Goal: Task Accomplishment & Management: Complete application form

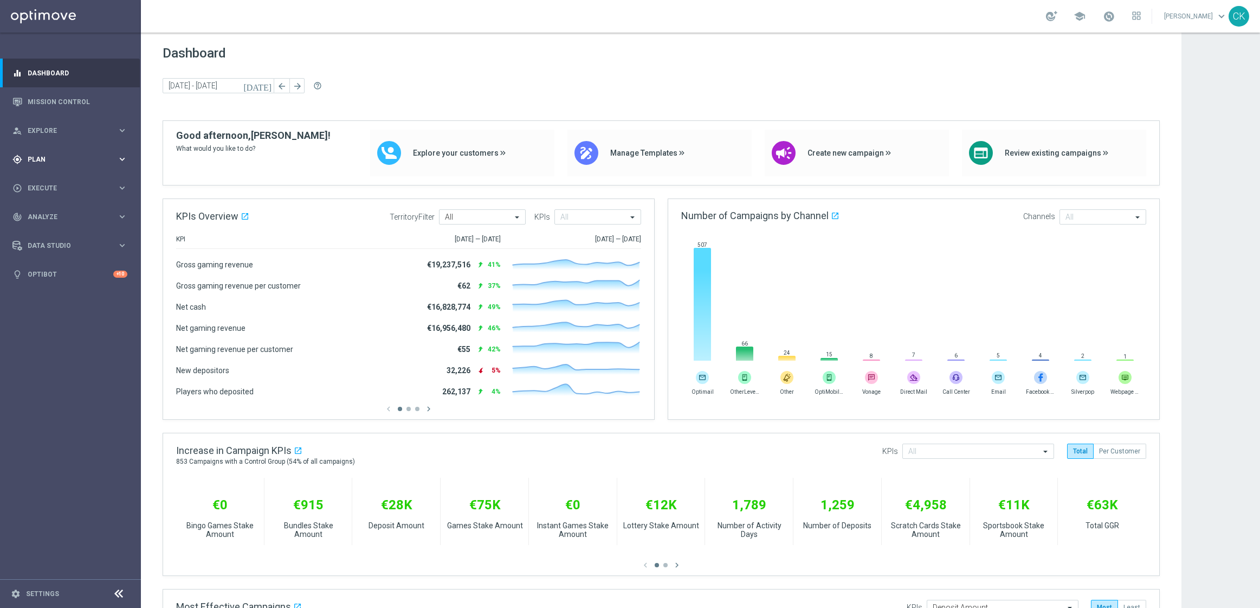
click at [35, 156] on span "Plan" at bounding box center [72, 159] width 89 height 7
click at [48, 196] on link "Actions" at bounding box center [70, 197] width 85 height 9
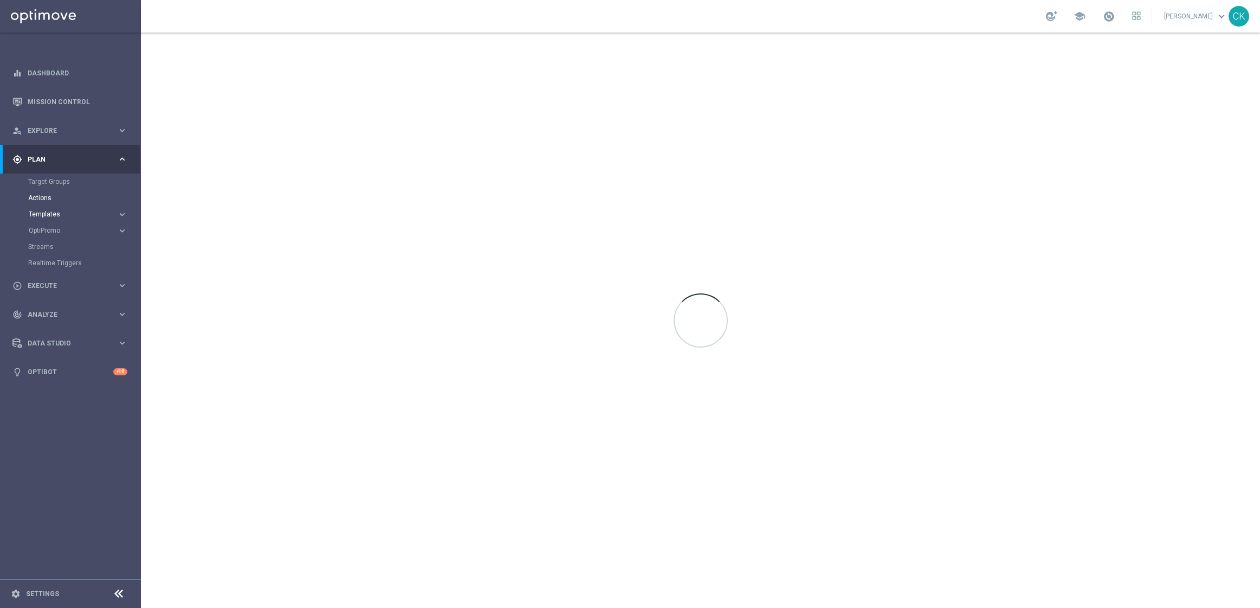
click at [46, 213] on span "Templates" at bounding box center [68, 214] width 78 height 7
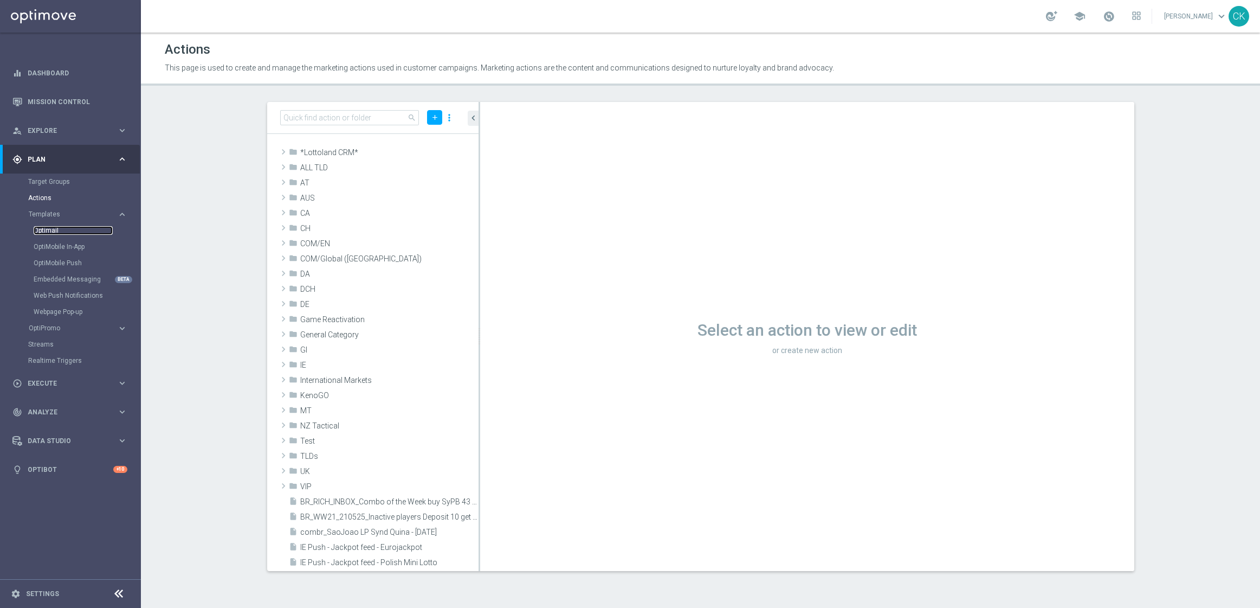
click at [46, 226] on link "Optimail" at bounding box center [73, 230] width 79 height 9
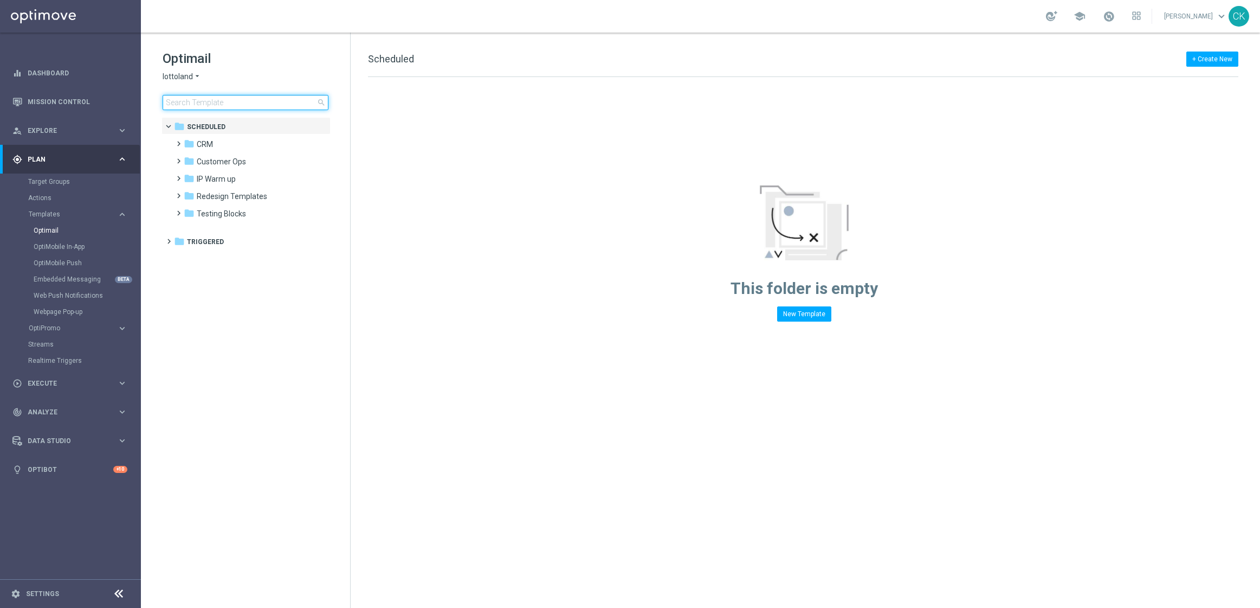
click at [225, 104] on input at bounding box center [246, 102] width 166 height 15
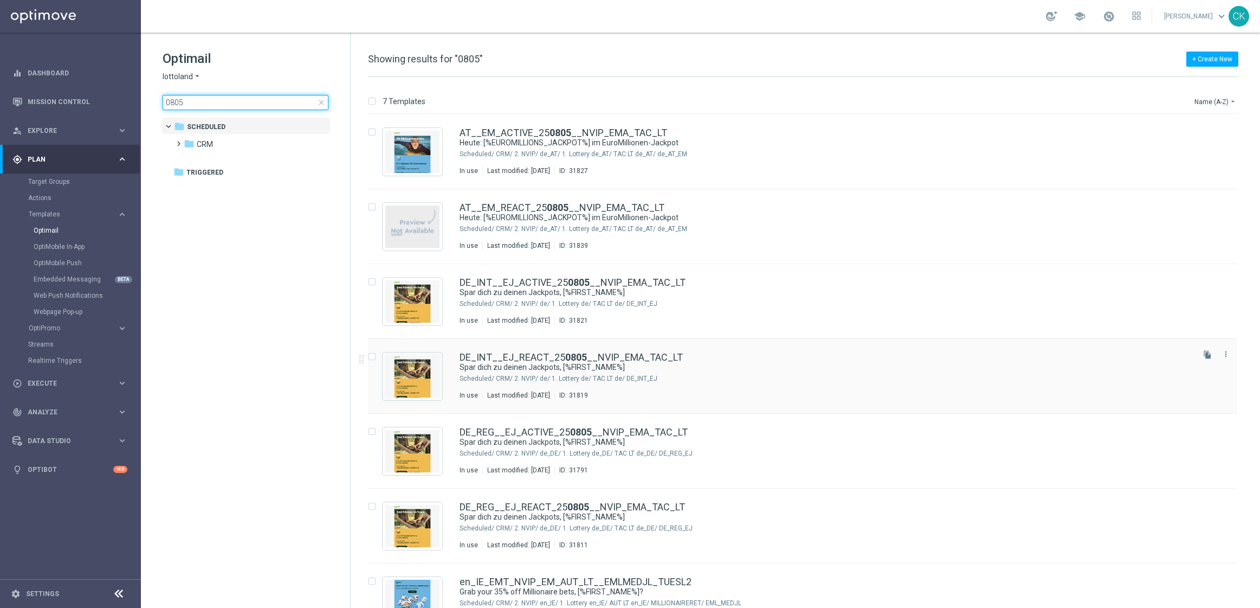
scroll to position [30, 0]
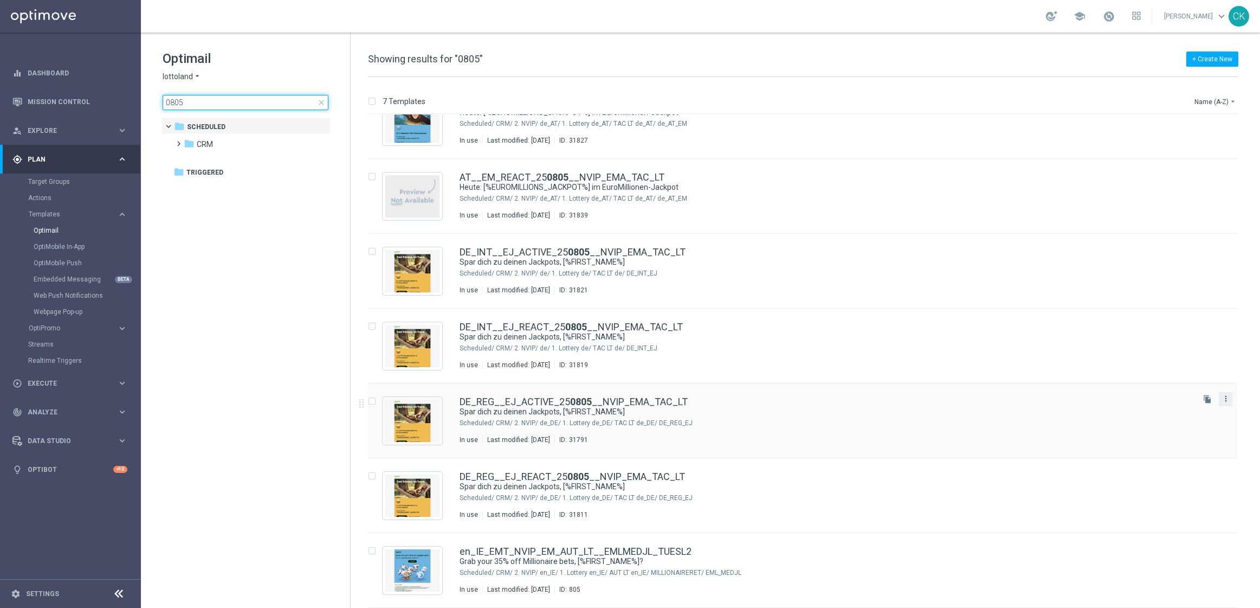
type input "0805"
click at [1224, 402] on icon "more_vert" at bounding box center [1226, 398] width 9 height 9
click at [1156, 425] on span "Copy To" at bounding box center [1160, 426] width 24 height 8
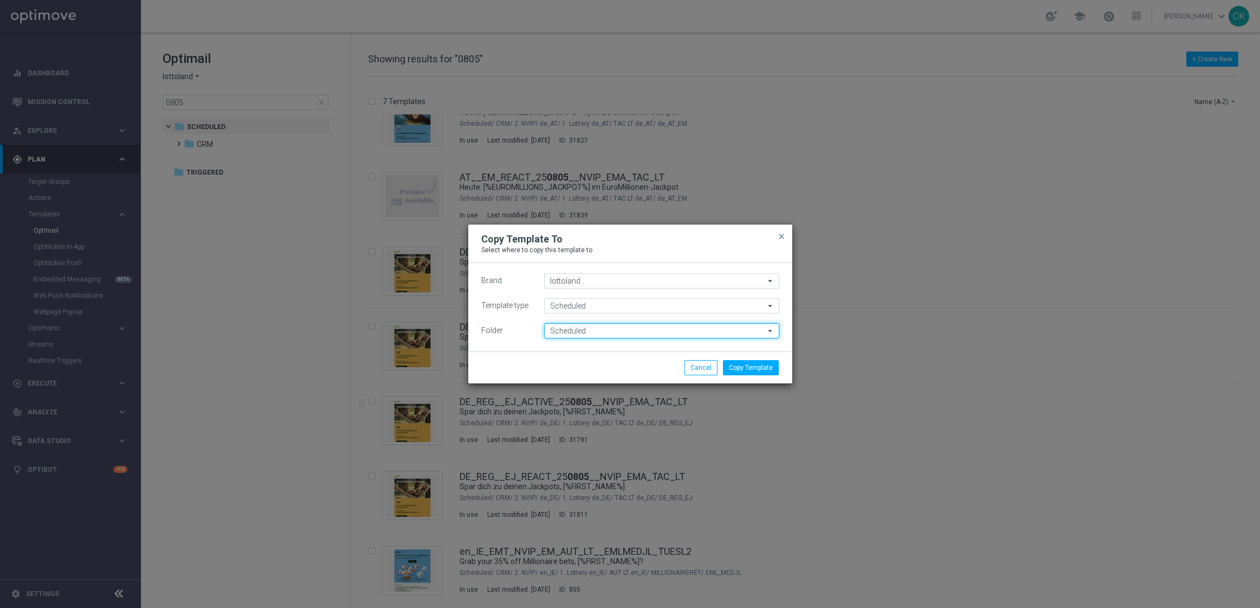
click at [612, 329] on input "Scheduled" at bounding box center [661, 330] width 235 height 15
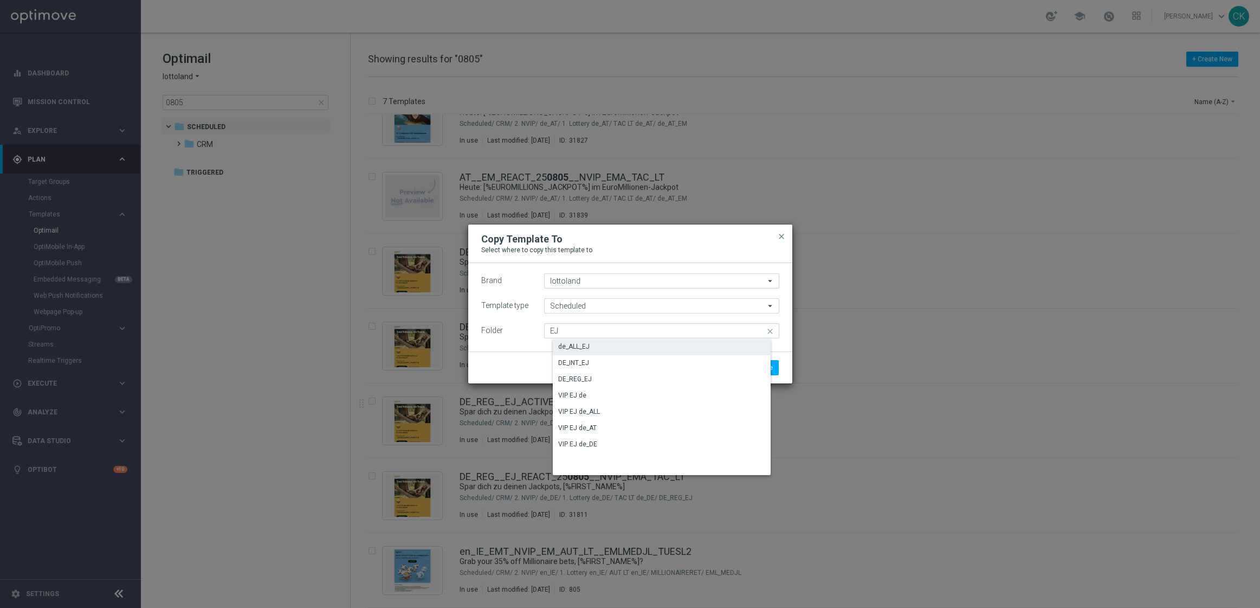
click at [601, 345] on div "de_ALL_EJ" at bounding box center [670, 346] width 235 height 15
type input "de_ALL_EJ"
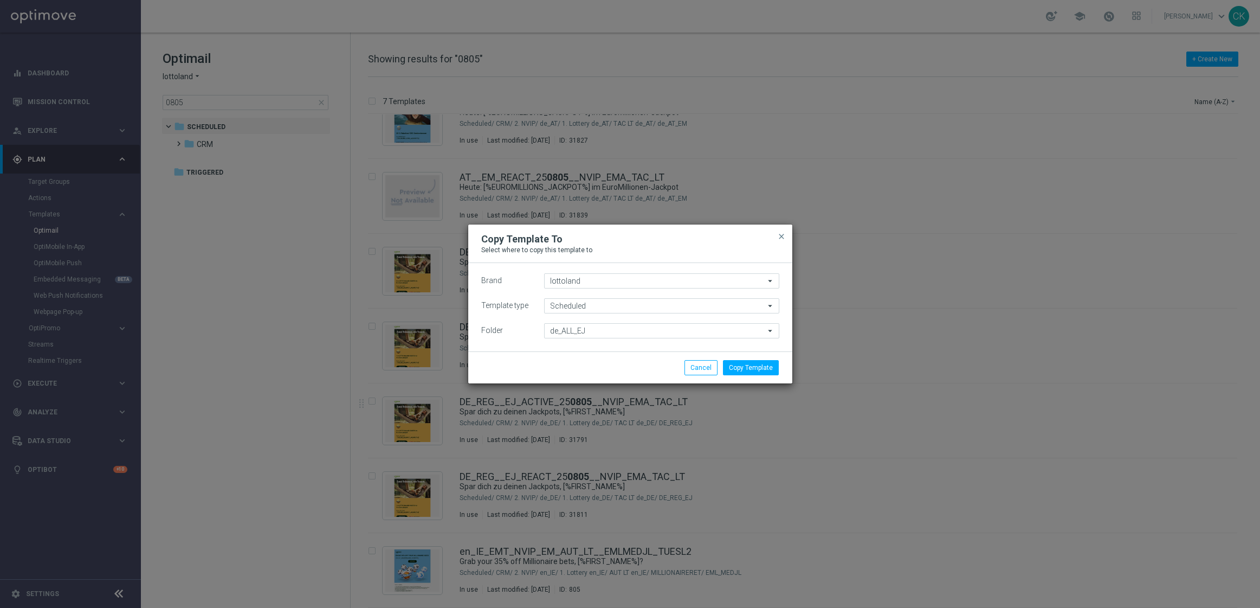
click at [763, 359] on div "Copy Template Cancel" at bounding box center [630, 367] width 324 height 32
click at [756, 365] on button "Copy Template" at bounding box center [751, 367] width 56 height 15
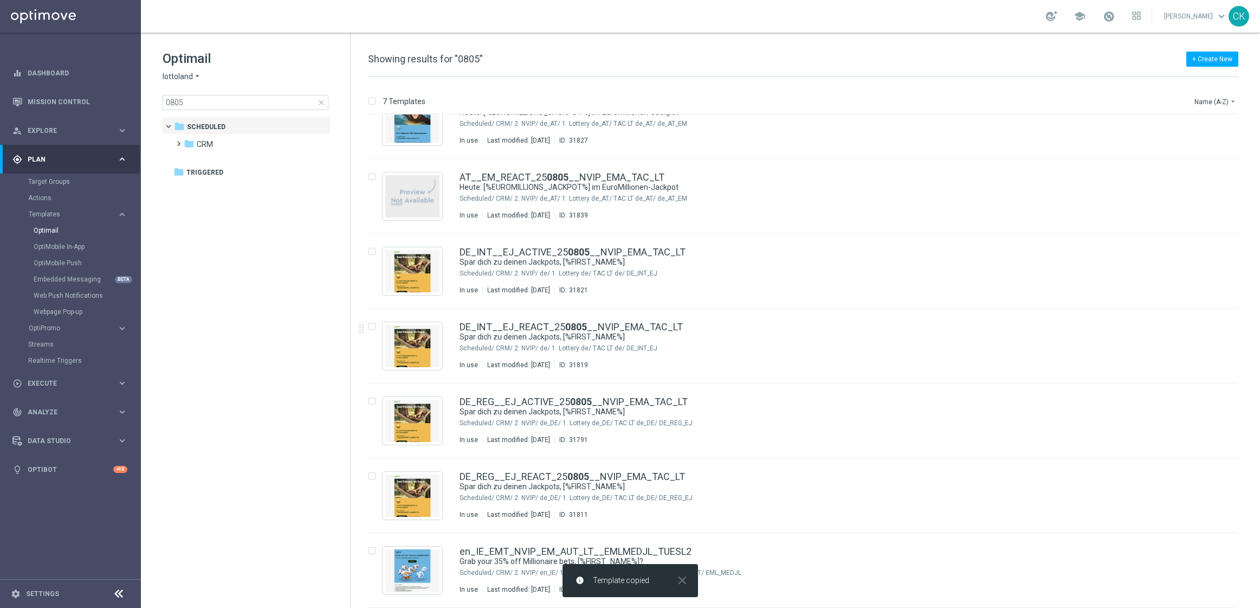
scroll to position [0, 0]
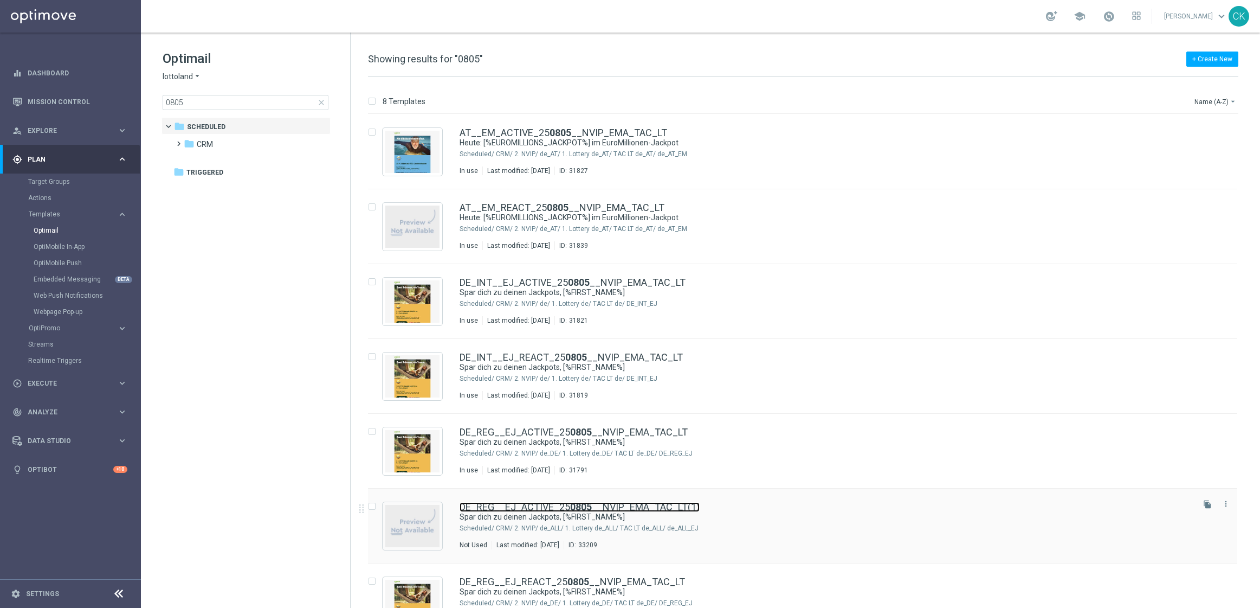
click at [522, 507] on link "DE_REG__EJ_ACTIVE_25 0805 __NVIP_EMA_TAC_LT(1)" at bounding box center [580, 507] width 240 height 10
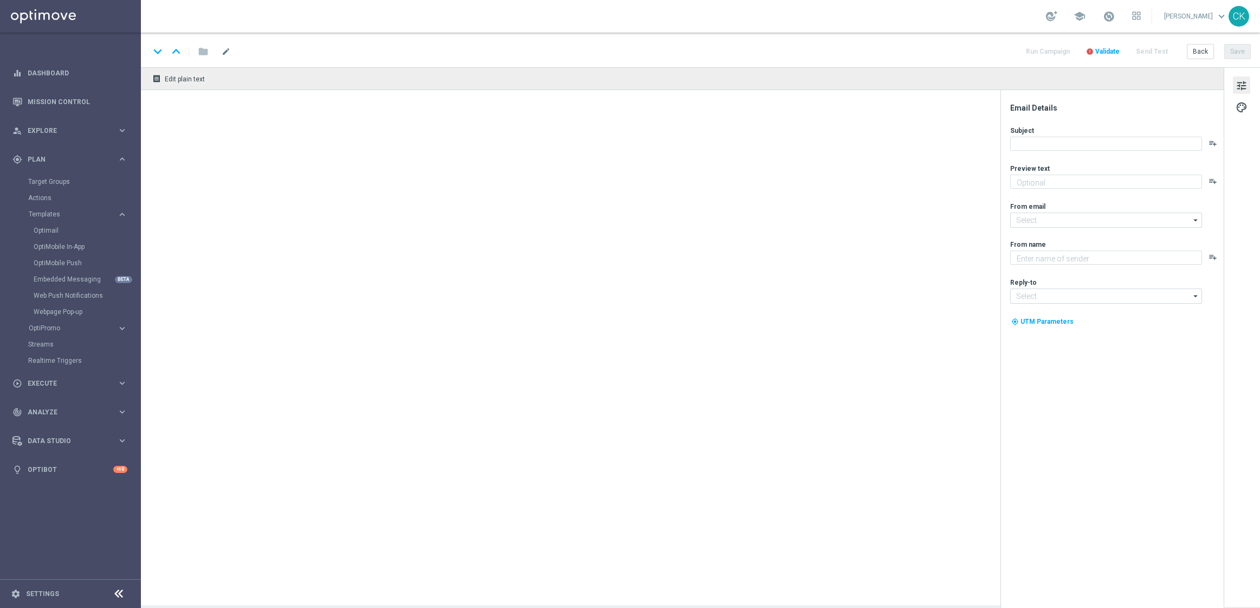
type textarea "GRATIS LOTTO zum EuroJackpot."
type textarea "Lottoland"
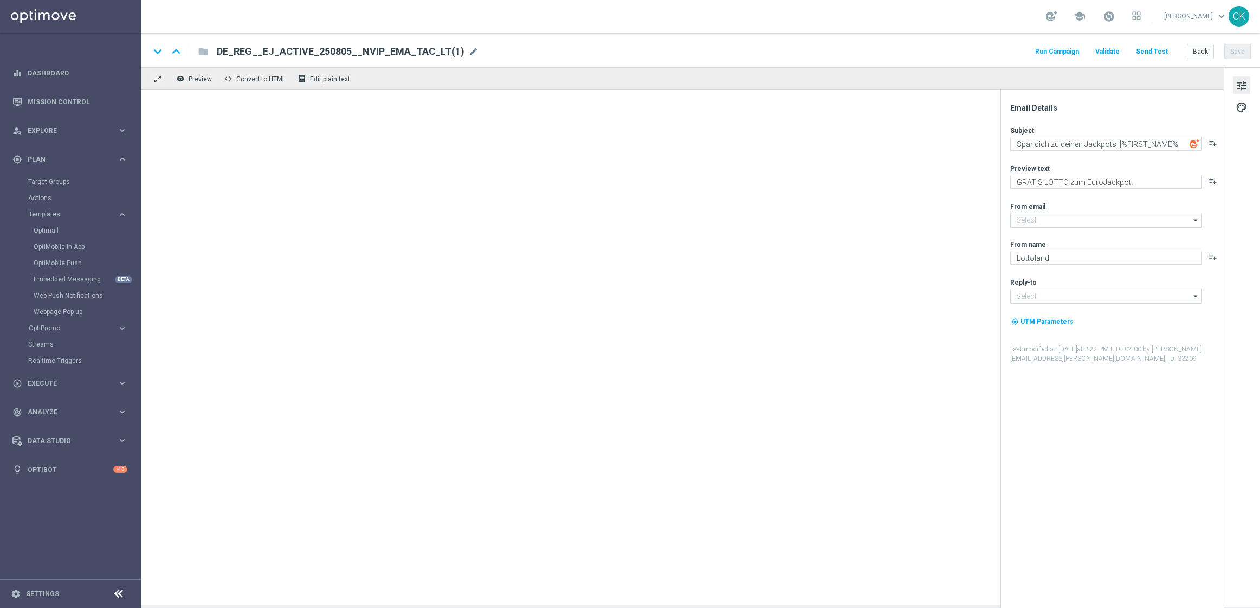
type input "[EMAIL_ADDRESS][DOMAIN_NAME]"
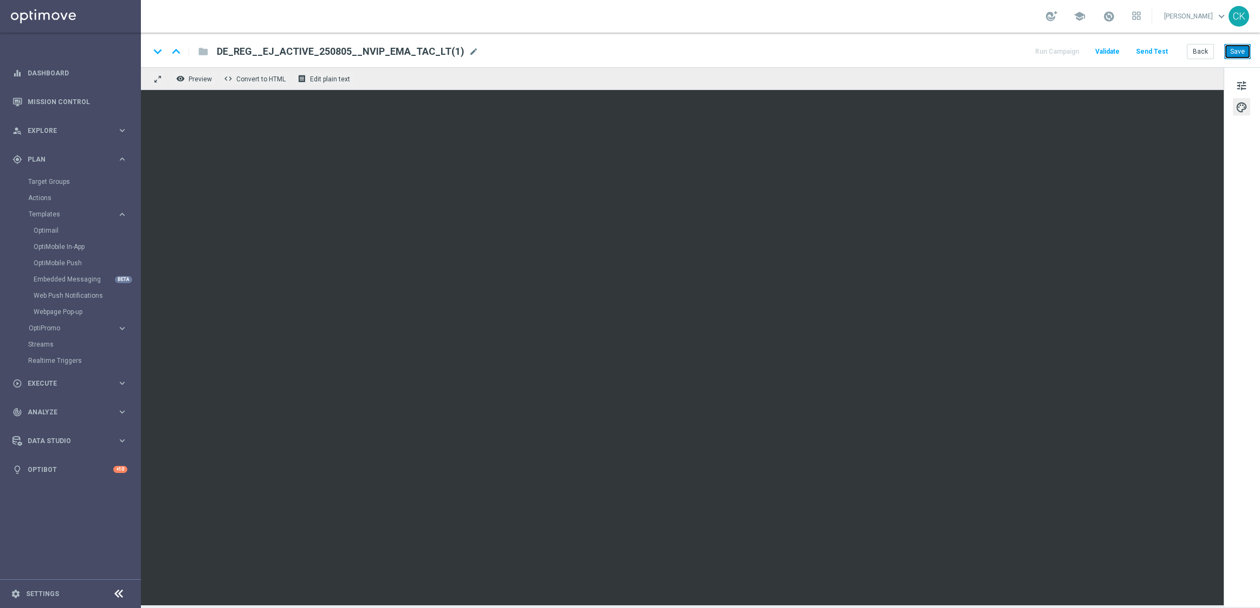
click at [1238, 48] on button "Save" at bounding box center [1237, 51] width 27 height 15
click at [469, 47] on span "mode_edit" at bounding box center [474, 52] width 10 height 10
click at [419, 49] on input "DE_REG__EJ_ACTIVE_250805__NVIP_EMA_TAC_LT(1)" at bounding box center [351, 51] width 269 height 14
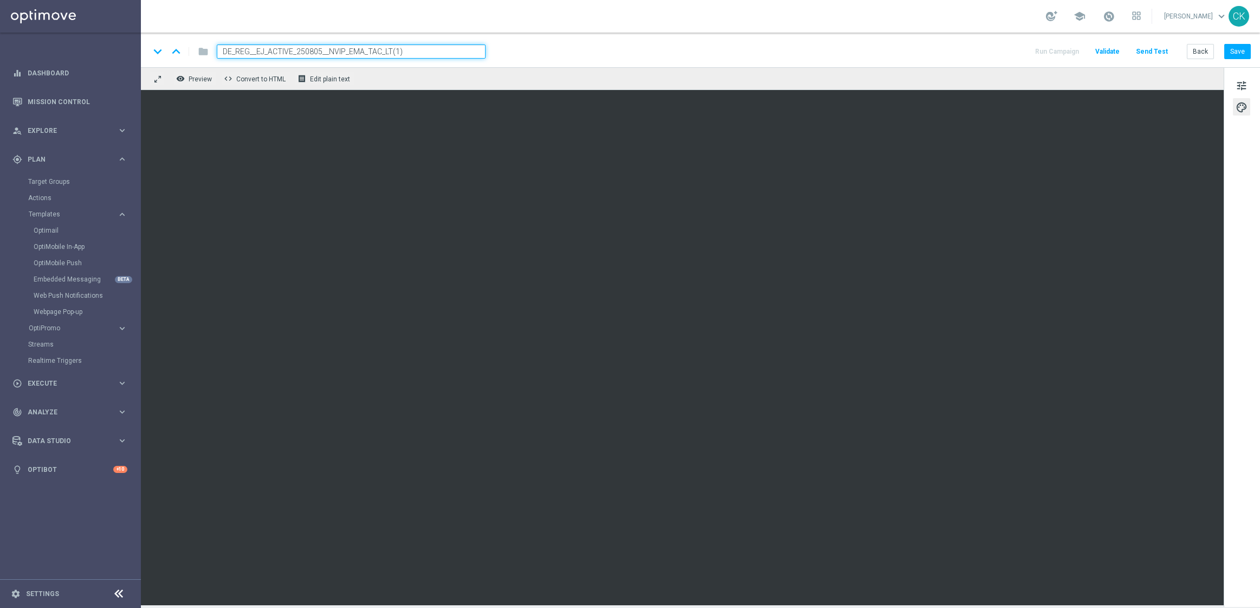
paste input "ALL__EJ_ACTIVE_250822__NVIP_EMA_TAC_LT"
type input "DE_ALL__EJ_ACTIVE_250822__NVIP_EMA_TAC_LT"
click at [1237, 49] on button "Save" at bounding box center [1237, 51] width 27 height 15
click at [1246, 85] on span "tune" at bounding box center [1242, 86] width 12 height 14
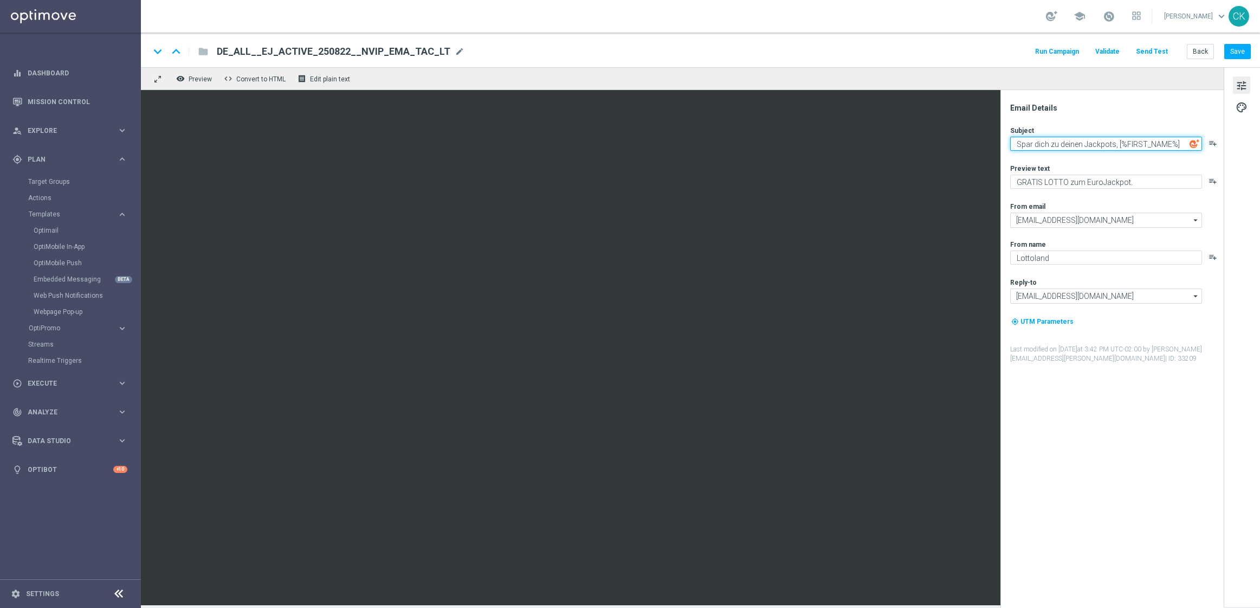
click at [1060, 145] on textarea "Spar dich zu deinen Jackpots, [%FIRST_NAME%]" at bounding box center [1106, 144] width 192 height 14
click at [860, 47] on div "keyboard_arrow_down keyboard_arrow_up folder DE_ALL__EJ_ACTIVE_250822__NVIP_EMA…" at bounding box center [700, 51] width 1101 height 14
click at [1163, 55] on button "Send Test" at bounding box center [1151, 51] width 35 height 15
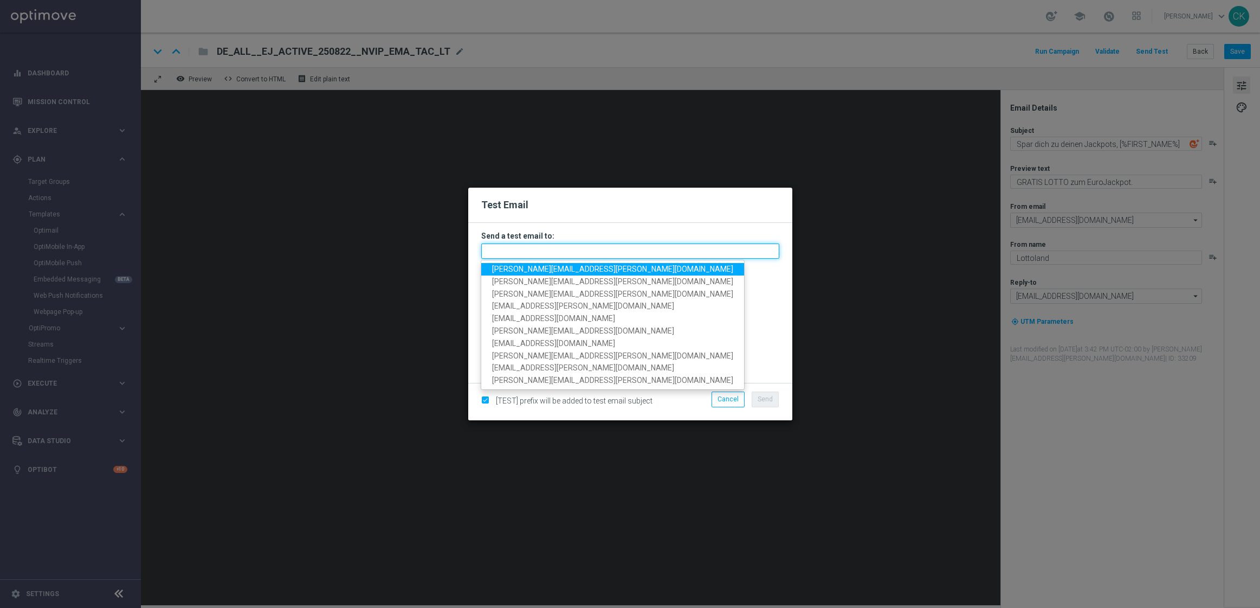
click at [676, 249] on input "text" at bounding box center [630, 250] width 298 height 15
click at [591, 269] on span "[PERSON_NAME][EMAIL_ADDRESS][PERSON_NAME][DOMAIN_NAME]" at bounding box center [612, 268] width 241 height 9
type input "[PERSON_NAME][EMAIL_ADDRESS][PERSON_NAME][DOMAIN_NAME]"
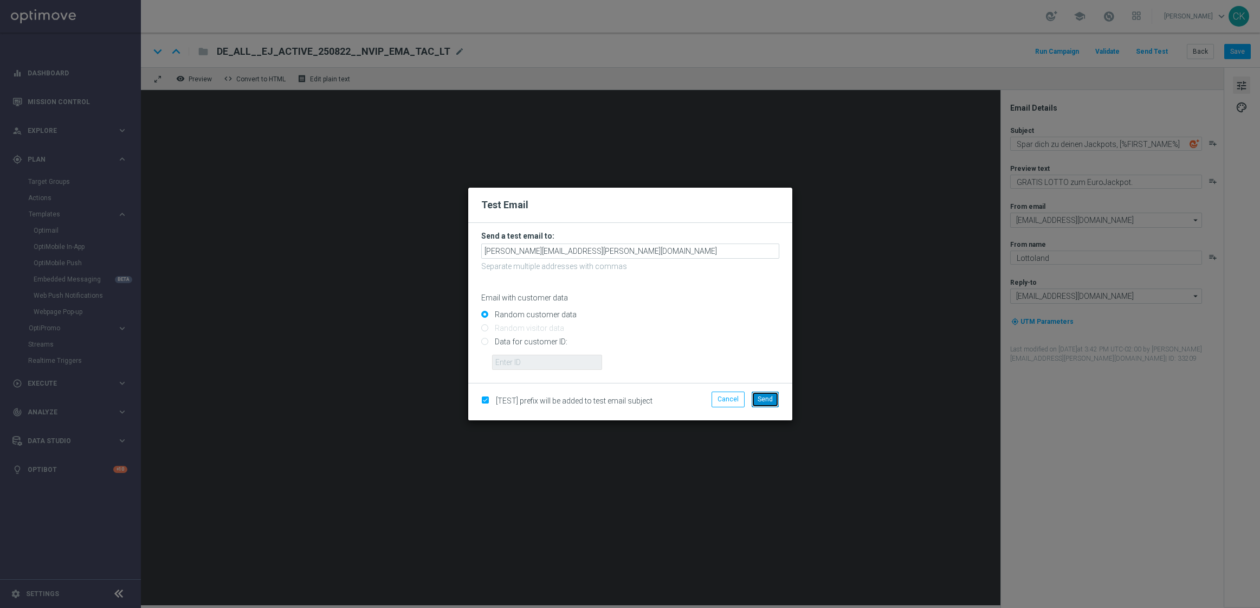
click at [772, 396] on span "Send" at bounding box center [765, 399] width 15 height 8
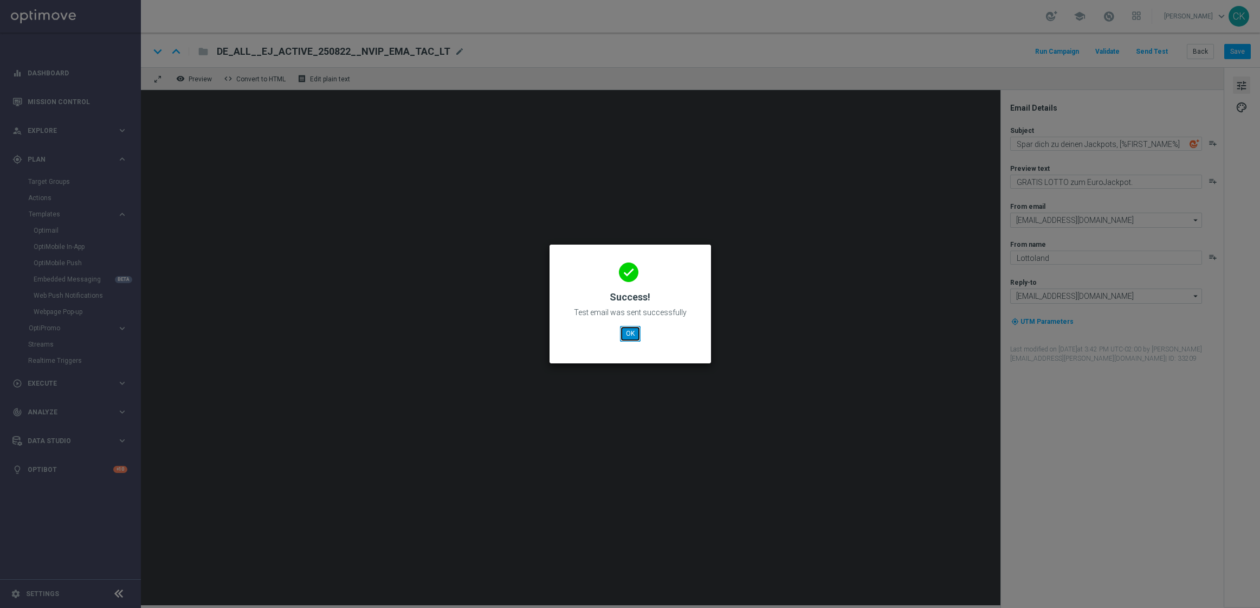
click at [627, 335] on button "OK" at bounding box center [630, 333] width 21 height 15
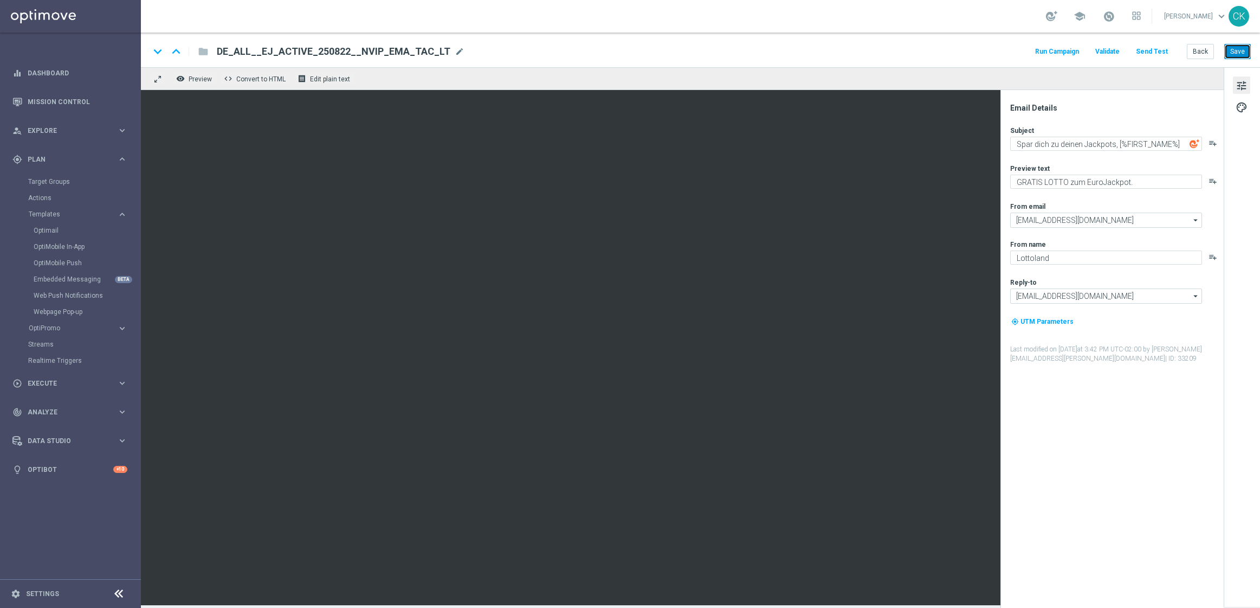
click at [1242, 52] on button "Save" at bounding box center [1237, 51] width 27 height 15
click at [1238, 55] on button "Save" at bounding box center [1237, 51] width 27 height 15
click at [1202, 54] on button "Back" at bounding box center [1200, 51] width 27 height 15
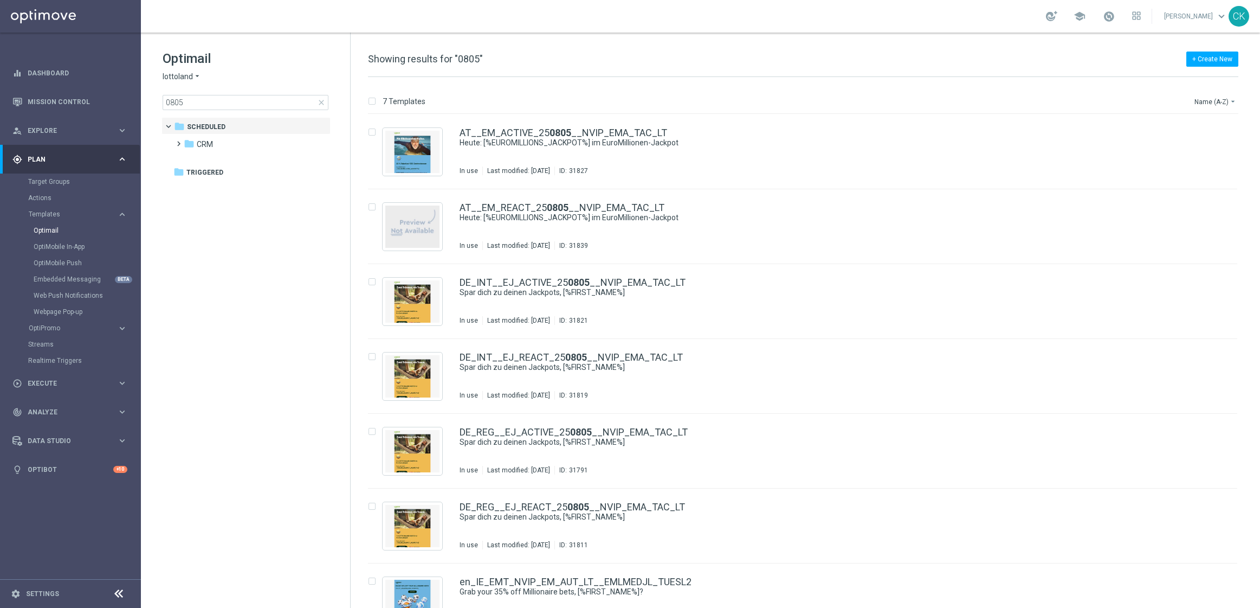
click at [322, 100] on span "close" at bounding box center [321, 102] width 9 height 9
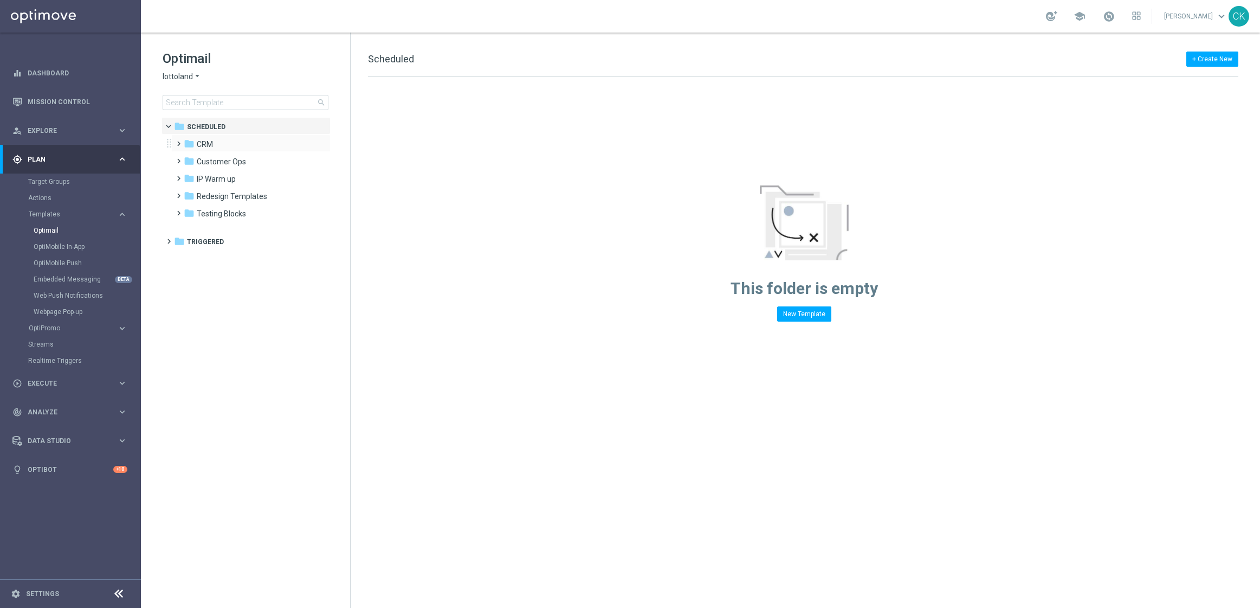
click at [178, 141] on span at bounding box center [176, 139] width 5 height 4
click at [190, 176] on span at bounding box center [187, 173] width 5 height 4
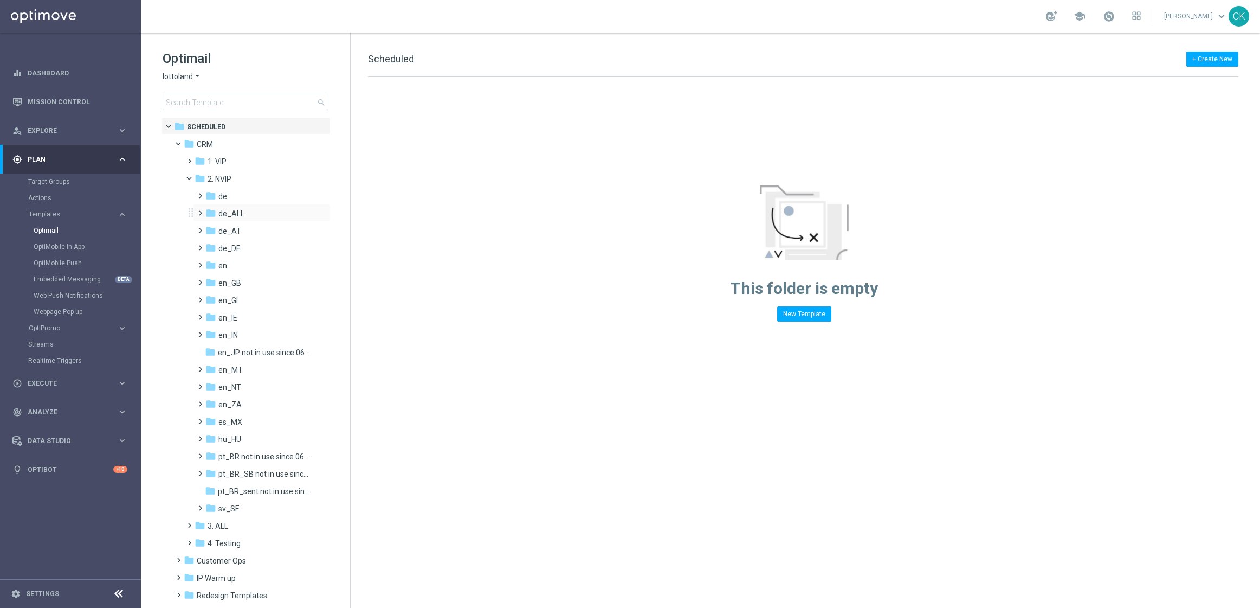
click at [201, 210] on span at bounding box center [198, 208] width 5 height 4
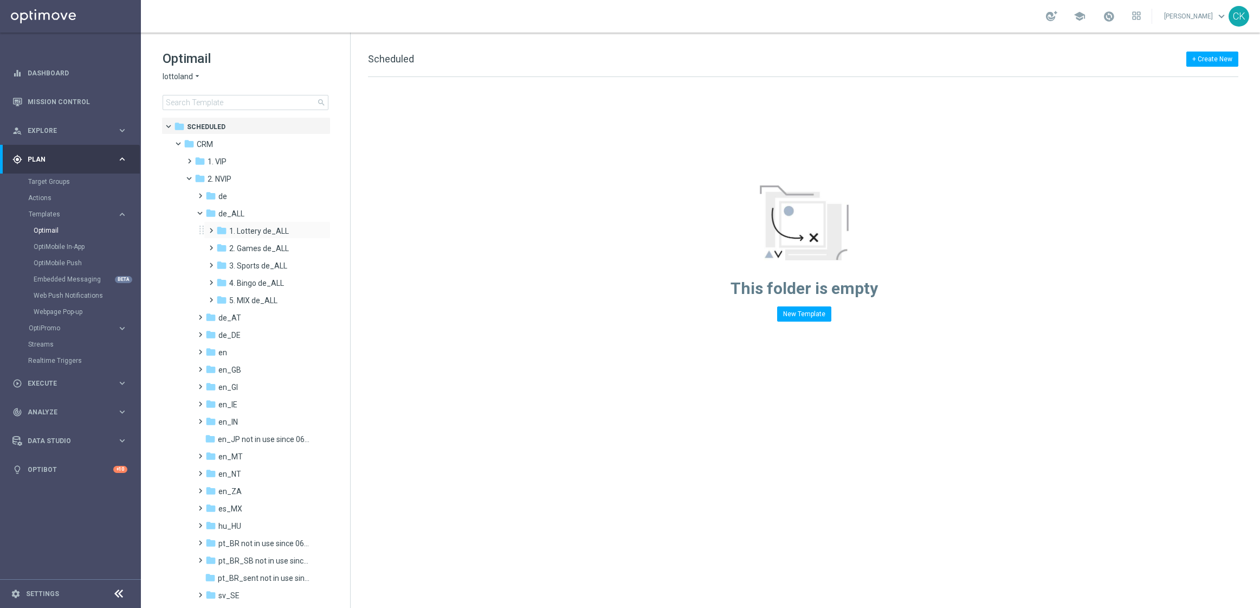
click at [211, 228] on span at bounding box center [208, 225] width 5 height 4
click at [222, 262] on span at bounding box center [219, 260] width 5 height 4
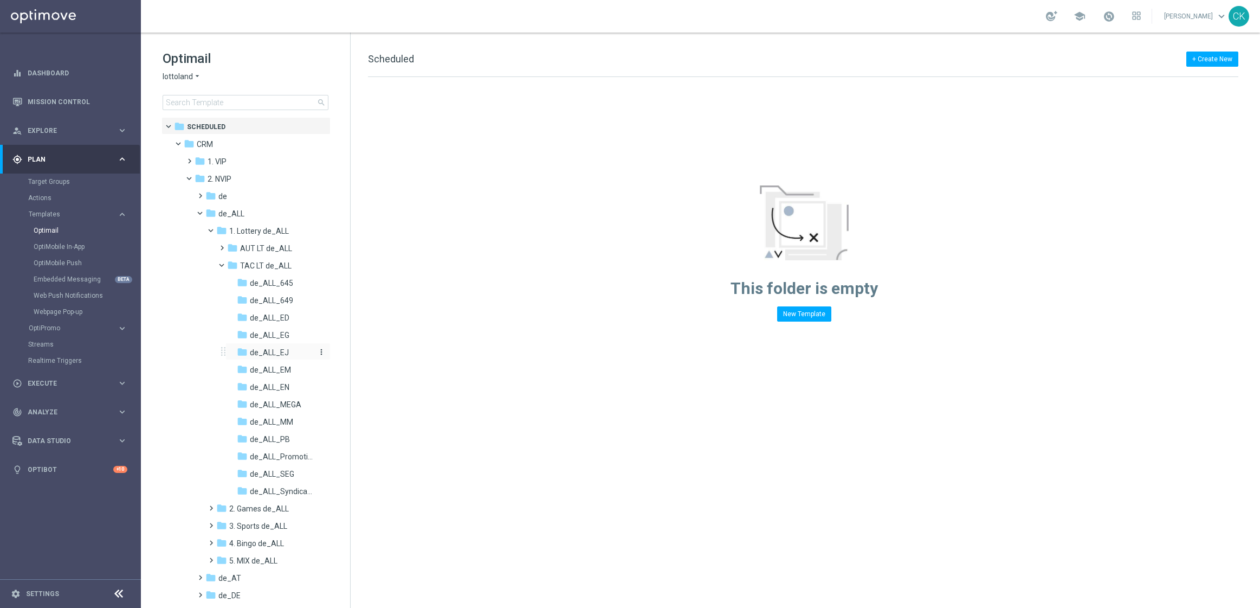
click at [273, 352] on span "de_ALL_EJ" at bounding box center [269, 352] width 39 height 10
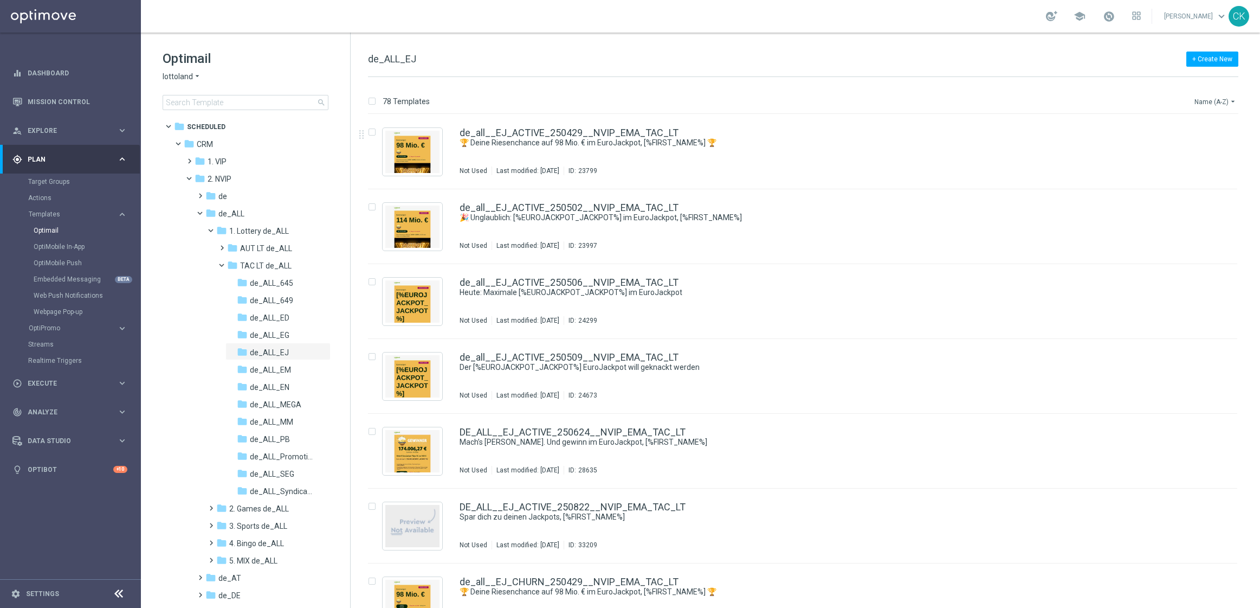
click at [1234, 100] on icon "arrow_drop_down" at bounding box center [1233, 101] width 9 height 9
click at [1203, 147] on span "Date Modified (Newest)" at bounding box center [1196, 150] width 73 height 8
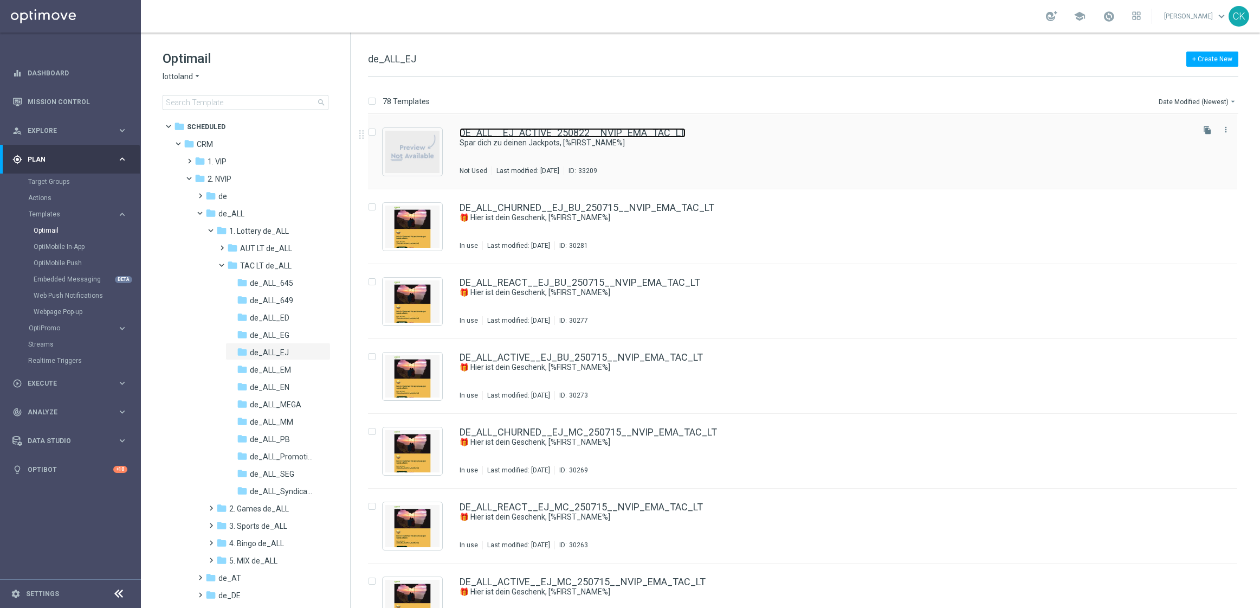
click at [571, 131] on link "DE_ALL__EJ_ACTIVE_250822__NVIP_EMA_TAC_LT" at bounding box center [573, 133] width 226 height 10
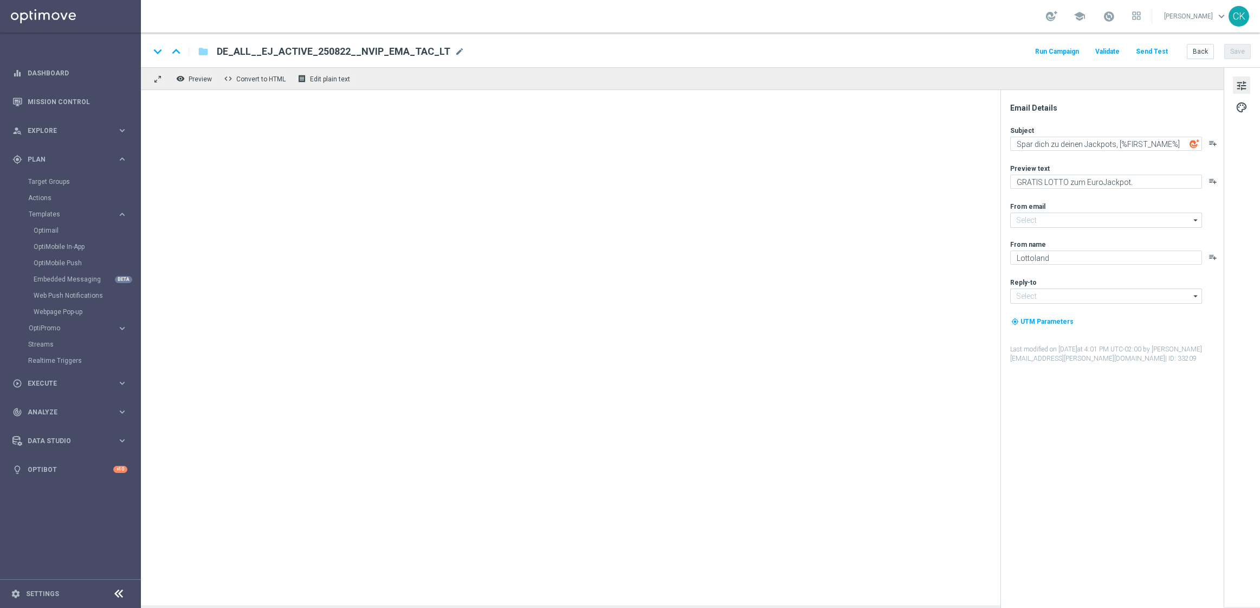
type input "[EMAIL_ADDRESS][DOMAIN_NAME]"
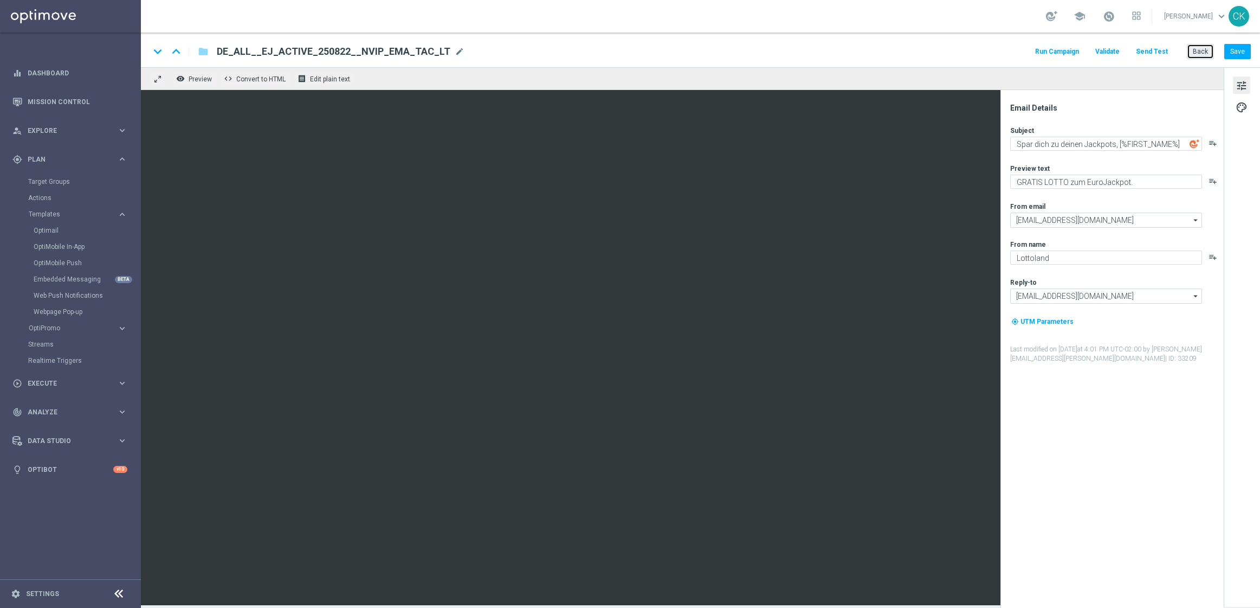
click at [1201, 51] on button "Back" at bounding box center [1200, 51] width 27 height 15
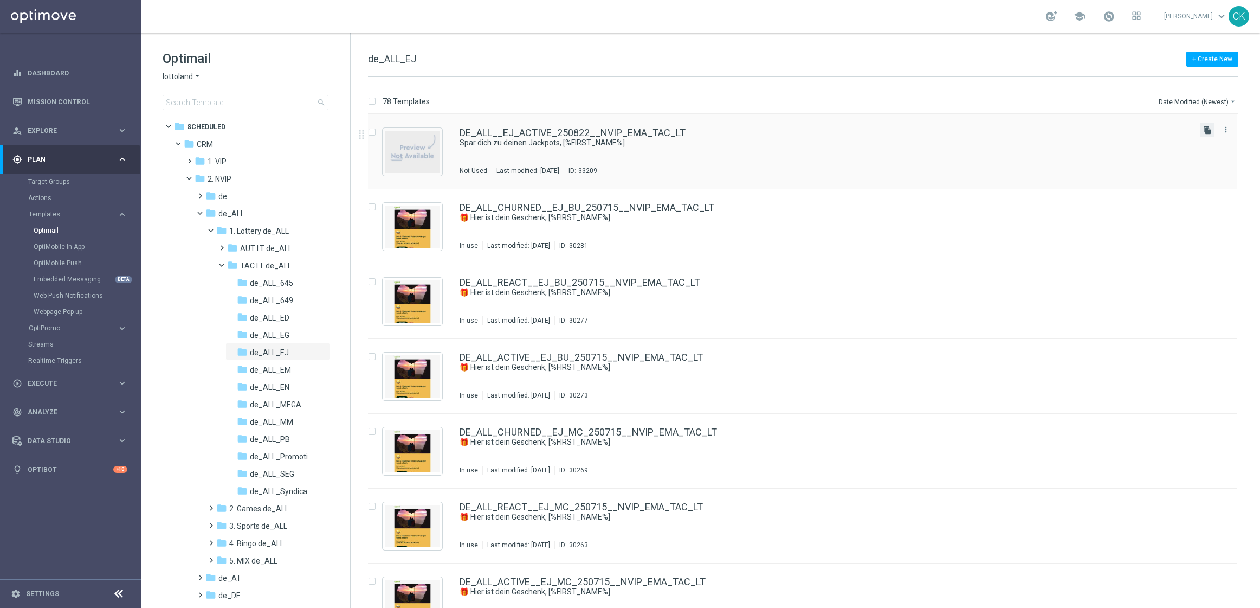
click at [1206, 126] on icon "file_copy" at bounding box center [1207, 130] width 9 height 9
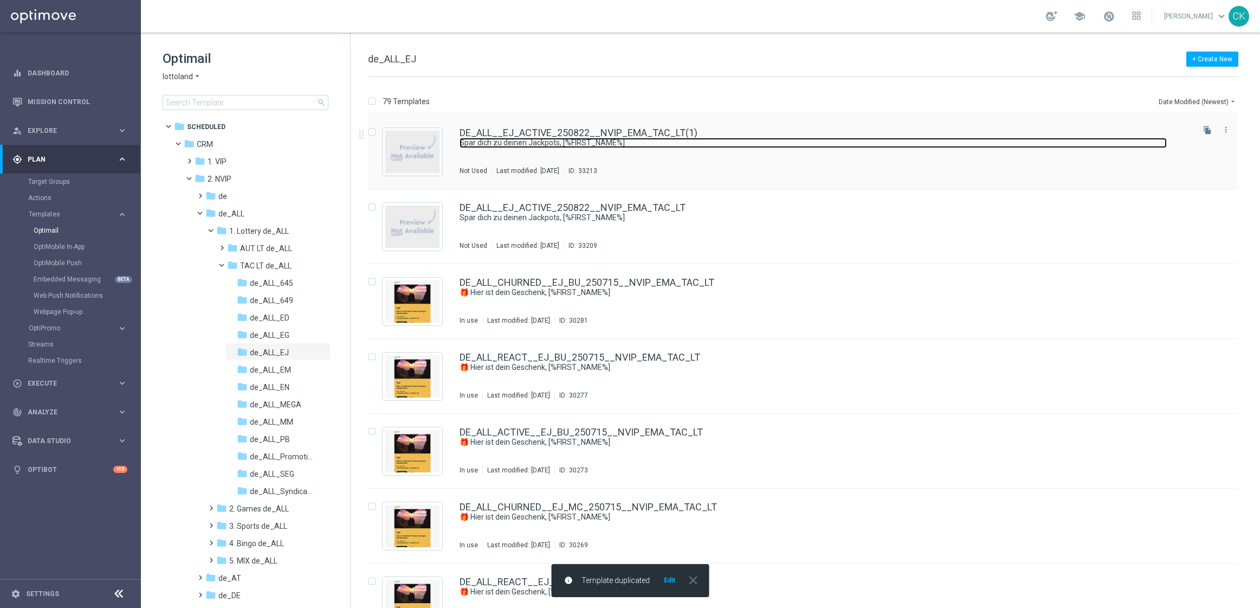
click at [509, 141] on link "Spar dich zu deinen Jackpots, [%FIRST_NAME%]" at bounding box center [813, 143] width 707 height 10
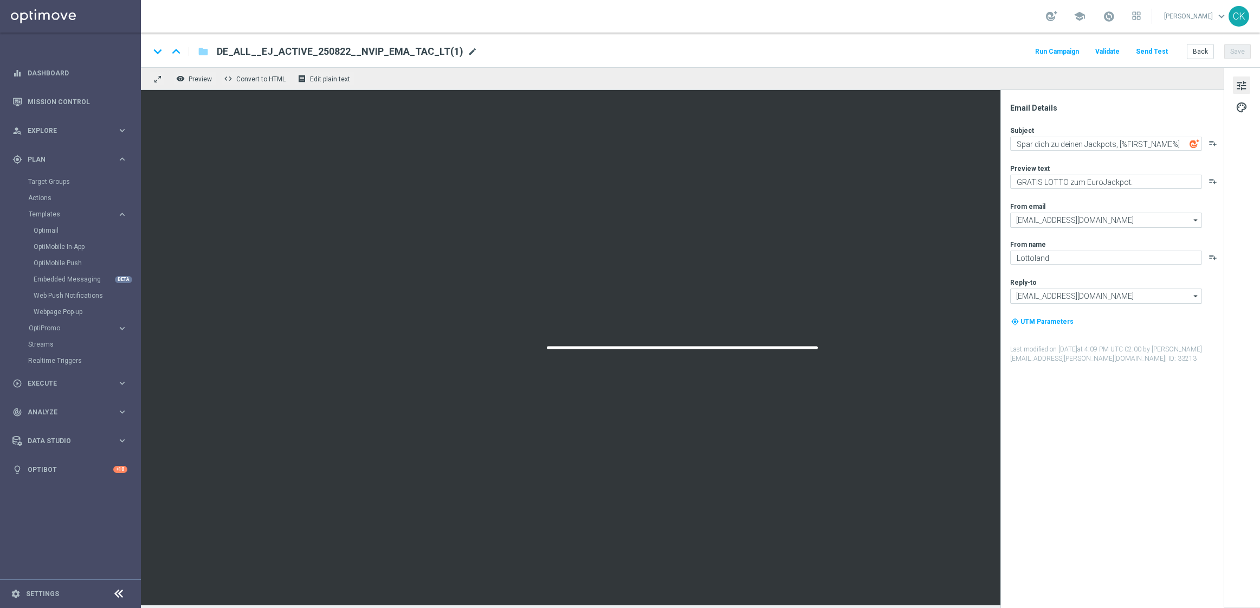
click at [468, 53] on span "mode_edit" at bounding box center [473, 52] width 10 height 10
click at [446, 53] on input "DE_ALL__EJ_ACTIVE_250822__NVIP_EMA_TAC_LT(1)" at bounding box center [351, 51] width 269 height 14
paste input "REACT_250822__NVIP_EMA_TAC_LT"
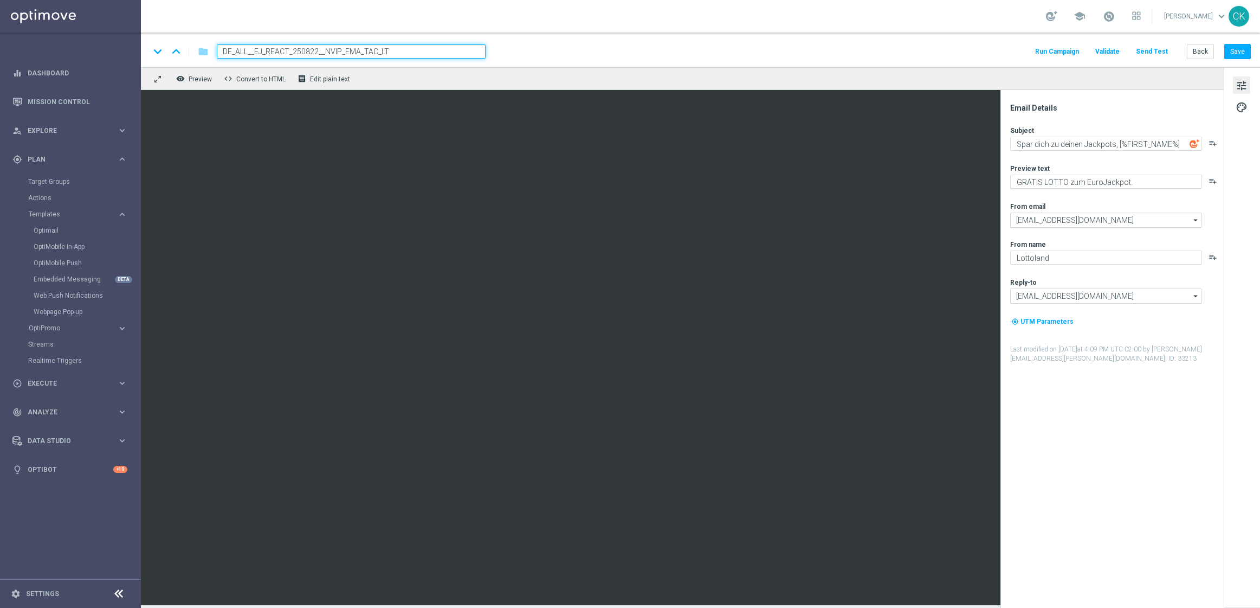
type input "DE_ALL__EJ_REACT_250822__NVIP_EMA_TAC_LT"
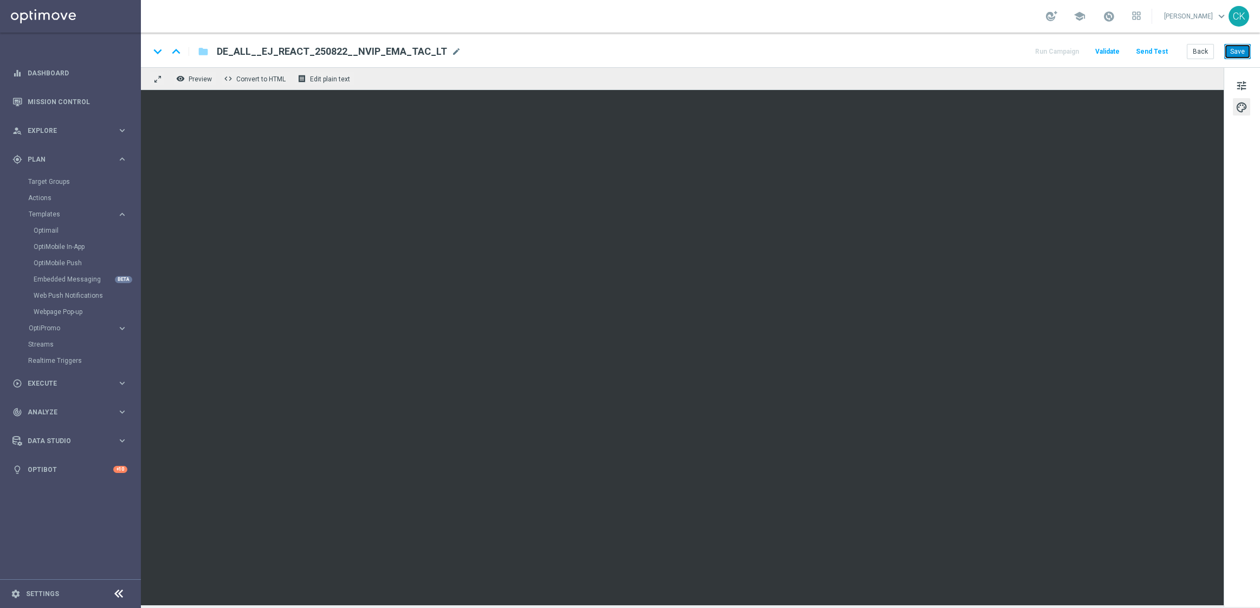
click at [1243, 47] on button "Save" at bounding box center [1237, 51] width 27 height 15
click at [1246, 49] on button "Save" at bounding box center [1237, 51] width 27 height 15
click at [1245, 54] on button "Save" at bounding box center [1237, 51] width 27 height 15
click at [1155, 51] on button "Send Test" at bounding box center [1151, 51] width 35 height 15
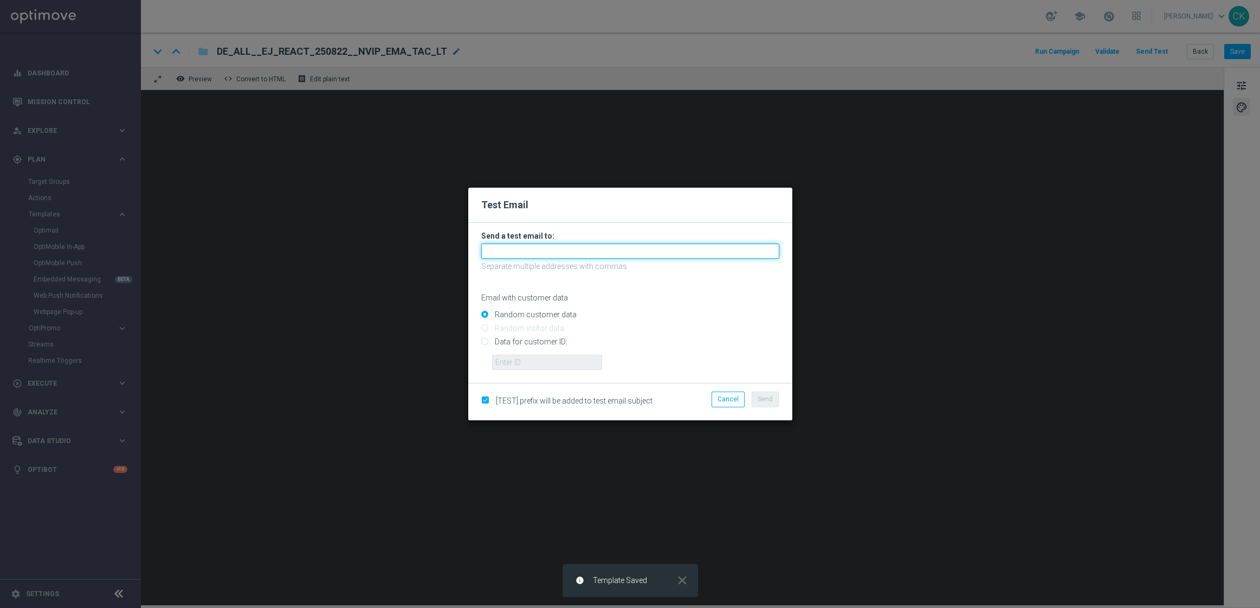
click at [591, 251] on input "text" at bounding box center [630, 250] width 298 height 15
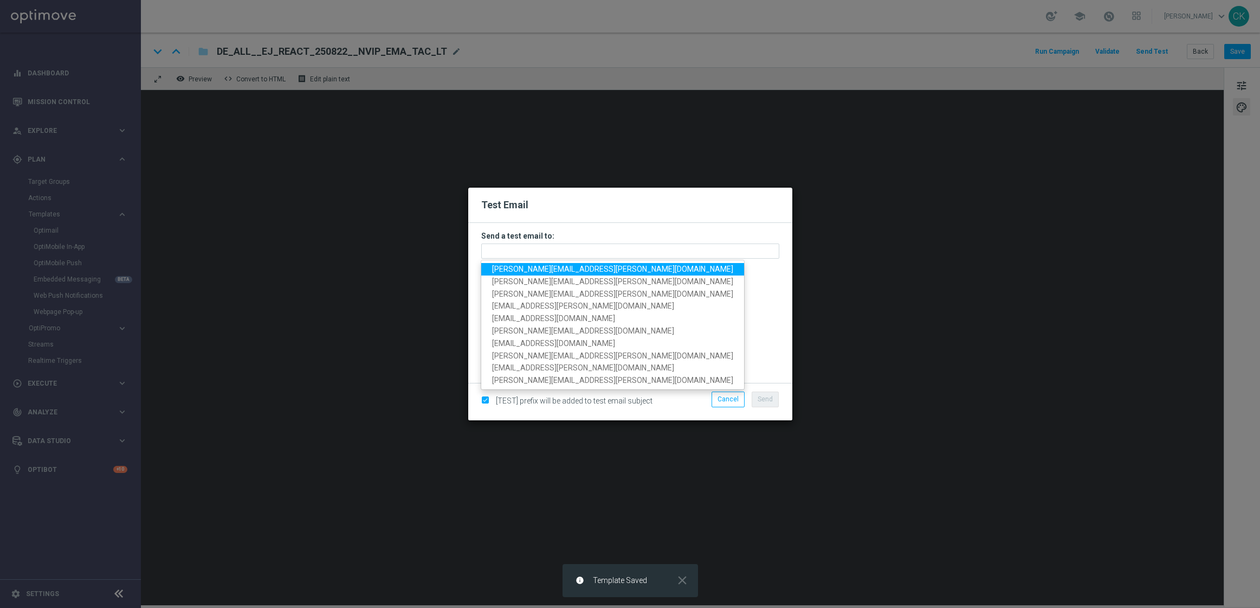
click at [574, 265] on span "[PERSON_NAME][EMAIL_ADDRESS][PERSON_NAME][DOMAIN_NAME]" at bounding box center [612, 268] width 241 height 9
type input "[PERSON_NAME][EMAIL_ADDRESS][PERSON_NAME][DOMAIN_NAME]"
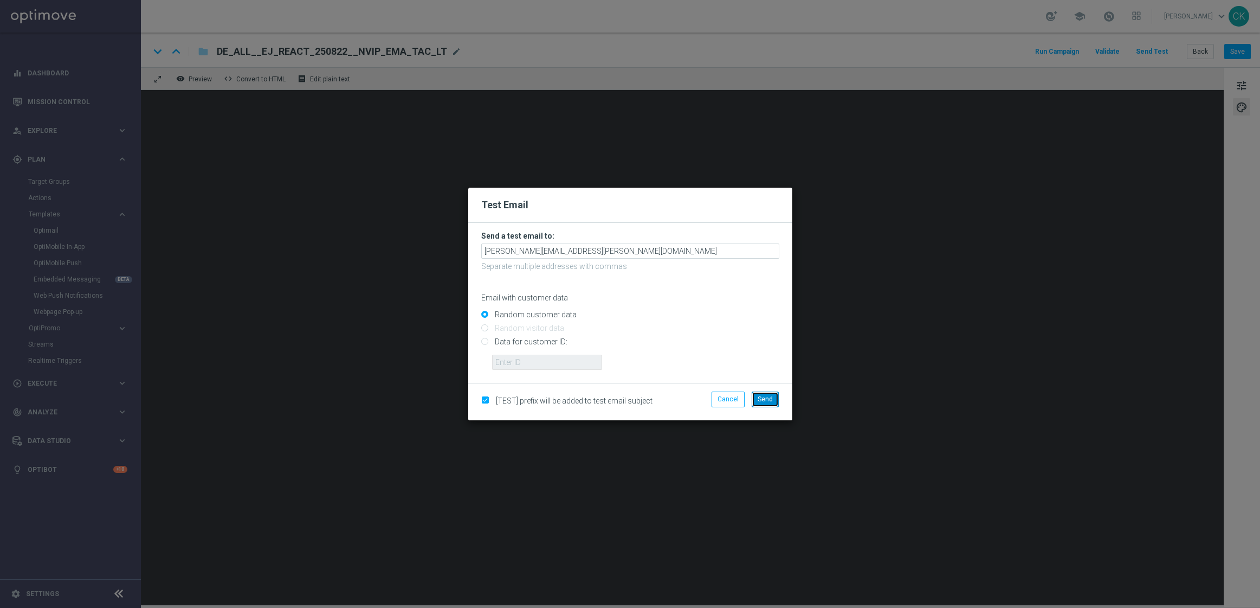
click at [765, 397] on span "Send" at bounding box center [765, 399] width 15 height 8
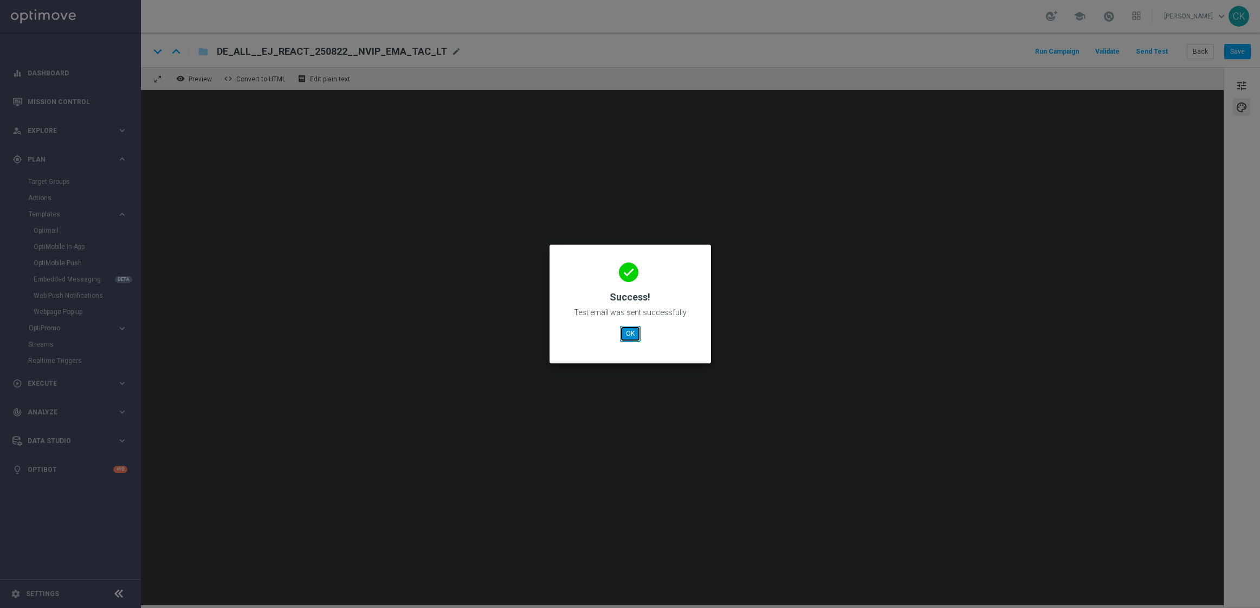
click at [627, 336] on button "OK" at bounding box center [630, 333] width 21 height 15
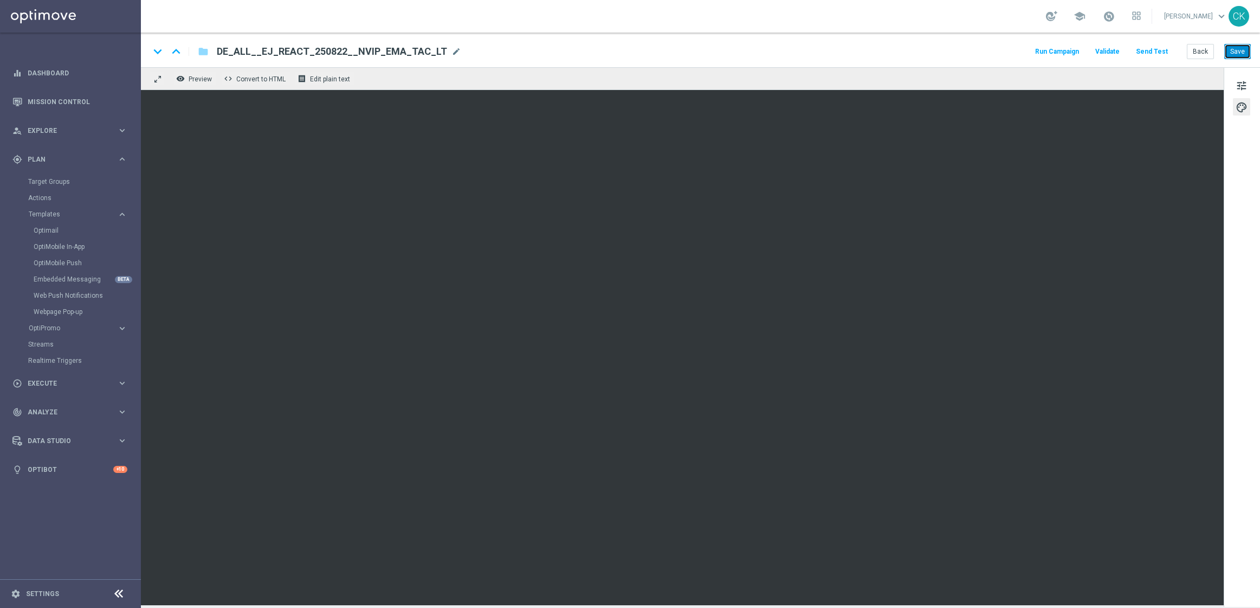
click at [1242, 55] on button "Save" at bounding box center [1237, 51] width 27 height 15
click at [1234, 55] on button "Save" at bounding box center [1237, 51] width 27 height 15
click at [1209, 54] on button "Back" at bounding box center [1200, 51] width 27 height 15
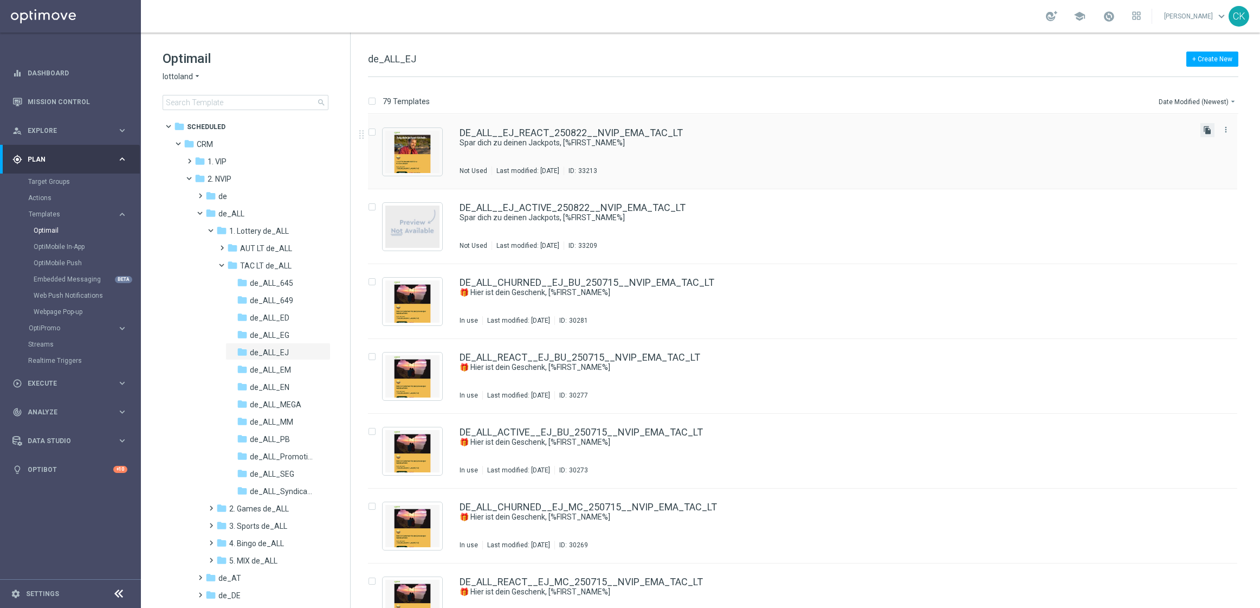
click at [1203, 129] on icon "file_copy" at bounding box center [1207, 130] width 9 height 9
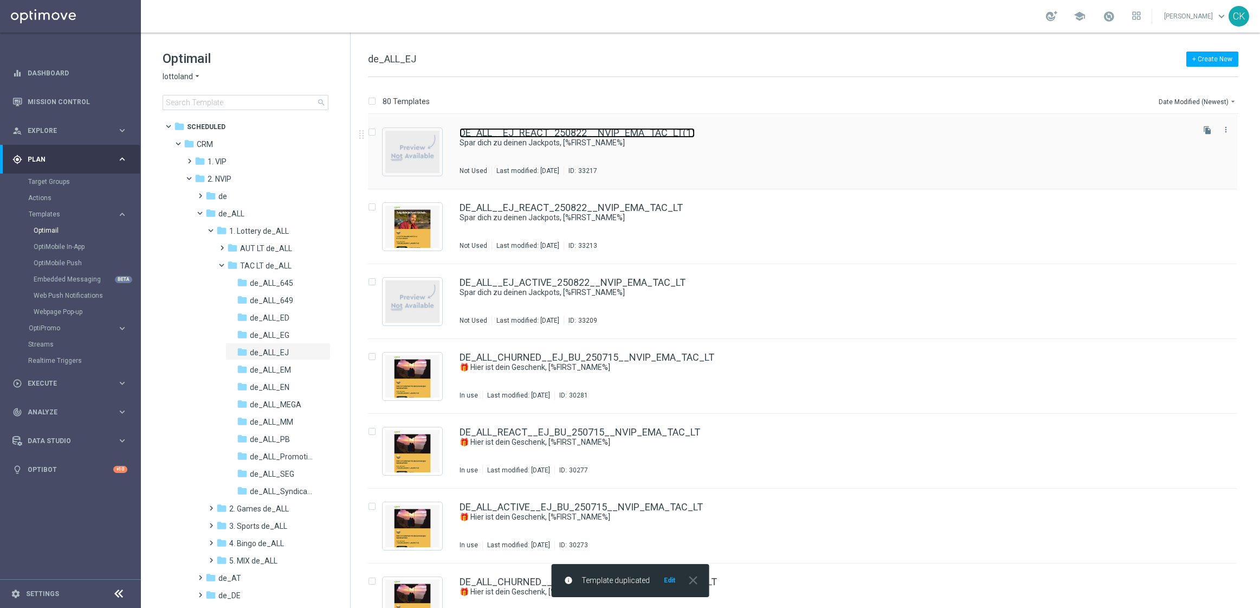
click at [548, 131] on link "DE_ALL__EJ_REACT_250822__NVIP_EMA_TAC_LT(1)" at bounding box center [577, 133] width 235 height 10
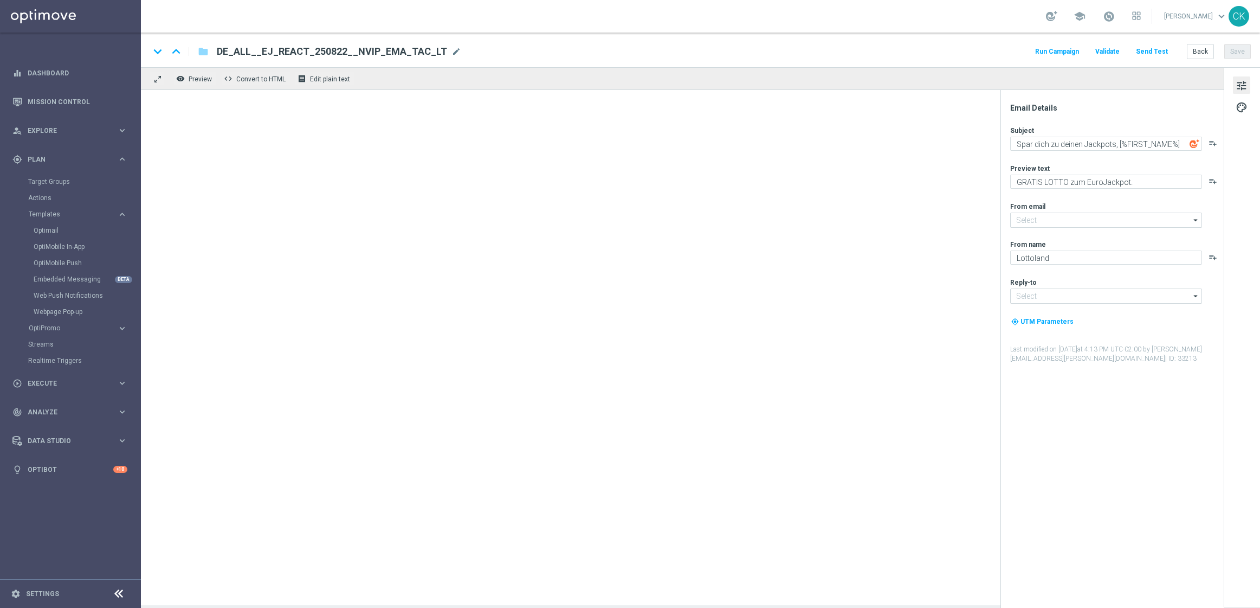
type input "DE_ALL__EJ_REACT_250822__NVIP_EMA_TAC_LT(1)"
type input "[EMAIL_ADDRESS][DOMAIN_NAME]"
click at [449, 50] on div "DE_ALL__EJ_REACT_250822__NVIP_EMA_TAC_LT(1) mode_edit" at bounding box center [345, 51] width 257 height 14
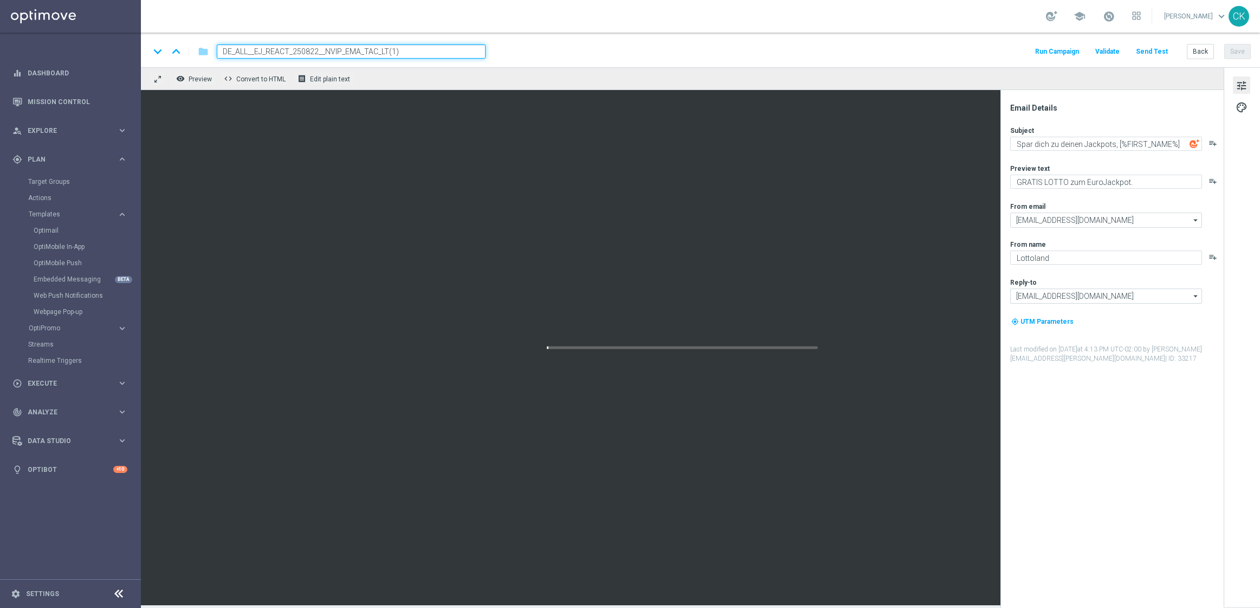
click at [449, 50] on input "DE_ALL__EJ_REACT_250822__NVIP_EMA_TAC_LT(1)" at bounding box center [351, 51] width 269 height 14
paste input "CHURNED_250822__NVIP_EMA_TAC_LT"
type input "DE_ALL__EJ_CHURNED_250822__NVIP_EMA_TAC_LT"
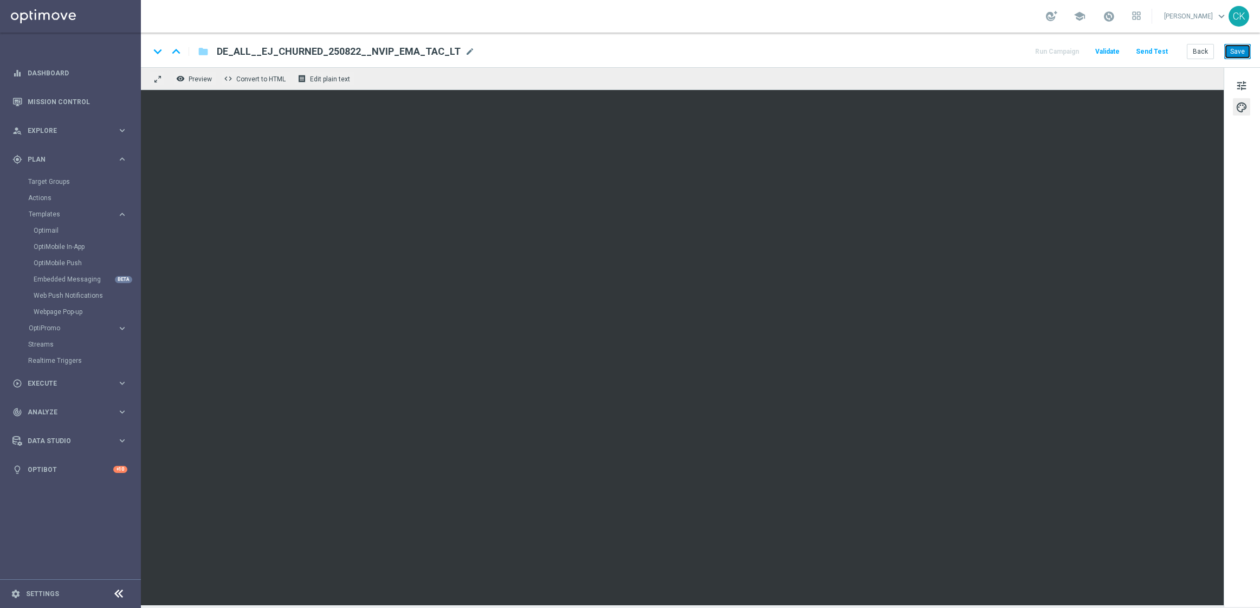
click at [1248, 50] on button "Save" at bounding box center [1237, 51] width 27 height 15
click at [1155, 52] on button "Send Test" at bounding box center [1151, 51] width 35 height 15
click at [1141, 56] on button "Send Test" at bounding box center [1151, 51] width 35 height 15
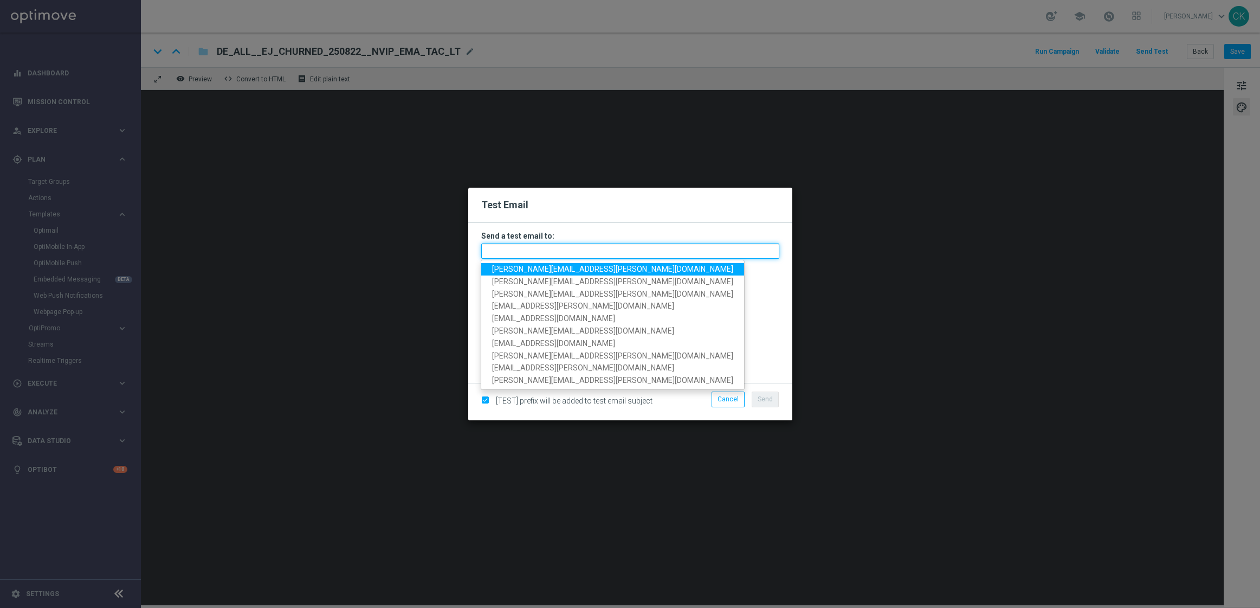
click at [560, 247] on input "text" at bounding box center [630, 250] width 298 height 15
click at [558, 268] on span "[PERSON_NAME][EMAIL_ADDRESS][PERSON_NAME][DOMAIN_NAME]" at bounding box center [612, 268] width 241 height 9
type input "[PERSON_NAME][EMAIL_ADDRESS][PERSON_NAME][DOMAIN_NAME]"
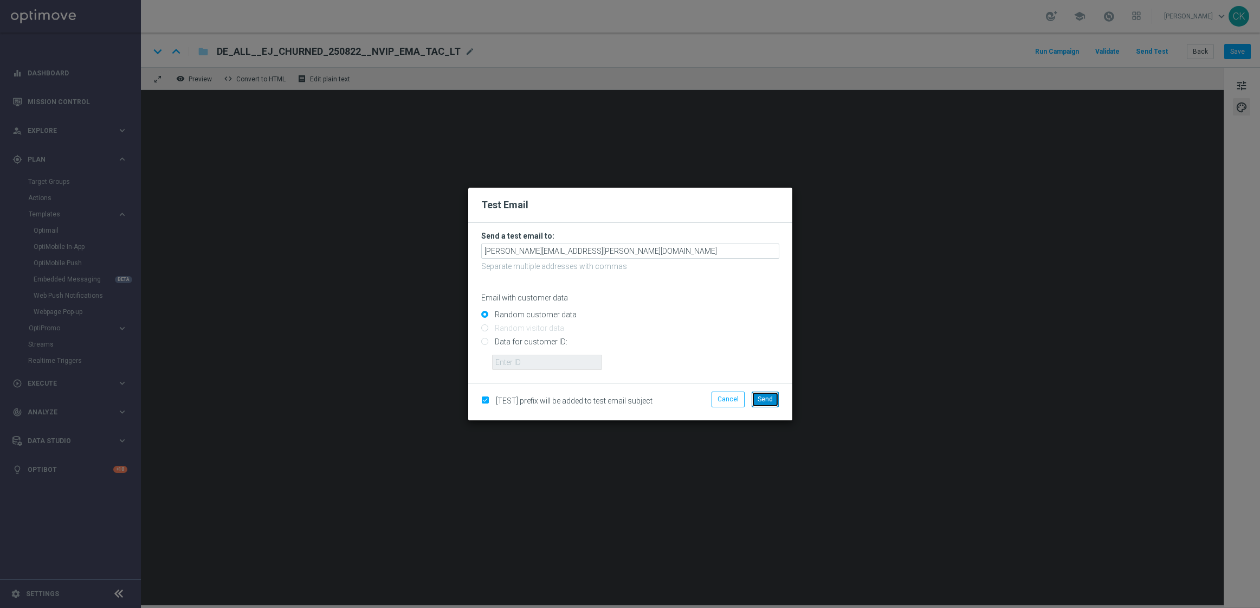
click at [770, 393] on button "Send" at bounding box center [765, 398] width 27 height 15
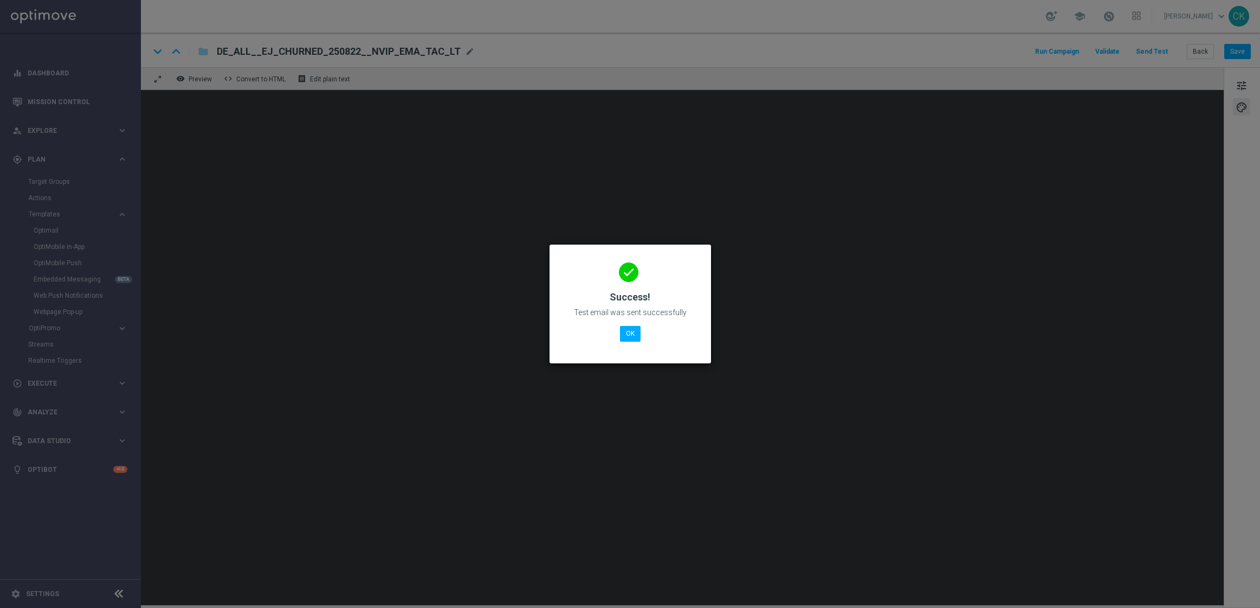
click at [629, 342] on div "done Success! Test email was sent successfully OK" at bounding box center [630, 302] width 135 height 94
click at [626, 335] on button "OK" at bounding box center [630, 333] width 21 height 15
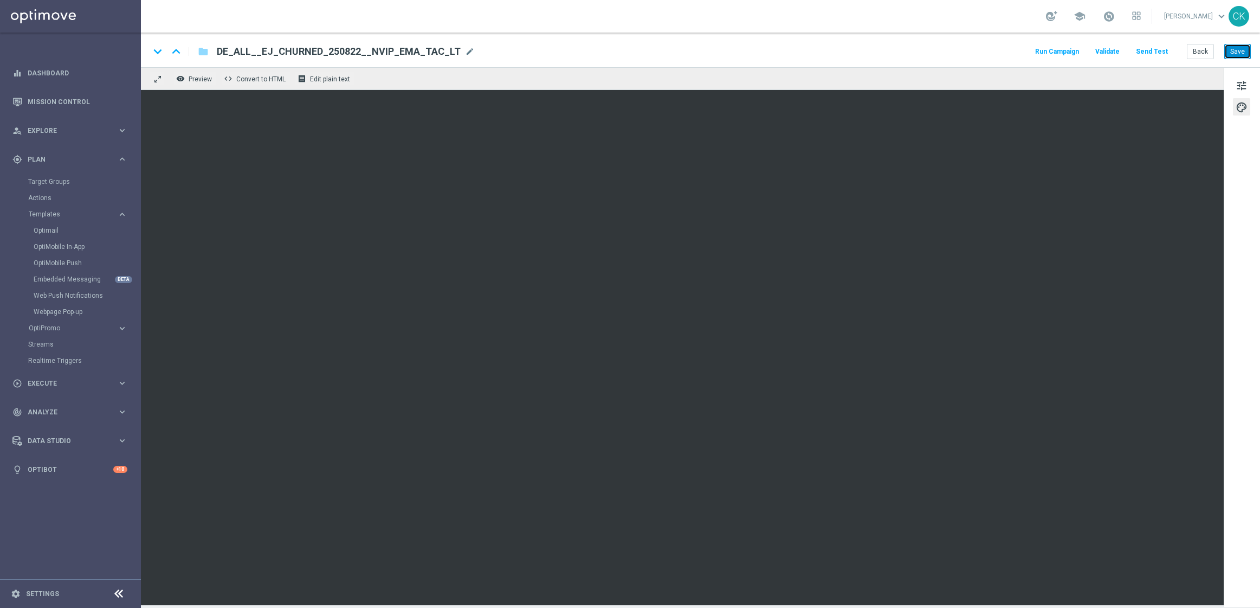
click at [1238, 49] on button "Save" at bounding box center [1237, 51] width 27 height 15
click at [1240, 48] on button "Save" at bounding box center [1237, 51] width 27 height 15
click at [1240, 57] on button "Save" at bounding box center [1237, 51] width 27 height 15
click at [1199, 54] on button "Back" at bounding box center [1200, 51] width 27 height 15
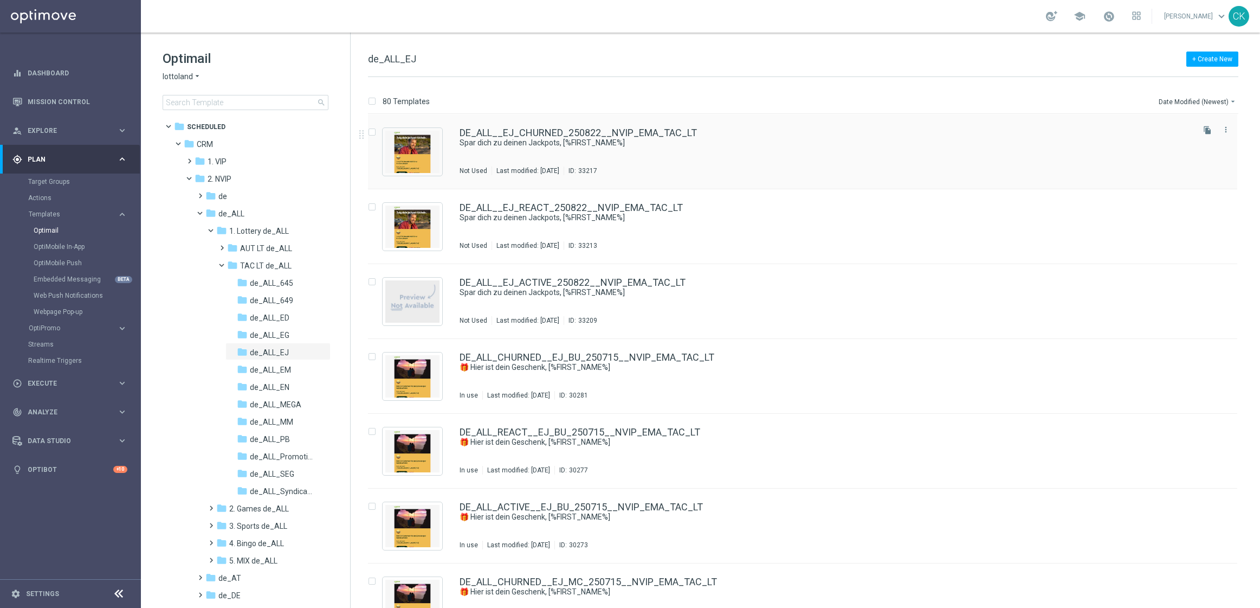
scroll to position [3, 0]
click at [46, 385] on span "Execute" at bounding box center [72, 383] width 89 height 7
click at [48, 209] on link "Campaign Builder" at bounding box center [70, 210] width 85 height 9
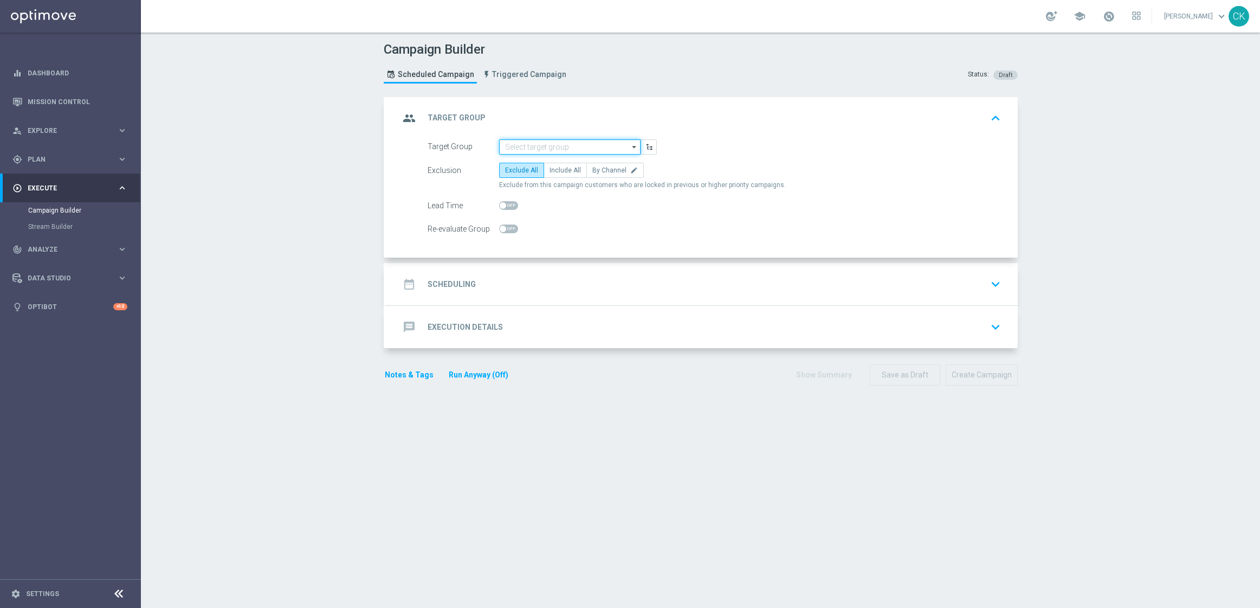
click at [539, 144] on input at bounding box center [569, 146] width 141 height 15
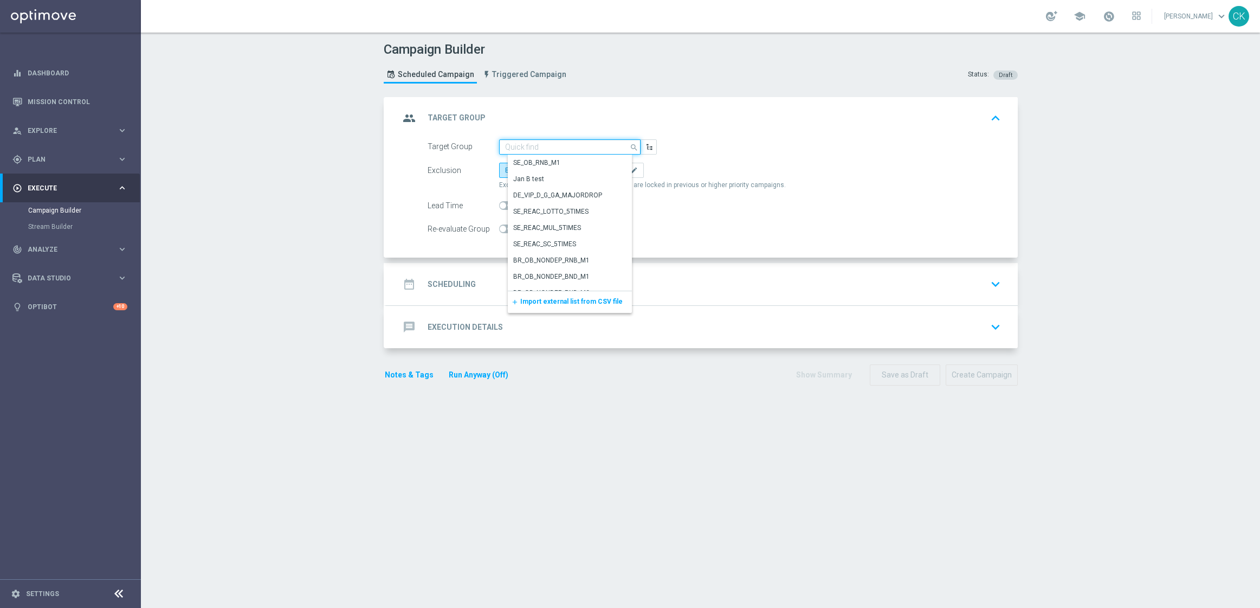
paste input "de_all_TGT_NVIP_EM_TAC_LT__ACTIVE_649"
click at [541, 161] on div "de_all_TGT_NVIP_EM_TAC_LT__ACTIVE_649" at bounding box center [574, 168] width 120 height 20
type input "de_all_TGT_NVIP_EM_TAC_LT__ACTIVE_649"
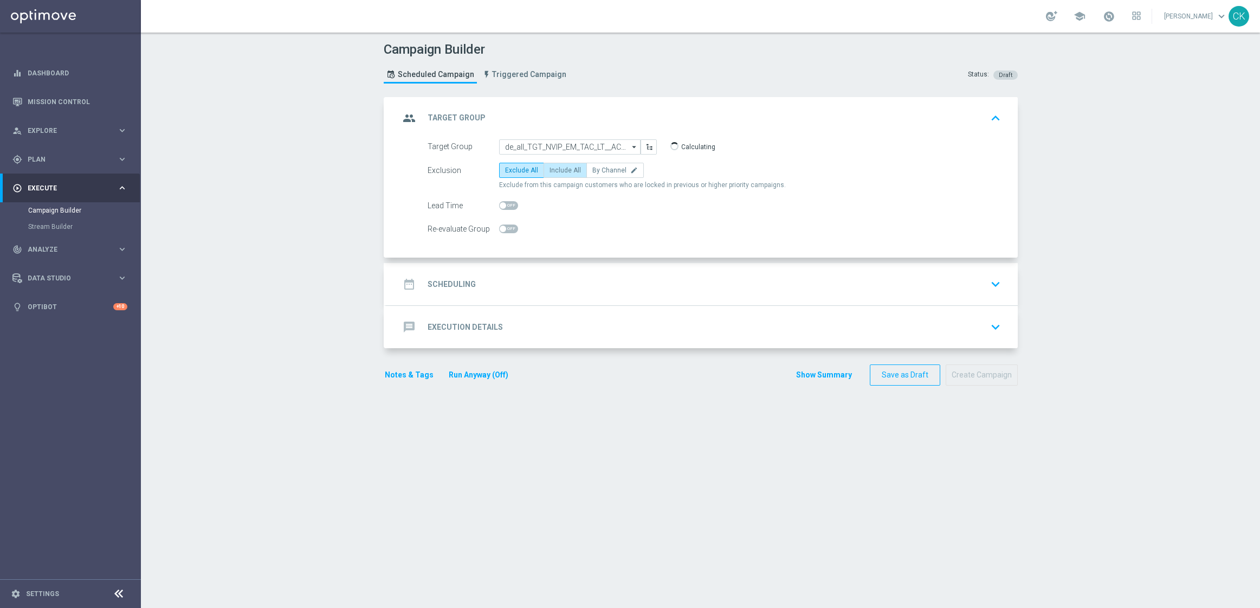
click at [550, 169] on span "Include All" at bounding box center [565, 170] width 31 height 8
click at [550, 169] on input "Include All" at bounding box center [553, 172] width 7 height 7
radio input "true"
click at [501, 205] on span at bounding box center [508, 205] width 19 height 9
click at [501, 205] on input "checkbox" at bounding box center [508, 205] width 19 height 9
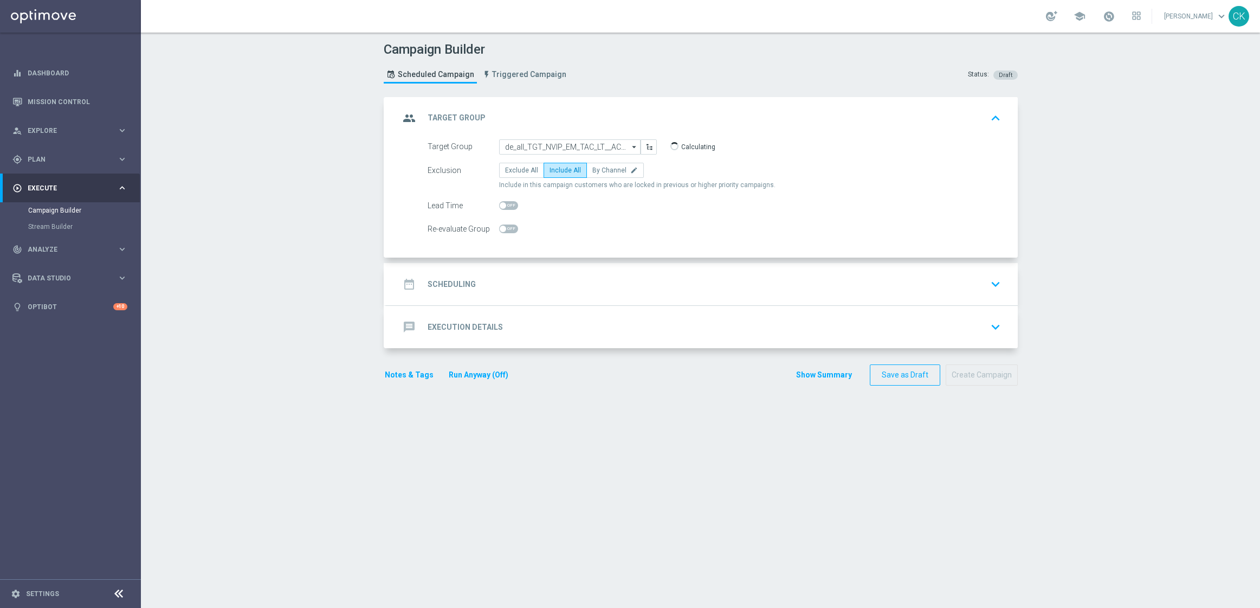
checkbox input "true"
click at [435, 281] on h2 "Scheduling" at bounding box center [452, 284] width 48 height 10
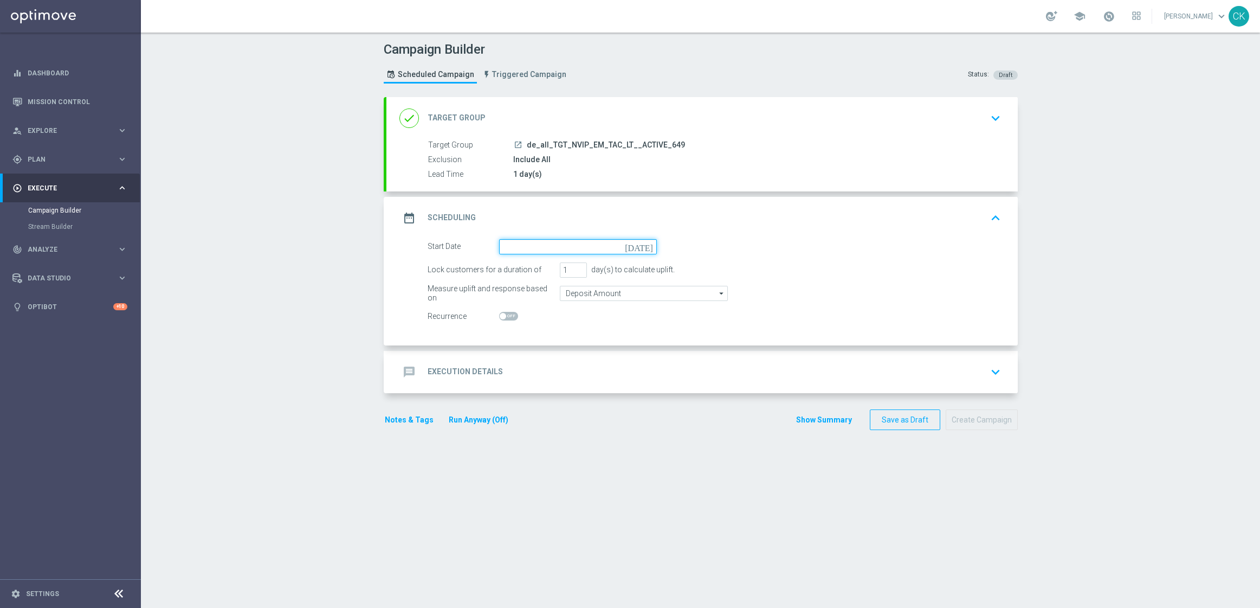
click at [535, 244] on input at bounding box center [578, 246] width 158 height 15
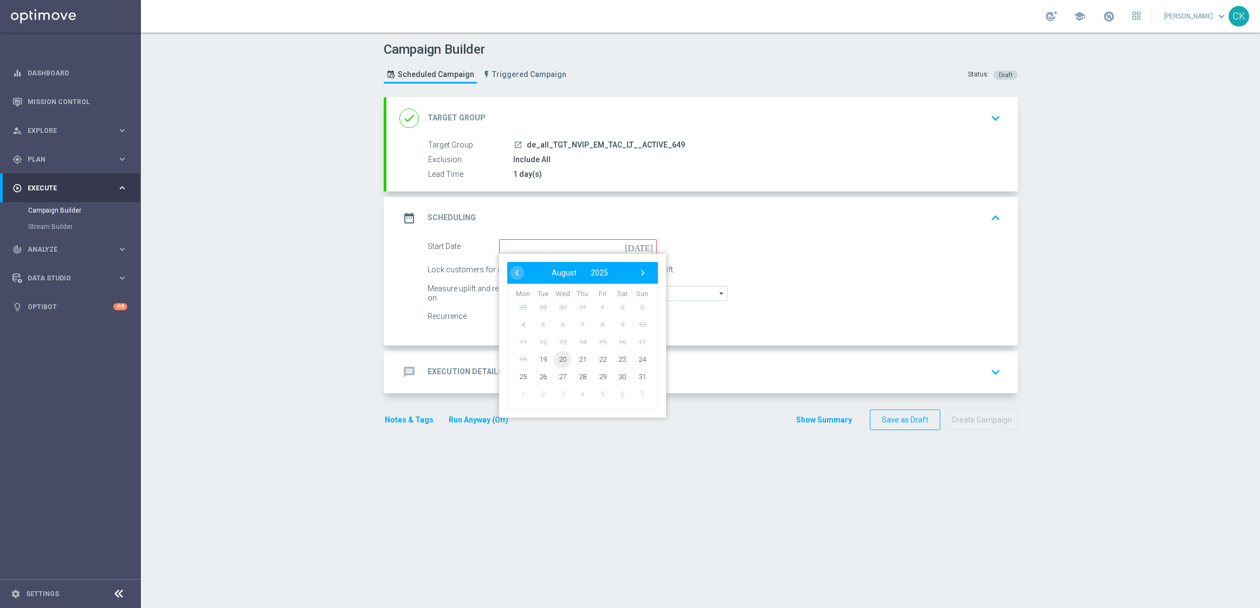
click at [557, 355] on span "20" at bounding box center [562, 358] width 17 height 17
type input "20 Aug 2025"
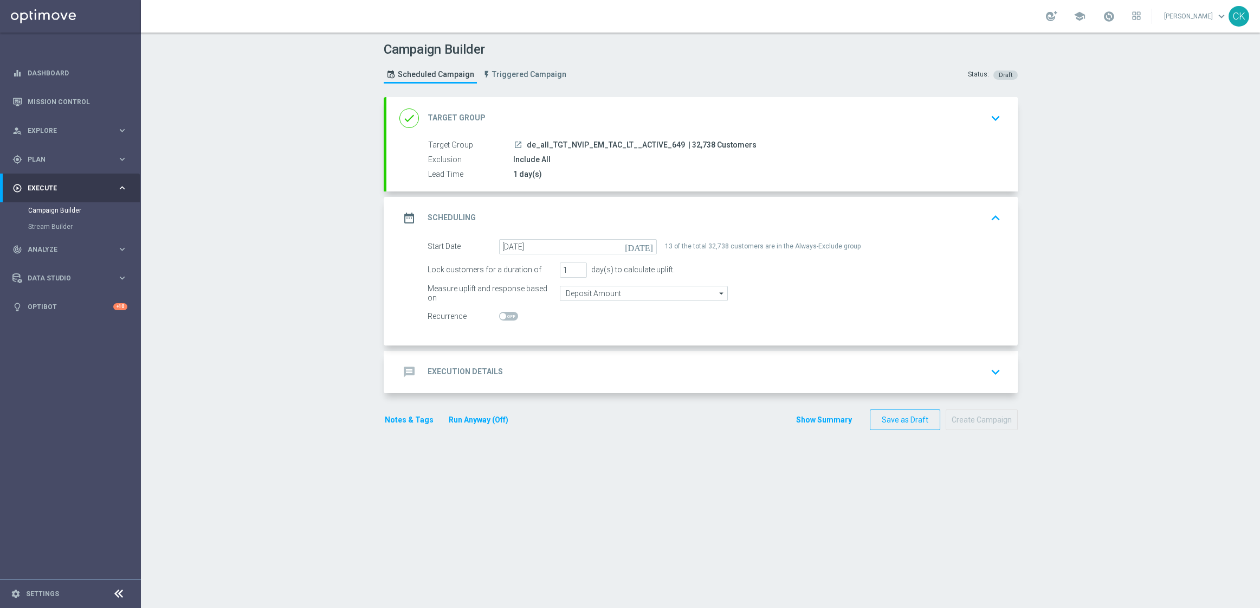
click at [441, 375] on h2 "Execution Details" at bounding box center [465, 371] width 75 height 10
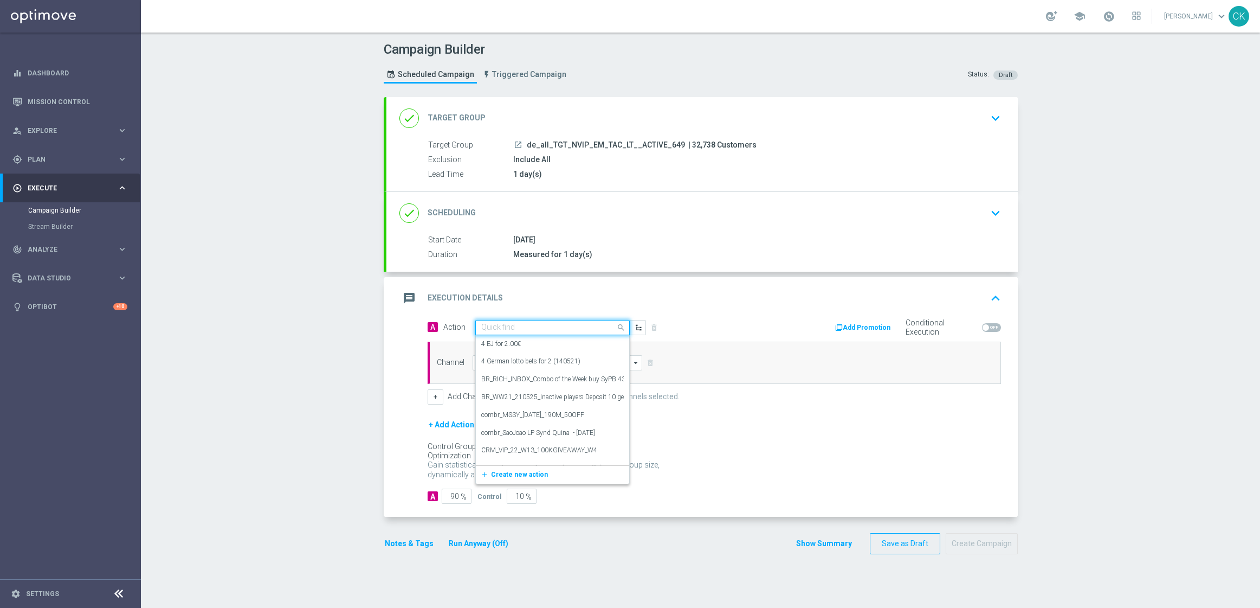
click at [540, 330] on input "text" at bounding box center [541, 327] width 121 height 9
paste input "12 lines 649 inkl. S77 & S6 + 3 free AT Lotto"
type input "12 lines 649 inkl. S77 & S6 + 3 free AT Lotto"
click at [492, 363] on span "Create new action" at bounding box center [519, 361] width 57 height 8
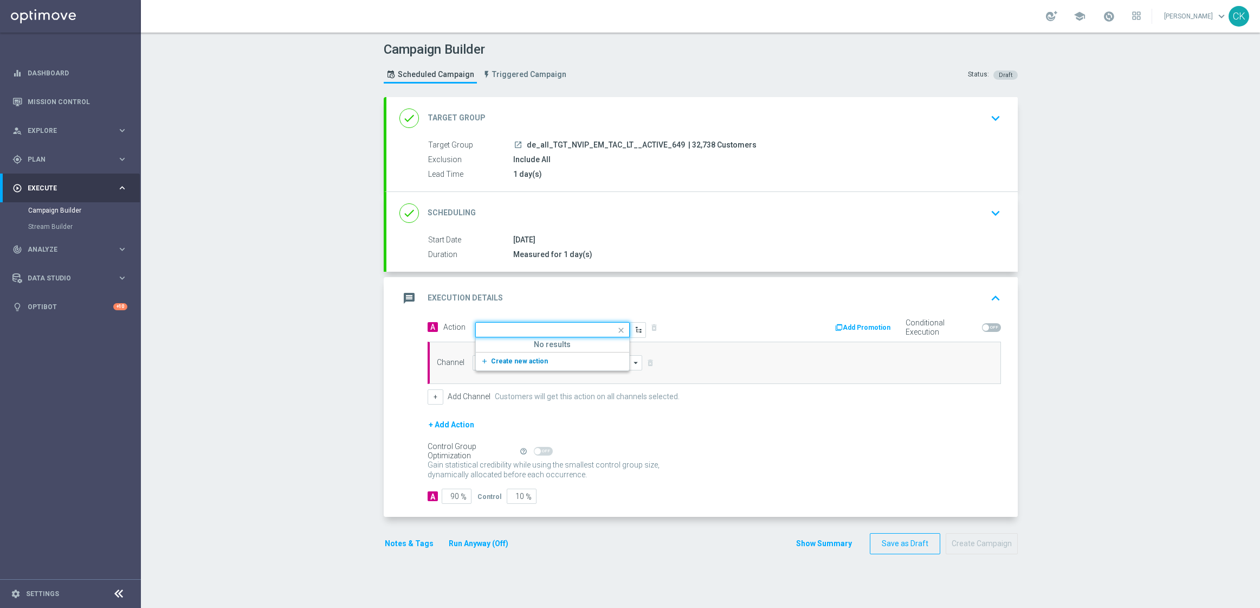
scroll to position [0, 0]
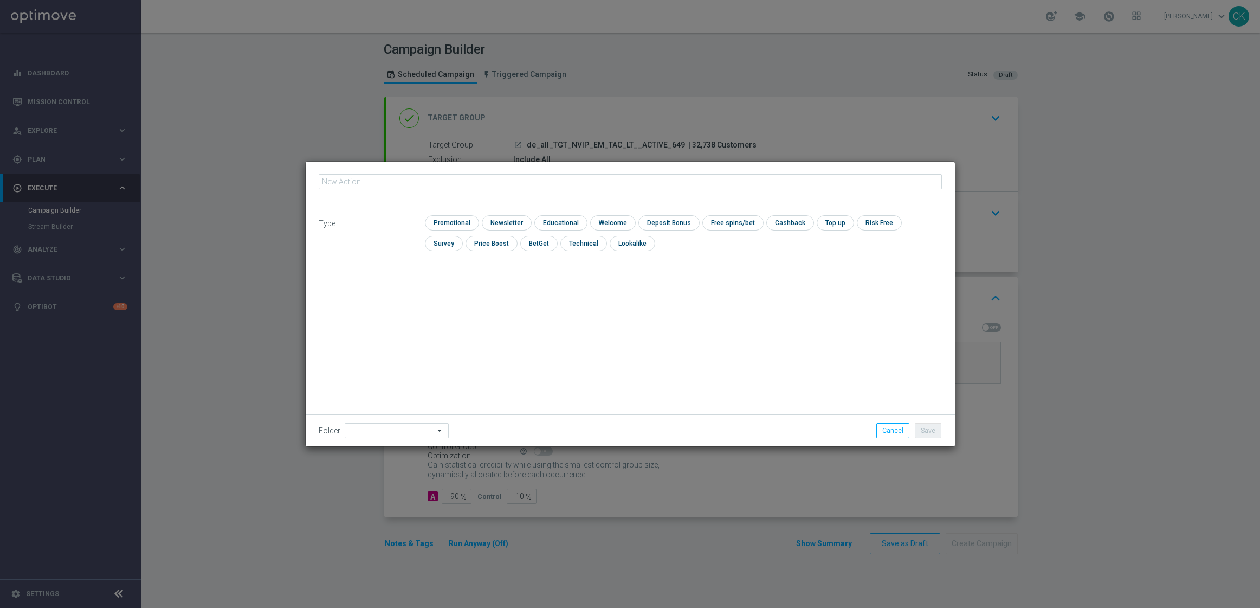
type input "12 lines 649 inkl. S77 & S6 + 3 free AT Lotto"
click at [450, 219] on input "checkbox" at bounding box center [450, 222] width 51 height 15
checkbox input "true"
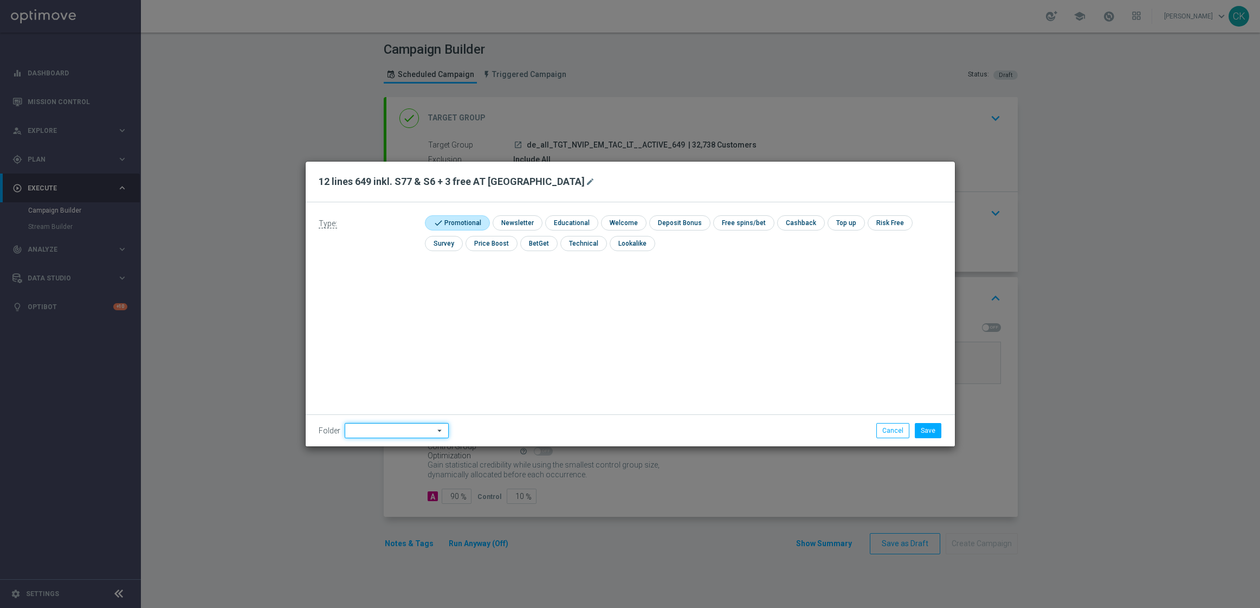
click at [367, 427] on input at bounding box center [397, 430] width 104 height 15
click at [380, 308] on div "DE" at bounding box center [396, 305] width 86 height 16
type input "DE"
click at [928, 433] on button "Save" at bounding box center [928, 430] width 27 height 15
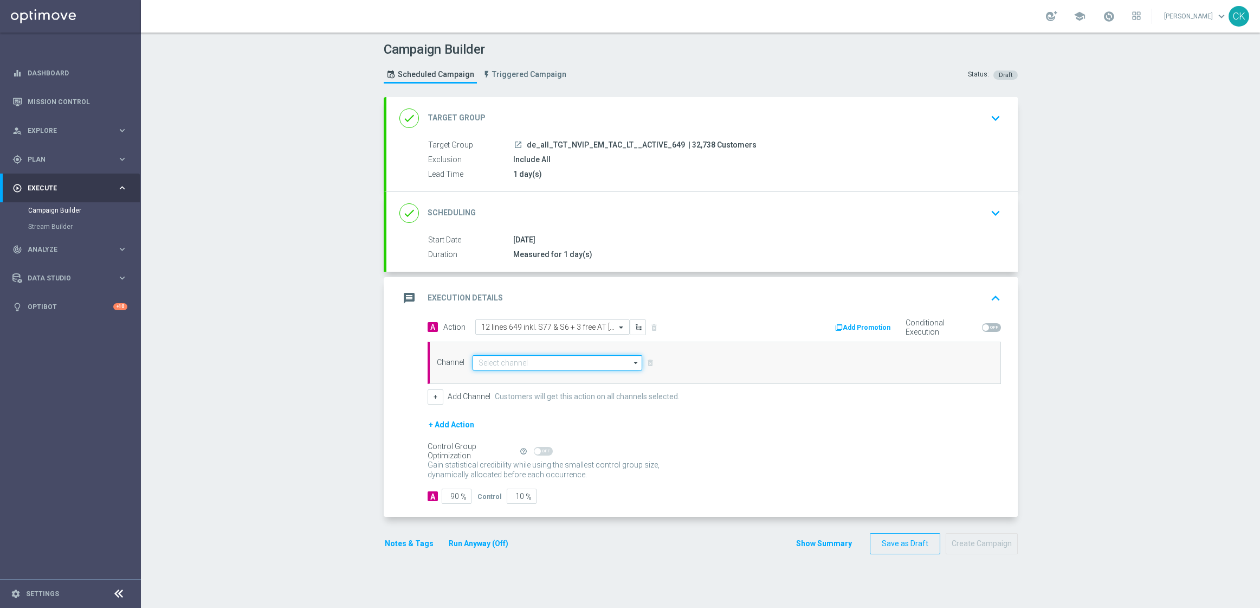
click at [502, 360] on input at bounding box center [558, 362] width 170 height 15
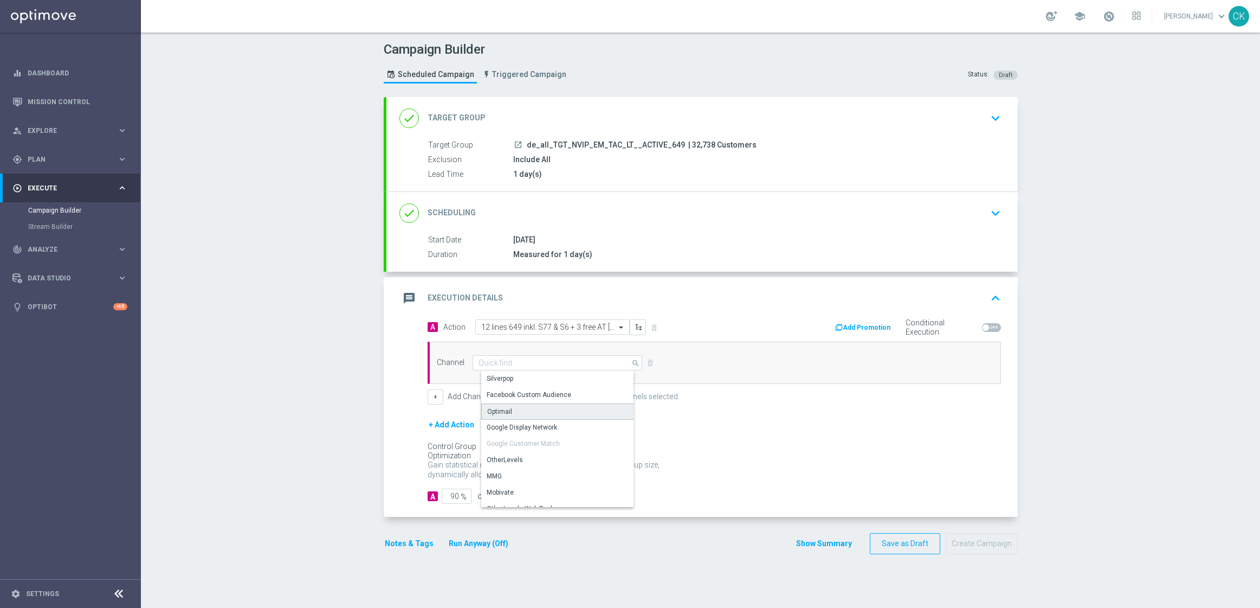
click at [519, 411] on div "Optimail" at bounding box center [561, 411] width 161 height 16
type input "Optimail"
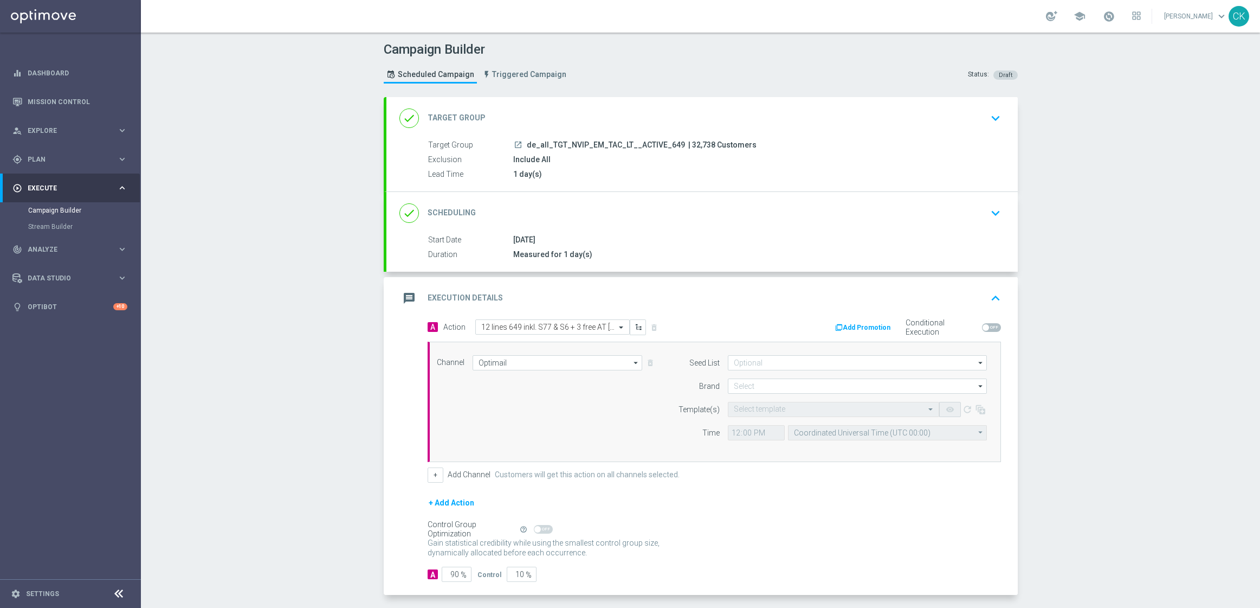
scroll to position [47, 0]
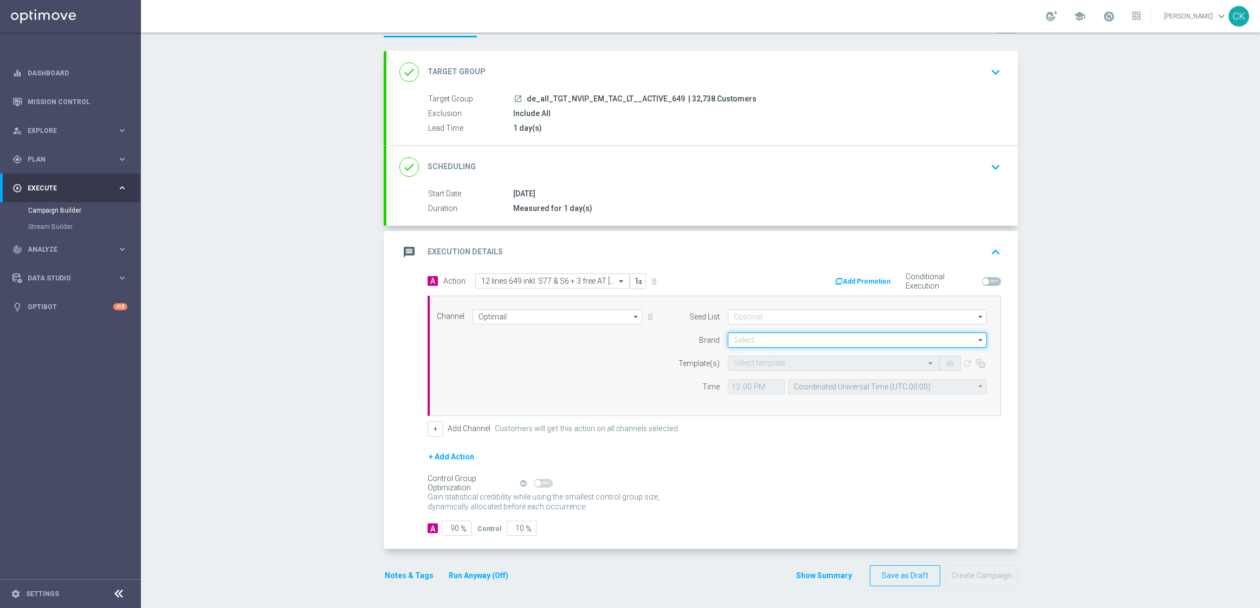
click at [758, 338] on input at bounding box center [857, 339] width 259 height 15
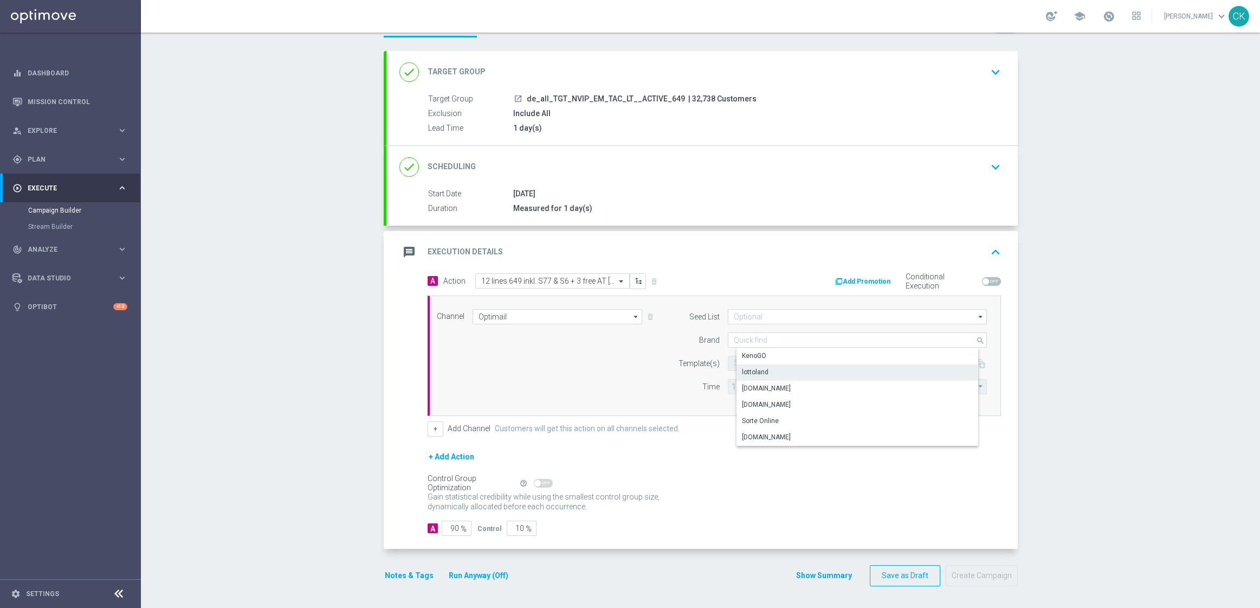
click at [758, 365] on div "lottoland" at bounding box center [866, 371] width 259 height 15
type input "lottoland"
click at [744, 366] on input "text" at bounding box center [823, 363] width 178 height 9
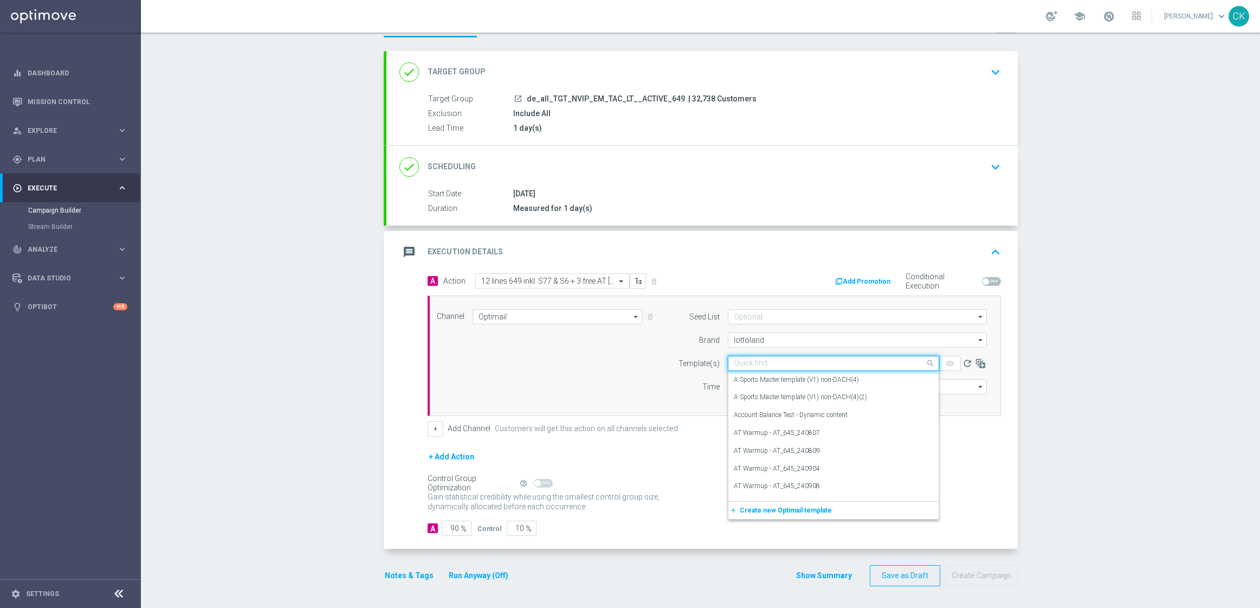
paste input "DE_ALL__649_ACTIVE_250820__NVIP_EMA_TAC_LT"
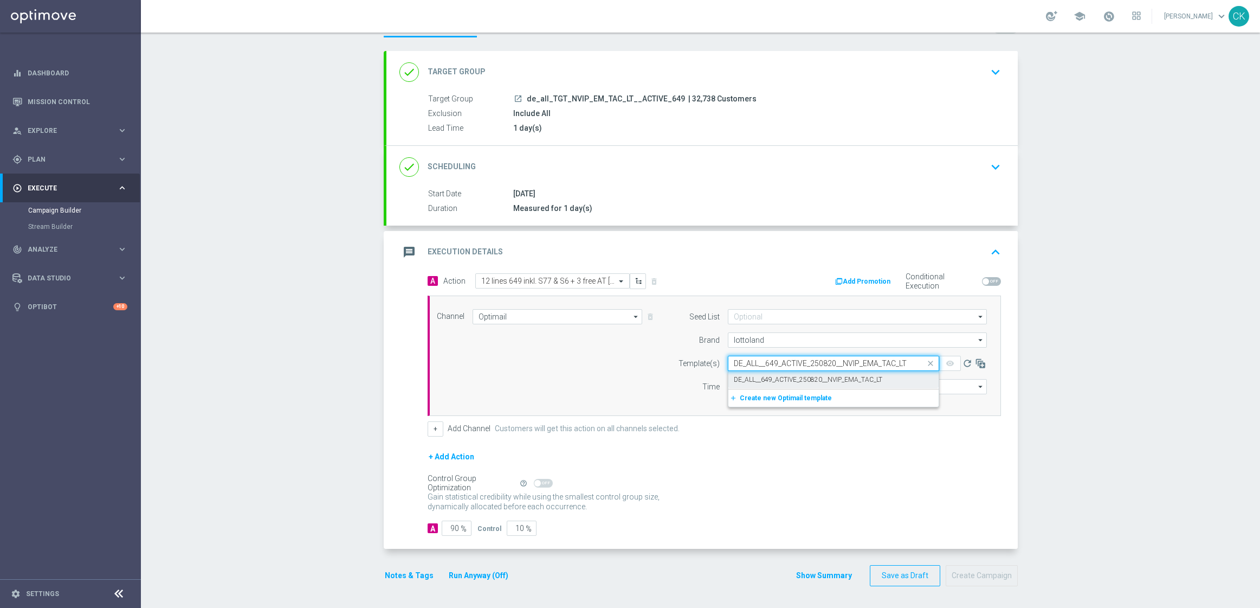
click at [745, 372] on div "DE_ALL__649_ACTIVE_250820__NVIP_EMA_TAC_LT" at bounding box center [833, 380] width 199 height 18
type input "DE_ALL__649_ACTIVE_250820__NVIP_EMA_TAC_LT"
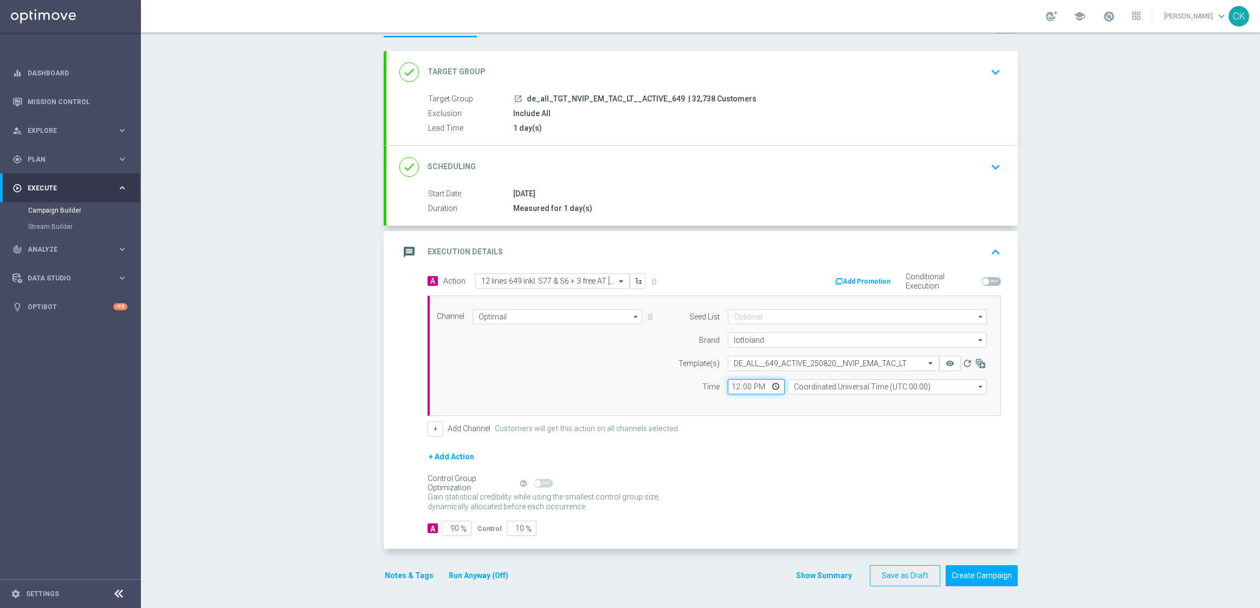
click at [728, 382] on input "12:00" at bounding box center [756, 386] width 57 height 15
type input "06:00"
click at [902, 387] on input "Coordinated Universal Time (UTC 00:00)" at bounding box center [887, 386] width 199 height 15
click at [926, 401] on div "Central European Time (Berlin) (UTC +02:00)" at bounding box center [896, 402] width 199 height 15
type input "Central European Time (Berlin) (UTC +02:00)"
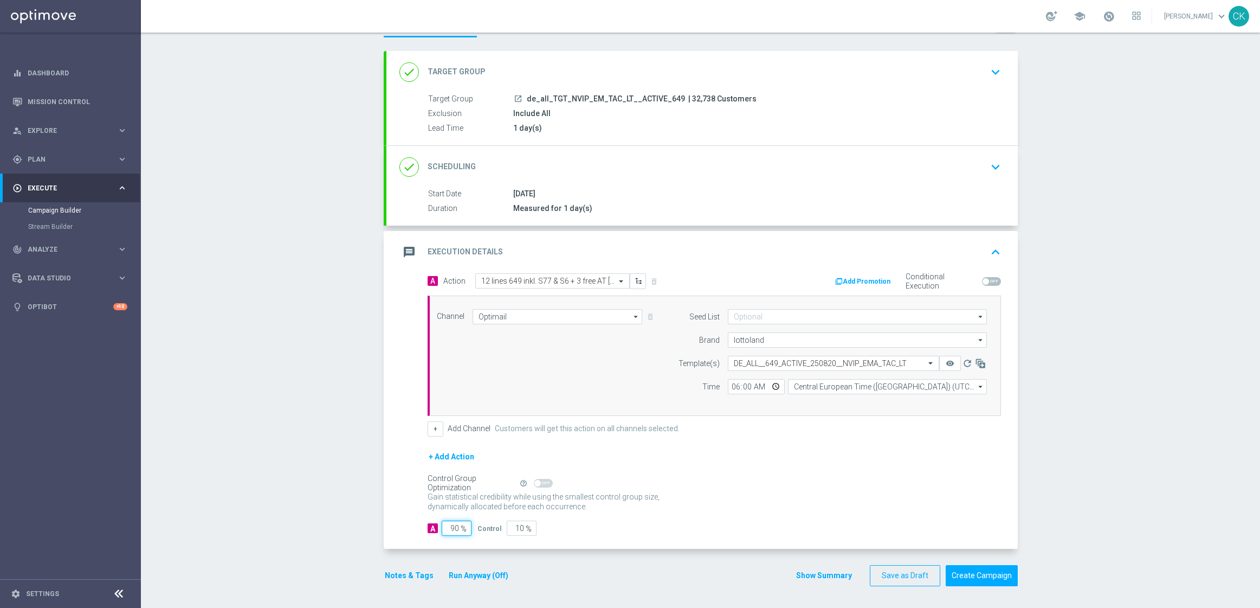
click at [454, 526] on input "90" at bounding box center [457, 527] width 30 height 15
type input "9"
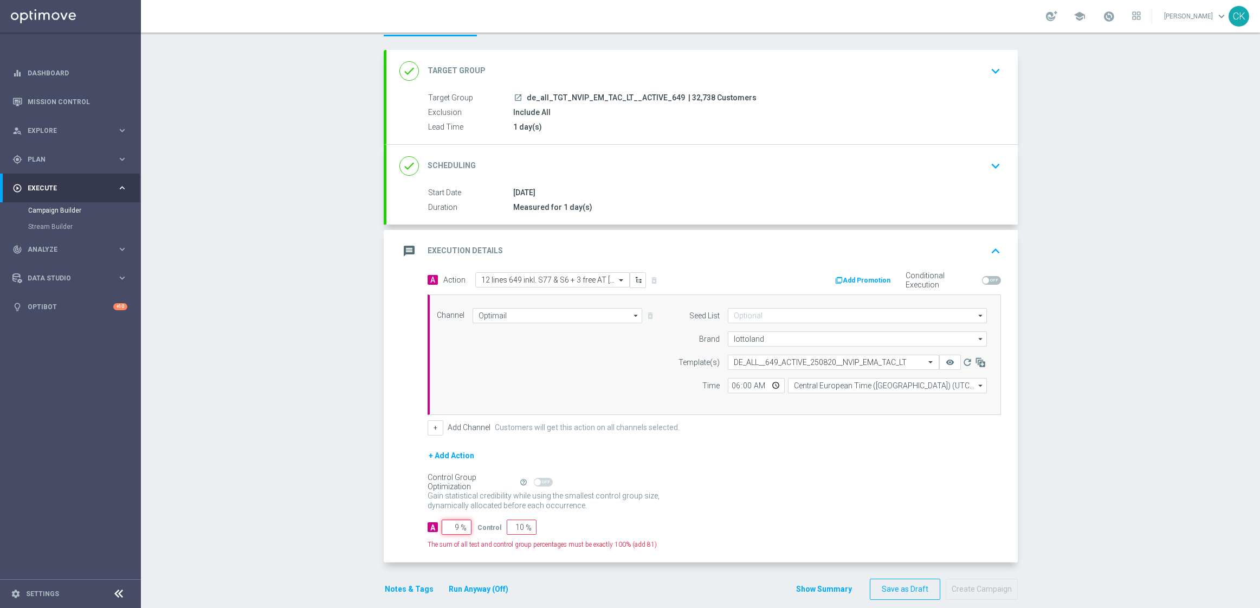
type input "91"
type input "98"
type input "2"
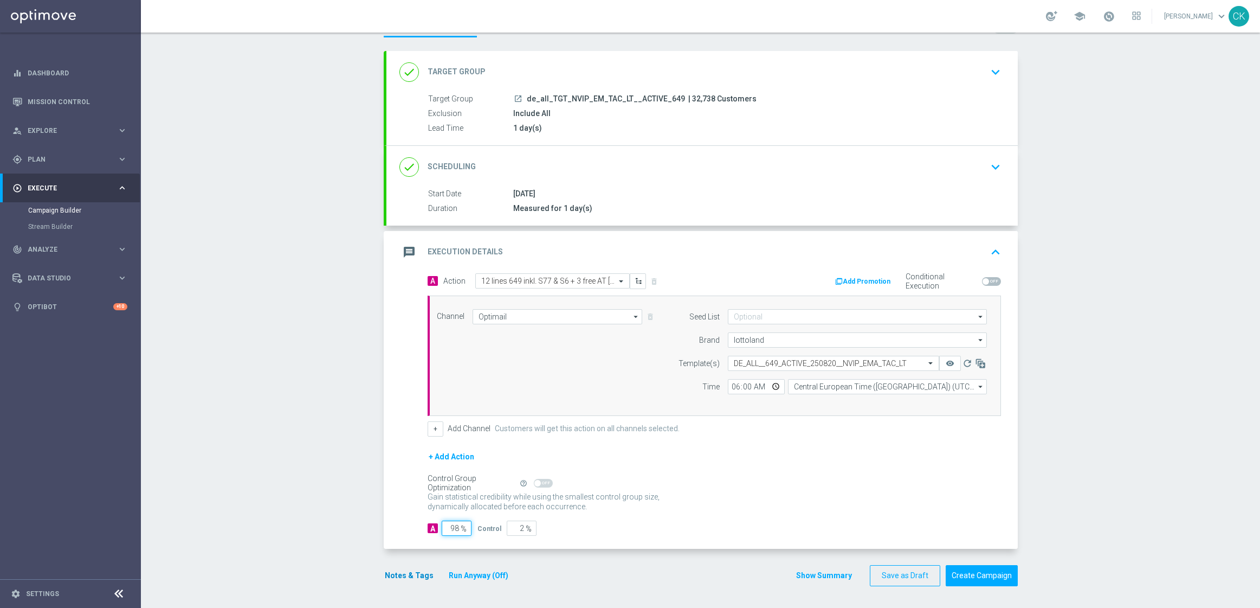
type input "98"
click at [393, 577] on button "Notes & Tags" at bounding box center [409, 576] width 51 height 14
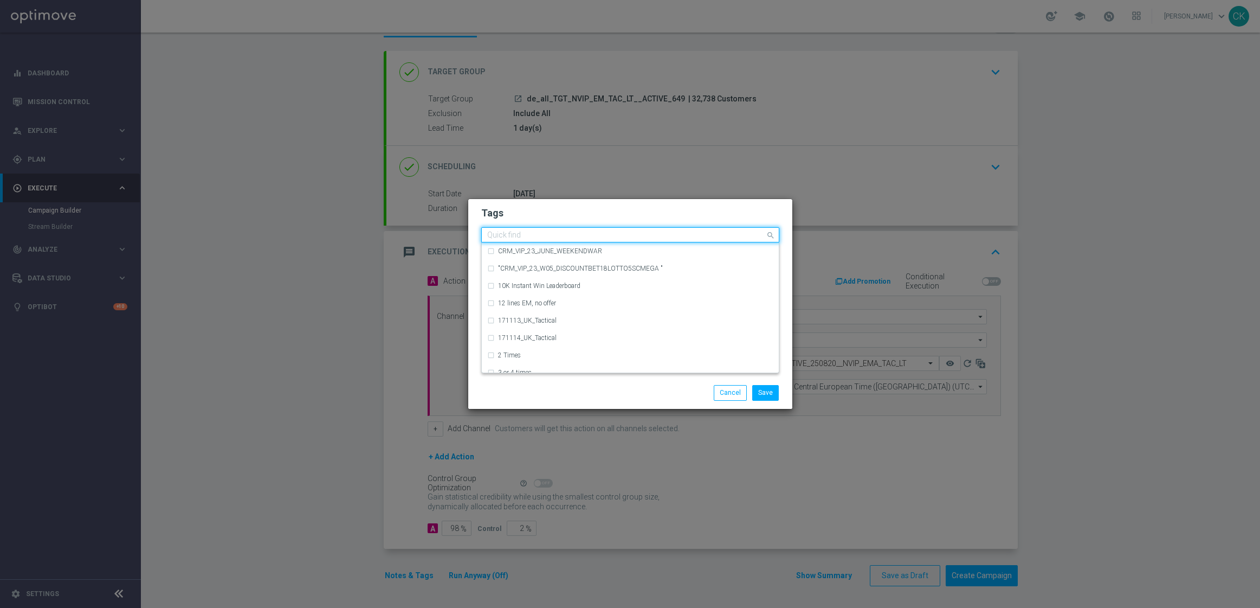
click at [519, 233] on input "text" at bounding box center [626, 235] width 278 height 9
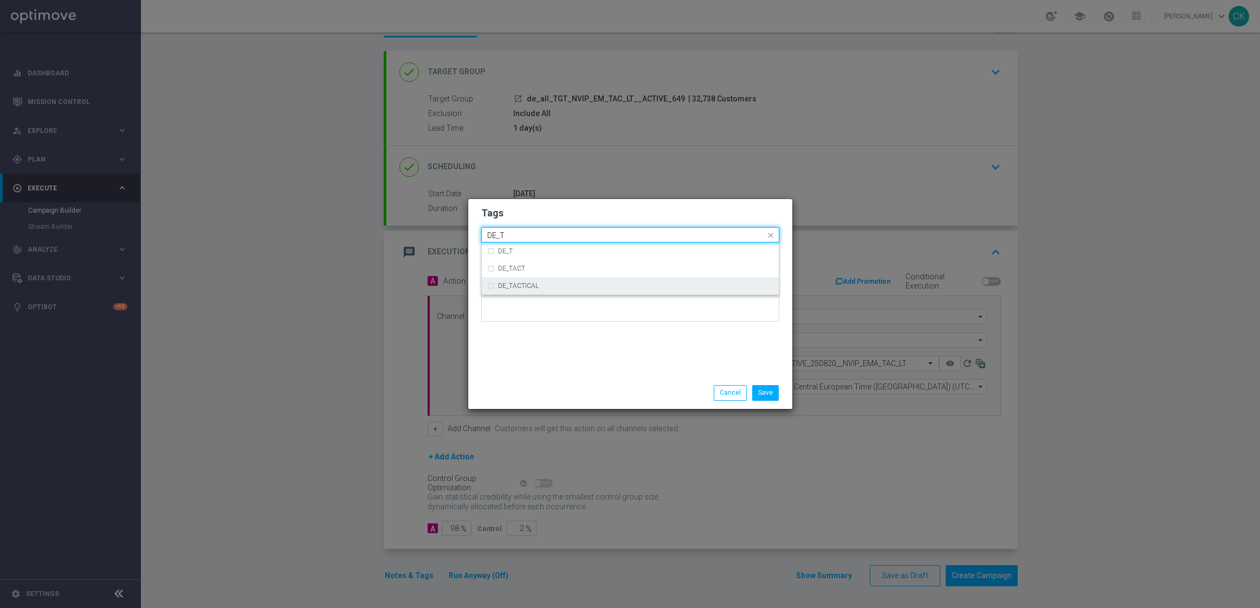
click at [531, 284] on label "DE_TACTICAL" at bounding box center [518, 285] width 41 height 7
type input "DE_T"
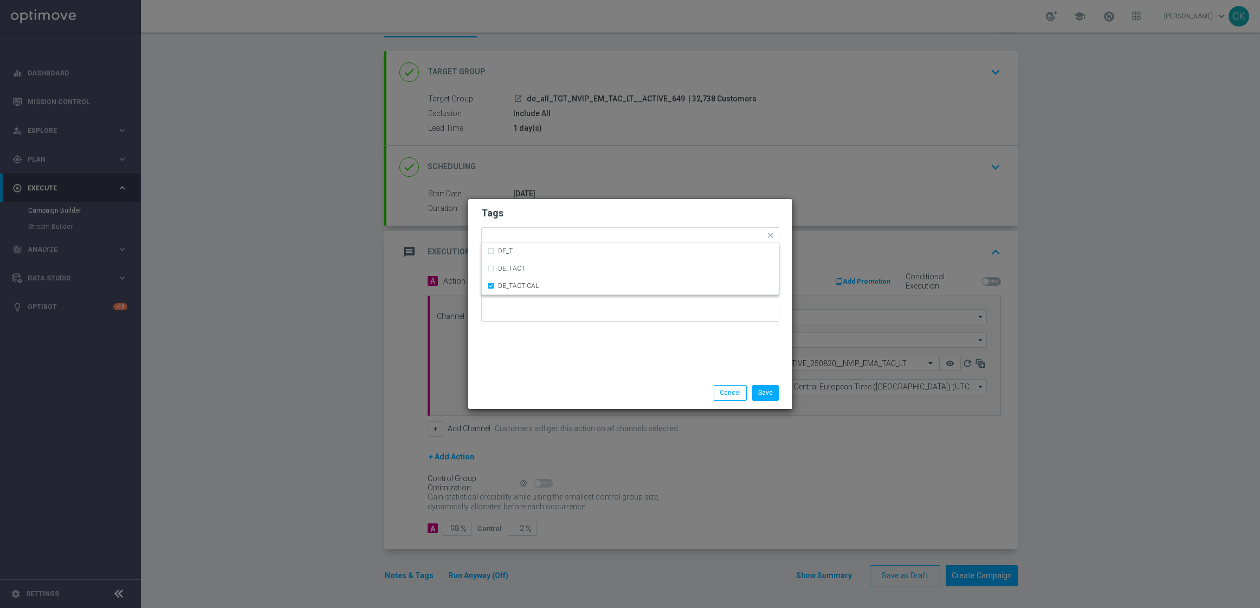
click at [545, 367] on div "Tags Quick find × DE_TACTICAL DE_T DE_TACT DE_TACTICAL Notes" at bounding box center [630, 288] width 324 height 178
click at [770, 390] on button "Save" at bounding box center [765, 392] width 27 height 15
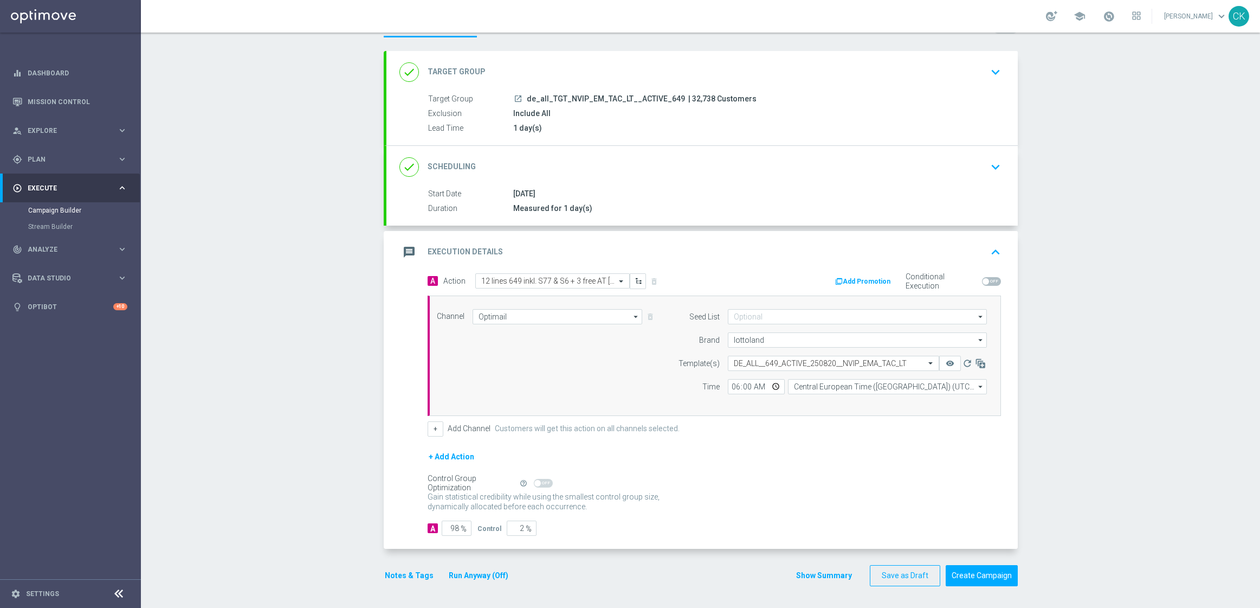
click at [395, 570] on button "Notes & Tags" at bounding box center [409, 576] width 51 height 14
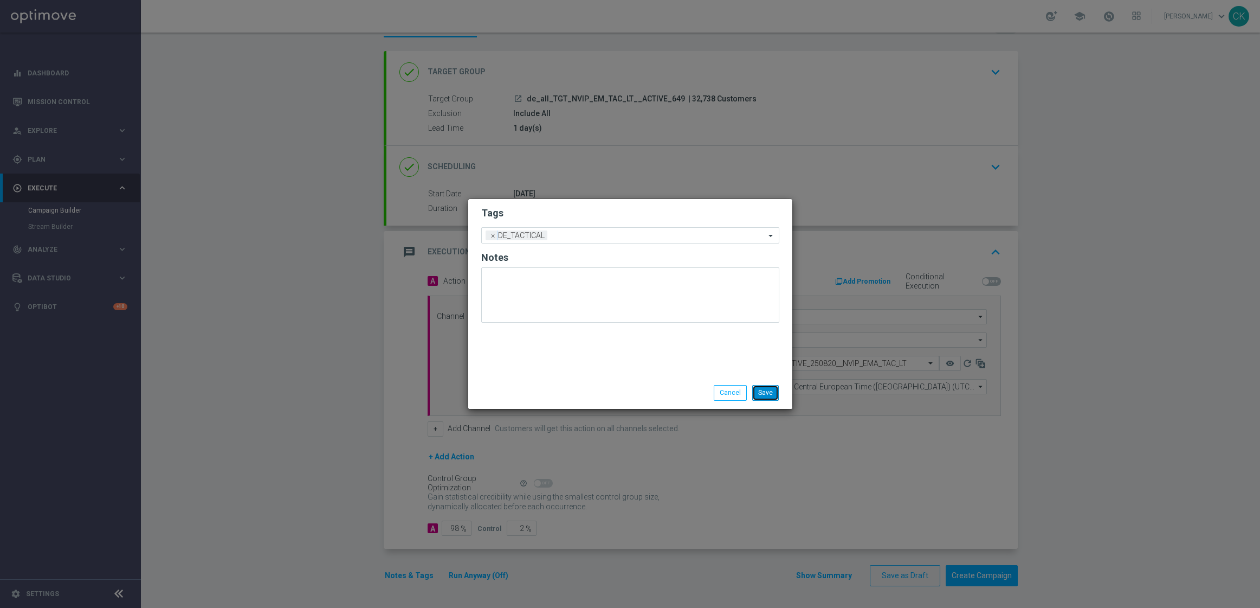
click at [774, 390] on button "Save" at bounding box center [765, 392] width 27 height 15
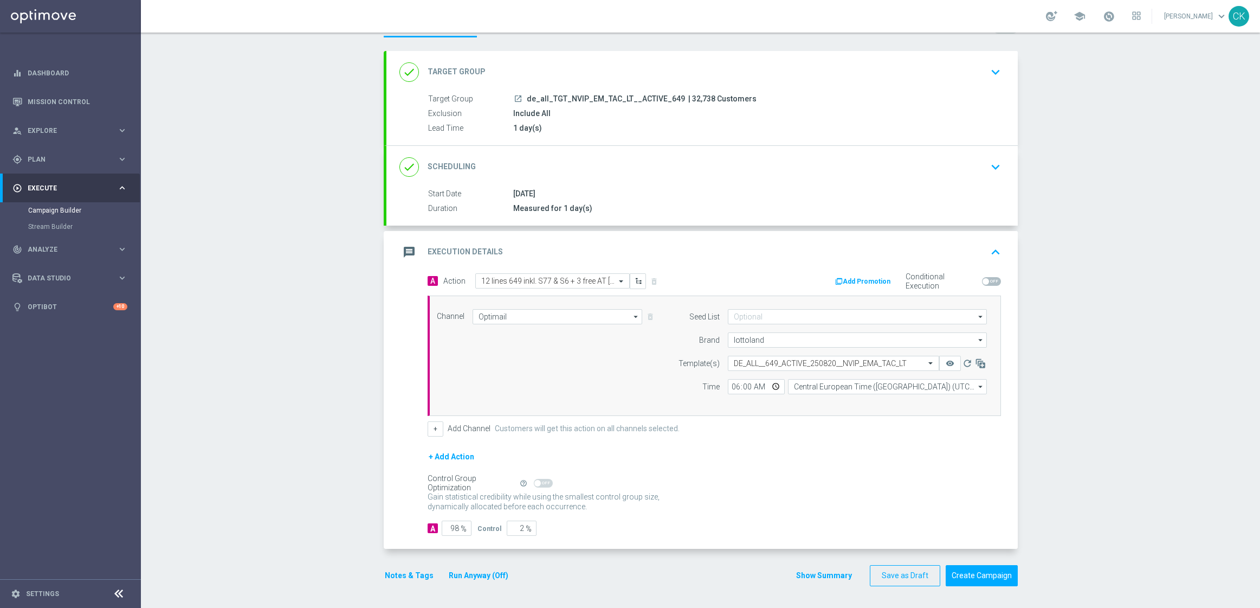
click at [399, 572] on button "Notes & Tags" at bounding box center [409, 576] width 51 height 14
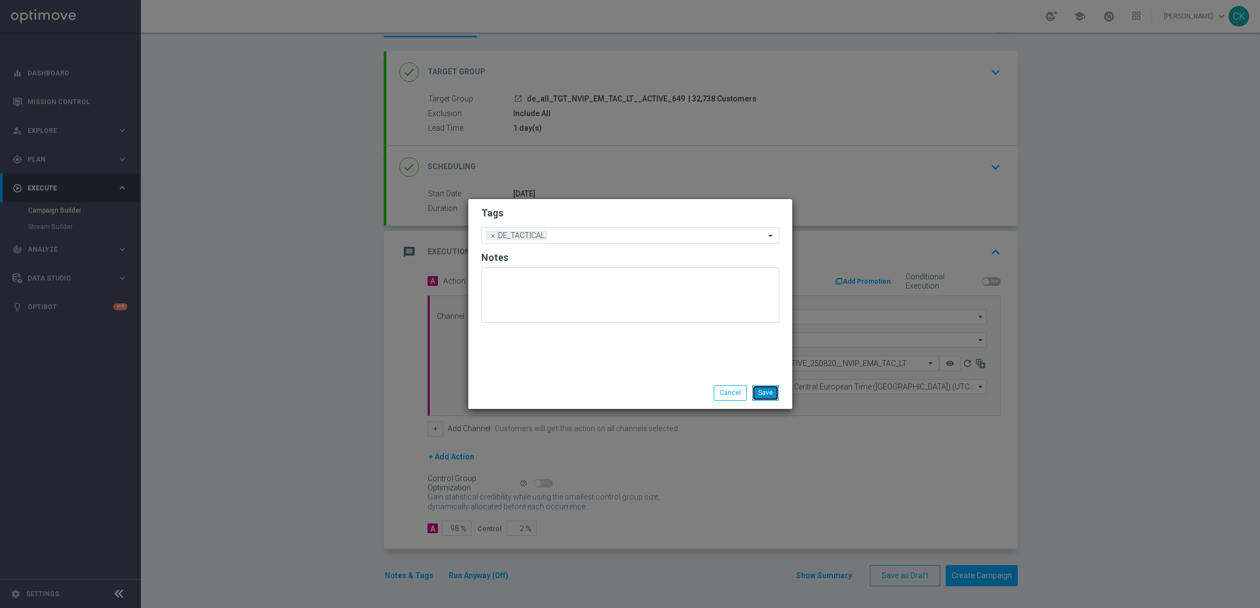
click at [771, 390] on button "Save" at bounding box center [765, 392] width 27 height 15
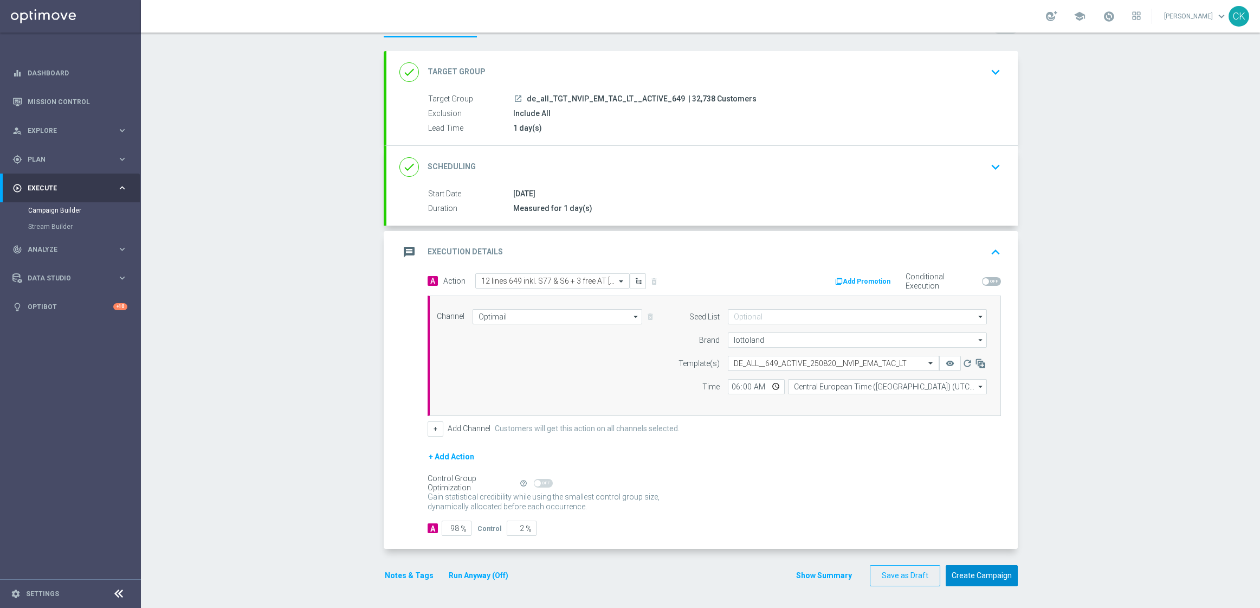
click at [983, 582] on button "Create Campaign" at bounding box center [982, 575] width 72 height 21
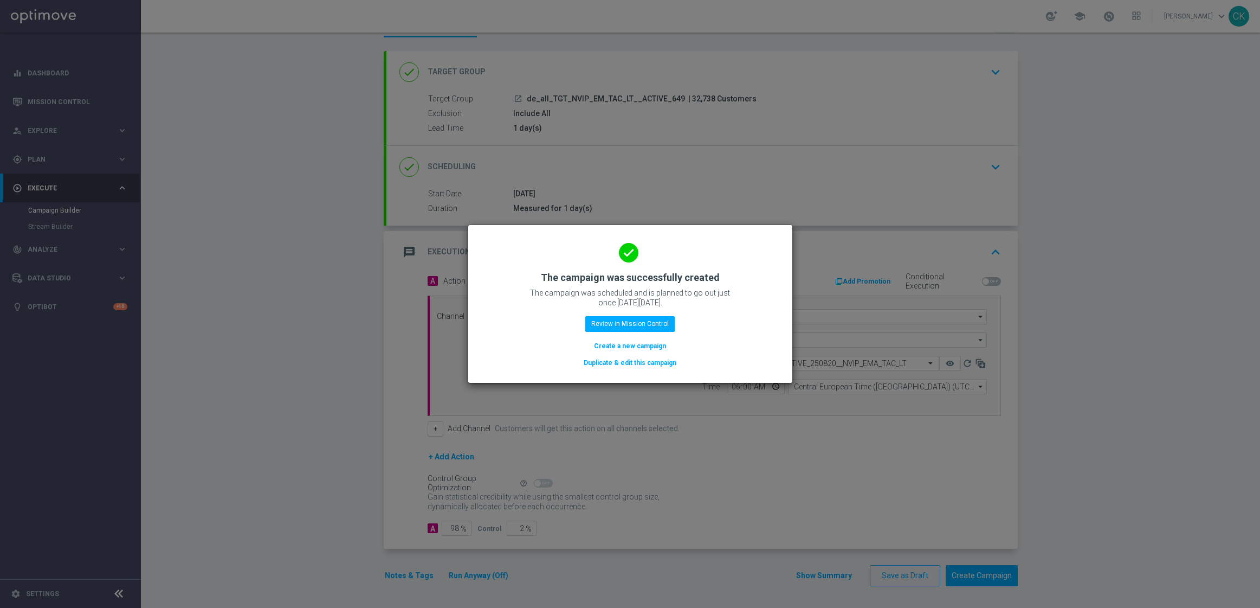
click at [637, 343] on button "Create a new campaign" at bounding box center [630, 346] width 74 height 12
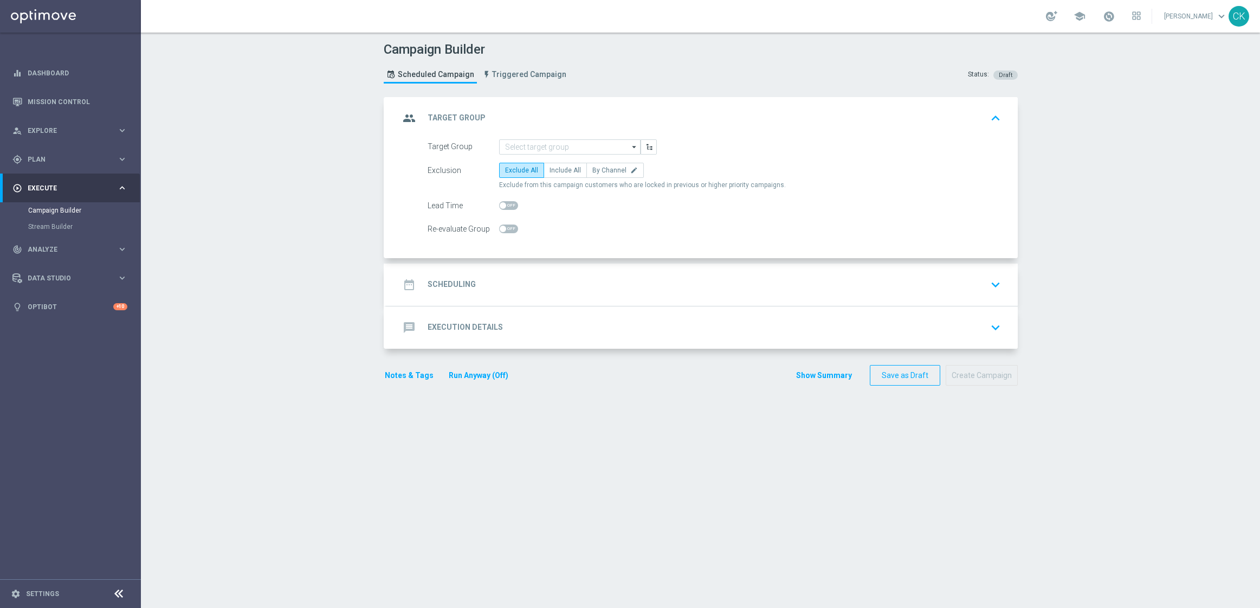
scroll to position [0, 0]
click at [521, 144] on input at bounding box center [569, 146] width 141 height 15
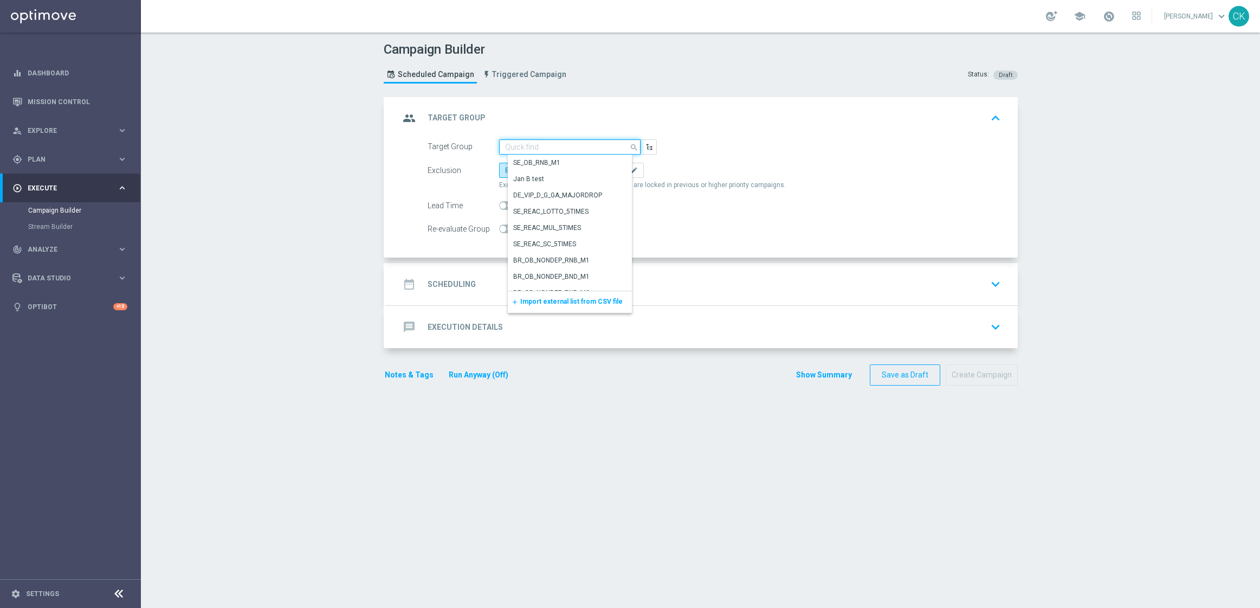
paste input "de_all_TGT_NVIP_EM_TAC_LT__REACTIVATED_649"
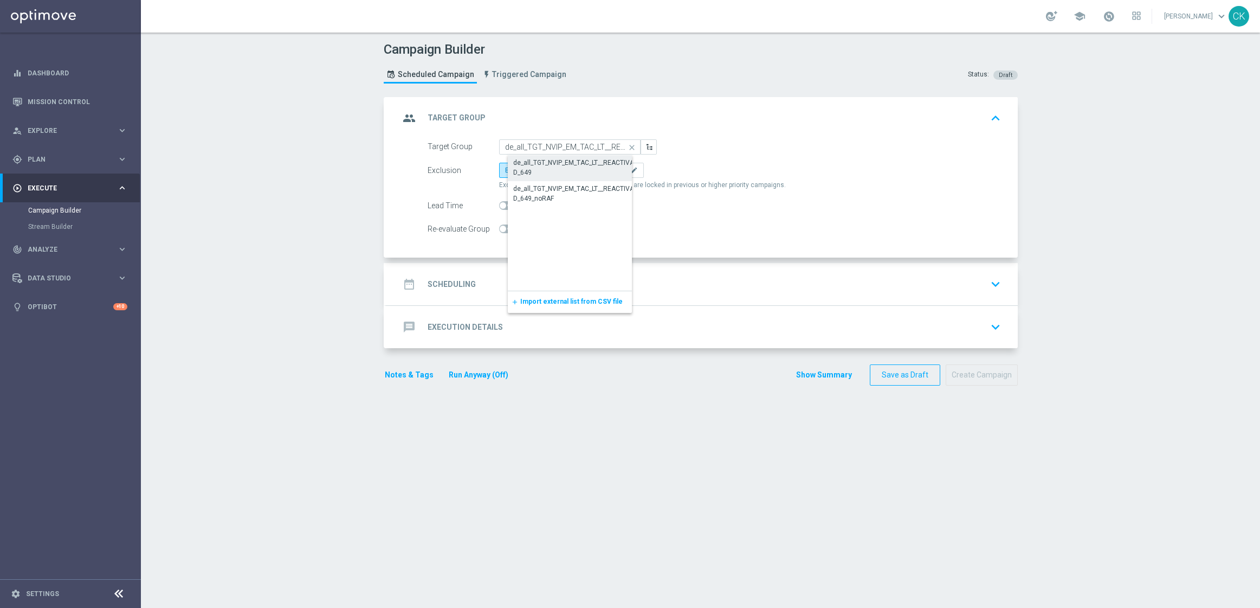
click at [539, 164] on div "de_all_TGT_NVIP_EM_TAC_LT__REACTIVATED_649" at bounding box center [578, 168] width 131 height 20
type input "de_all_TGT_NVIP_EM_TAC_LT__REACTIVATED_649"
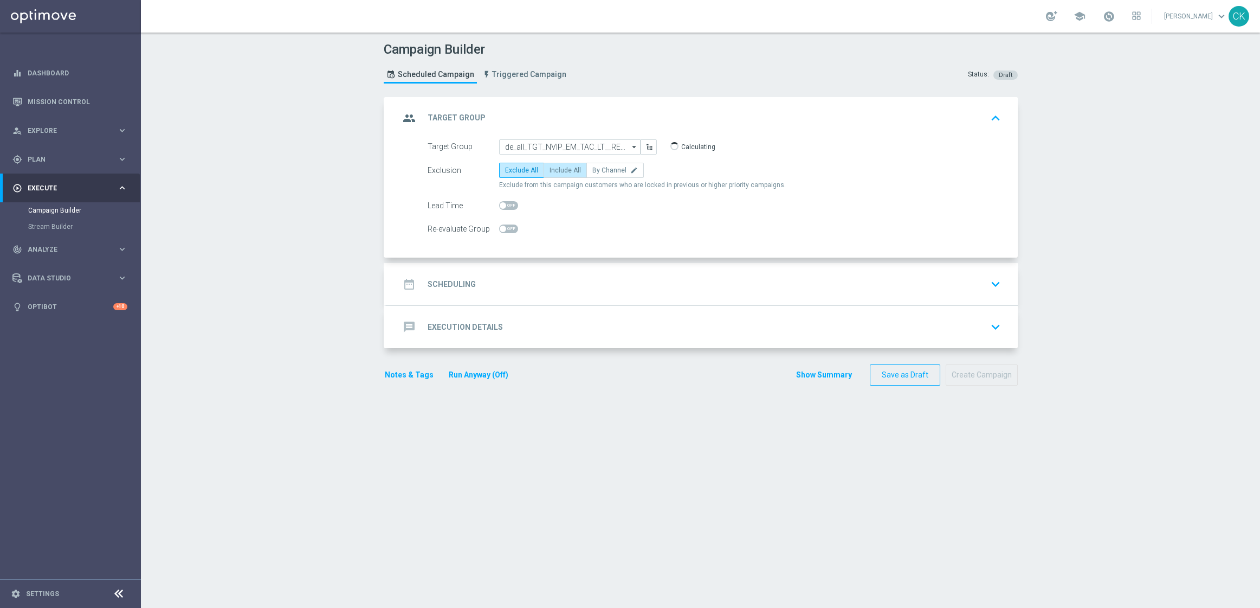
click at [555, 164] on label "Include All" at bounding box center [565, 170] width 43 height 15
click at [555, 169] on input "Include All" at bounding box center [553, 172] width 7 height 7
radio input "true"
click at [500, 204] on span at bounding box center [503, 205] width 7 height 7
click at [500, 204] on input "checkbox" at bounding box center [508, 205] width 19 height 9
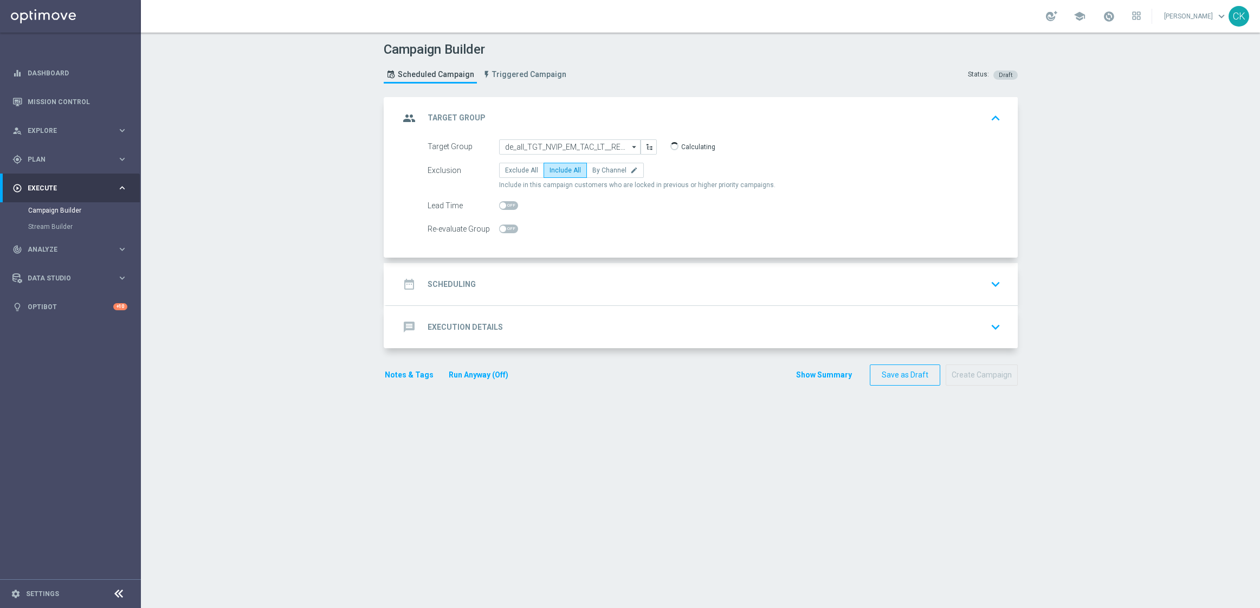
checkbox input "true"
click at [447, 283] on h2 "Scheduling" at bounding box center [452, 284] width 48 height 10
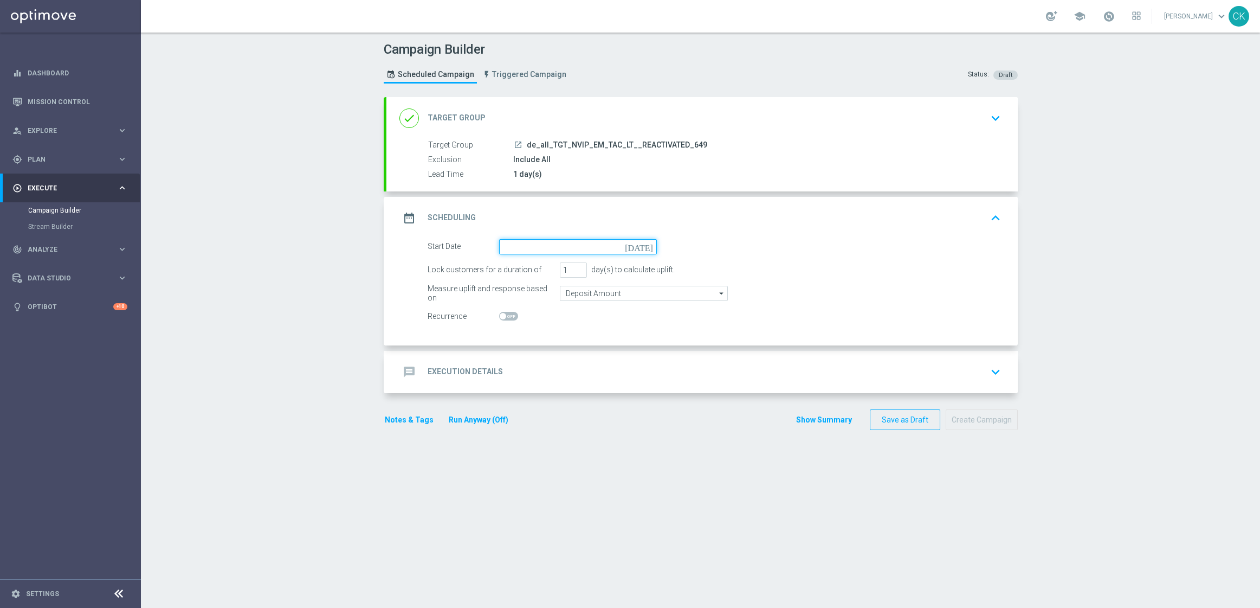
click at [563, 243] on input at bounding box center [578, 246] width 158 height 15
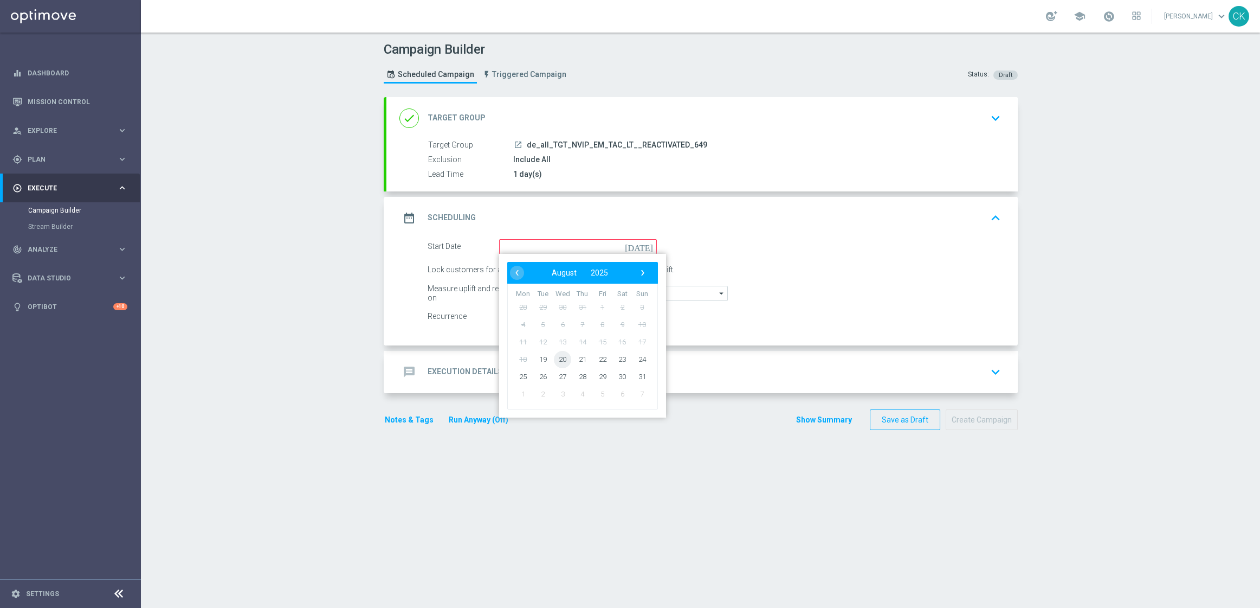
click at [558, 357] on span "20" at bounding box center [562, 358] width 17 height 17
type input "20 Aug 2025"
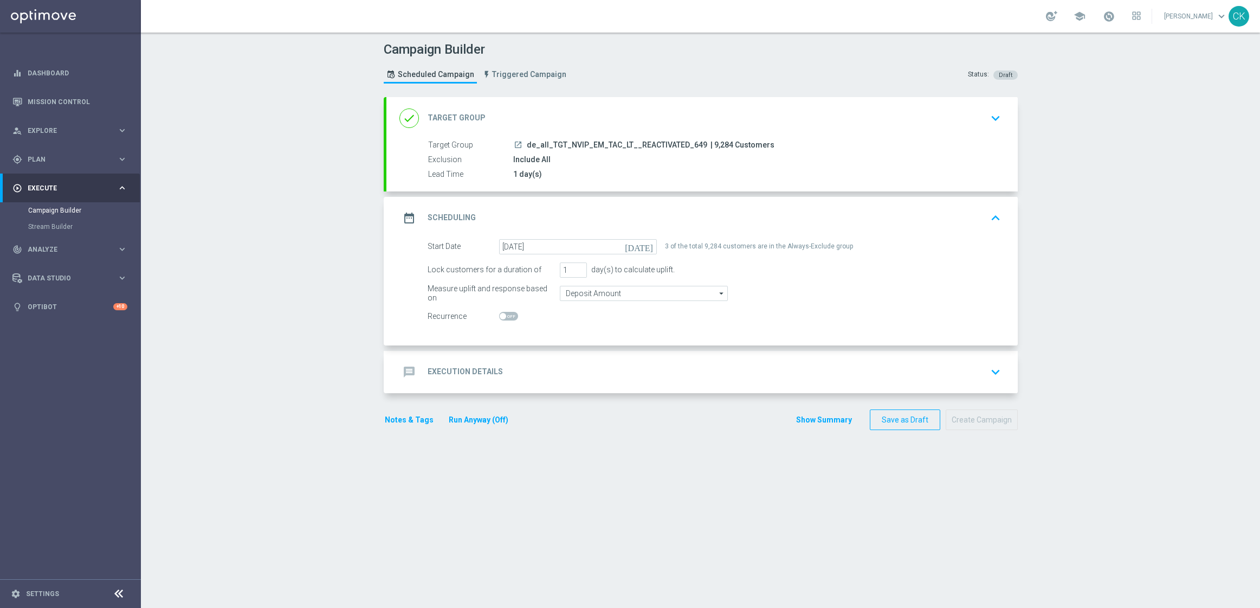
click at [428, 367] on h2 "Execution Details" at bounding box center [465, 371] width 75 height 10
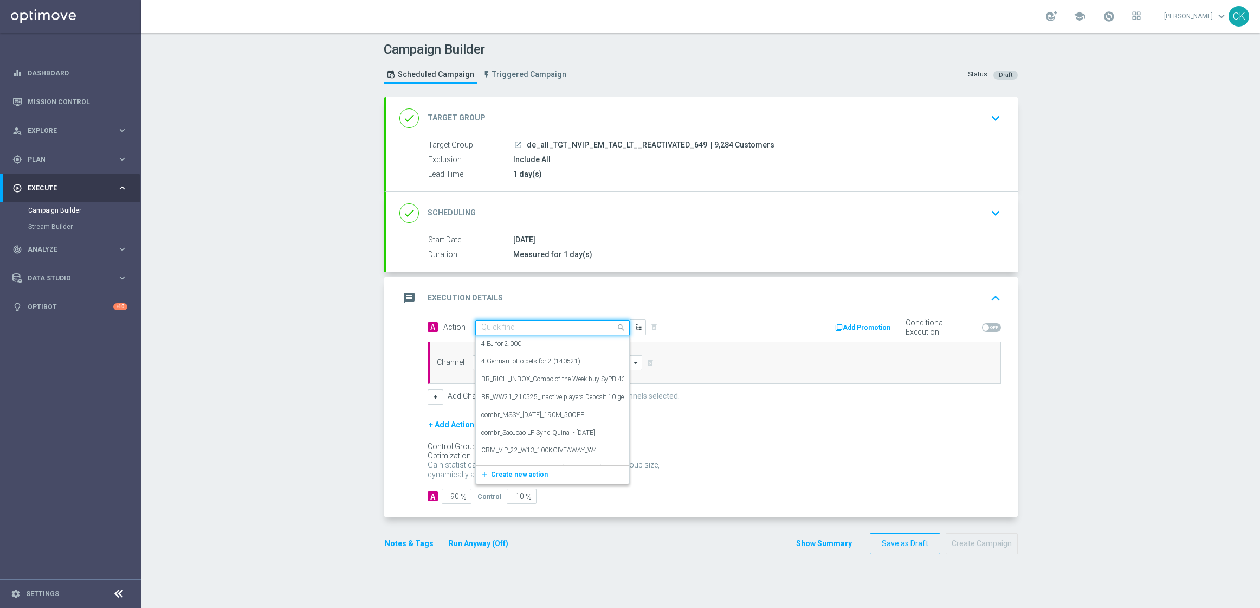
click at [538, 332] on div "Quick find" at bounding box center [552, 327] width 154 height 15
paste input "12 lines 649 inkl. S77 & S6 + 3 free AT Lotto"
type input "12 lines 649 inkl. S77 & S6 + 3 free AT Lotto"
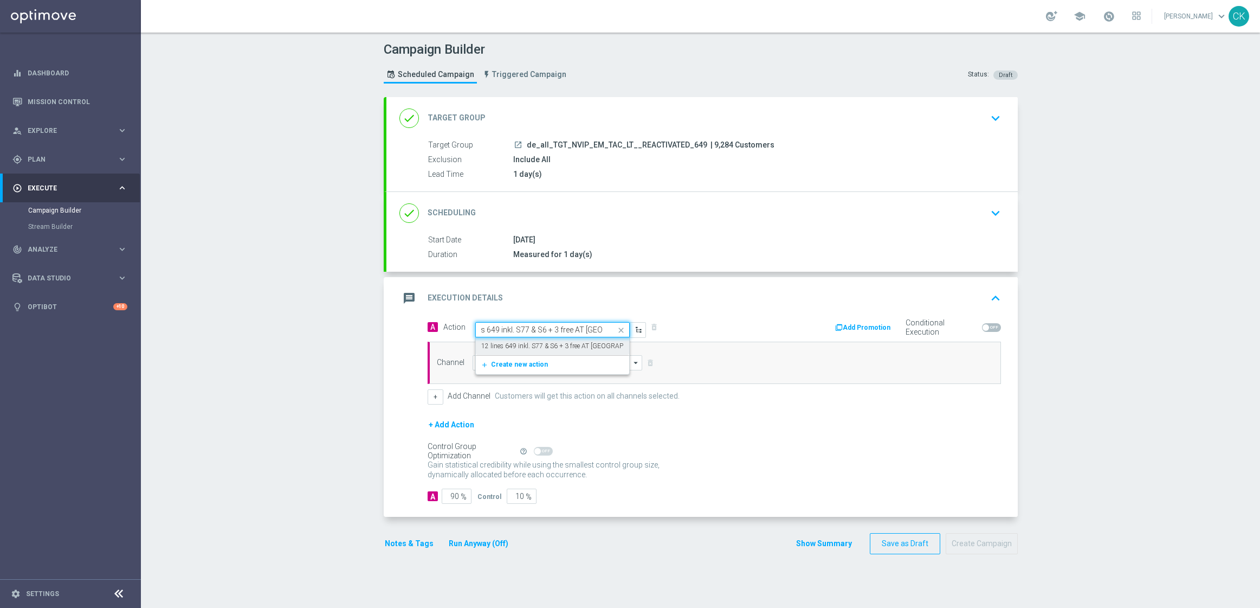
click at [543, 349] on label "12 lines 649 inkl. S77 & S6 + 3 free AT Lotto" at bounding box center [567, 345] width 173 height 9
click at [532, 358] on input at bounding box center [558, 362] width 170 height 15
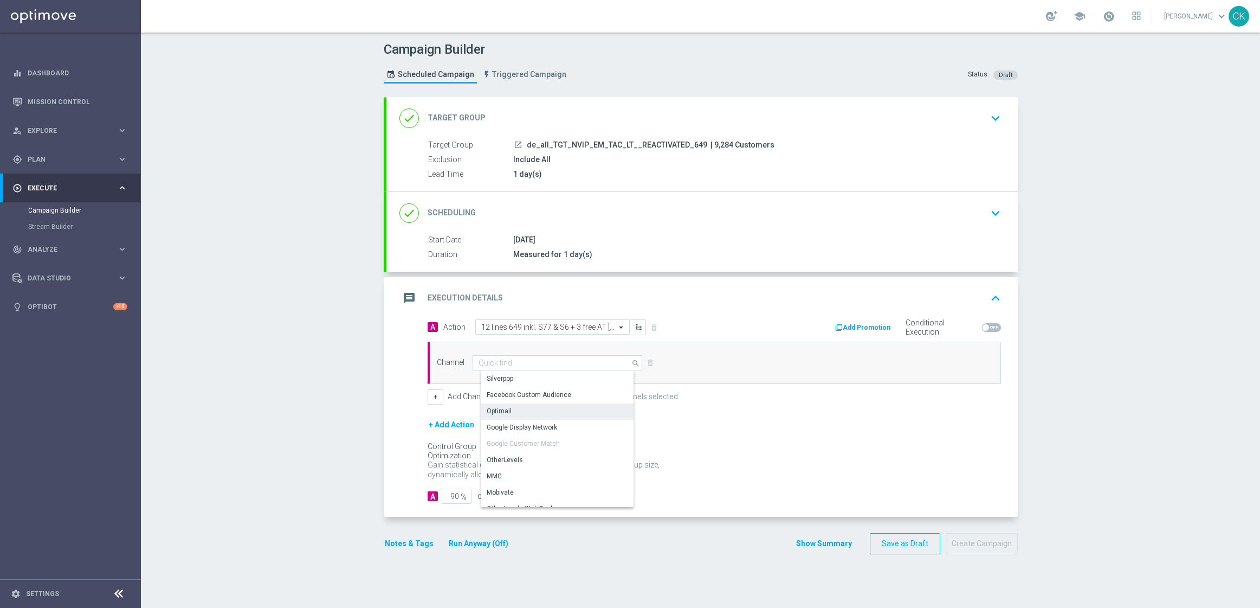
click at [526, 410] on div "Optimail" at bounding box center [561, 410] width 161 height 15
type input "Optimail"
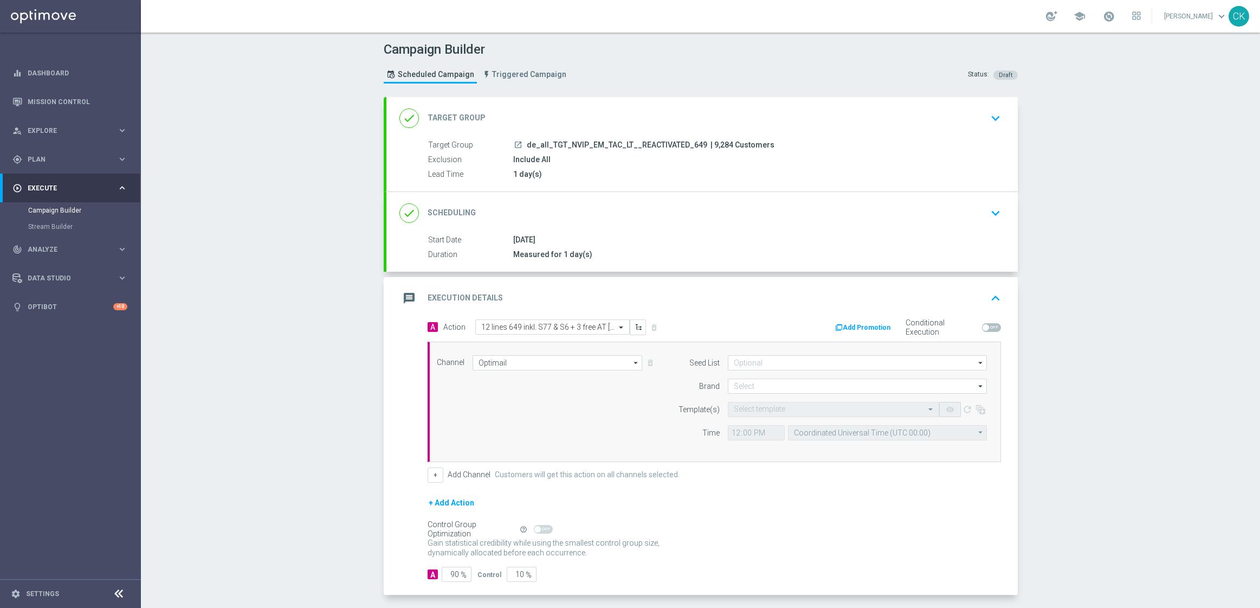
scroll to position [47, 0]
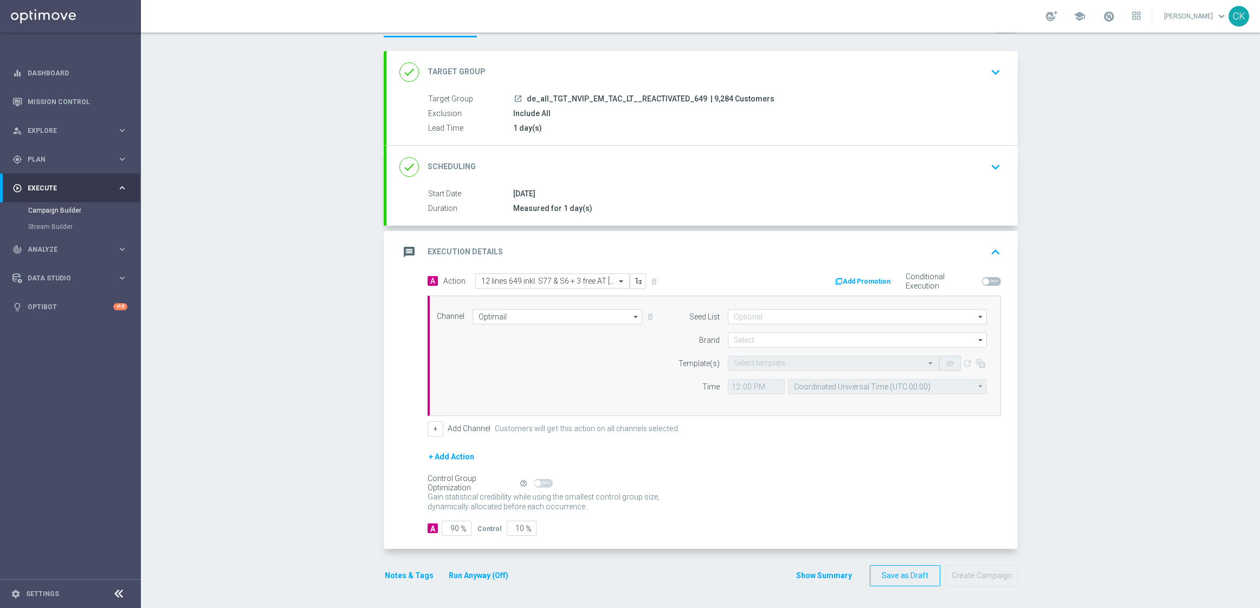
click at [790, 341] on input at bounding box center [857, 339] width 259 height 15
click at [754, 373] on div "lottoland" at bounding box center [755, 372] width 27 height 10
type input "lottoland"
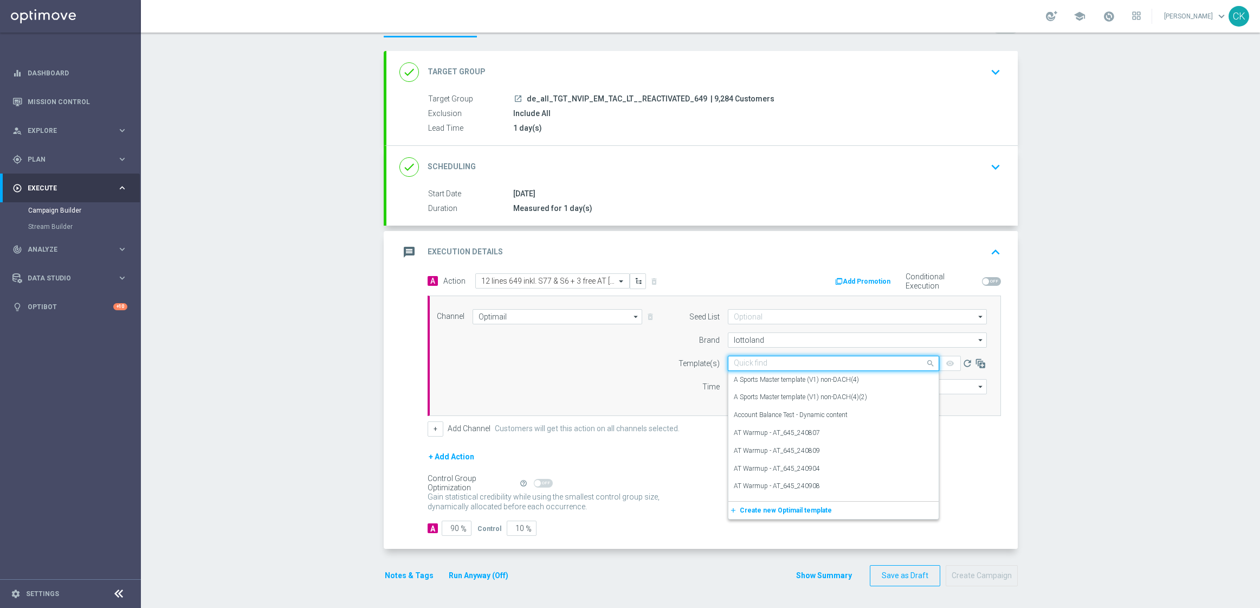
click at [748, 360] on input "text" at bounding box center [823, 363] width 178 height 9
paste input "DE_ALL__649_ACTIVE_250820__NVIP_EMA_TAC_LT"
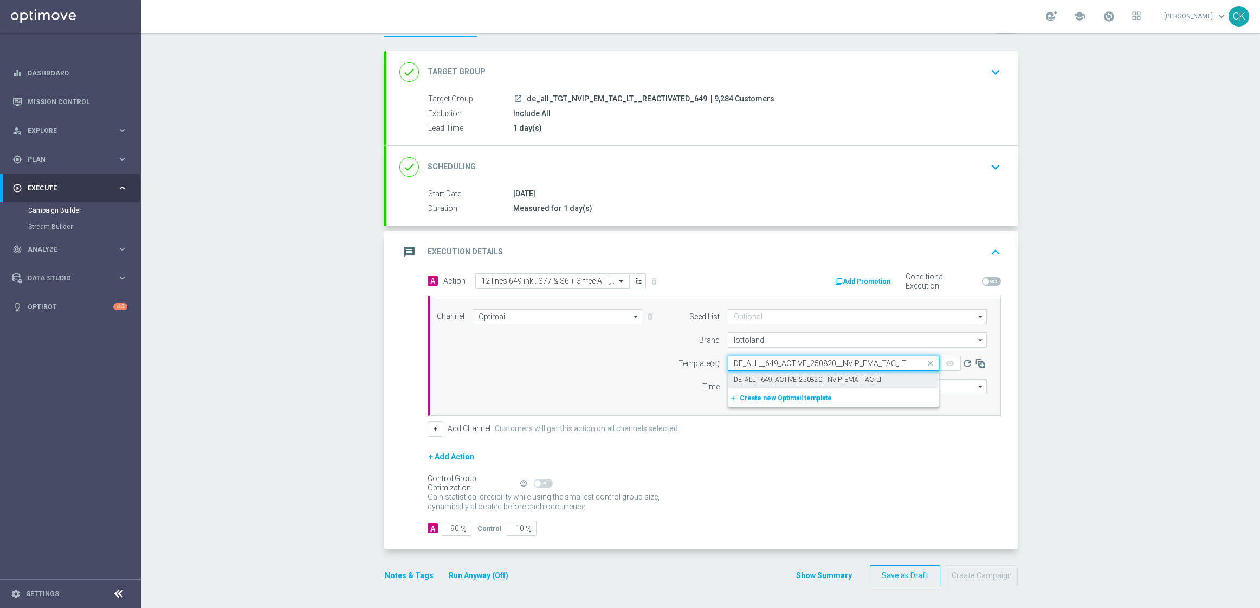
click at [745, 375] on label "DE_ALL__649_ACTIVE_250820__NVIP_EMA_TAC_LT" at bounding box center [808, 379] width 149 height 9
type input "DE_ALL__649_ACTIVE_250820__NVIP_EMA_TAC_LT"
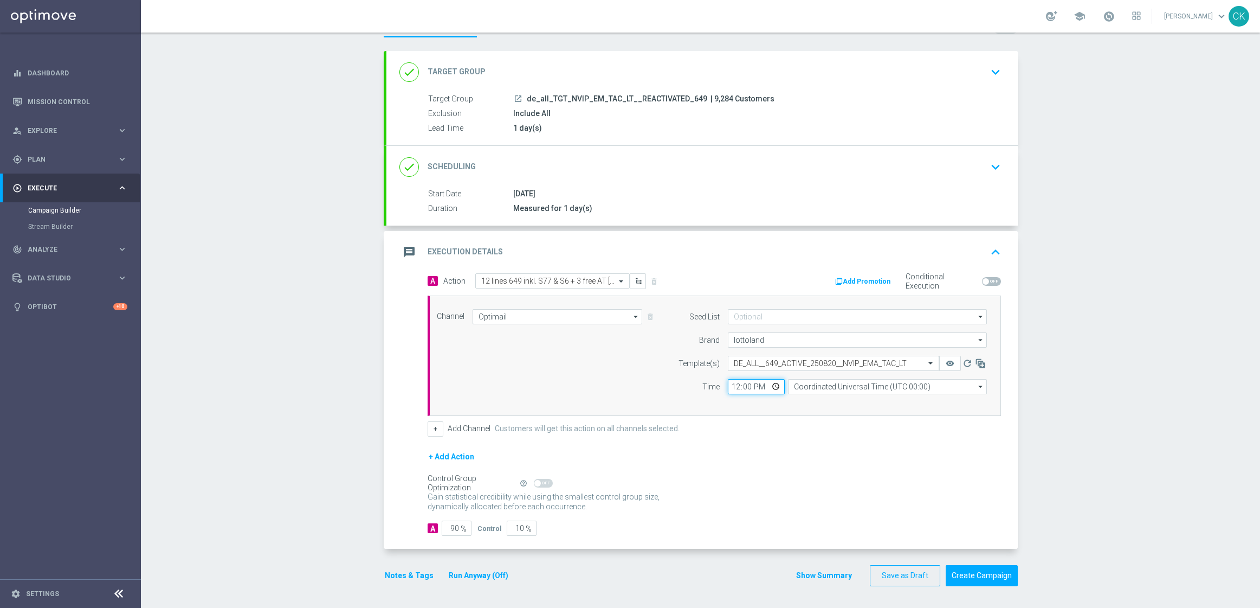
click at [728, 383] on input "12:00" at bounding box center [756, 386] width 57 height 15
type input "06:00"
click at [842, 387] on input "Coordinated Universal Time (UTC 00:00)" at bounding box center [887, 386] width 199 height 15
click at [870, 402] on div "Central European Time (Berlin) (UTC +02:00)" at bounding box center [891, 403] width 177 height 10
type input "Central European Time (Berlin) (UTC +02:00)"
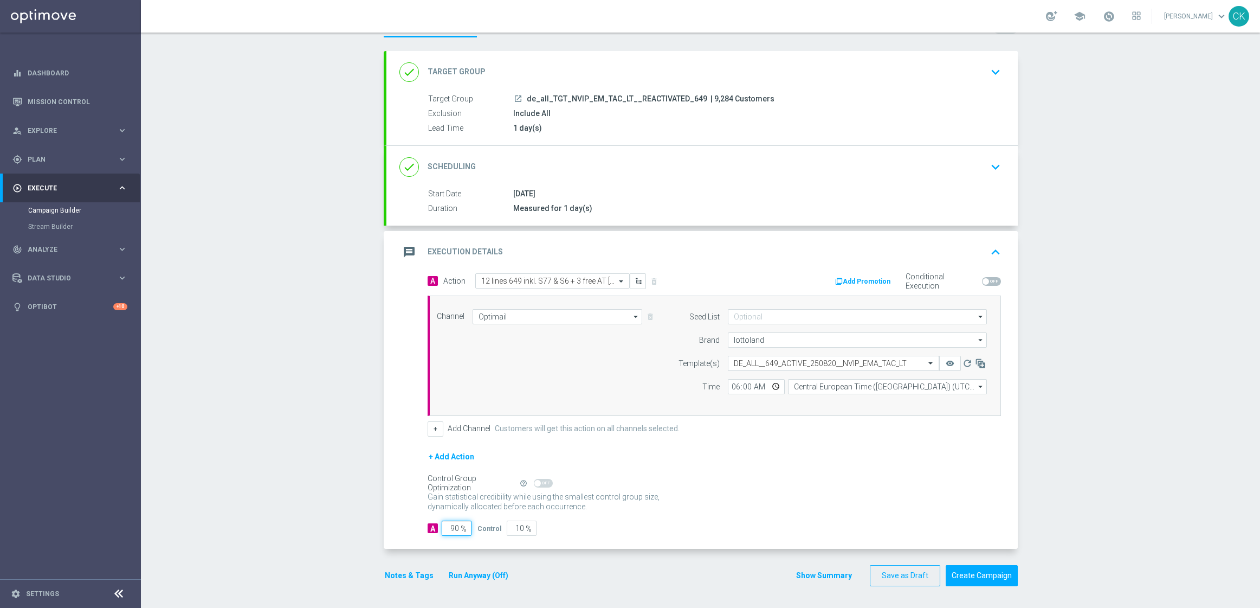
click at [455, 528] on input "90" at bounding box center [457, 527] width 30 height 15
type input "9"
type input "91"
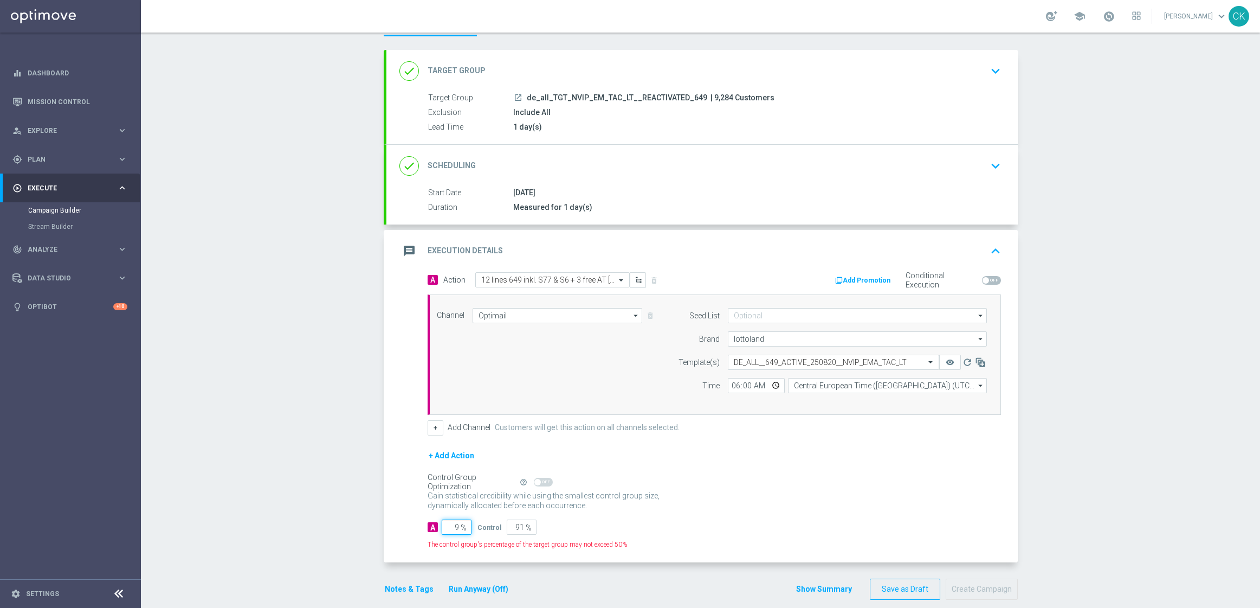
type input "98"
type input "2"
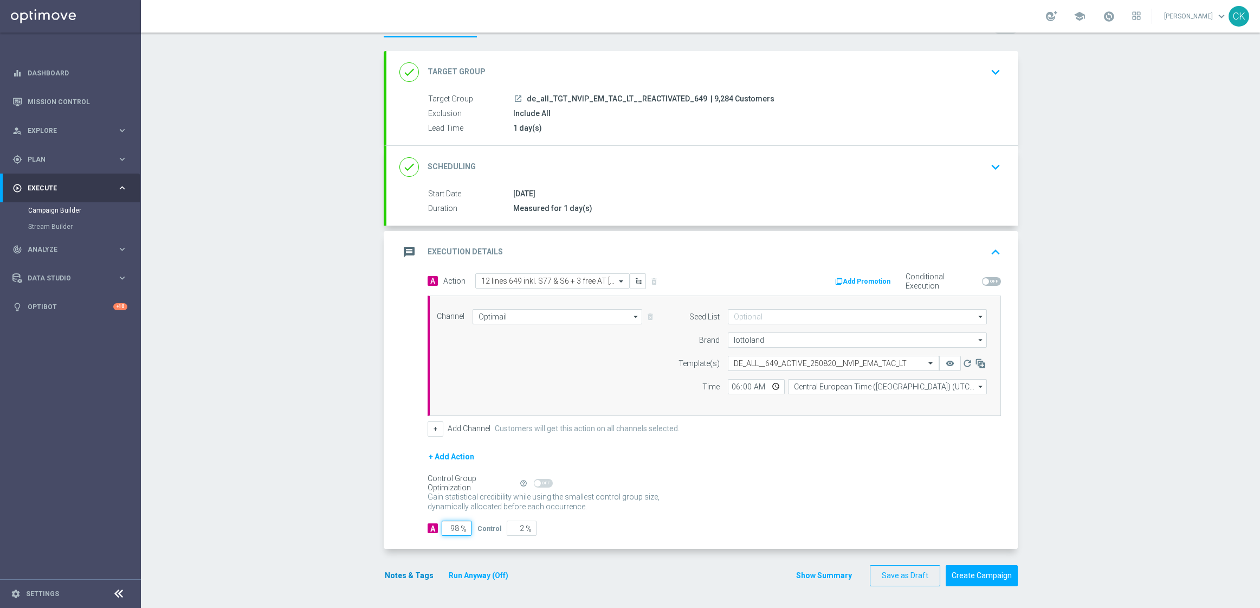
type input "98"
click at [396, 574] on button "Notes & Tags" at bounding box center [409, 576] width 51 height 14
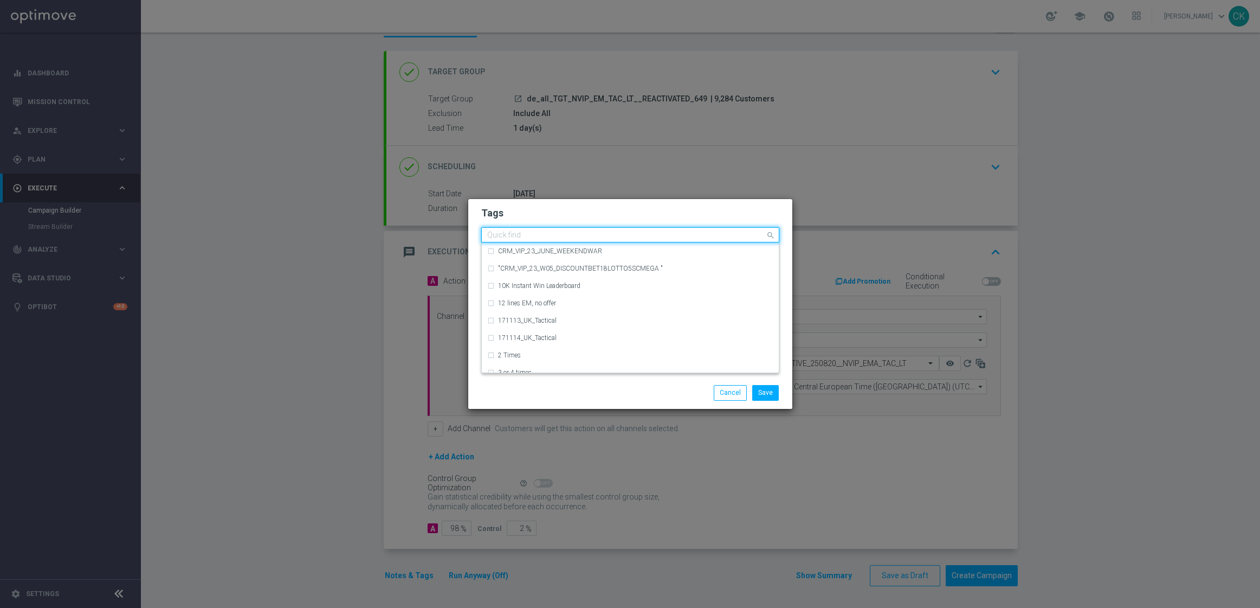
click at [585, 235] on input "text" at bounding box center [626, 235] width 278 height 9
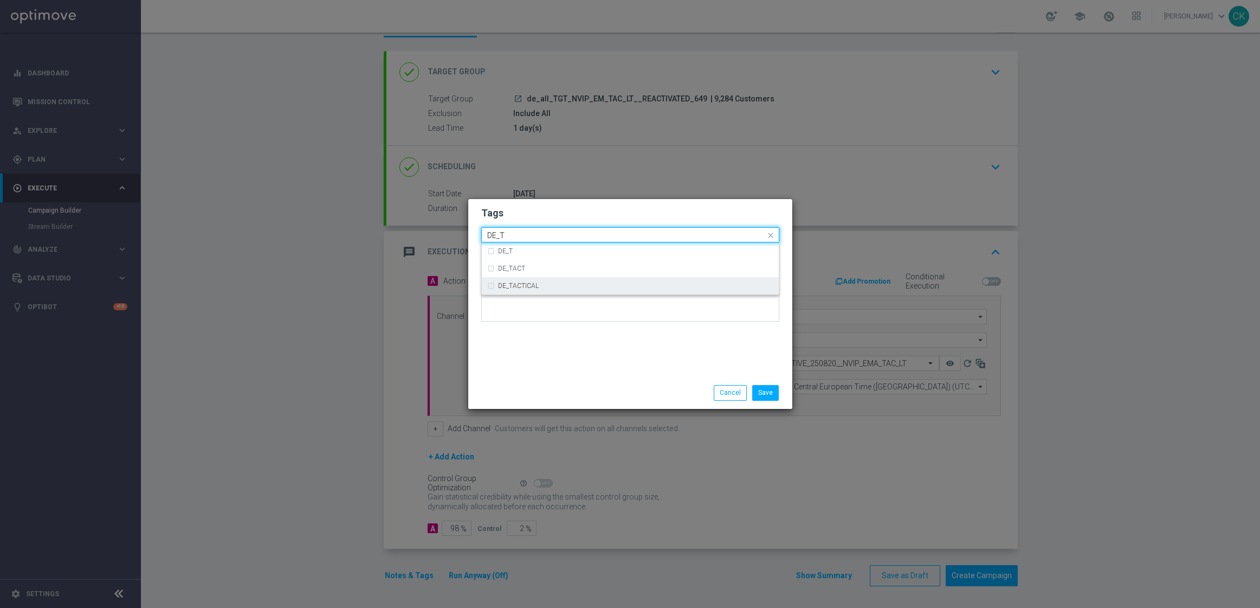
click at [578, 290] on div "DE_TACTICAL" at bounding box center [630, 285] width 286 height 17
type input "DE_T"
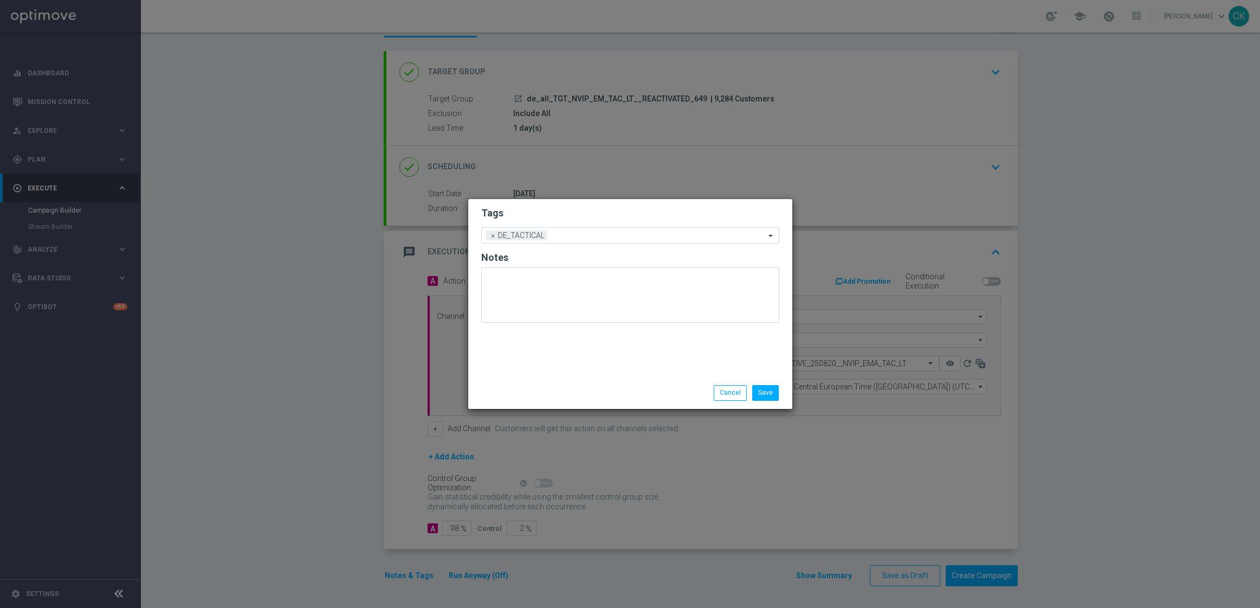
click at [571, 385] on div "Save Cancel" at bounding box center [630, 392] width 314 height 15
click at [763, 392] on button "Save" at bounding box center [765, 392] width 27 height 15
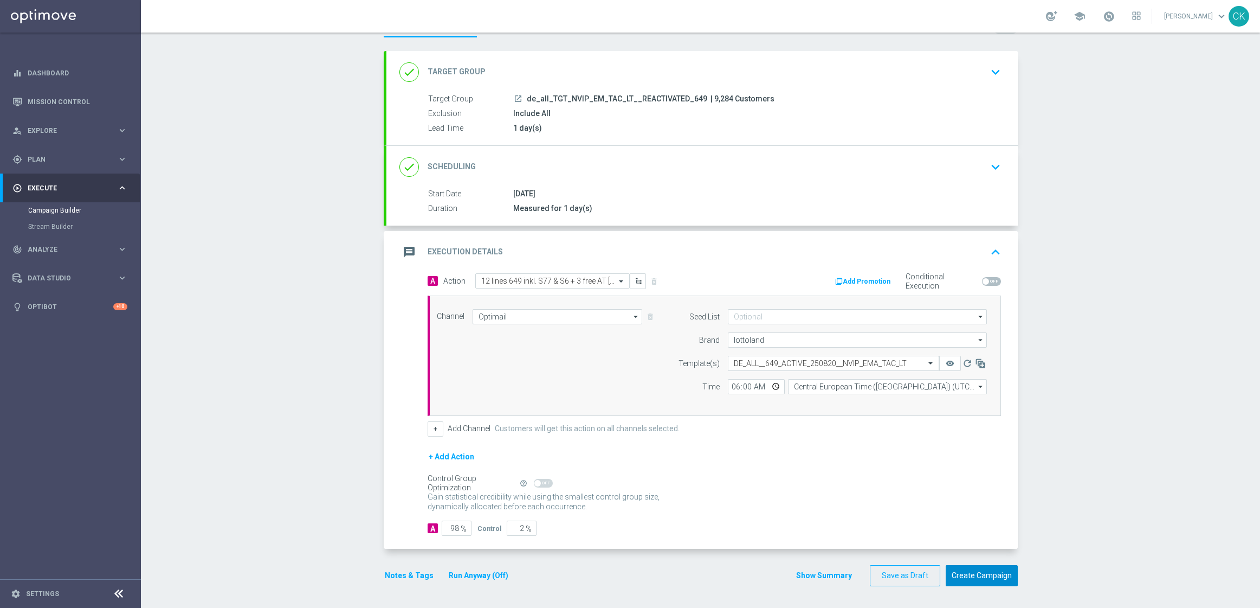
click at [979, 571] on button "Create Campaign" at bounding box center [982, 575] width 72 height 21
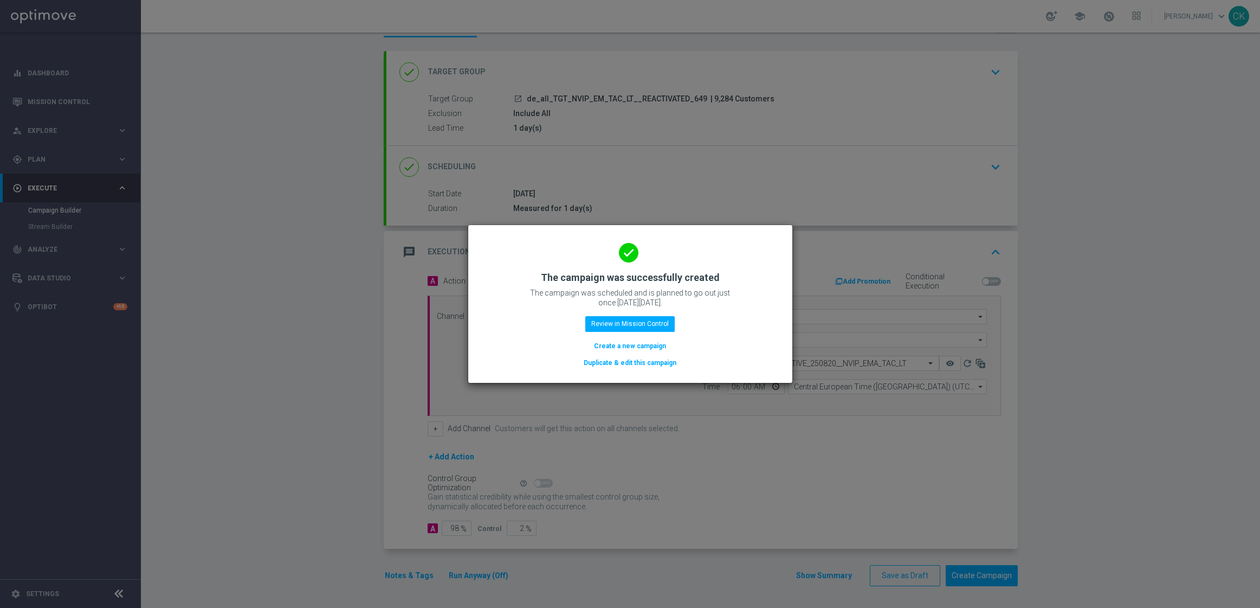
click at [605, 346] on button "Create a new campaign" at bounding box center [630, 346] width 74 height 12
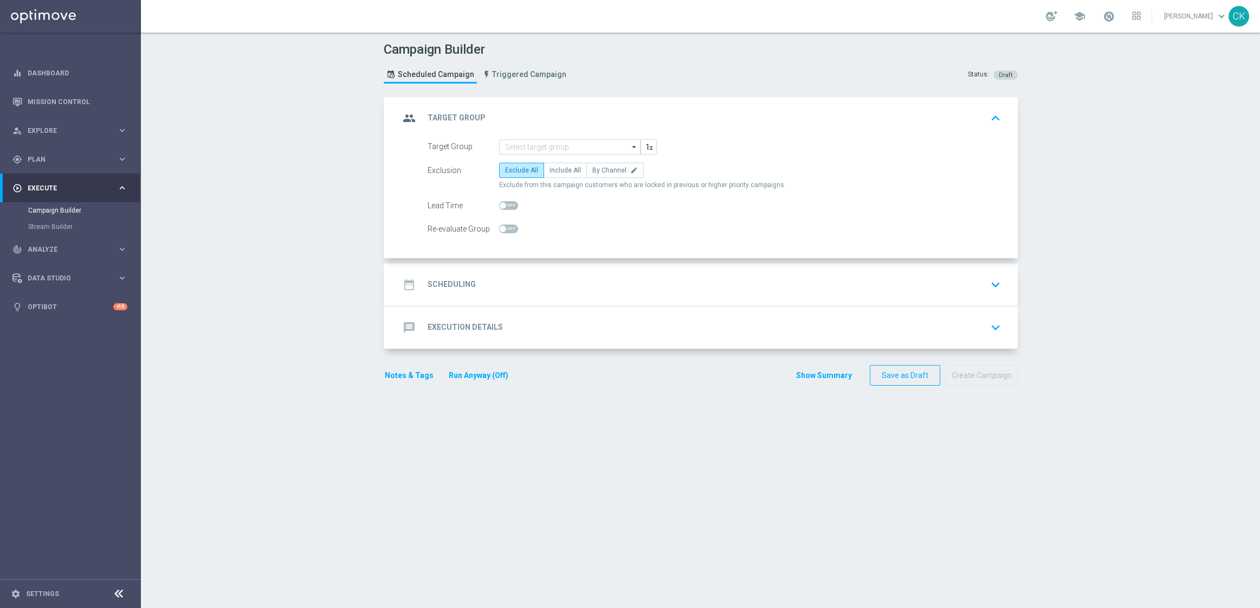
scroll to position [0, 0]
click at [545, 147] on input at bounding box center [569, 146] width 141 height 15
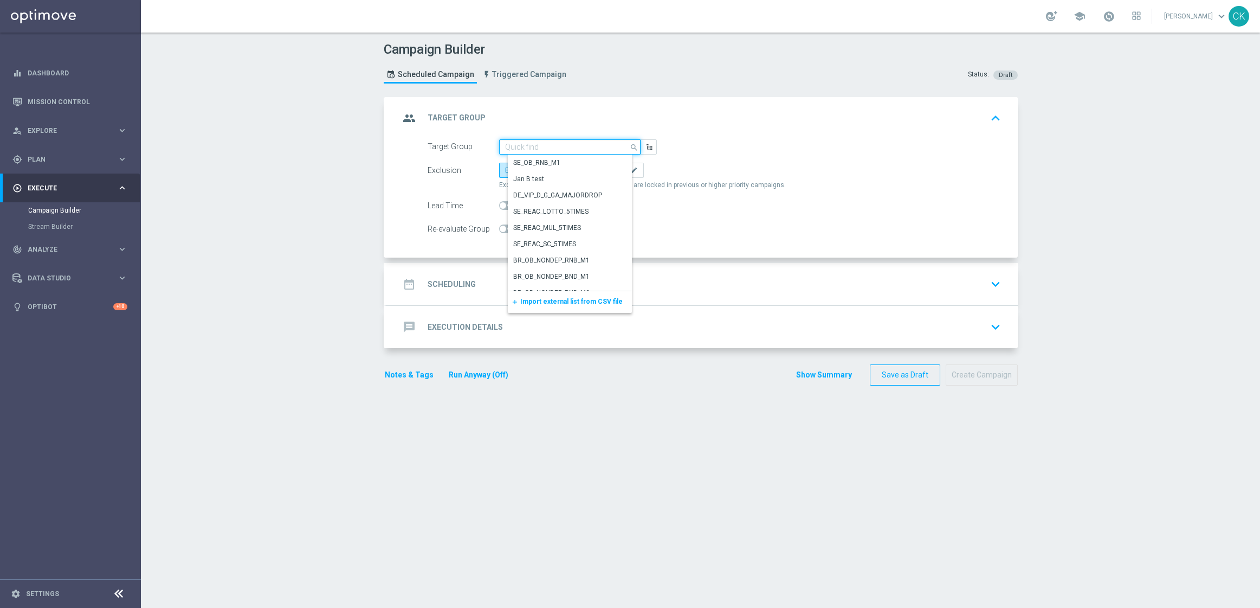
paste input "de_all_TGT_NVIP_EM_TAC_LT__CHURNED_649"
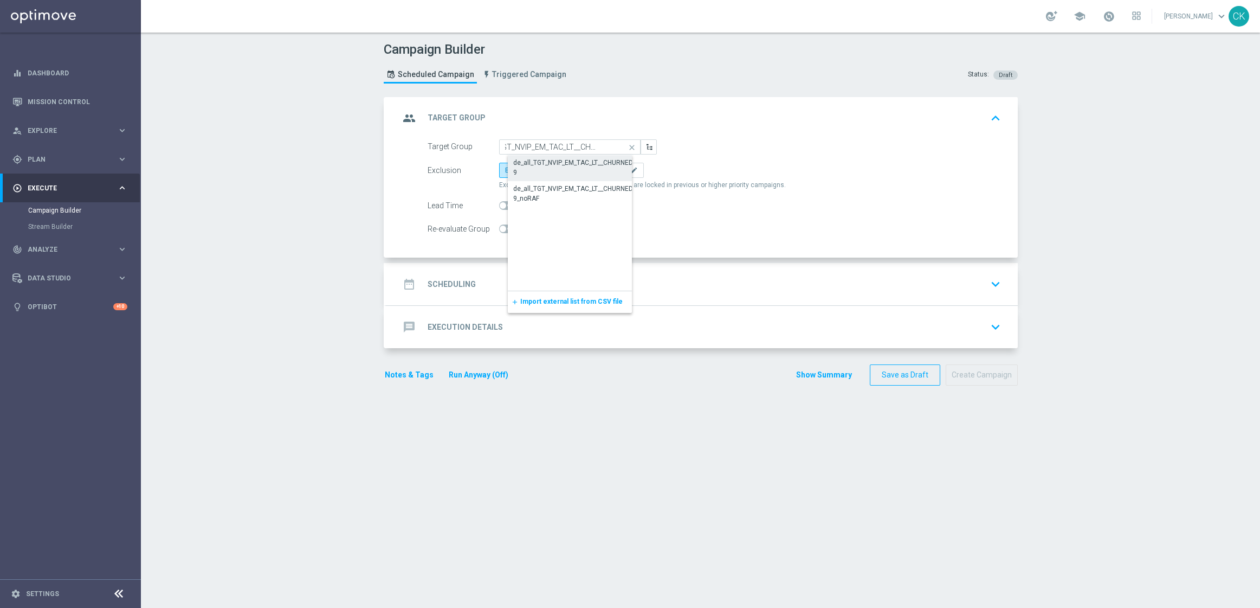
click at [546, 167] on div "de_all_TGT_NVIP_EM_TAC_LT__CHURNED_649" at bounding box center [578, 168] width 131 height 20
type input "de_all_TGT_NVIP_EM_TAC_LT__CHURNED_649"
click at [568, 167] on span "Include All" at bounding box center [565, 170] width 31 height 8
click at [557, 169] on input "Include All" at bounding box center [553, 172] width 7 height 7
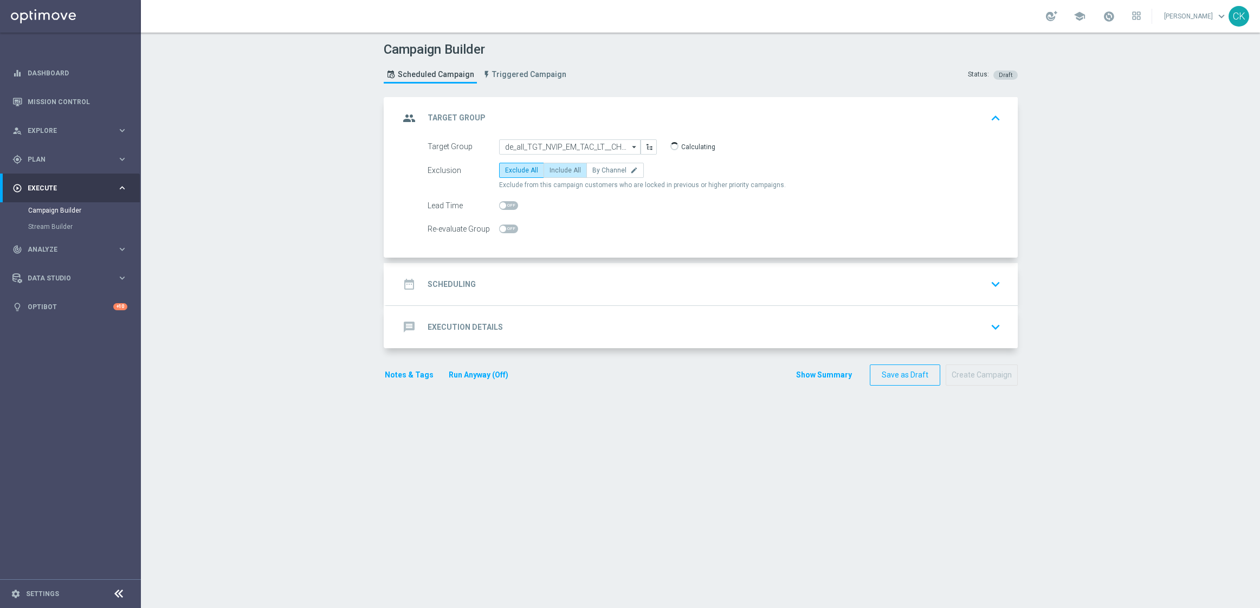
radio input "true"
click at [500, 203] on span at bounding box center [503, 205] width 7 height 7
click at [499, 203] on input "checkbox" at bounding box center [508, 205] width 19 height 9
checkbox input "true"
click at [438, 288] on h2 "Scheduling" at bounding box center [452, 284] width 48 height 10
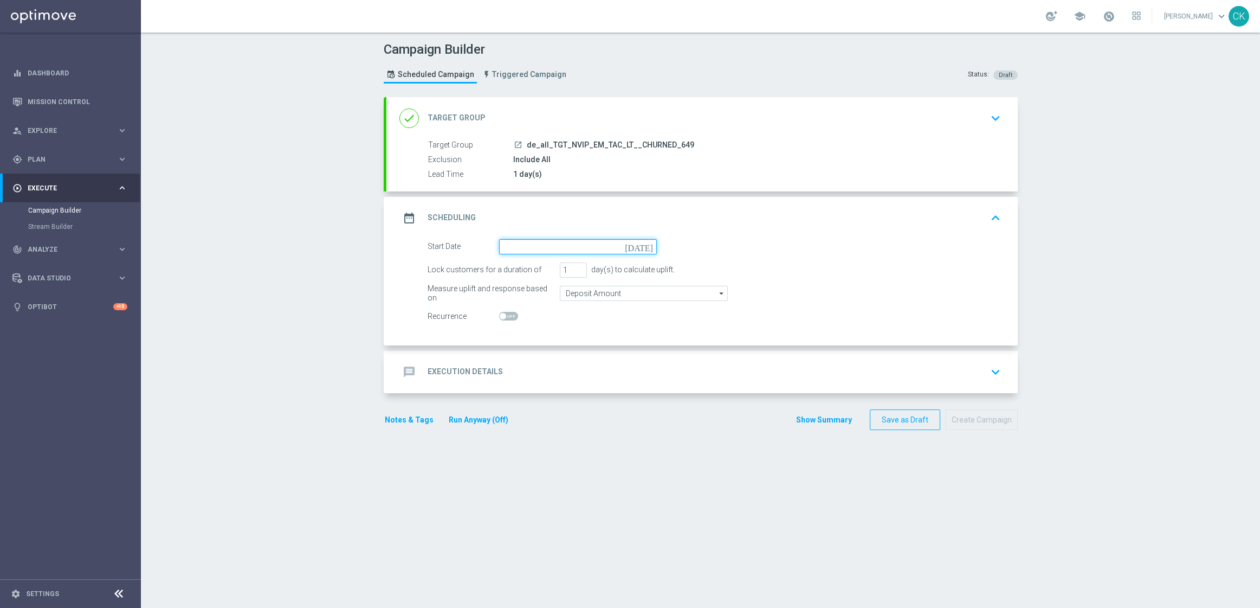
click at [555, 248] on input at bounding box center [578, 246] width 158 height 15
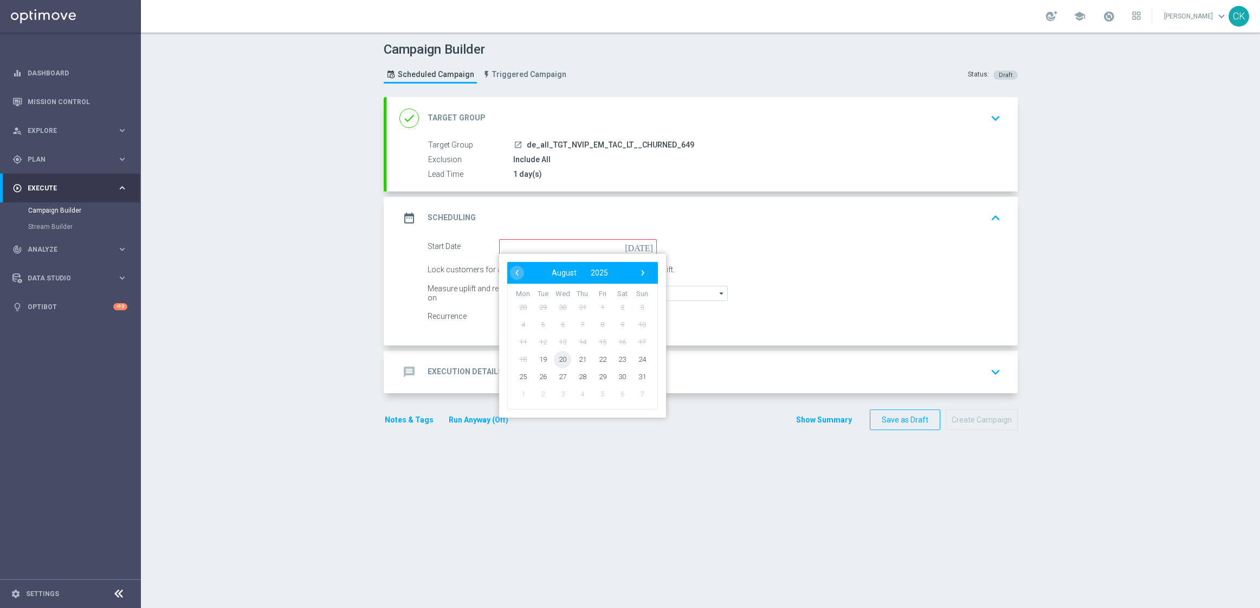
click at [558, 353] on span "20" at bounding box center [562, 358] width 17 height 17
type input "20 Aug 2025"
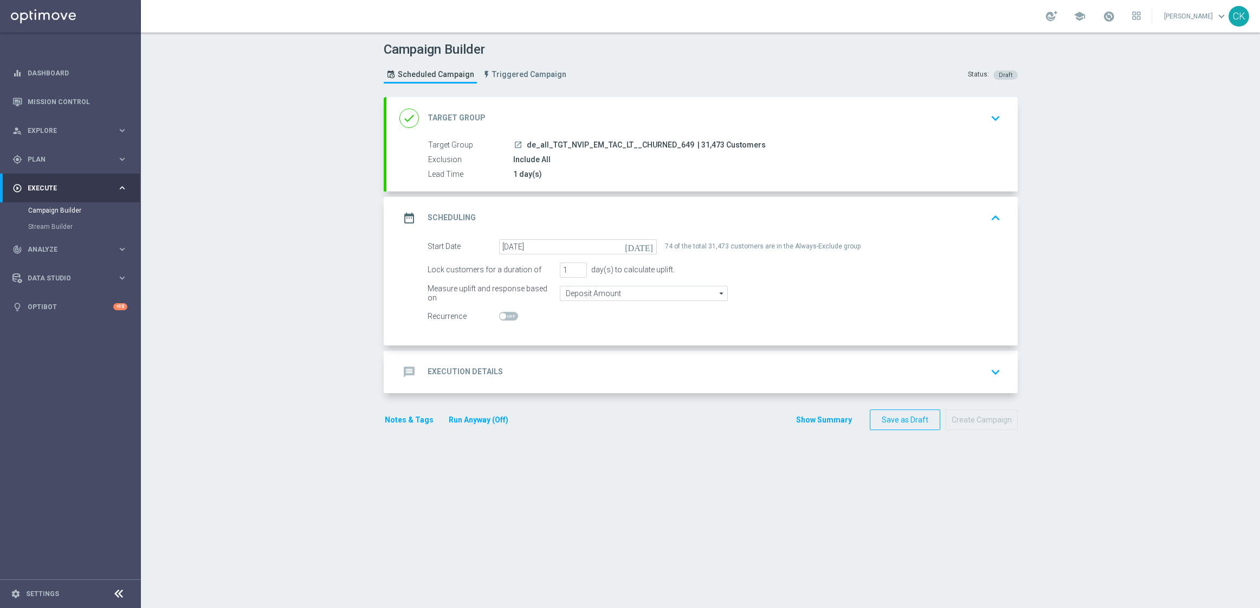
click at [450, 365] on div "message Execution Details" at bounding box center [451, 372] width 104 height 20
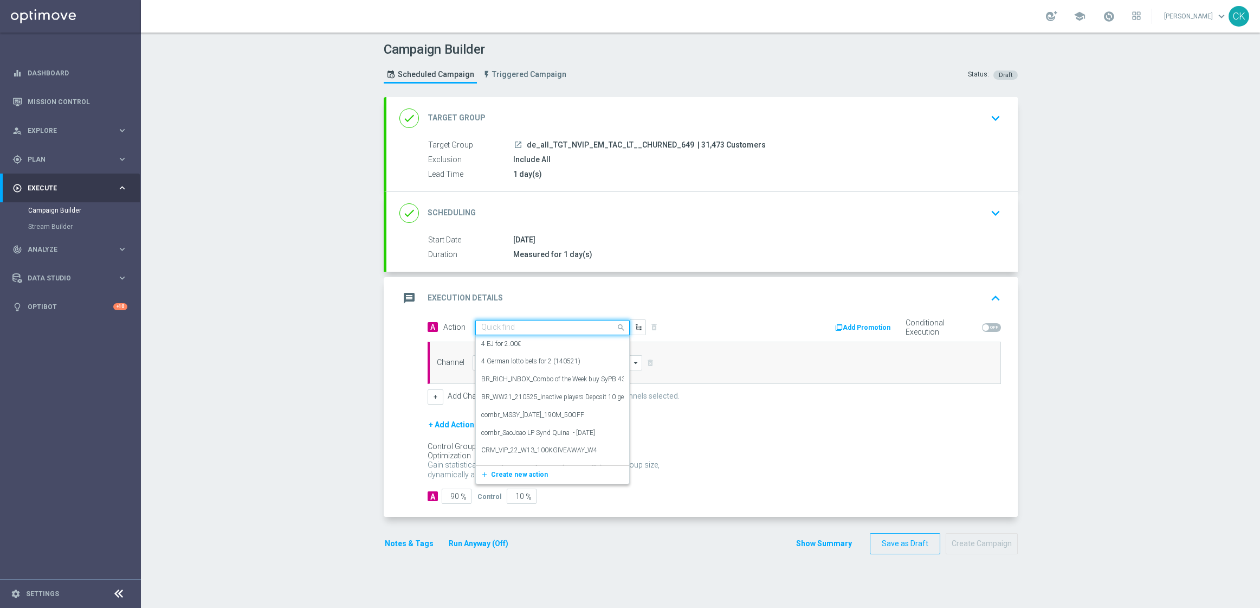
click at [509, 327] on input "text" at bounding box center [541, 327] width 121 height 9
paste input "6 lines 649 + 3 free AT Lotto"
type input "6 lines 649 + 3 free AT Lotto"
click at [491, 360] on span "Create new action" at bounding box center [519, 361] width 57 height 8
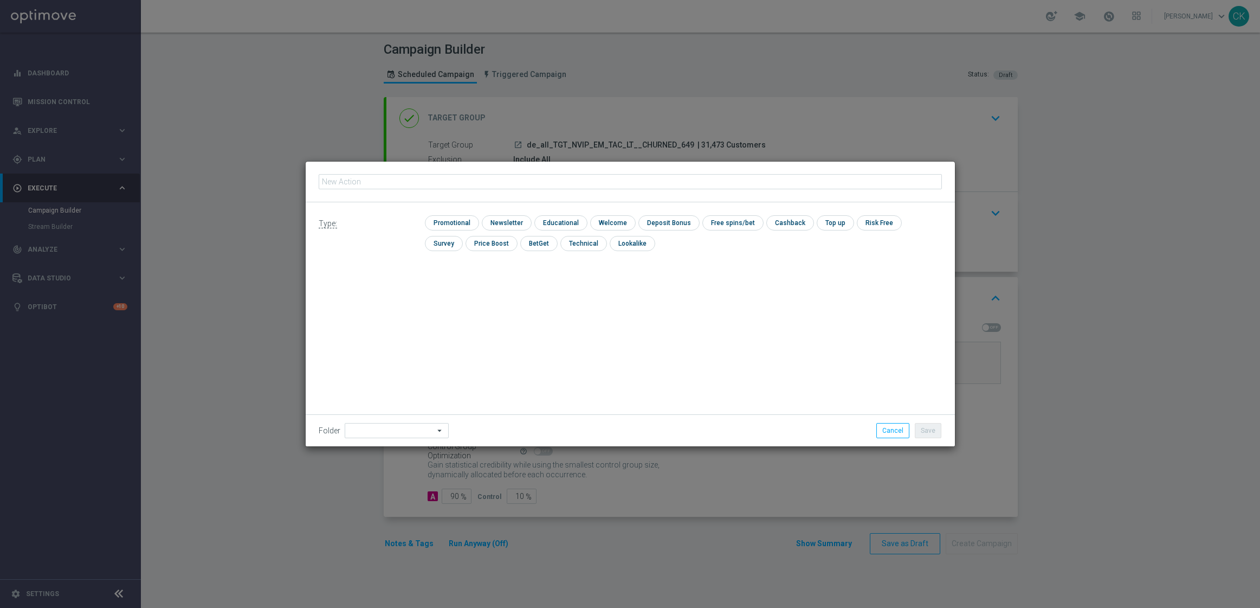
type input "6 lines 649 + 3 free AT Lotto"
click at [445, 217] on input "checkbox" at bounding box center [450, 222] width 51 height 15
checkbox input "true"
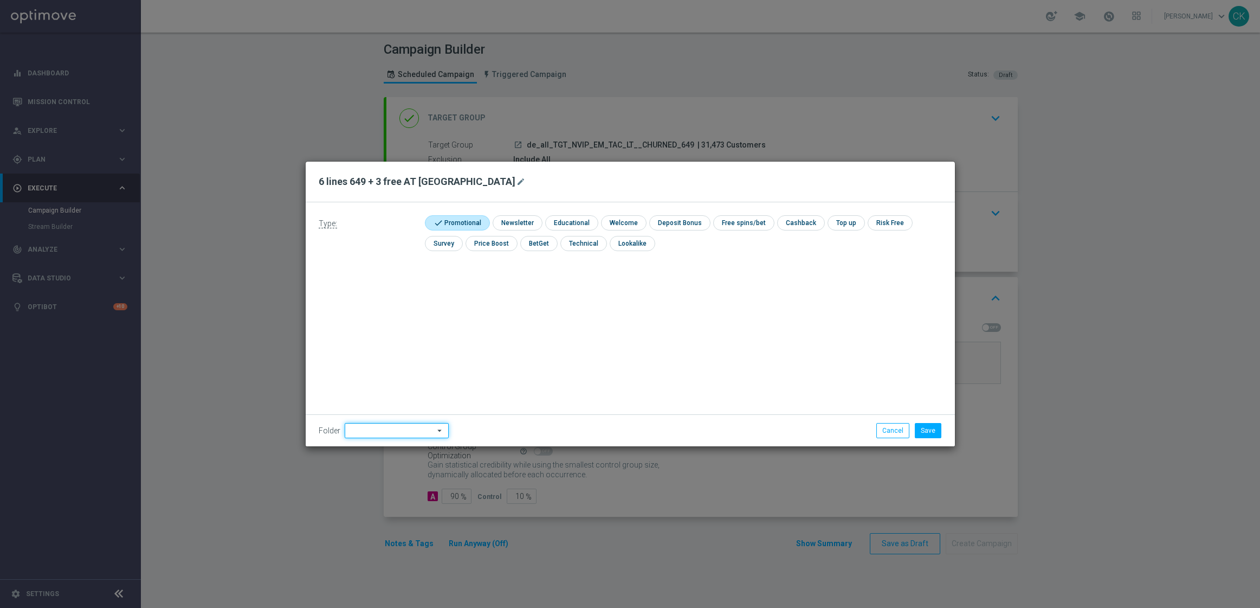
click at [364, 432] on input at bounding box center [397, 430] width 104 height 15
click at [377, 339] on div "DE" at bounding box center [396, 342] width 86 height 16
type input "DE"
click at [377, 339] on div "Type: check Promotional check Newsletter check Educational check Welcome check …" at bounding box center [630, 324] width 649 height 244
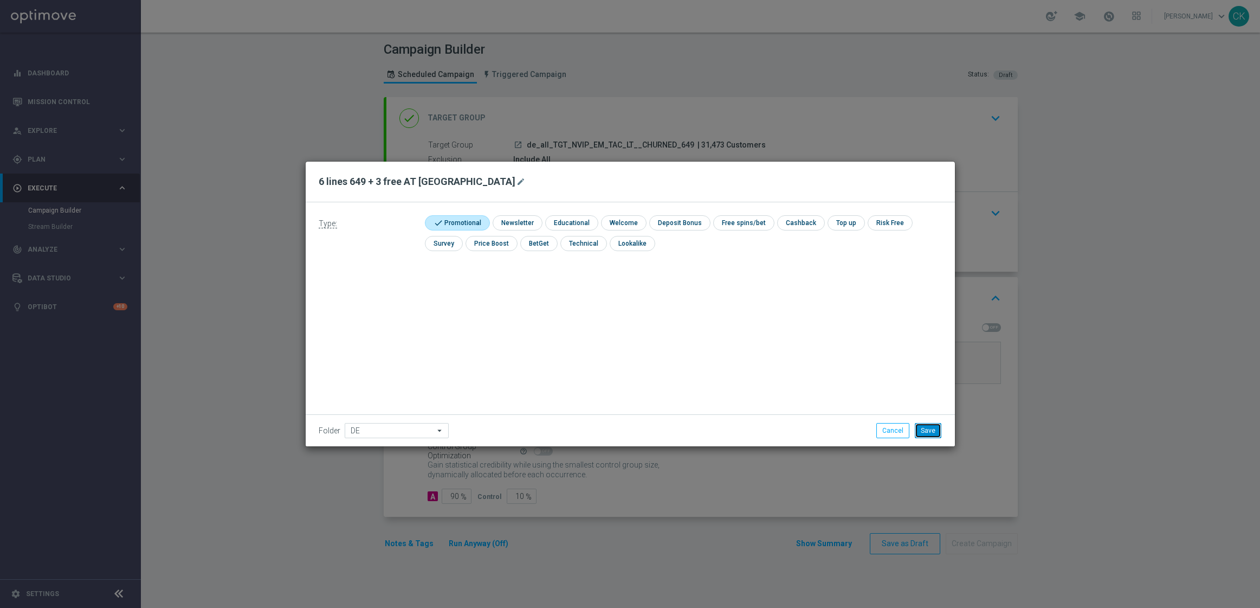
click at [926, 428] on button "Save" at bounding box center [928, 430] width 27 height 15
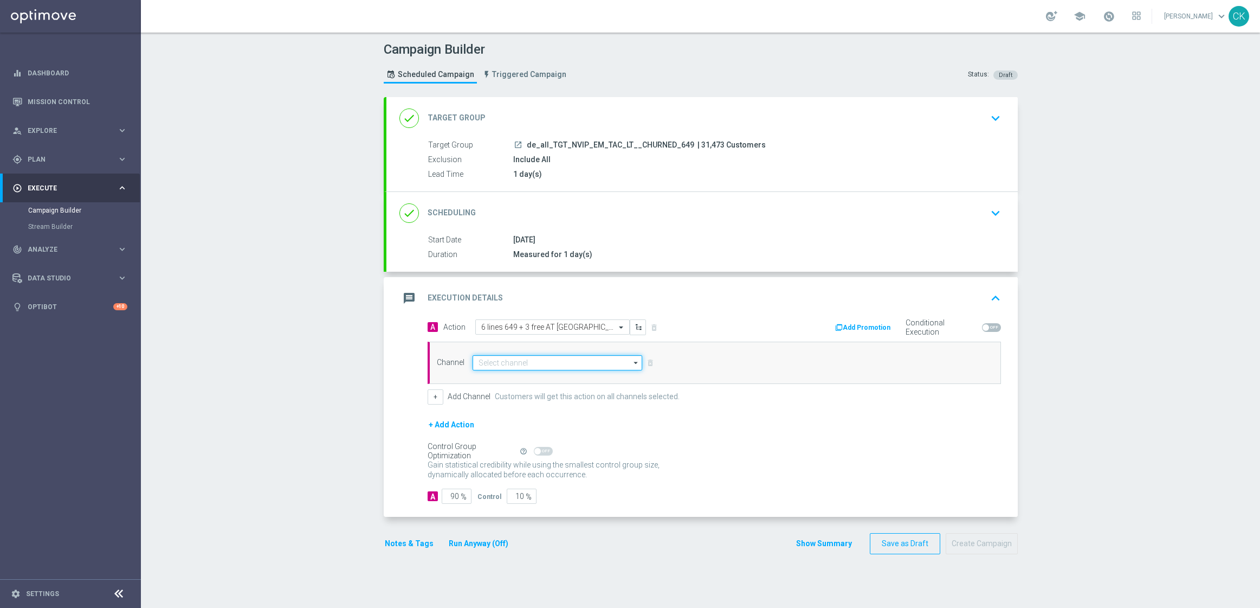
click at [531, 360] on input at bounding box center [558, 362] width 170 height 15
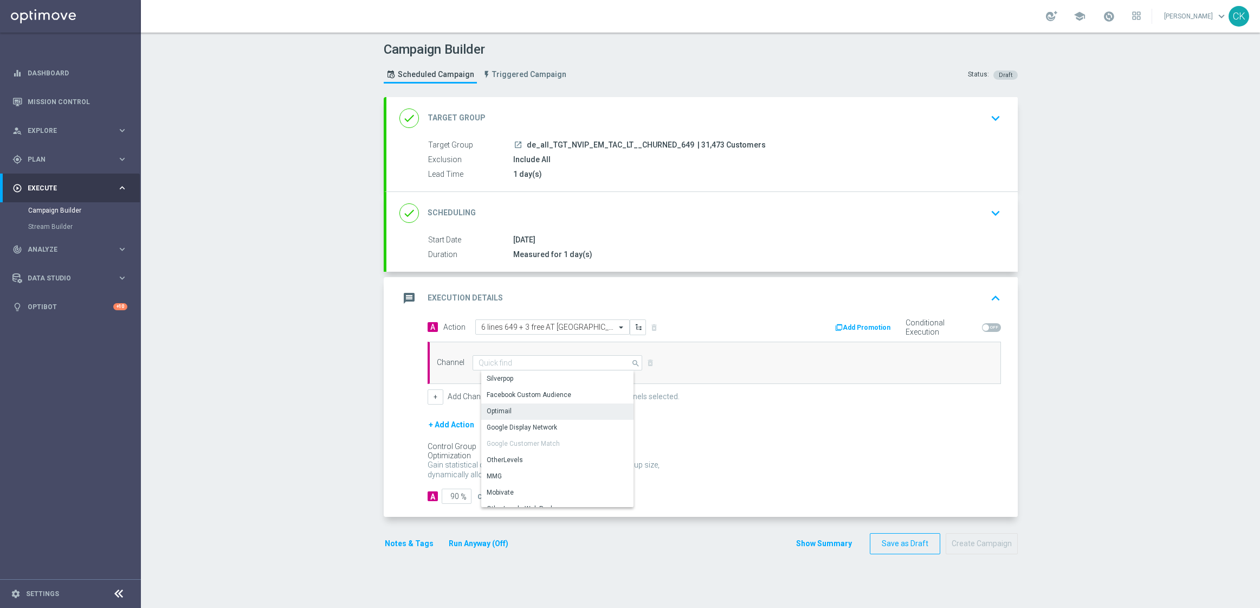
click at [508, 409] on div "Optimail" at bounding box center [561, 410] width 161 height 15
type input "Optimail"
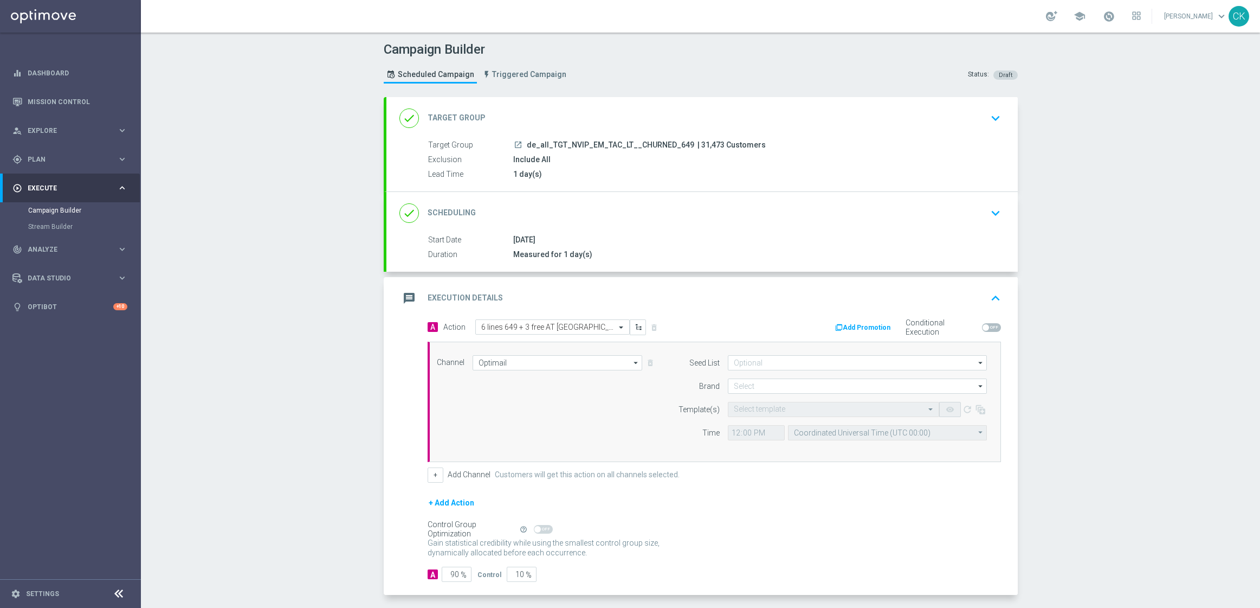
scroll to position [47, 0]
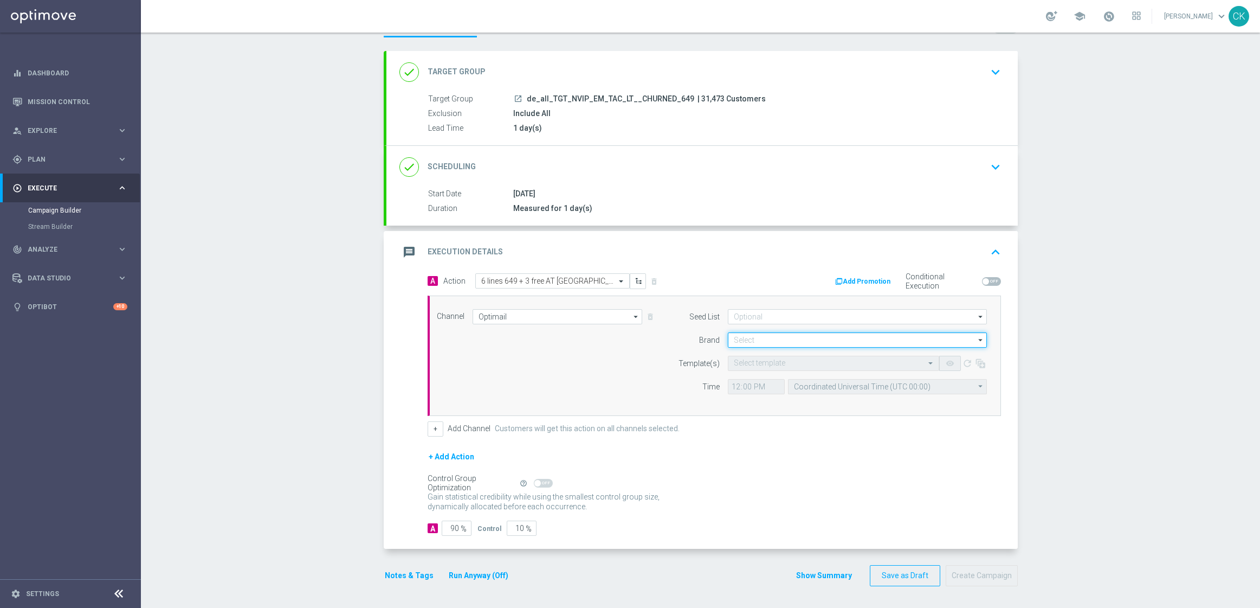
click at [776, 343] on input at bounding box center [857, 339] width 259 height 15
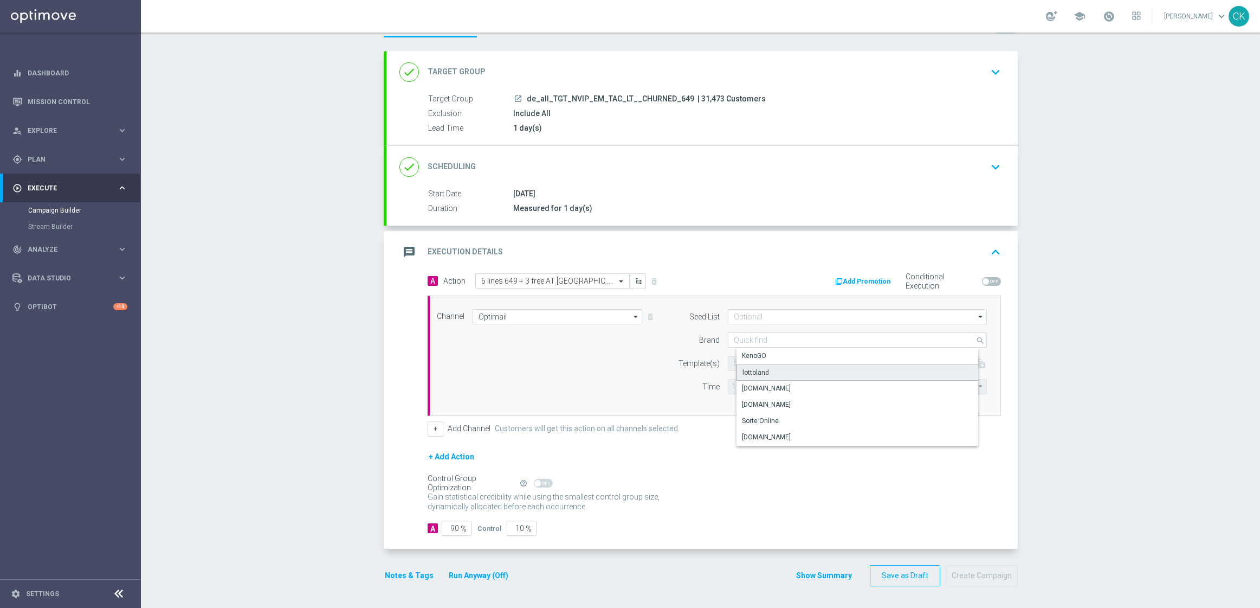
click at [750, 375] on div "lottoland" at bounding box center [756, 372] width 27 height 10
type input "lottoland"
click at [759, 359] on input "text" at bounding box center [823, 363] width 178 height 9
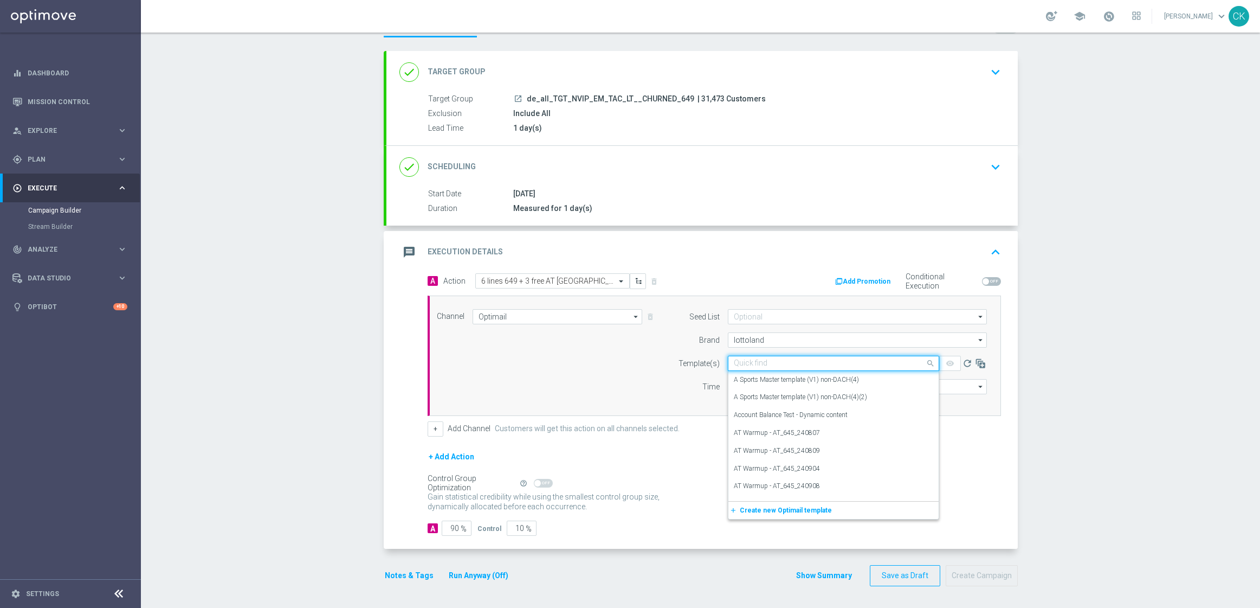
paste input "DE_ALL__649_REACT_250820__NVIP_EMA_TAC_LT"
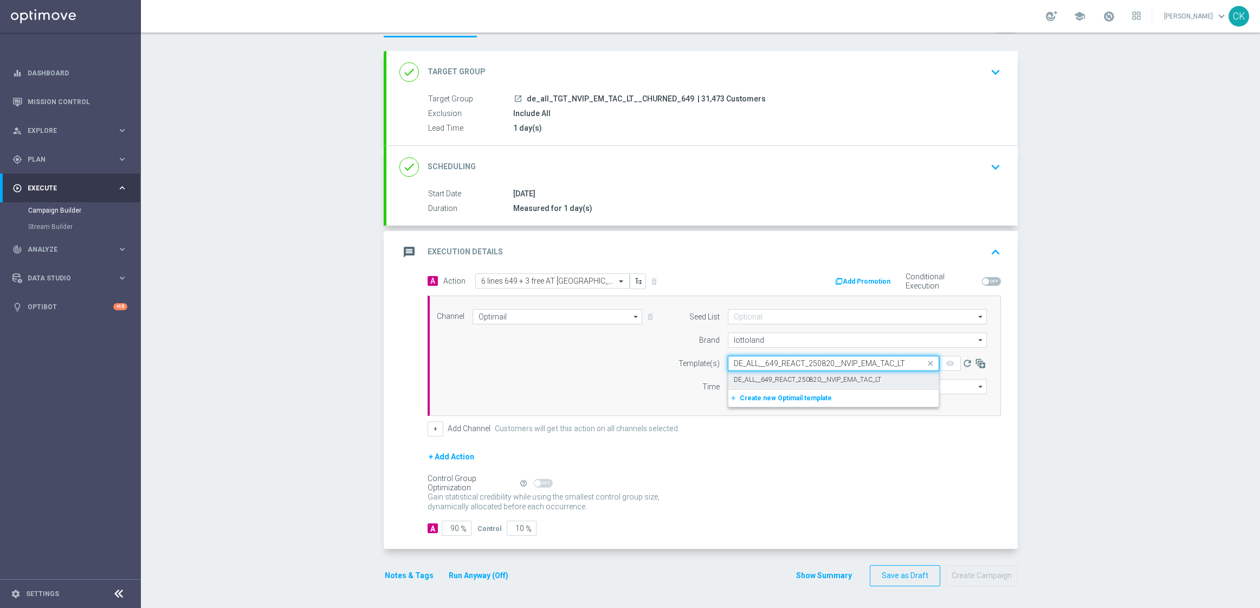
click at [746, 371] on div "DE_ALL__649_REACT_250820__NVIP_EMA_TAC_LT" at bounding box center [833, 380] width 199 height 18
type input "DE_ALL__649_REACT_250820__NVIP_EMA_TAC_LT"
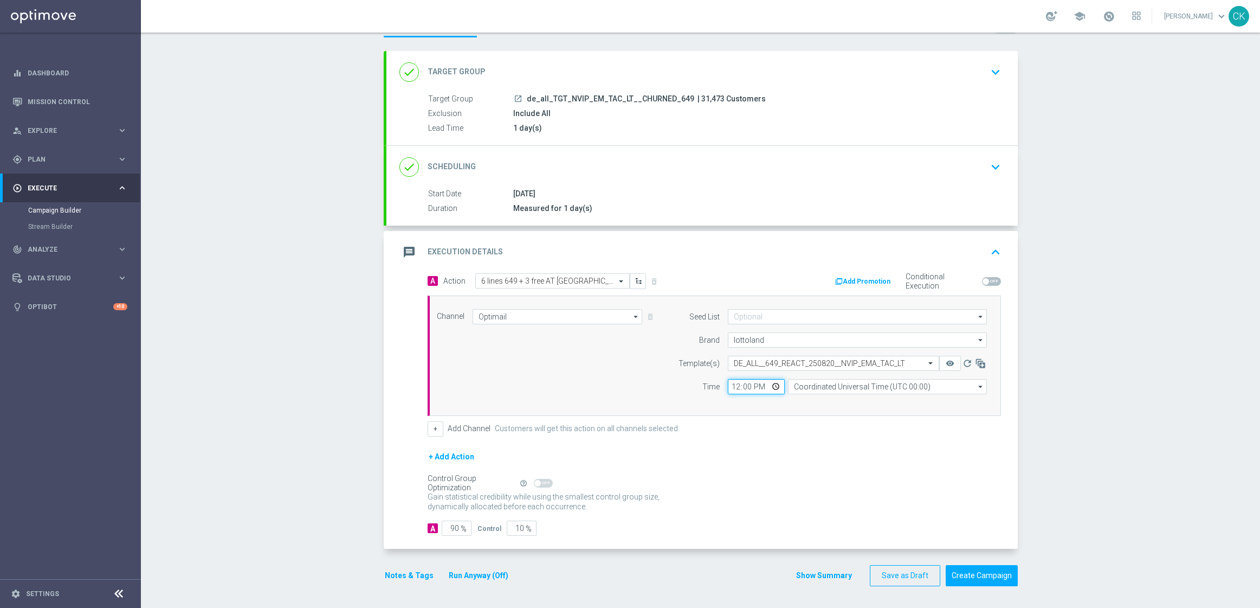
click at [729, 386] on input "12:00" at bounding box center [756, 386] width 57 height 15
type input "06:00"
click at [893, 389] on input "Coordinated Universal Time (UTC 00:00)" at bounding box center [887, 386] width 199 height 15
click at [901, 401] on div "Central European Time (Berlin) (UTC +02:00)" at bounding box center [890, 402] width 177 height 10
type input "Central European Time (Berlin) (UTC +02:00)"
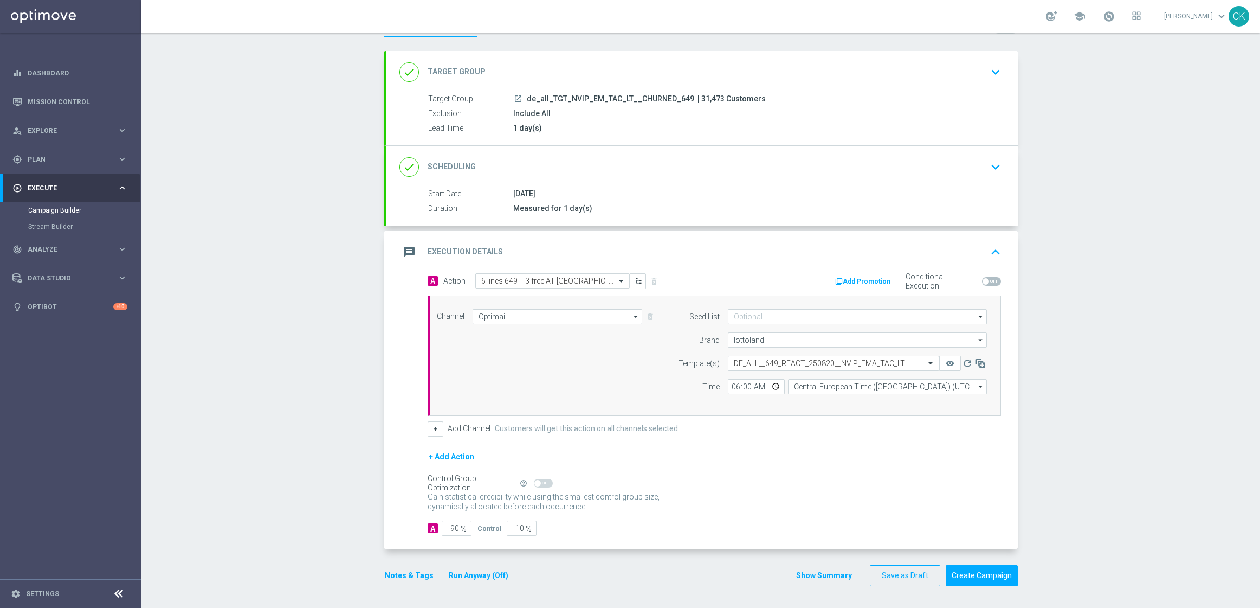
click at [461, 529] on span "%" at bounding box center [464, 528] width 6 height 9
click at [454, 526] on input "90" at bounding box center [457, 527] width 30 height 15
type input "9"
type input "91"
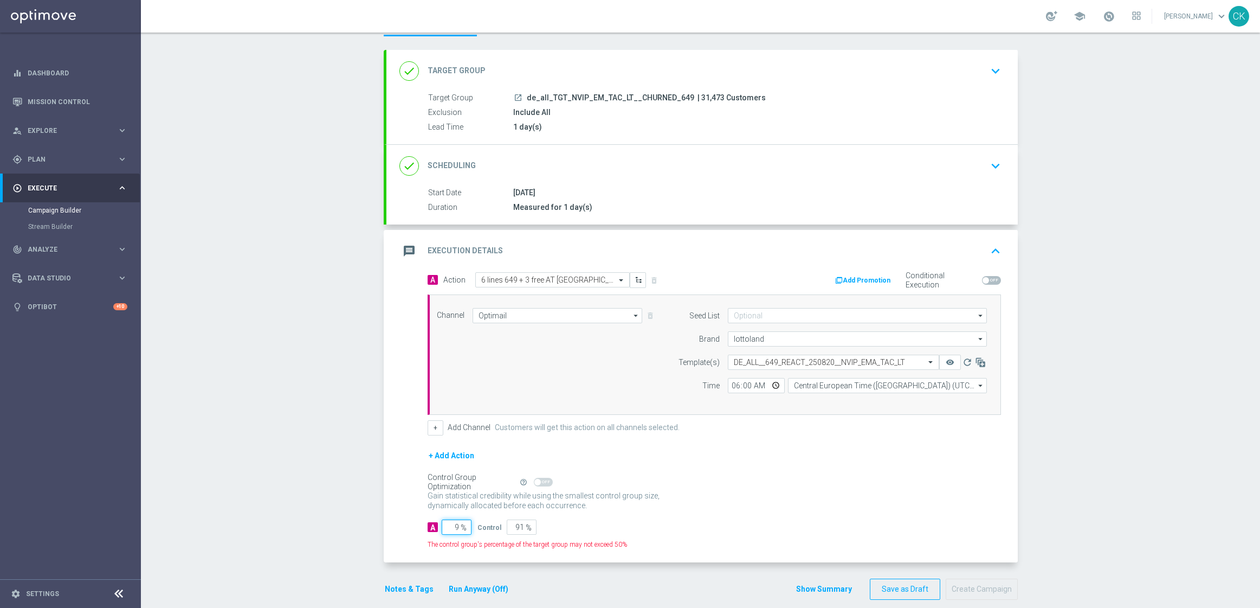
type input "98"
type input "2"
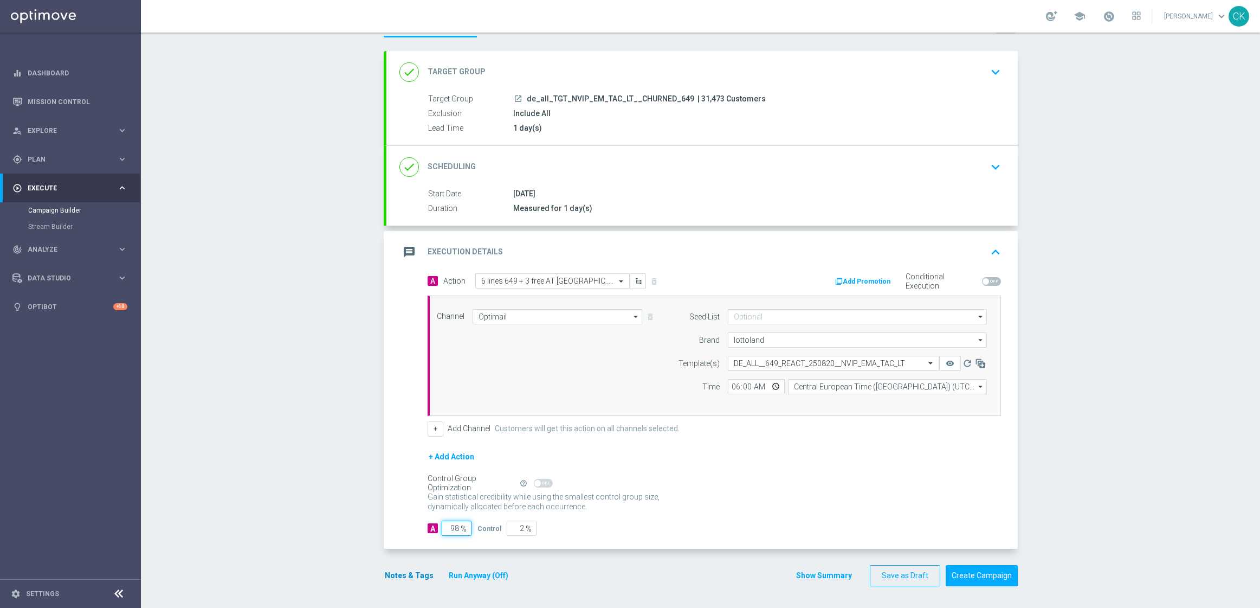
type input "98"
click at [402, 572] on button "Notes & Tags" at bounding box center [409, 576] width 51 height 14
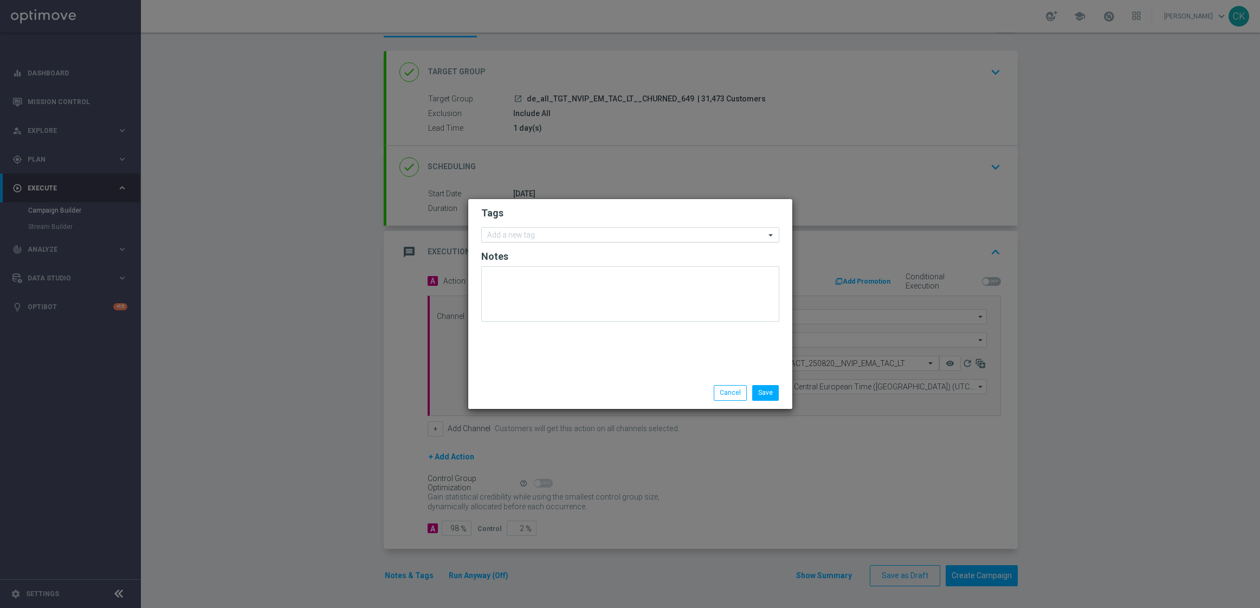
click at [533, 239] on input "text" at bounding box center [626, 235] width 278 height 9
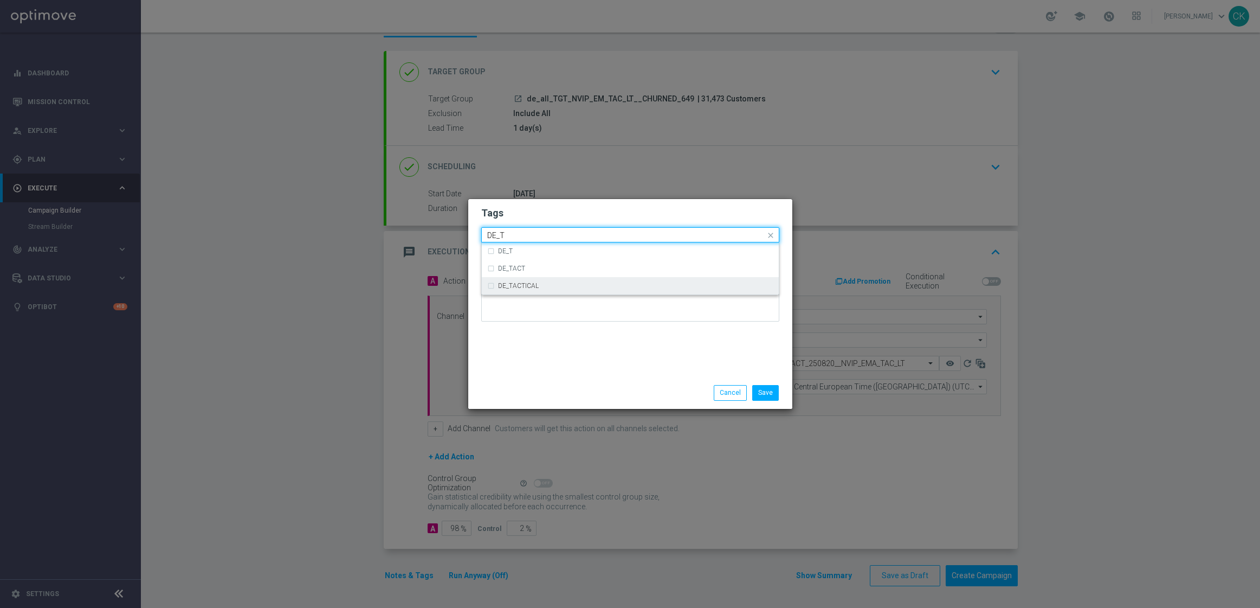
click at [534, 291] on div "DE_TACTICAL" at bounding box center [630, 285] width 286 height 17
type input "DE_T"
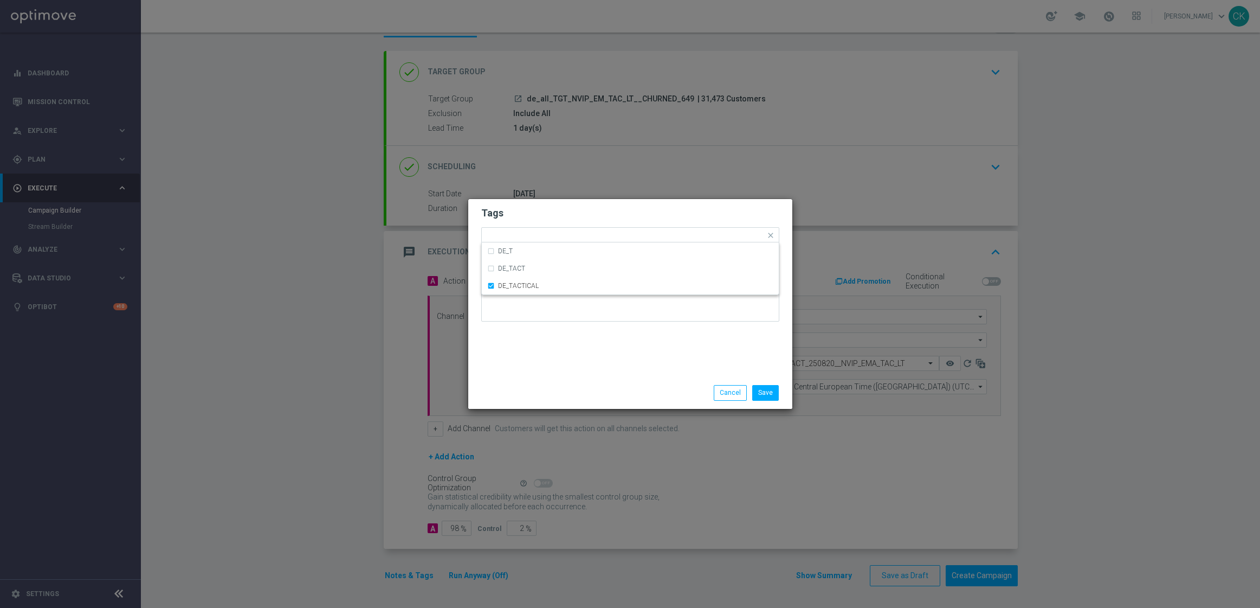
click at [539, 366] on div "Tags Quick find × DE_TACTICAL DE_T DE_TACT DE_TACTICAL Notes" at bounding box center [630, 288] width 324 height 178
click at [769, 396] on button "Save" at bounding box center [765, 392] width 27 height 15
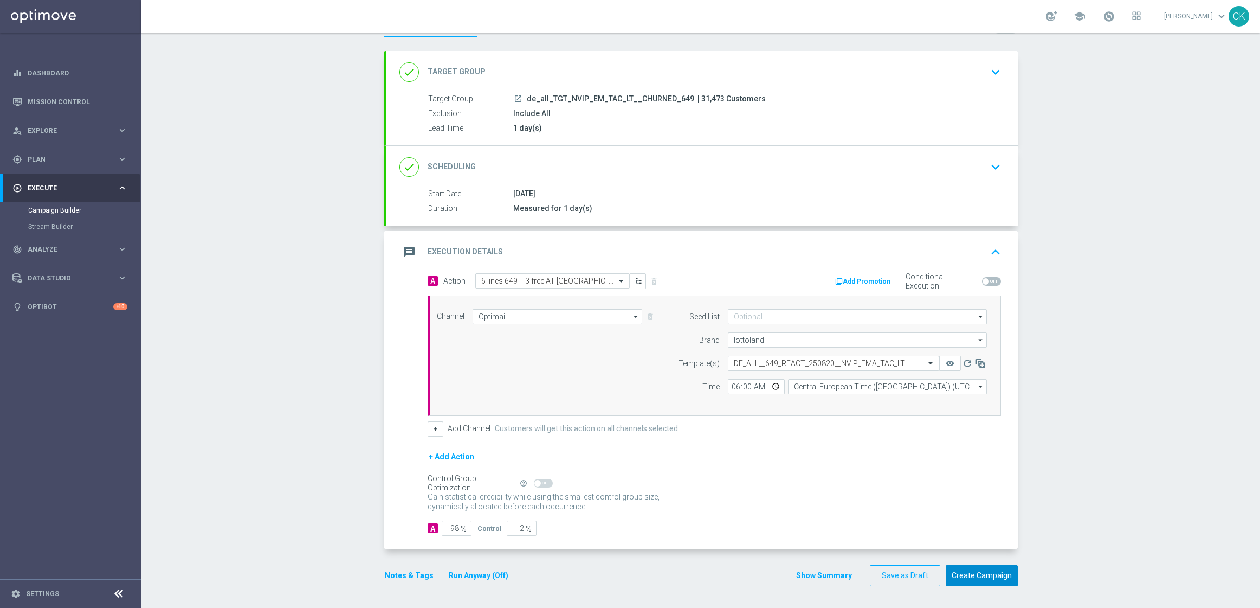
click at [975, 576] on button "Create Campaign" at bounding box center [982, 575] width 72 height 21
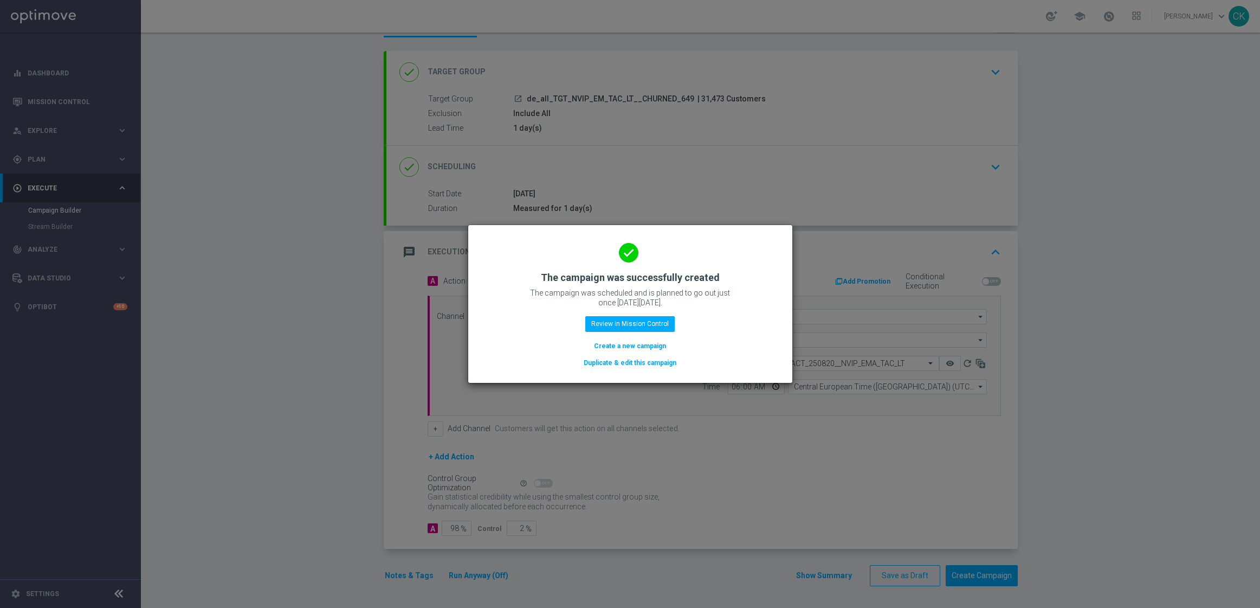
click at [631, 346] on button "Create a new campaign" at bounding box center [630, 346] width 74 height 12
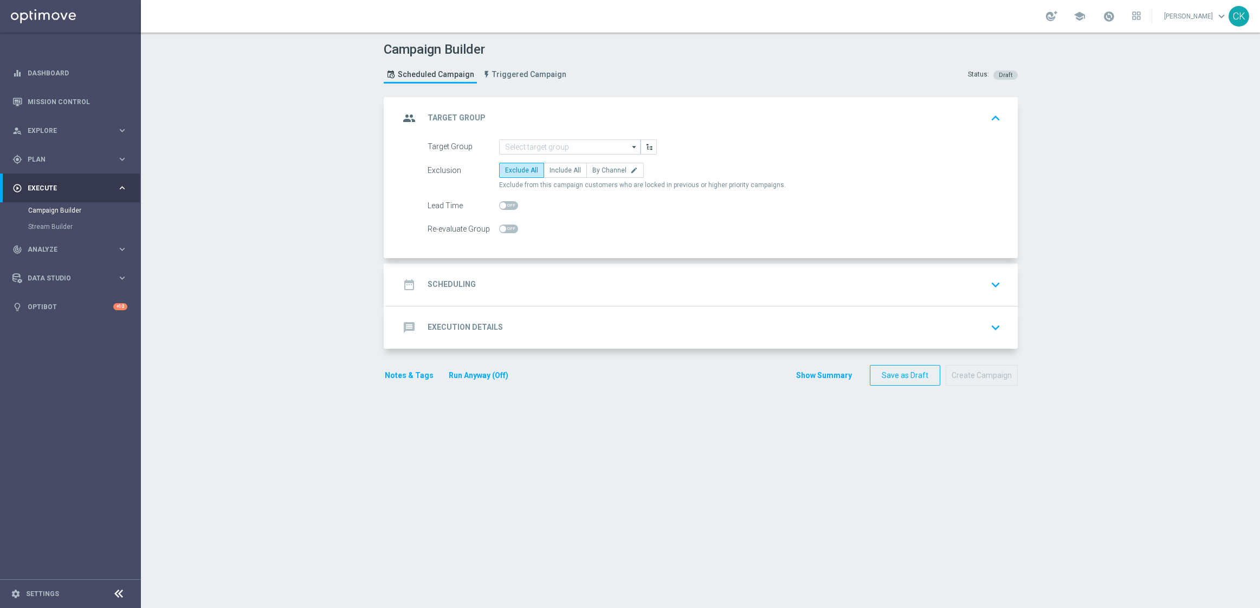
scroll to position [0, 0]
click at [533, 147] on input at bounding box center [569, 146] width 141 height 15
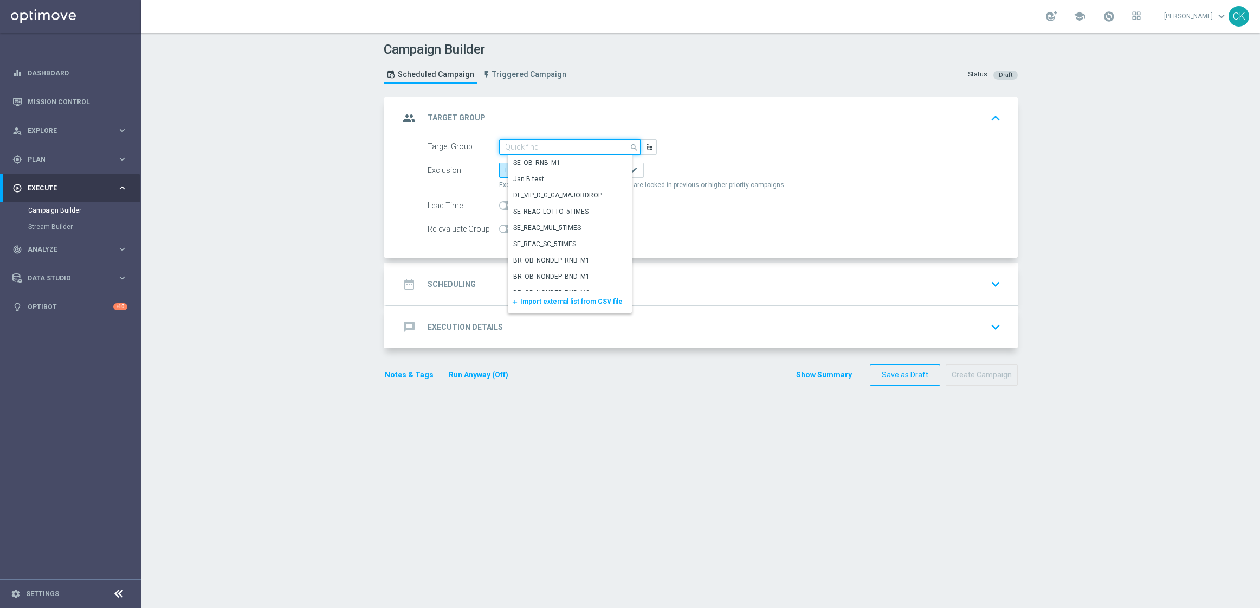
paste input "de_AT_TGT_NVIP_EM_TAC_LT__ACTIVE_645"
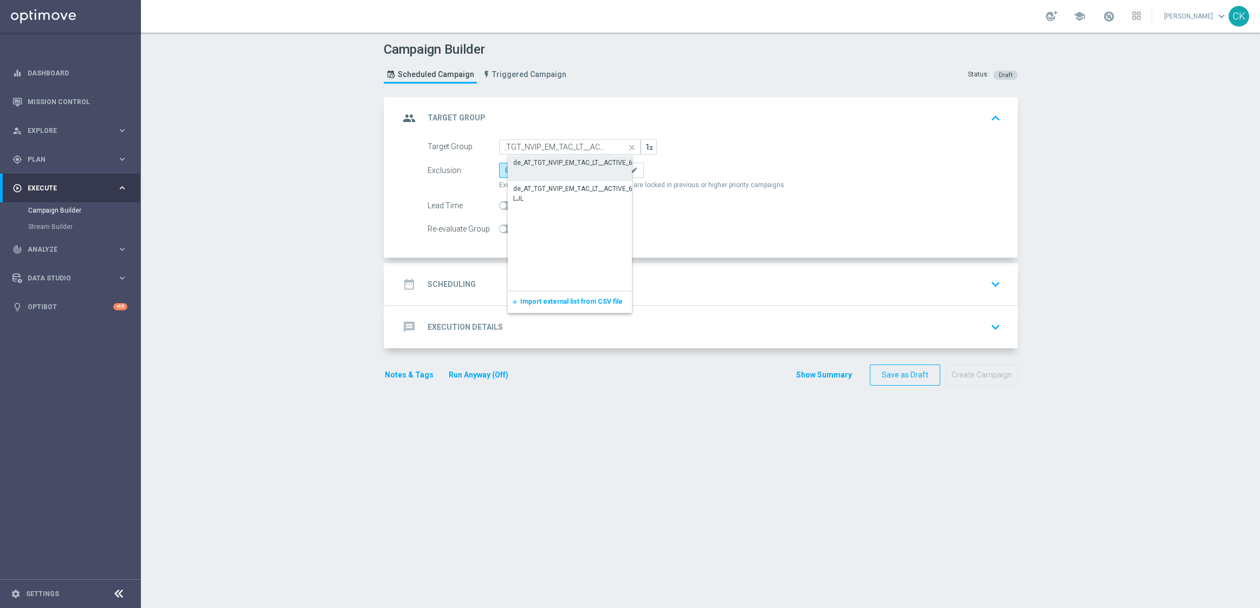
click at [540, 159] on div "de_AT_TGT_NVIP_EM_TAC_LT__ACTIVE_645" at bounding box center [576, 163] width 127 height 10
type input "de_AT_TGT_NVIP_EM_TAC_LT__ACTIVE_645"
click at [560, 173] on span "Include All" at bounding box center [565, 170] width 31 height 8
click at [557, 173] on input "Include All" at bounding box center [553, 172] width 7 height 7
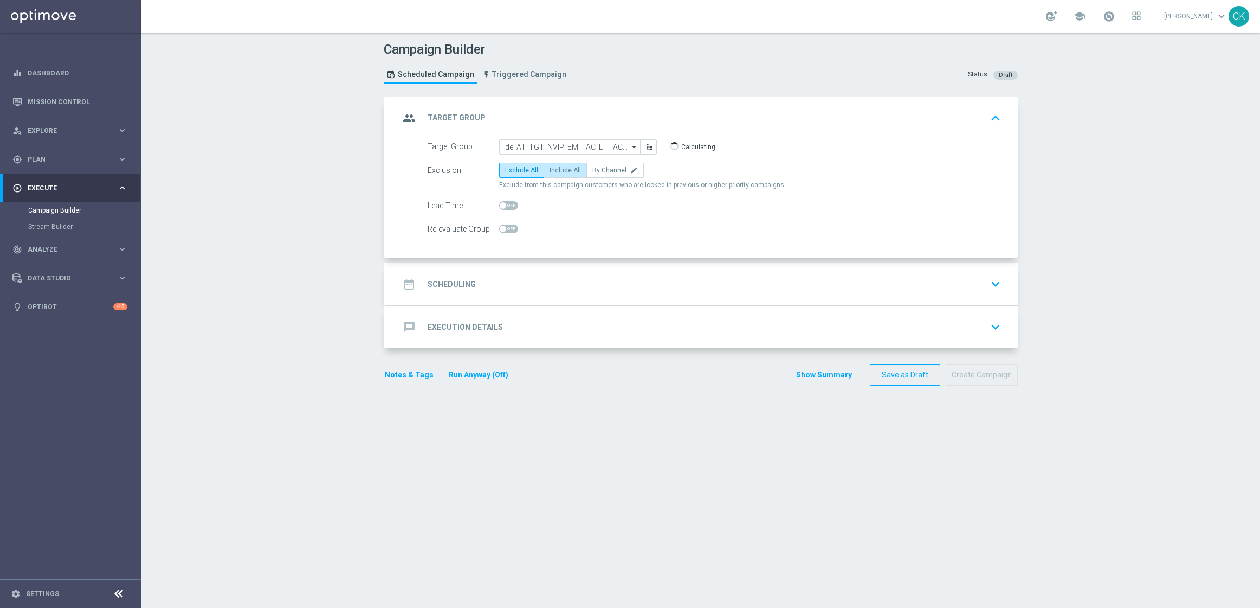
radio input "true"
click at [500, 206] on span at bounding box center [503, 205] width 7 height 7
click at [499, 206] on input "checkbox" at bounding box center [508, 205] width 19 height 9
checkbox input "true"
click at [435, 283] on h2 "Scheduling" at bounding box center [452, 284] width 48 height 10
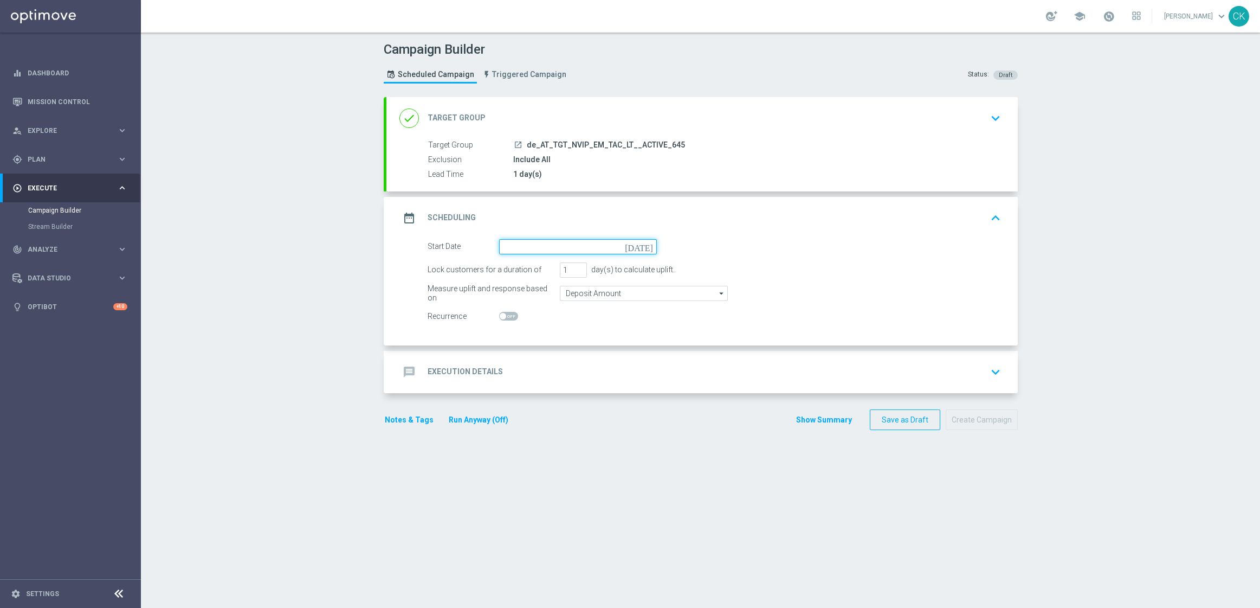
click at [541, 245] on input at bounding box center [578, 246] width 158 height 15
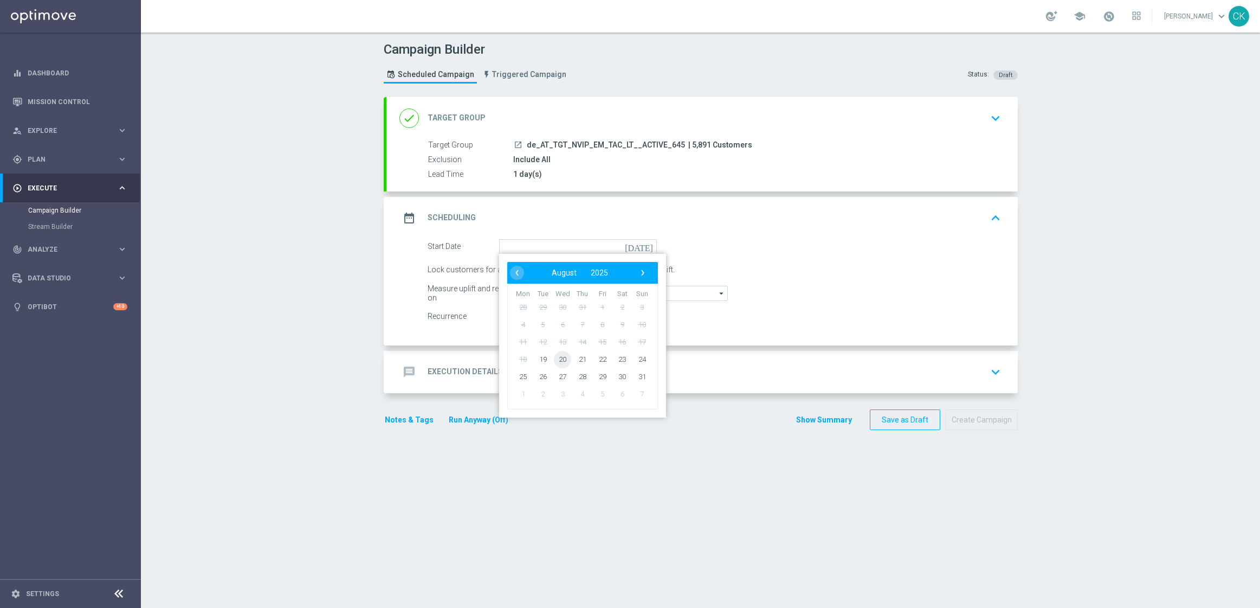
click at [559, 352] on span "20" at bounding box center [562, 358] width 17 height 17
type input "20 Aug 2025"
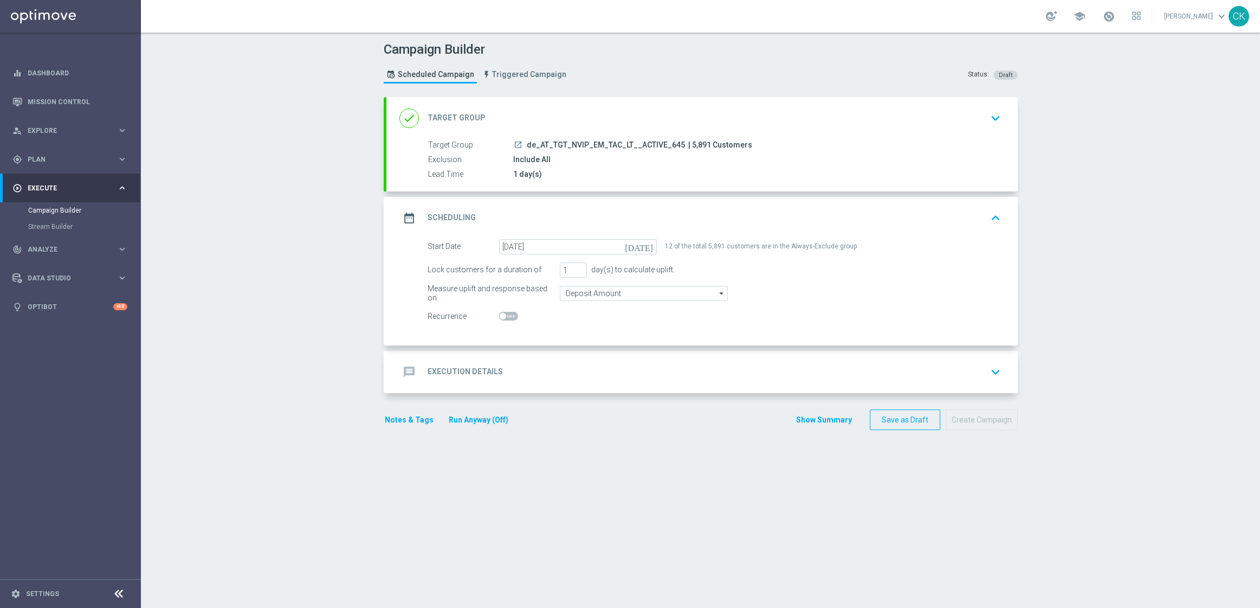
click at [459, 370] on h2 "Execution Details" at bounding box center [465, 371] width 75 height 10
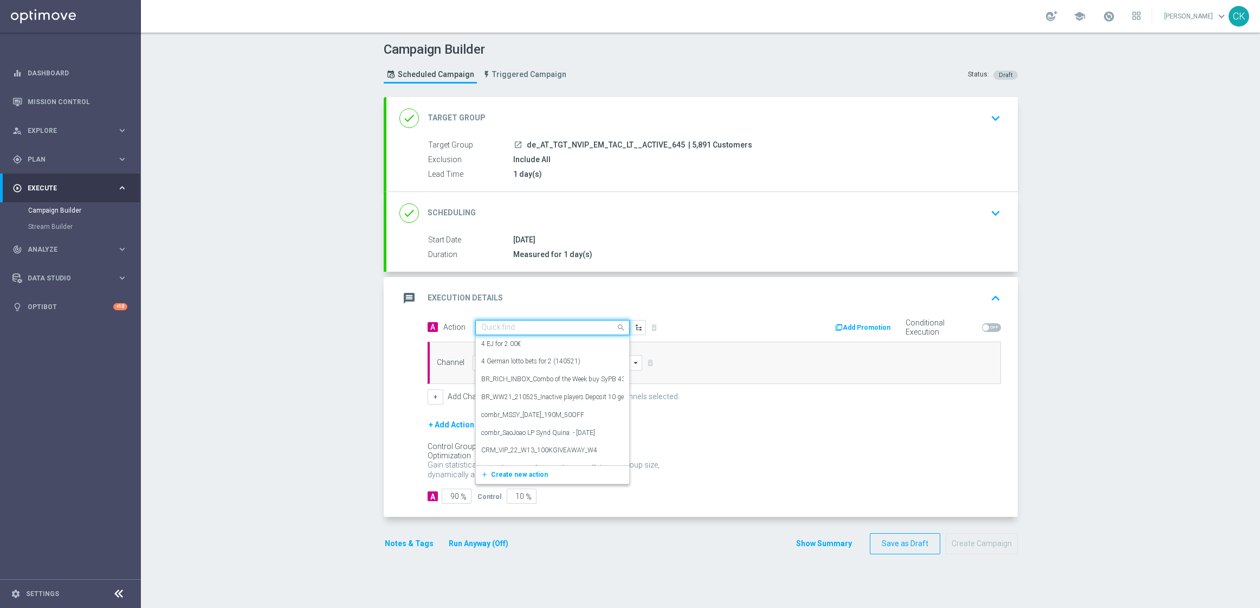
click at [512, 327] on input "text" at bounding box center [541, 327] width 121 height 9
paste input "9 lines AT Lotto & free extra Game"
type input "9 lines AT Lotto & free extra Game"
click at [481, 360] on icon "add_new" at bounding box center [486, 361] width 10 height 8
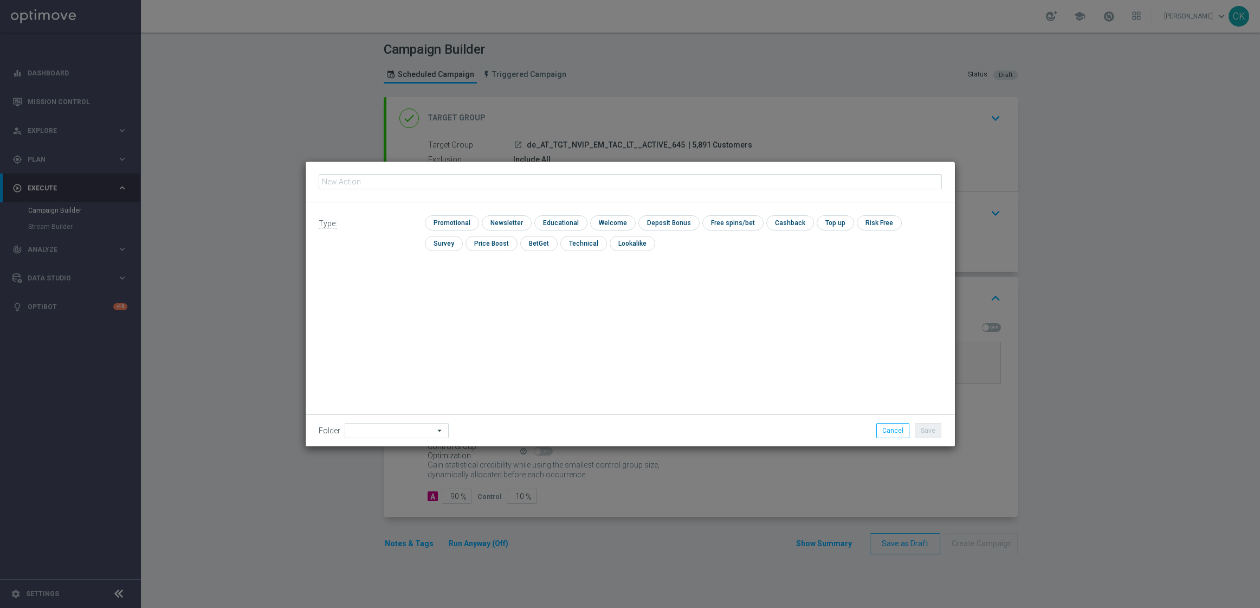
type input "9 lines AT Lotto & free extra Game"
click at [456, 221] on input "checkbox" at bounding box center [450, 222] width 51 height 15
checkbox input "true"
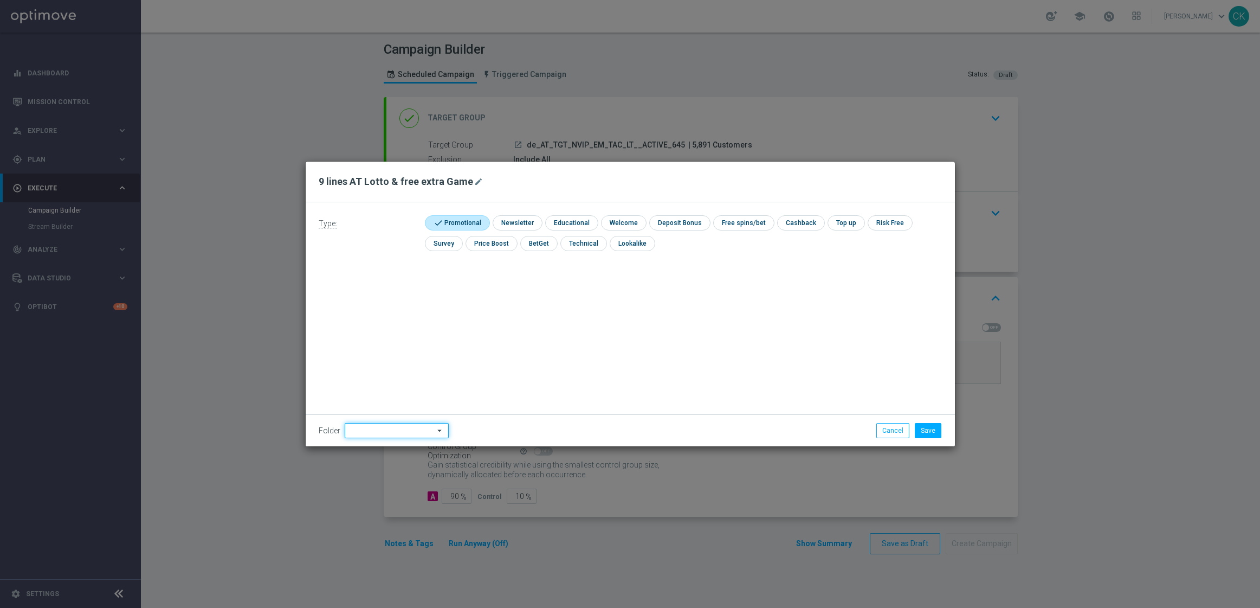
click at [376, 435] on input at bounding box center [397, 430] width 104 height 15
click at [384, 341] on div "DE" at bounding box center [396, 339] width 86 height 15
type input "DE"
click at [384, 341] on div "Type: check Promotional check Newsletter check Educational check Welcome check …" at bounding box center [630, 324] width 649 height 244
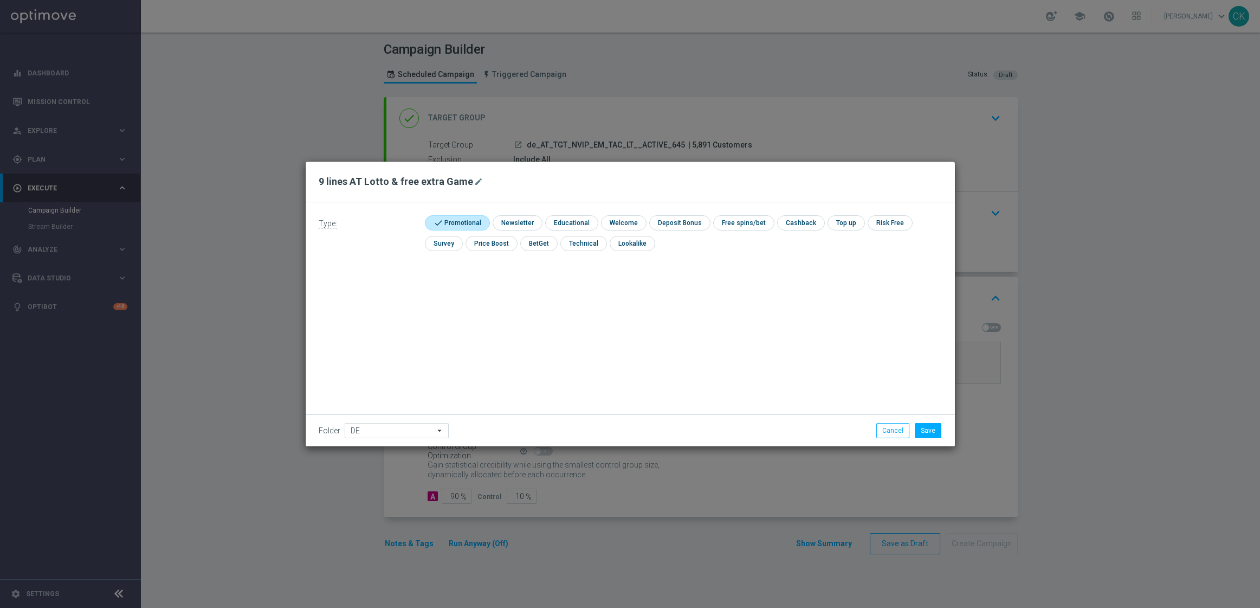
click at [791, 341] on div "Type: check Promotional check Newsletter check Educational check Welcome check …" at bounding box center [630, 324] width 649 height 244
click at [930, 431] on button "Save" at bounding box center [928, 430] width 27 height 15
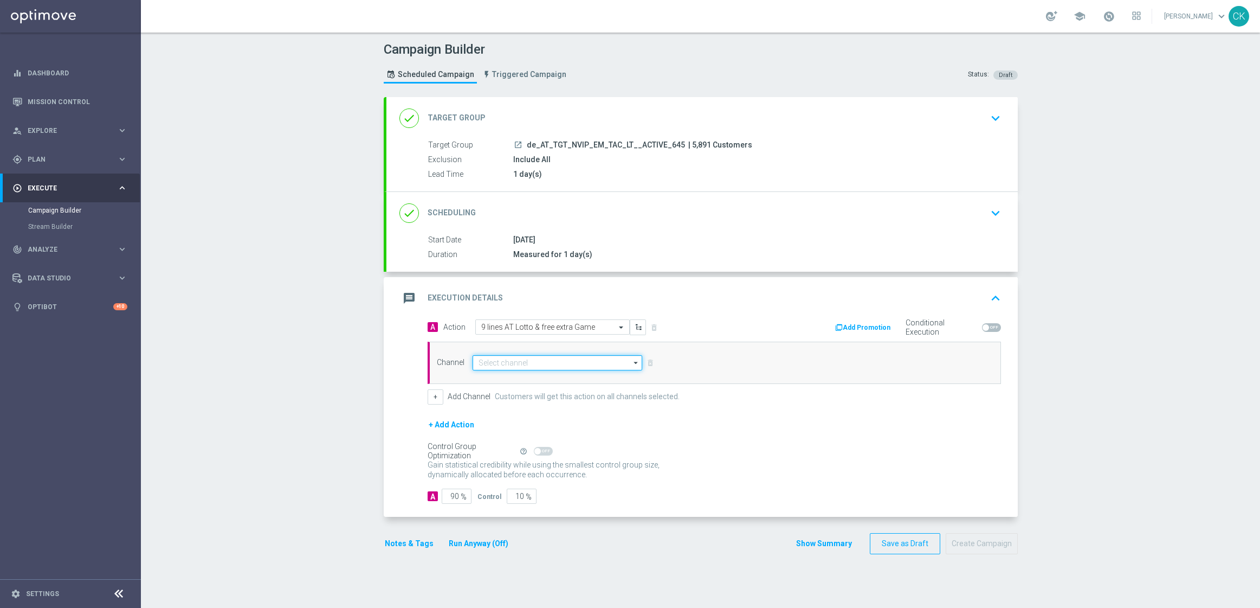
click at [519, 359] on input at bounding box center [558, 362] width 170 height 15
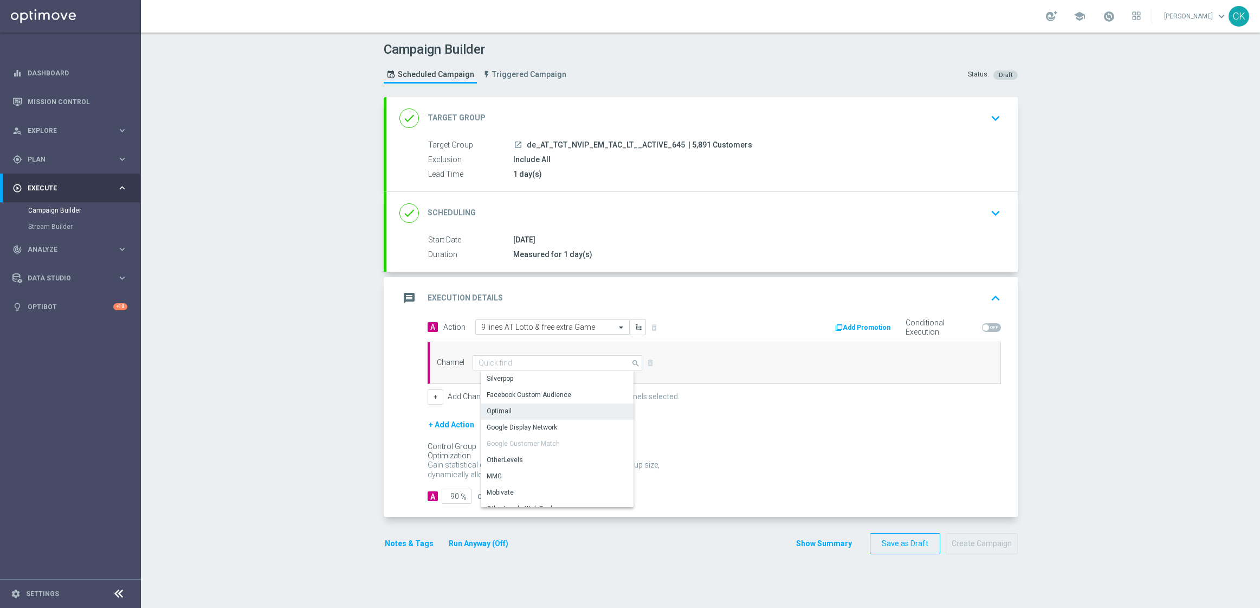
click at [512, 413] on div "Optimail" at bounding box center [561, 410] width 161 height 15
type input "Optimail"
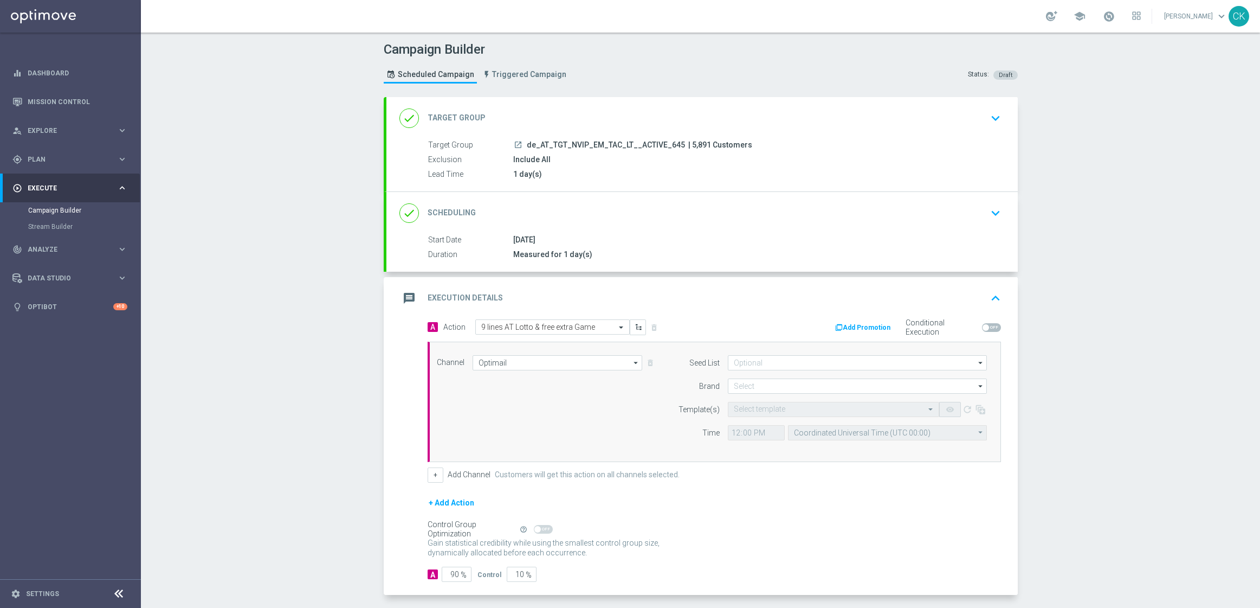
scroll to position [47, 0]
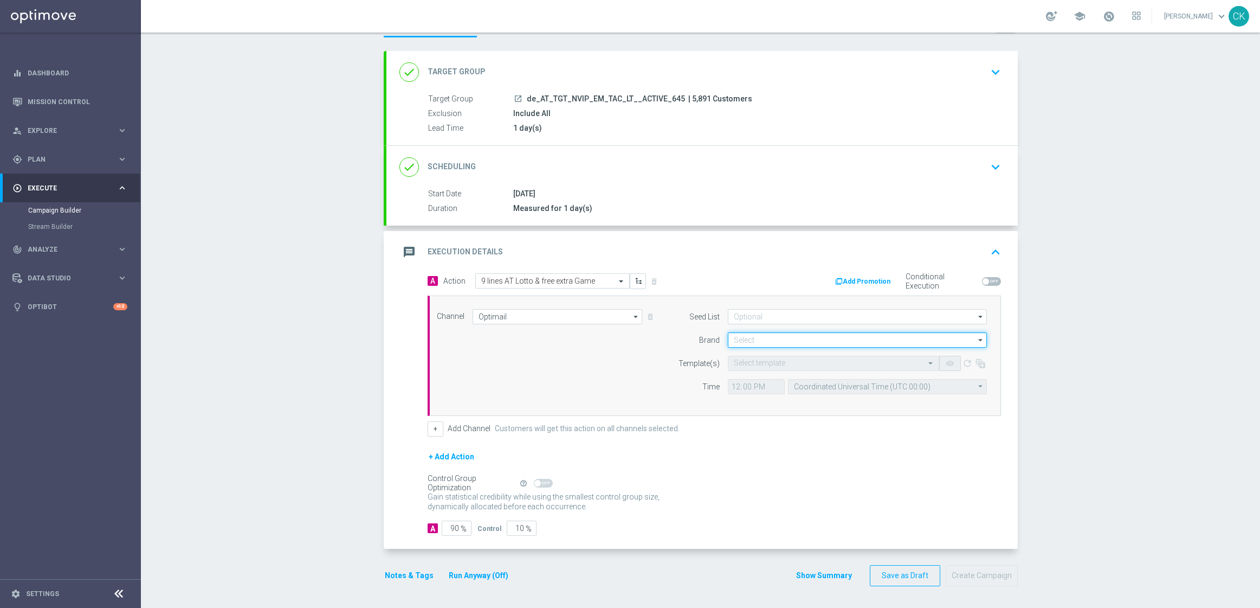
click at [747, 338] on input at bounding box center [857, 339] width 259 height 15
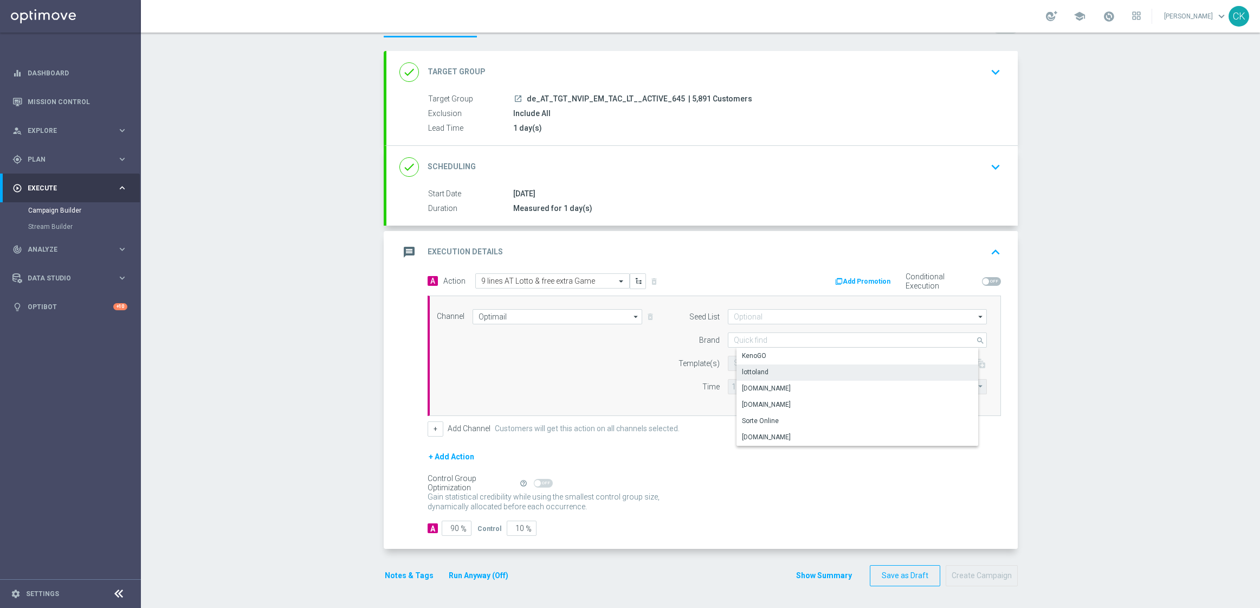
click at [748, 367] on div "lottoland" at bounding box center [755, 372] width 27 height 10
type input "lottoland"
click at [746, 365] on input "text" at bounding box center [823, 363] width 178 height 9
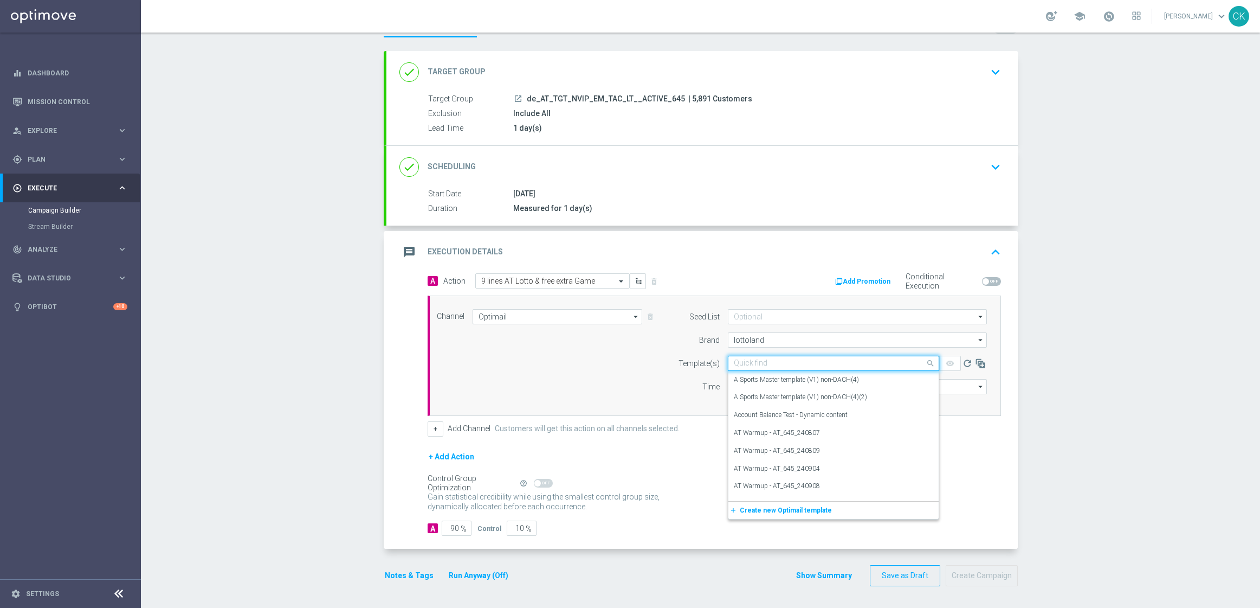
paste input "AT__645_ACTIVE_250820__NVIP_EMA_TAC_LT"
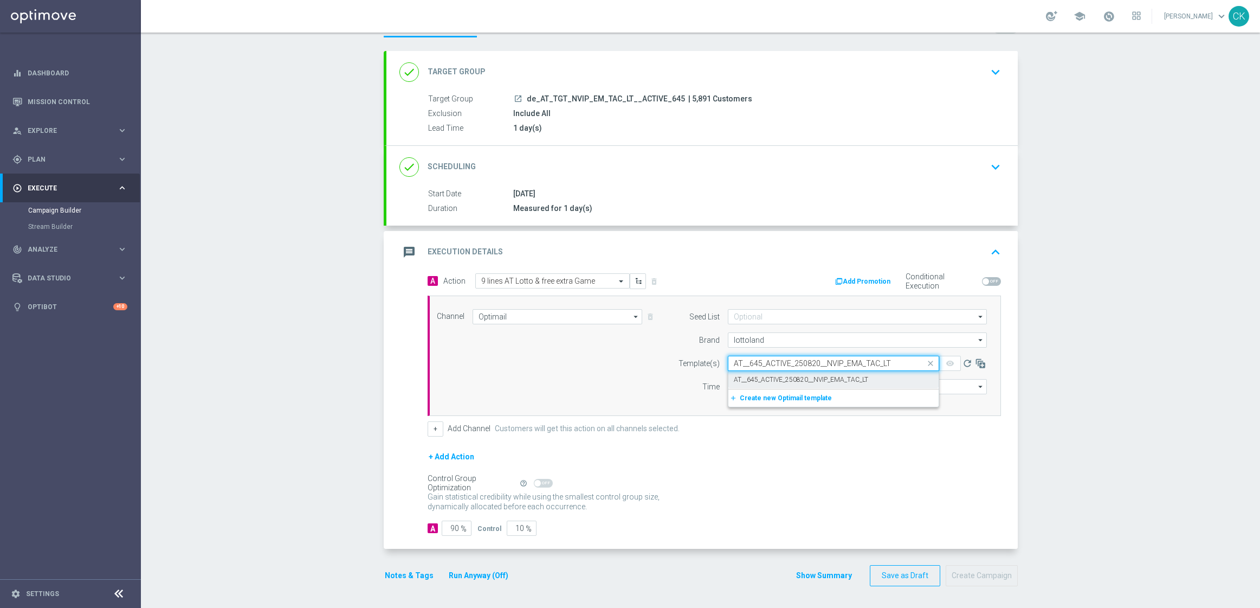
click at [747, 375] on label "AT__645_ACTIVE_250820__NVIP_EMA_TAC_LT" at bounding box center [801, 379] width 134 height 9
type input "AT__645_ACTIVE_250820__NVIP_EMA_TAC_LT"
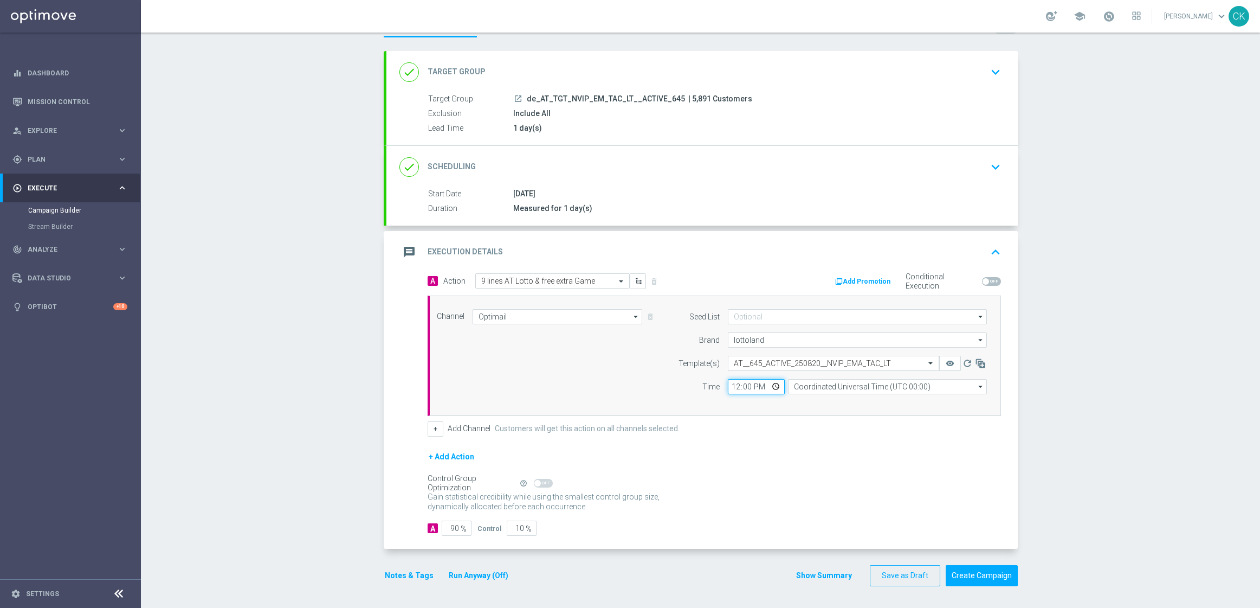
click at [729, 387] on input "12:00" at bounding box center [756, 386] width 57 height 15
type input "06:00"
click at [861, 386] on input "Coordinated Universal Time (UTC 00:00)" at bounding box center [887, 386] width 199 height 15
click at [910, 399] on div "Central European Time (Berlin) (UTC +02:00)" at bounding box center [890, 402] width 177 height 10
type input "Central European Time (Berlin) (UTC +02:00)"
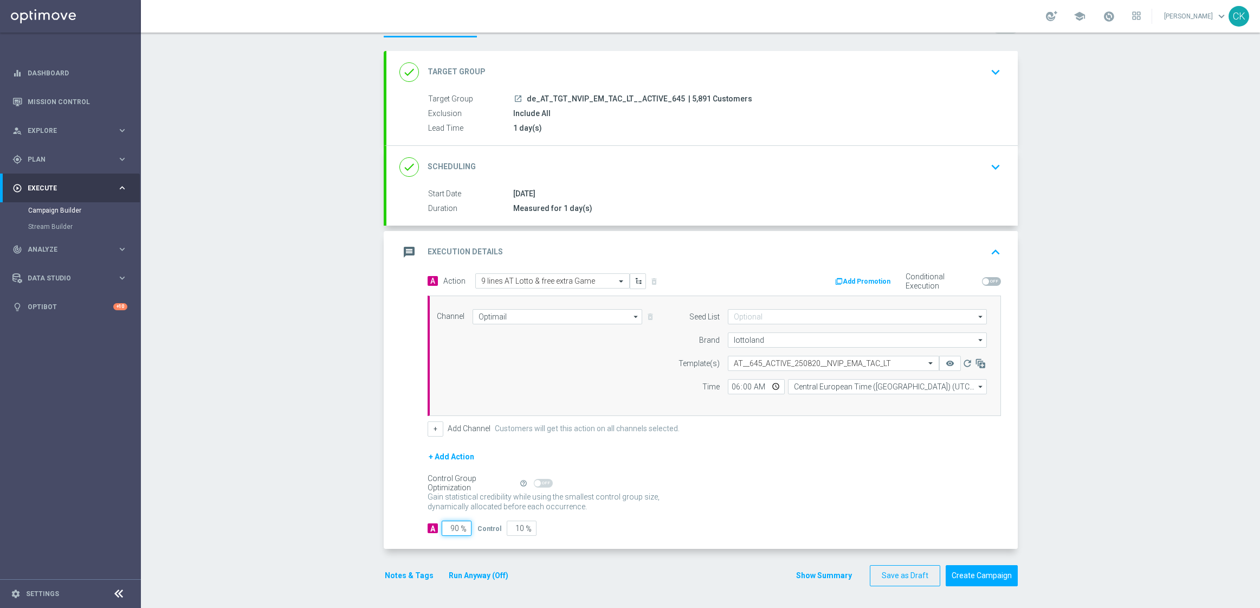
click at [455, 528] on input "90" at bounding box center [457, 527] width 30 height 15
type input "9"
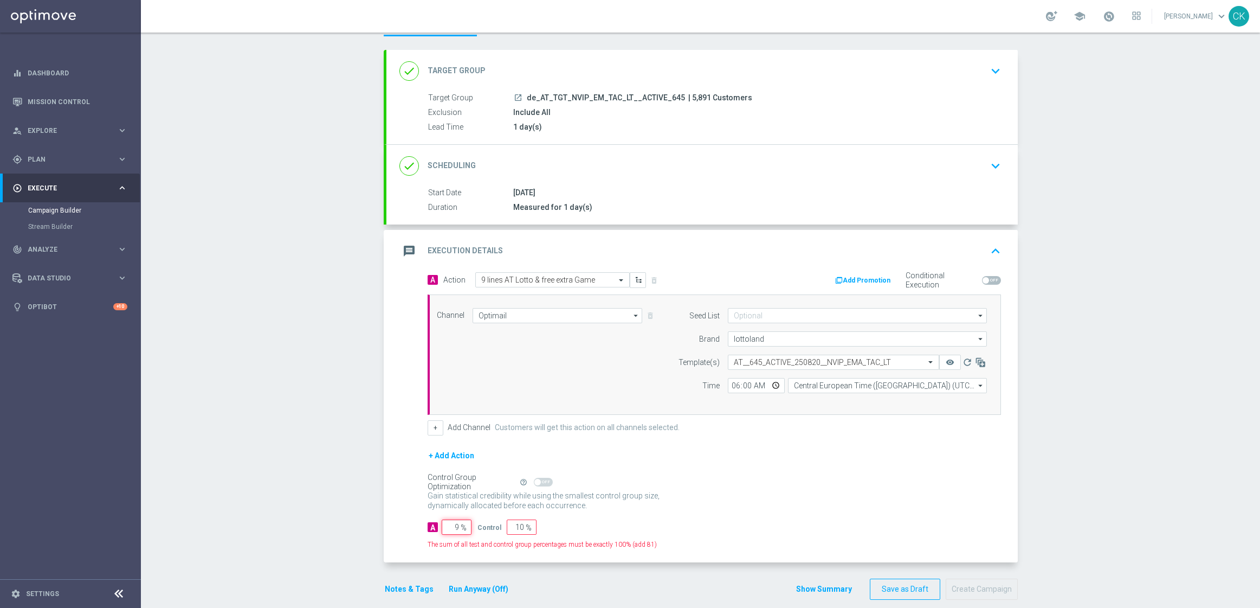
type input "91"
type input "98"
type input "2"
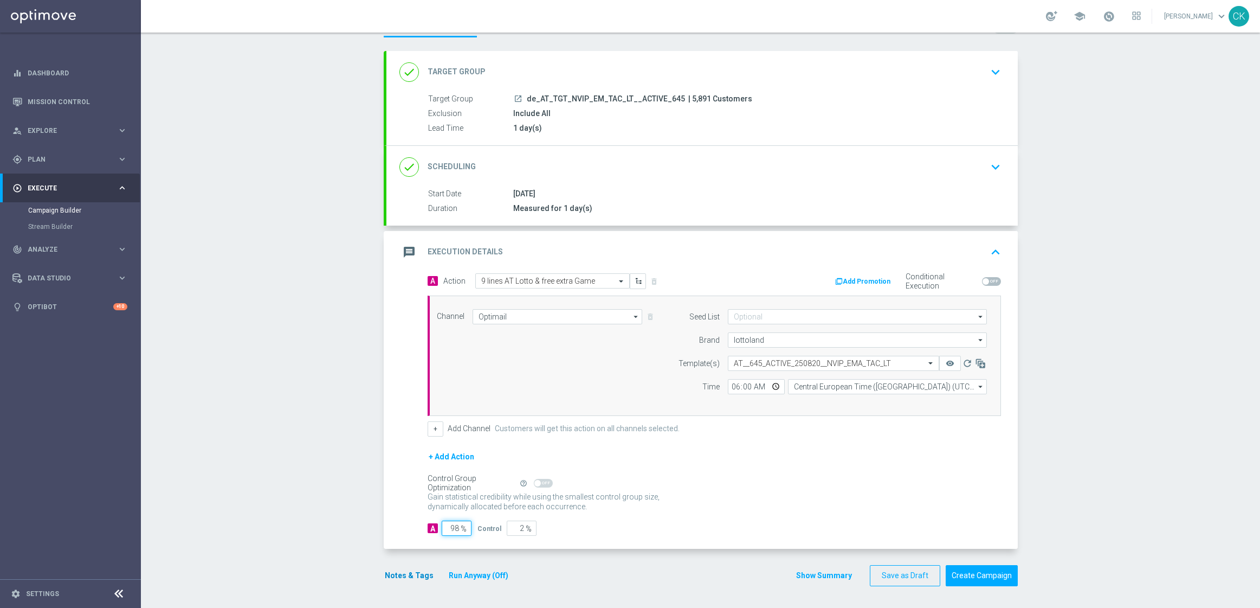
type input "98"
click at [398, 581] on button "Notes & Tags" at bounding box center [409, 576] width 51 height 14
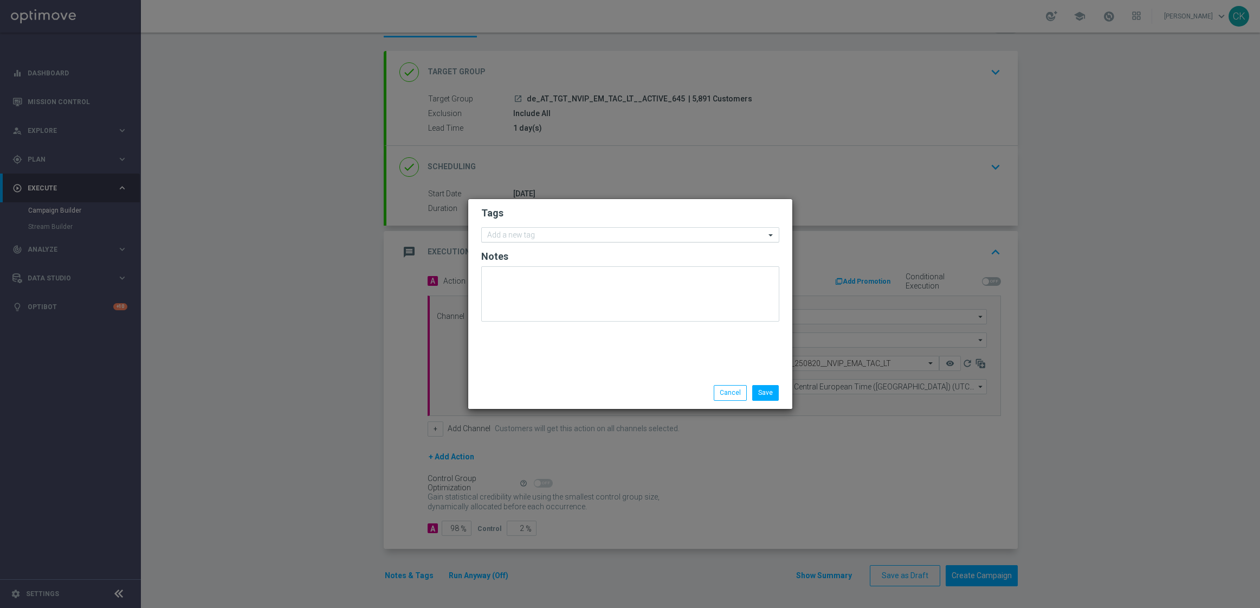
click at [541, 238] on input "text" at bounding box center [626, 235] width 278 height 9
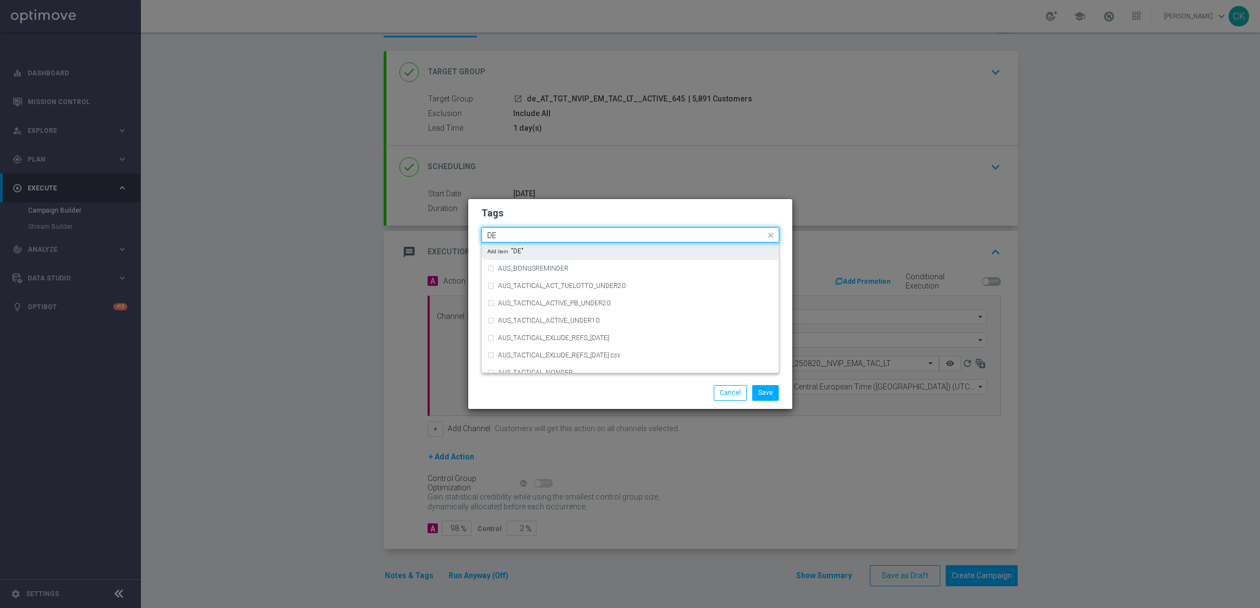
type input "D"
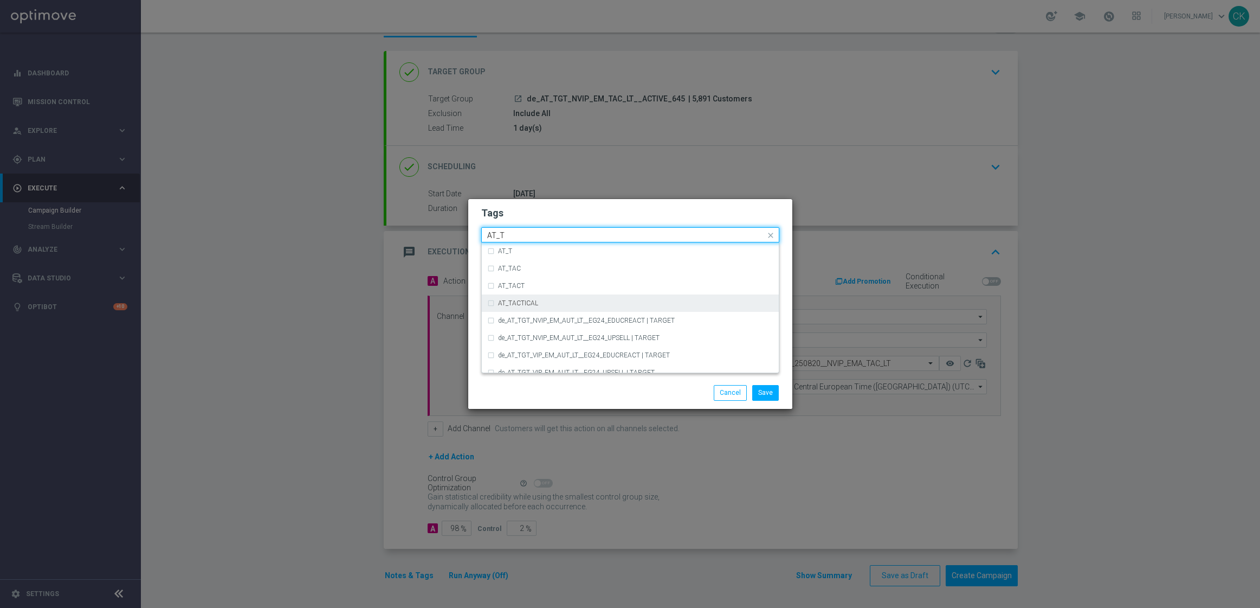
click at [556, 305] on div "AT_TACTICAL" at bounding box center [635, 303] width 275 height 7
type input "AT_T"
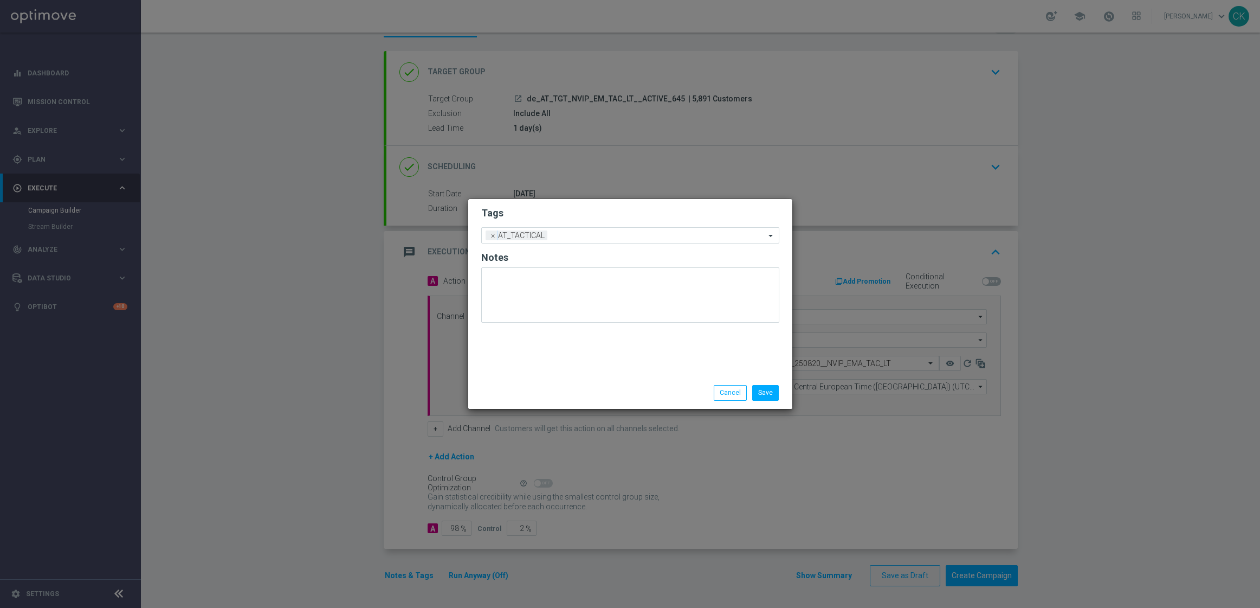
click at [554, 388] on div "Save Cancel" at bounding box center [630, 392] width 314 height 15
click at [770, 393] on button "Save" at bounding box center [765, 392] width 27 height 15
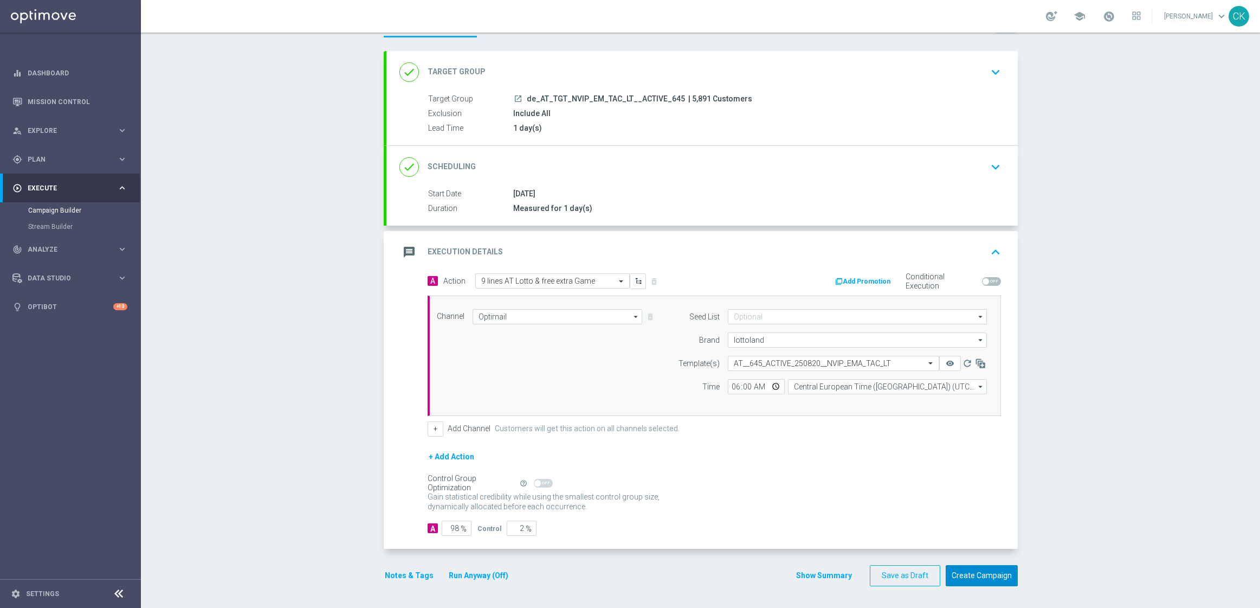
click at [959, 578] on button "Create Campaign" at bounding box center [982, 575] width 72 height 21
click at [958, 578] on div at bounding box center [619, 304] width 1260 height 608
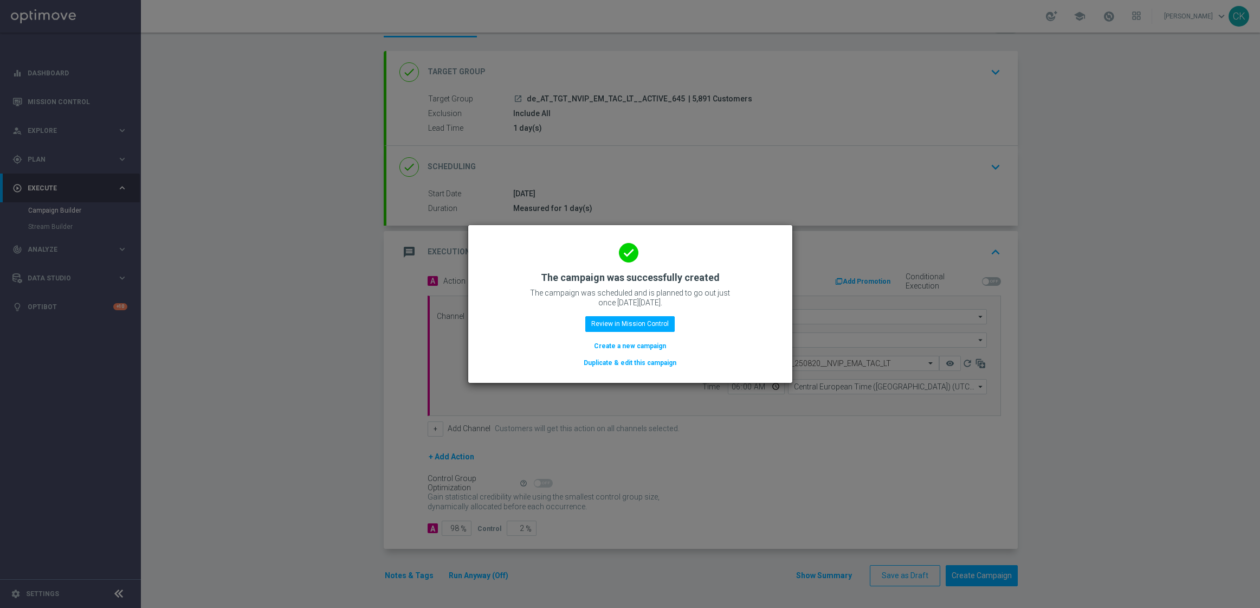
click at [628, 345] on button "Create a new campaign" at bounding box center [630, 346] width 74 height 12
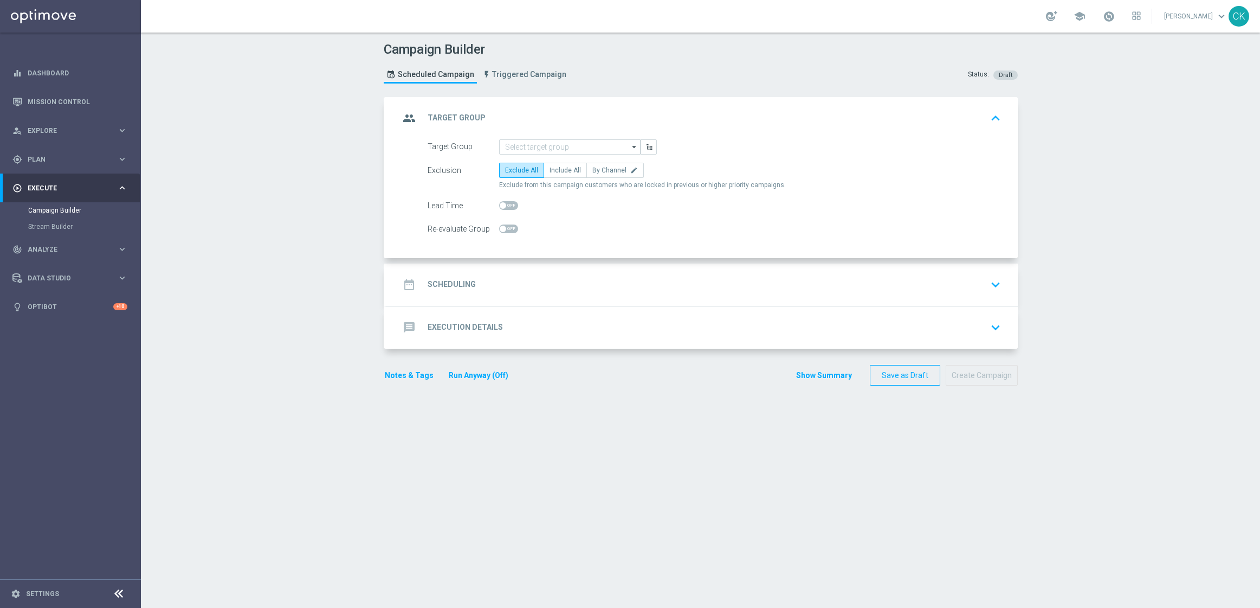
scroll to position [0, 0]
click at [576, 142] on input at bounding box center [569, 146] width 141 height 15
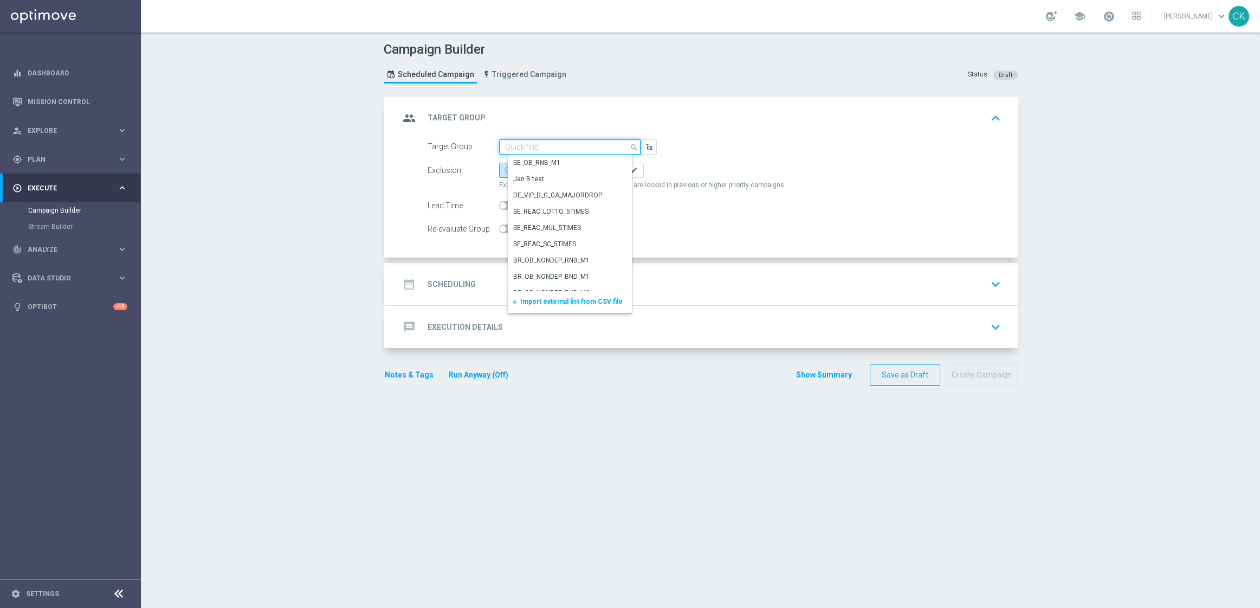
paste input "de_AT_TGT_NVIP_EM_TAC_LT__REACTIVATED_645"
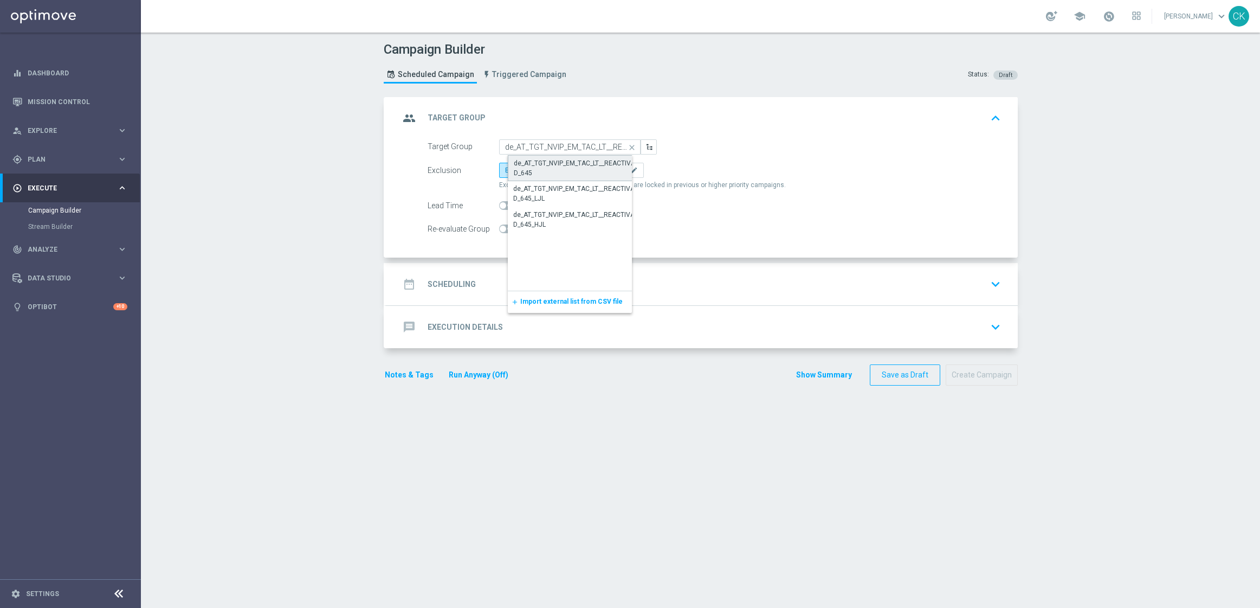
click at [570, 161] on div "de_AT_TGT_NVIP_EM_TAC_LT__REACTIVATED_645" at bounding box center [579, 168] width 130 height 20
type input "de_AT_TGT_NVIP_EM_TAC_LT__REACTIVATED_645"
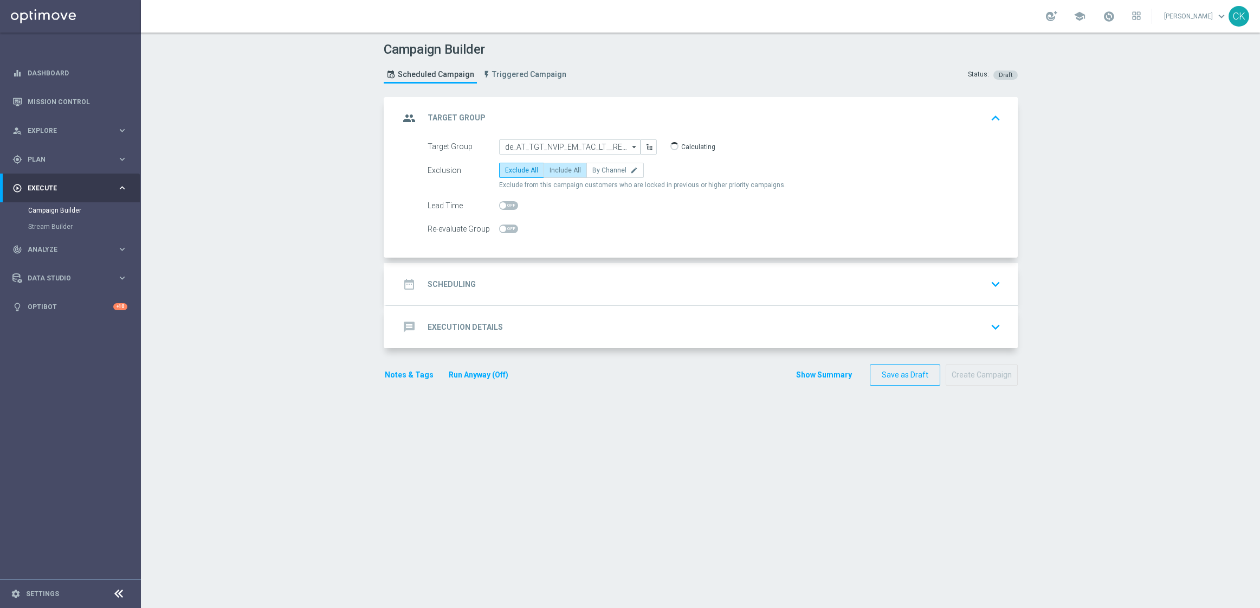
click at [570, 172] on span "Include All" at bounding box center [565, 170] width 31 height 8
click at [557, 172] on input "Include All" at bounding box center [553, 172] width 7 height 7
radio input "true"
click at [500, 204] on span at bounding box center [503, 205] width 7 height 7
click at [499, 204] on input "checkbox" at bounding box center [508, 205] width 19 height 9
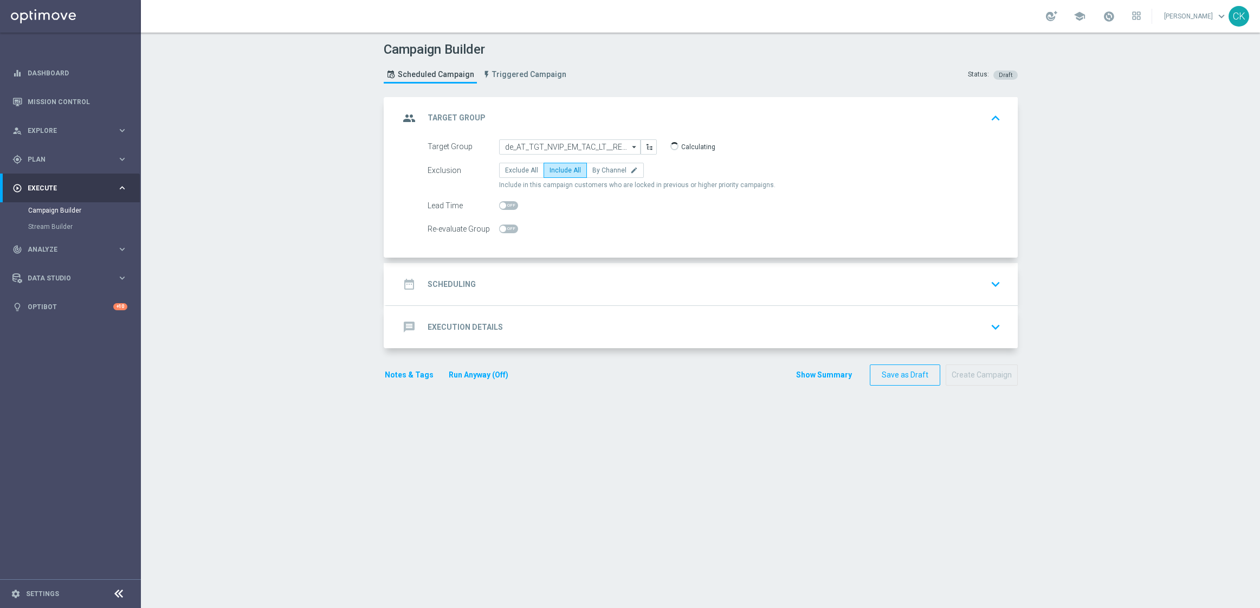
checkbox input "true"
click at [454, 280] on h2 "Scheduling" at bounding box center [452, 284] width 48 height 10
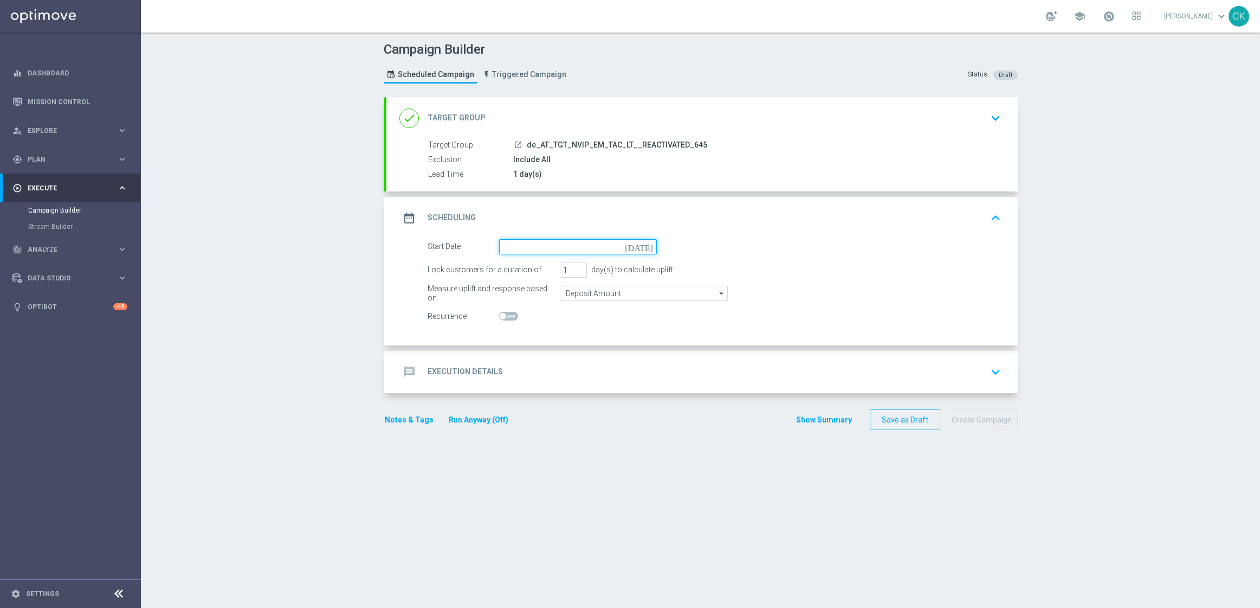
click at [516, 245] on input at bounding box center [578, 246] width 158 height 15
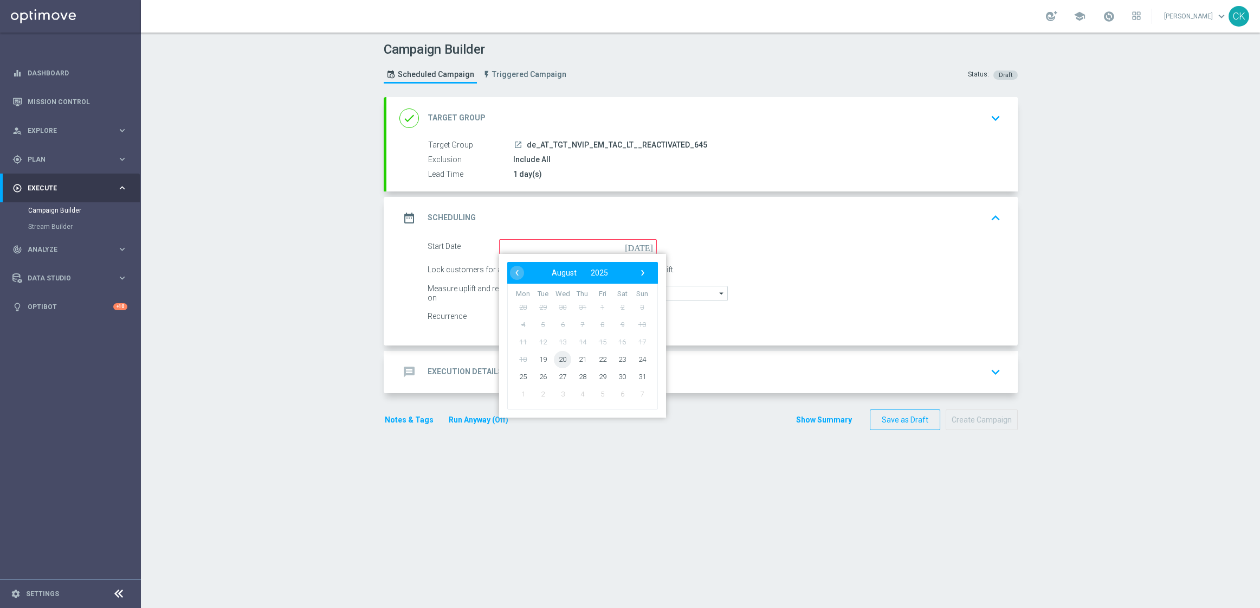
click at [557, 356] on span "20" at bounding box center [562, 358] width 17 height 17
type input "20 Aug 2025"
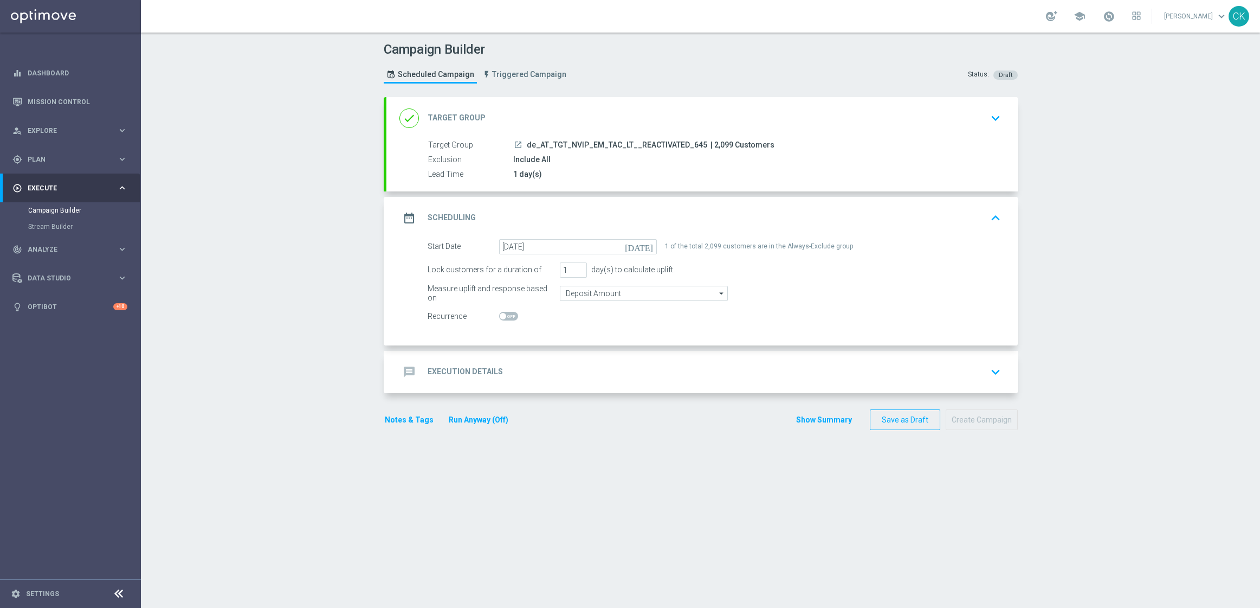
click at [444, 371] on h2 "Execution Details" at bounding box center [465, 371] width 75 height 10
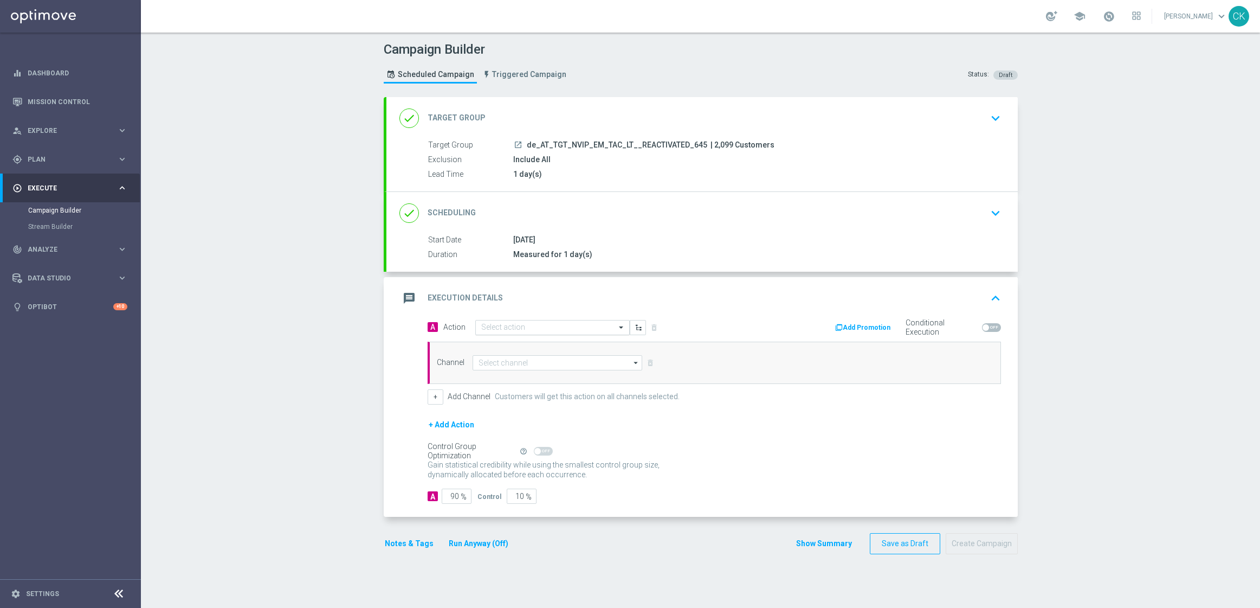
click at [526, 327] on input "text" at bounding box center [541, 327] width 121 height 9
paste input "9 lines AT Lotto & free extra Game"
type input "9 lines AT Lotto & free extra Game"
click at [528, 342] on label "9 lines AT Lotto & free extra Game" at bounding box center [528, 345] width 94 height 9
click at [511, 360] on input at bounding box center [558, 362] width 170 height 15
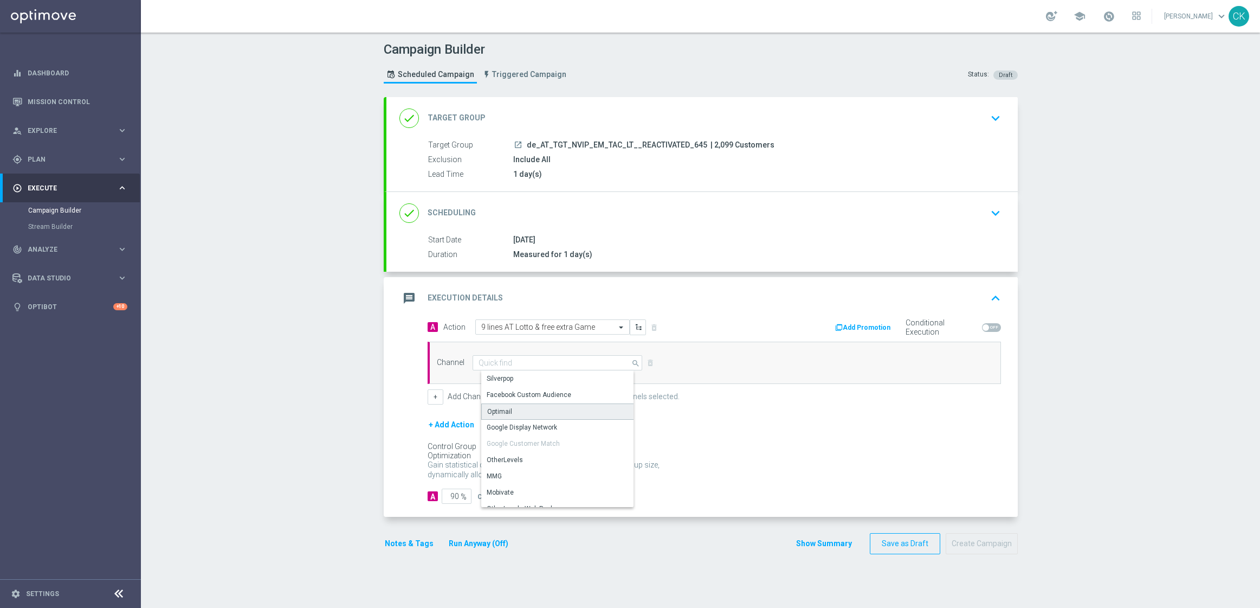
click at [509, 414] on div "Optimail" at bounding box center [561, 411] width 161 height 16
type input "Optimail"
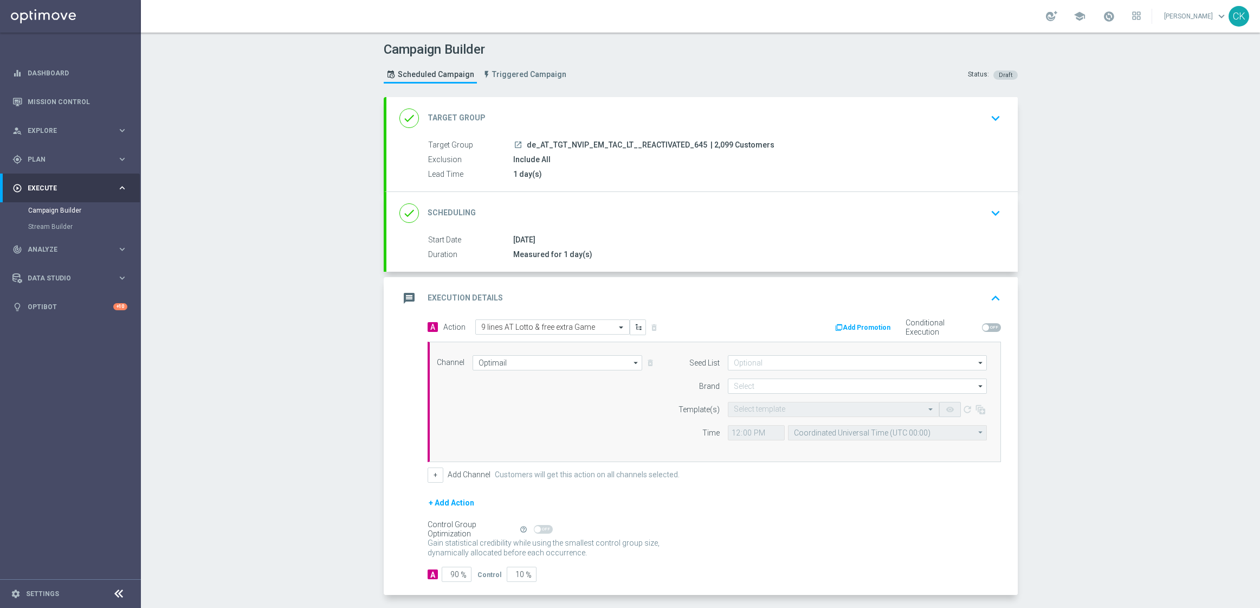
scroll to position [47, 0]
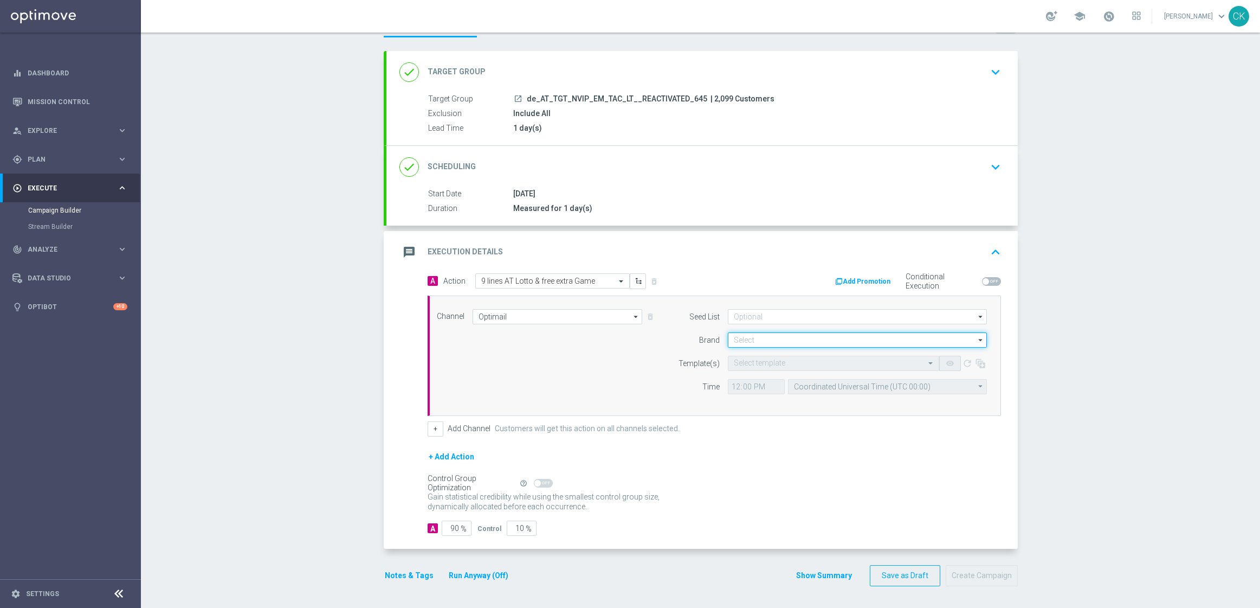
click at [800, 337] on input at bounding box center [857, 339] width 259 height 15
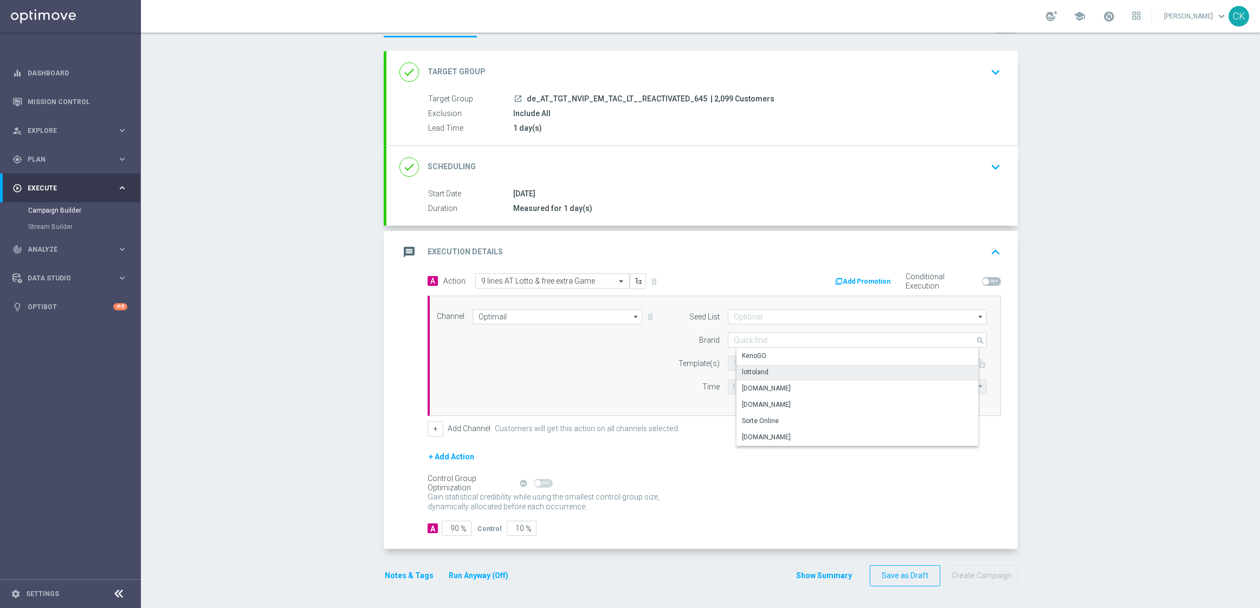
click at [773, 368] on div "lottoland" at bounding box center [866, 371] width 259 height 15
type input "lottoland"
click at [754, 360] on input "text" at bounding box center [823, 363] width 178 height 9
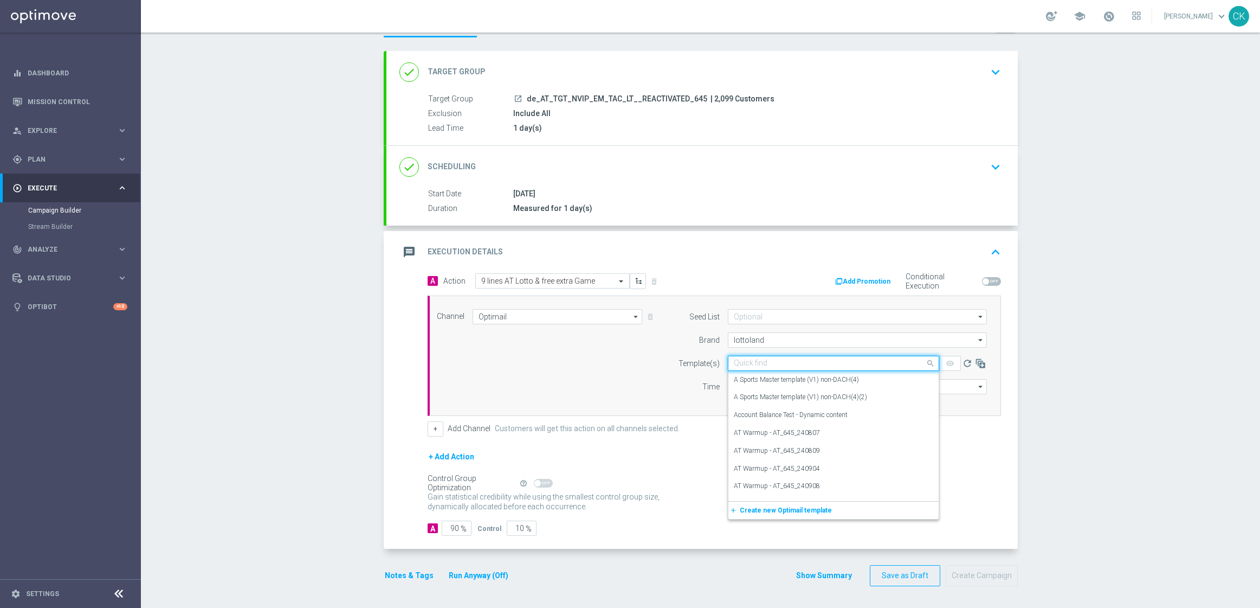
paste input "AT__645_ACTIVE_250820__NVIP_EMA_TAC_LT"
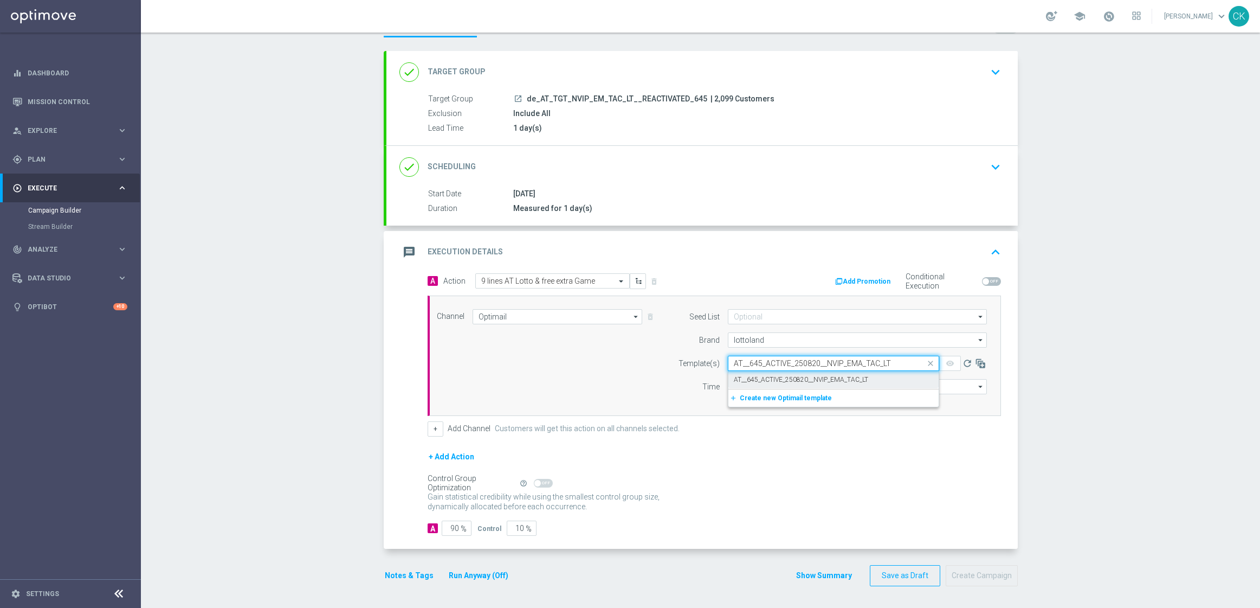
click at [739, 377] on label "AT__645_ACTIVE_250820__NVIP_EMA_TAC_LT" at bounding box center [801, 379] width 134 height 9
type input "AT__645_ACTIVE_250820__NVIP_EMA_TAC_LT"
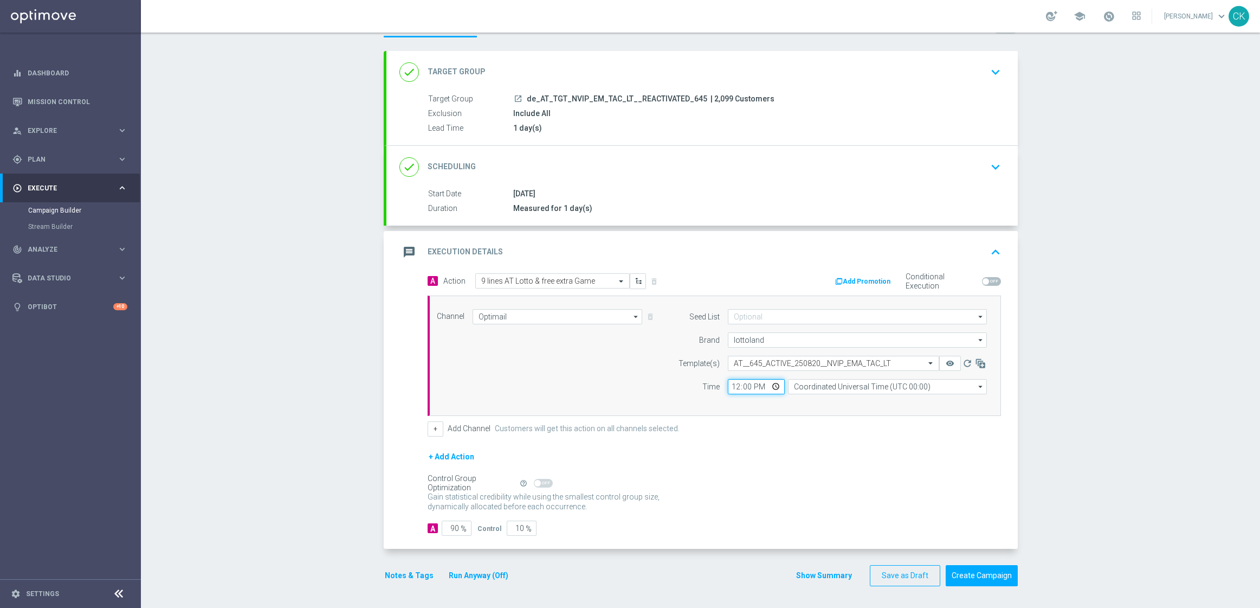
click at [732, 384] on input "12:00" at bounding box center [756, 386] width 57 height 15
click at [732, 384] on input "08:00" at bounding box center [756, 386] width 57 height 15
click at [730, 389] on input "08:00" at bounding box center [756, 386] width 57 height 15
type input "06:00"
click at [840, 383] on input "Coordinated Universal Time (UTC 00:00)" at bounding box center [887, 386] width 199 height 15
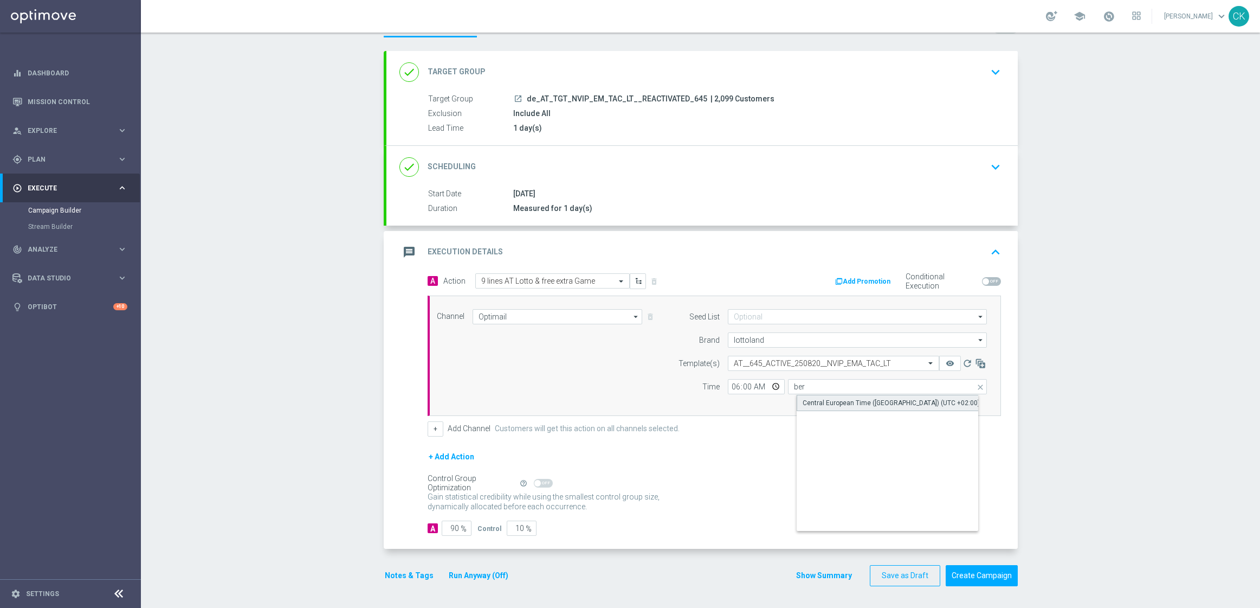
click at [865, 402] on div "Central European Time (Berlin) (UTC +02:00)" at bounding box center [891, 403] width 177 height 10
type input "Central European Time (Berlin) (UTC +02:00)"
click at [454, 527] on input "90" at bounding box center [457, 527] width 30 height 15
type input "9"
type input "91"
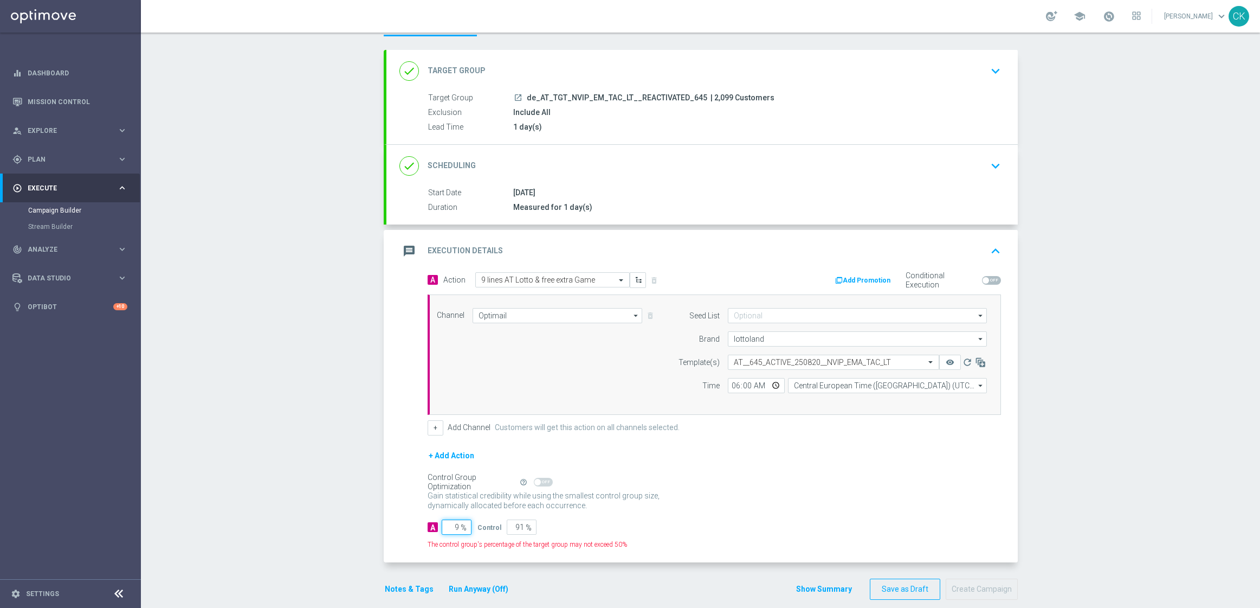
type input "98"
type input "2"
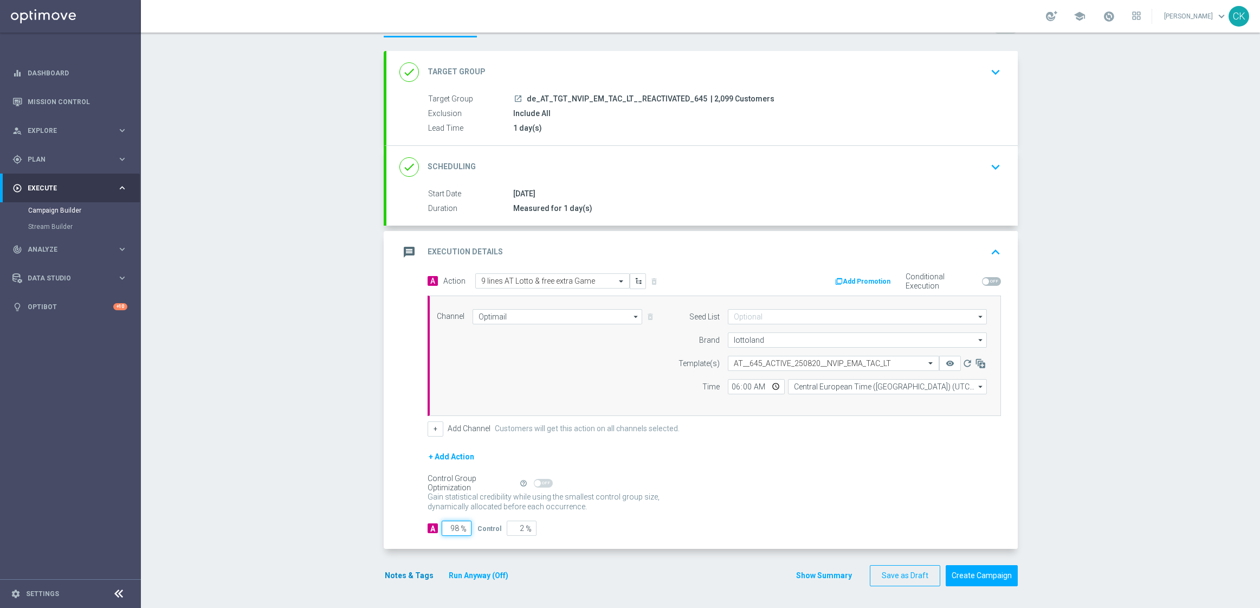
type input "98"
click at [403, 573] on button "Notes & Tags" at bounding box center [409, 576] width 51 height 14
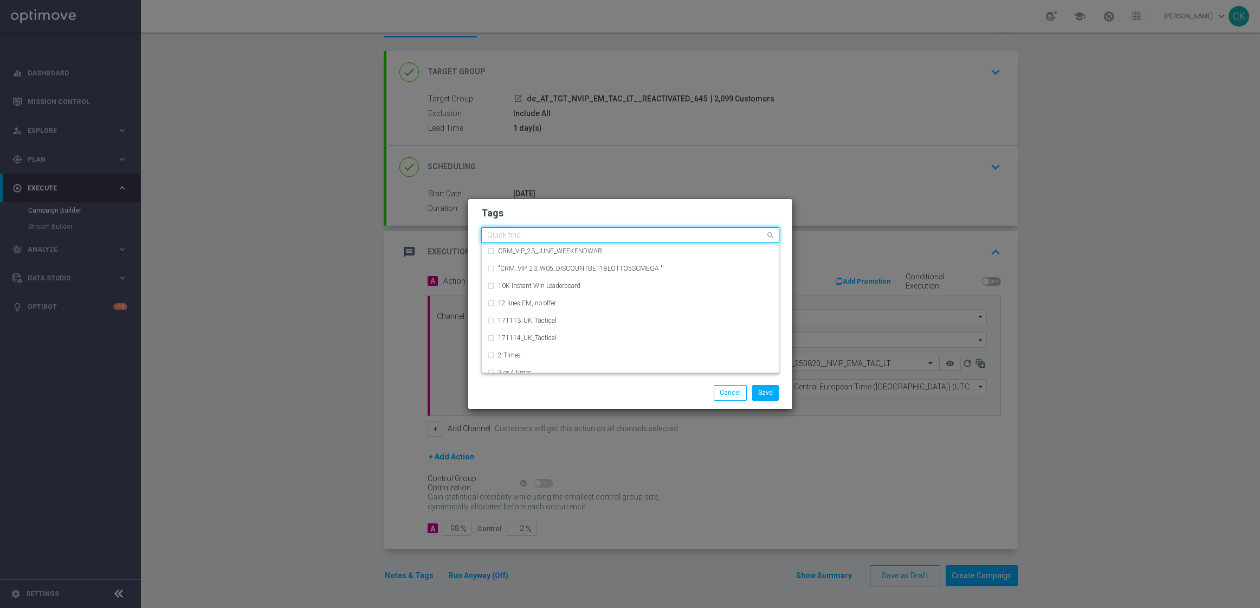
click at [565, 240] on div at bounding box center [626, 236] width 280 height 11
type input "D"
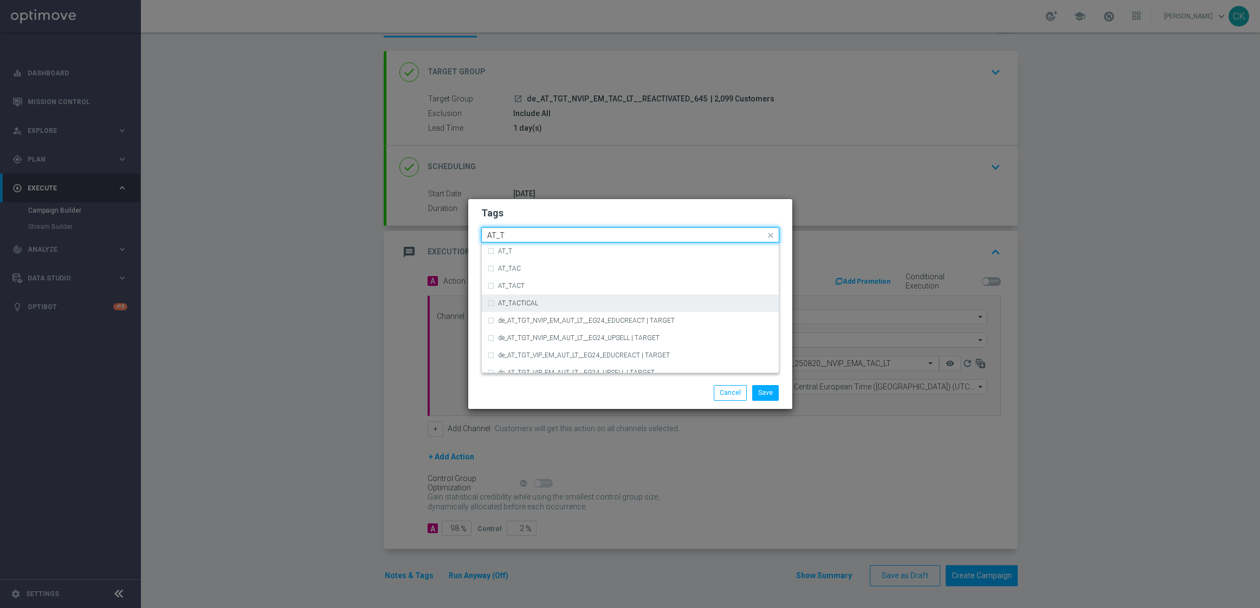
click at [582, 302] on div "AT_TACTICAL" at bounding box center [635, 303] width 275 height 7
type input "AT_T"
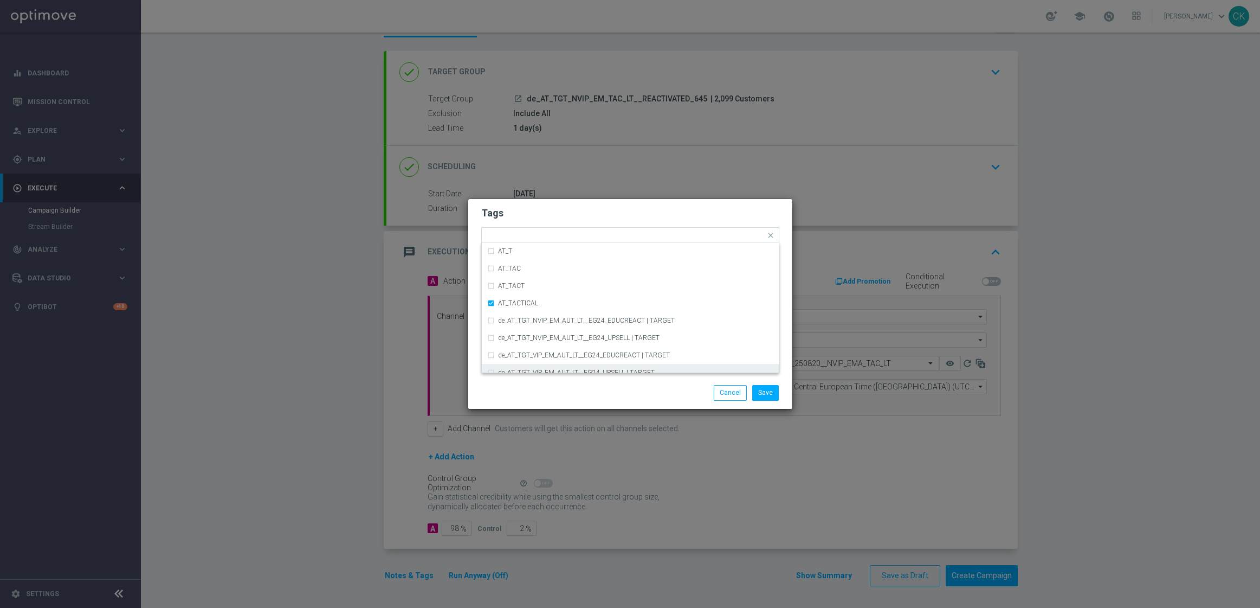
click at [569, 379] on div "Save Cancel" at bounding box center [630, 392] width 324 height 31
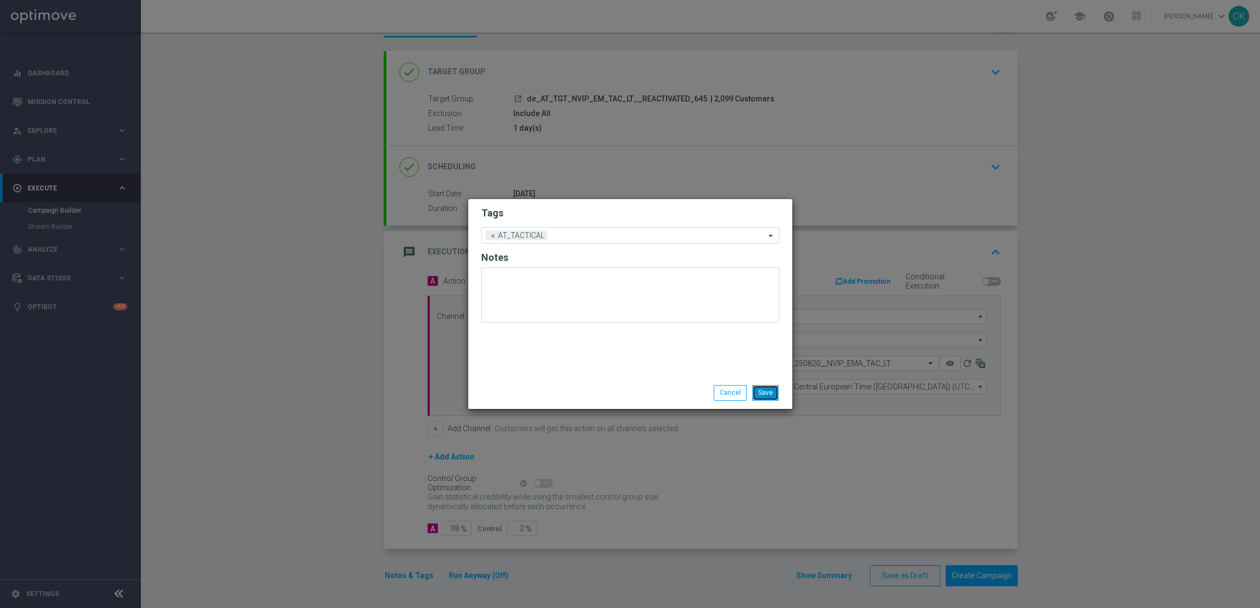
click at [769, 389] on button "Save" at bounding box center [765, 392] width 27 height 15
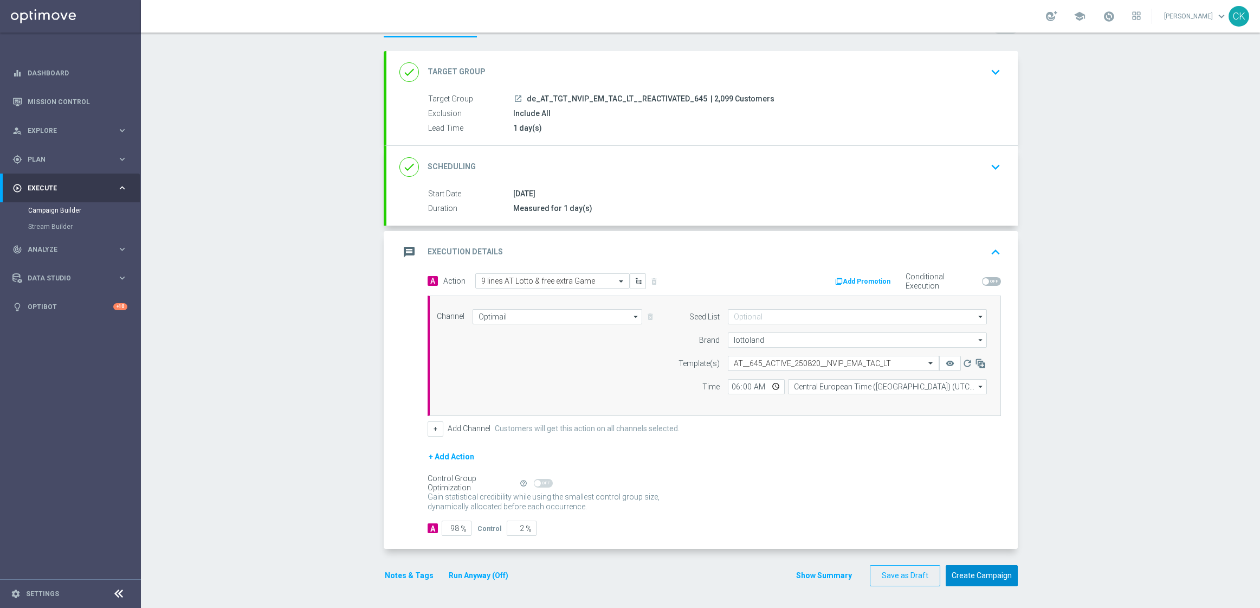
click at [983, 571] on button "Create Campaign" at bounding box center [982, 575] width 72 height 21
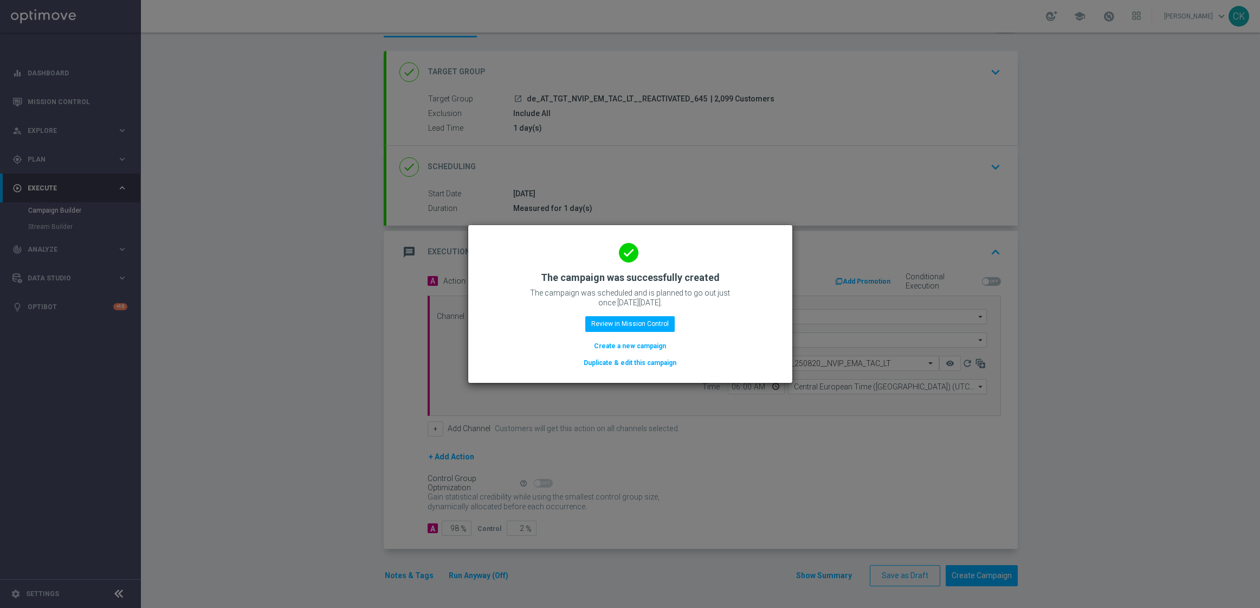
click at [622, 348] on button "Create a new campaign" at bounding box center [630, 346] width 74 height 12
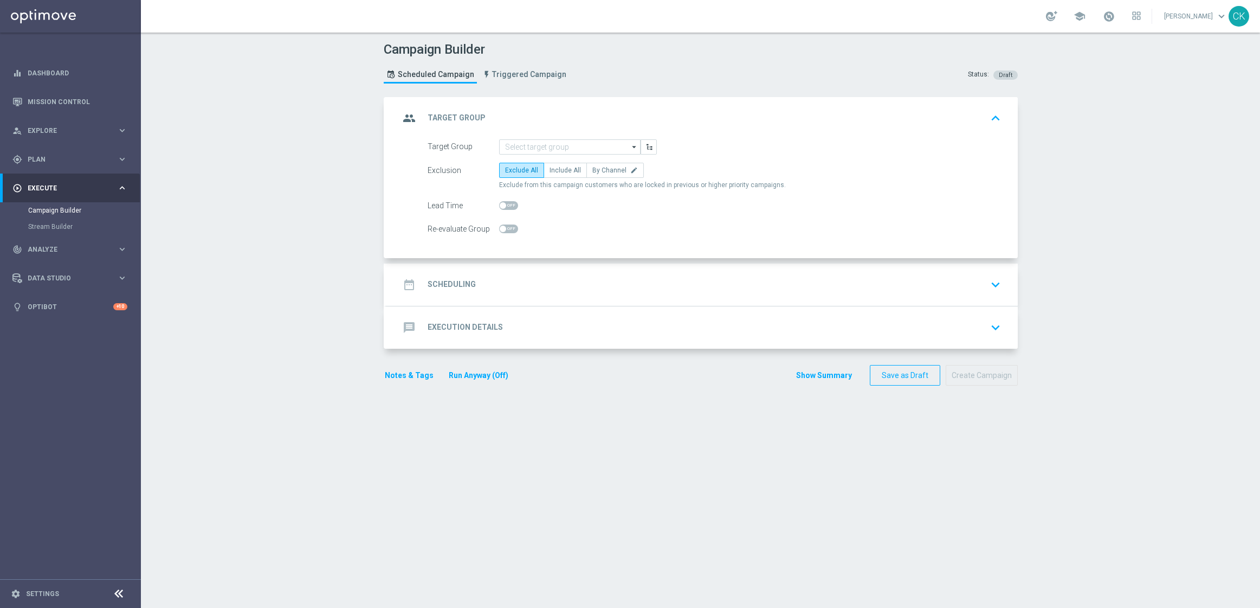
scroll to position [0, 0]
click at [575, 149] on input at bounding box center [569, 146] width 141 height 15
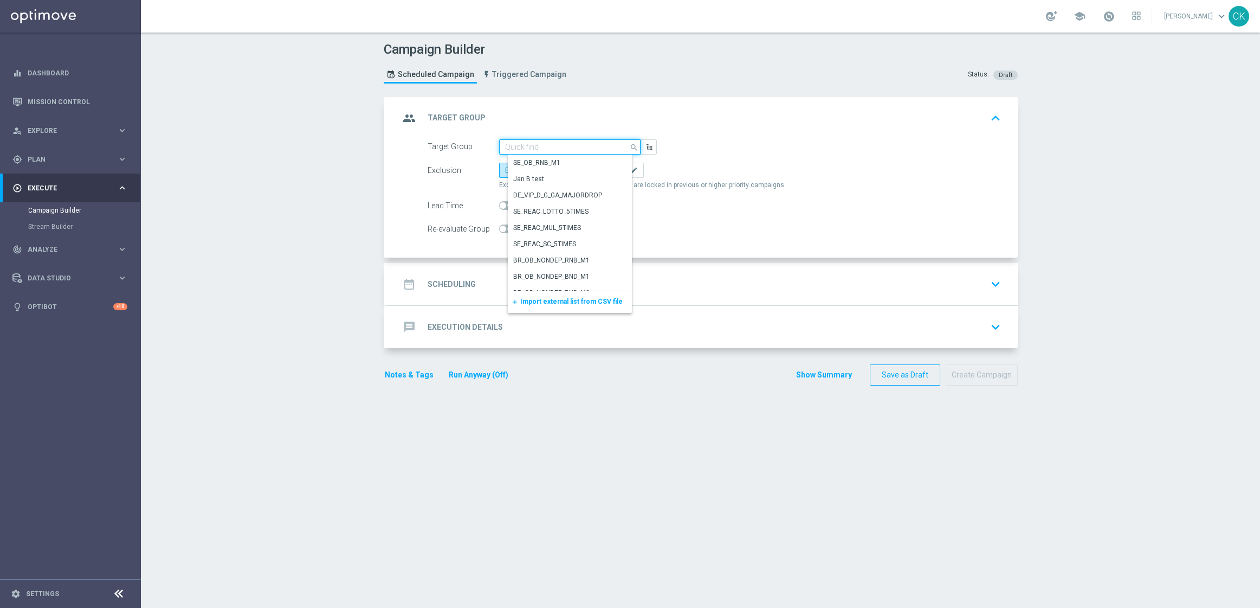
paste input "de_AT_TGT_NVIP_EM_TAC_LT__CHURNED_645"
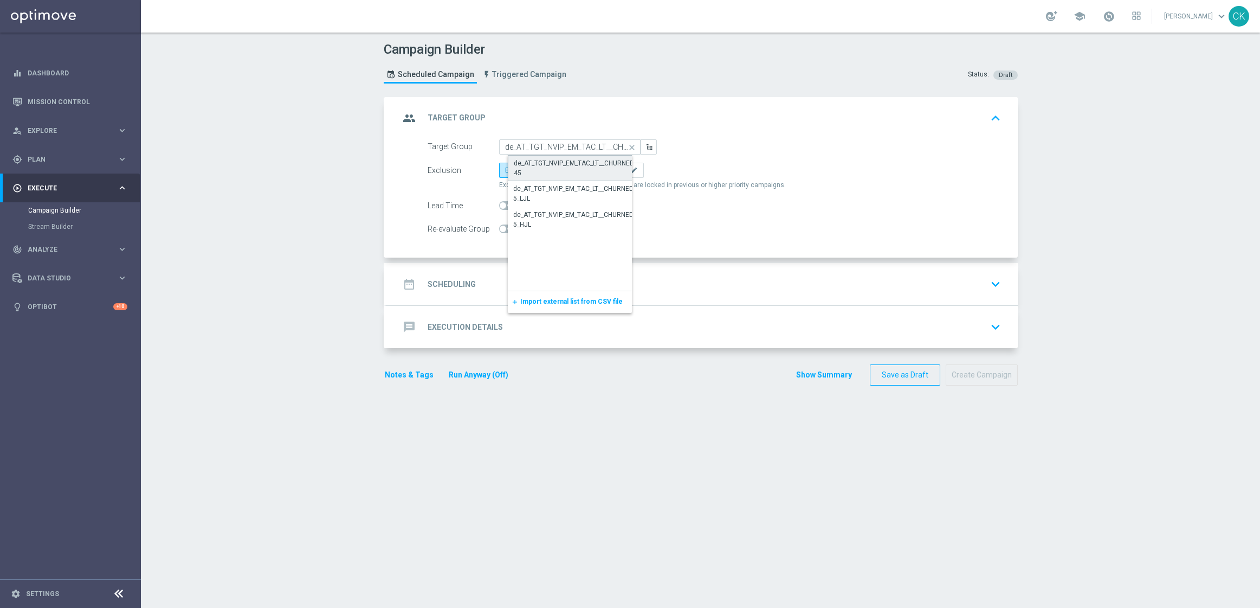
click at [570, 167] on div "de_AT_TGT_NVIP_EM_TAC_LT__CHURNED_645" at bounding box center [579, 168] width 130 height 20
type input "de_AT_TGT_NVIP_EM_TAC_LT__CHURNED_645"
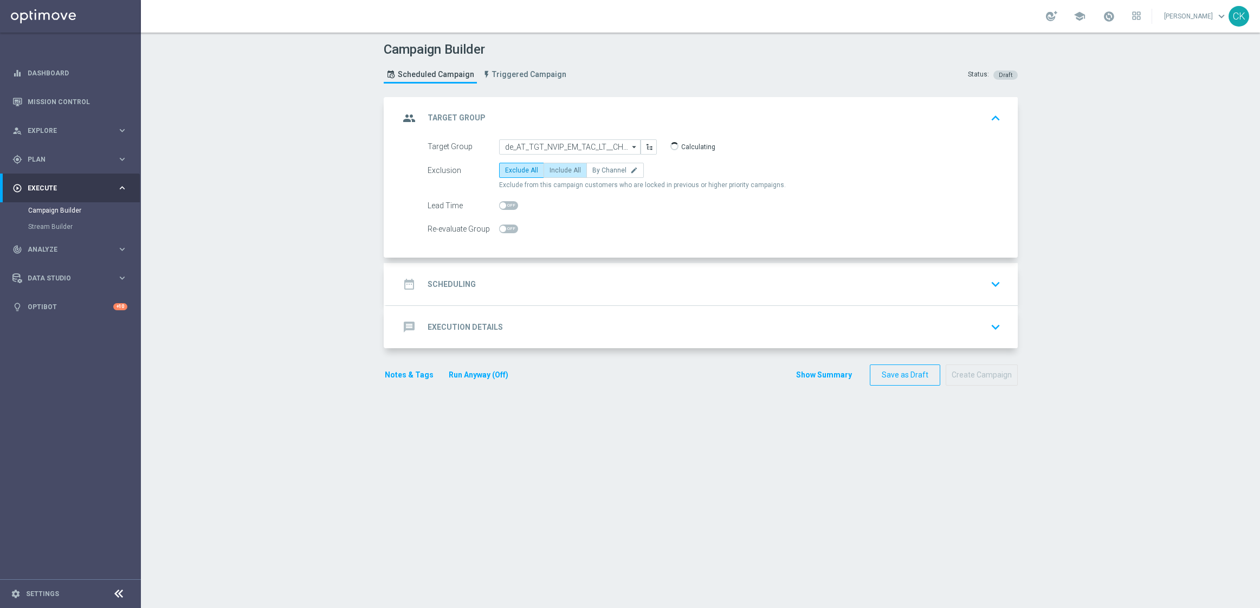
click at [566, 169] on span "Include All" at bounding box center [565, 170] width 31 height 8
click at [557, 169] on input "Include All" at bounding box center [553, 172] width 7 height 7
radio input "true"
click at [500, 203] on span at bounding box center [503, 205] width 7 height 7
click at [499, 203] on input "checkbox" at bounding box center [508, 205] width 19 height 9
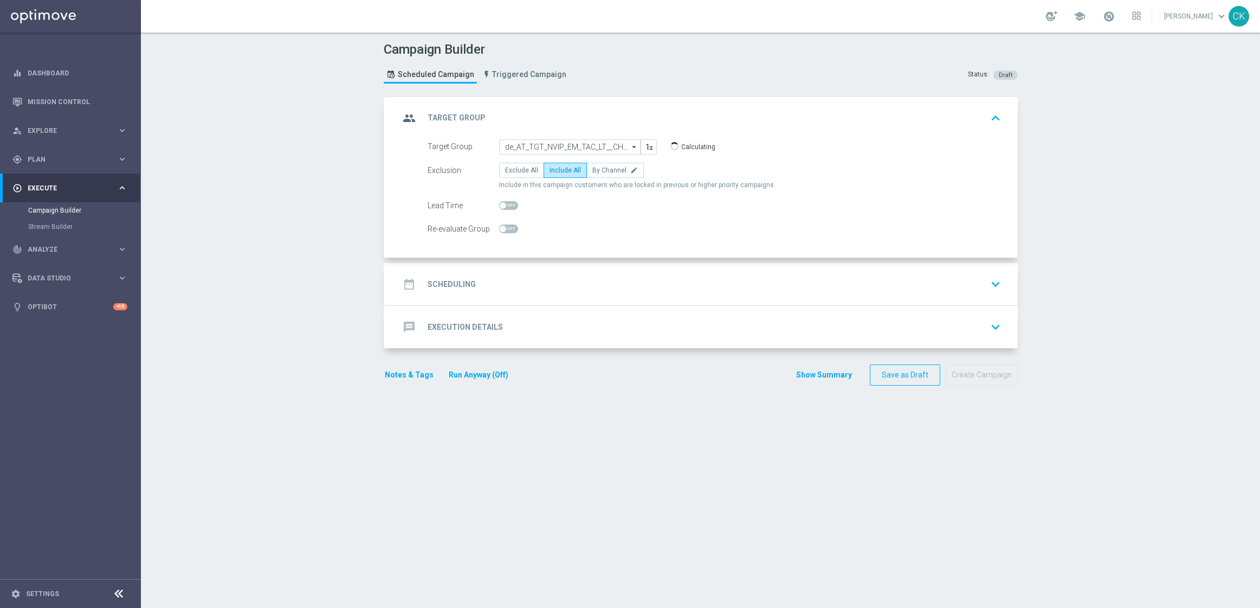
checkbox input "true"
click at [451, 284] on h2 "Scheduling" at bounding box center [452, 284] width 48 height 10
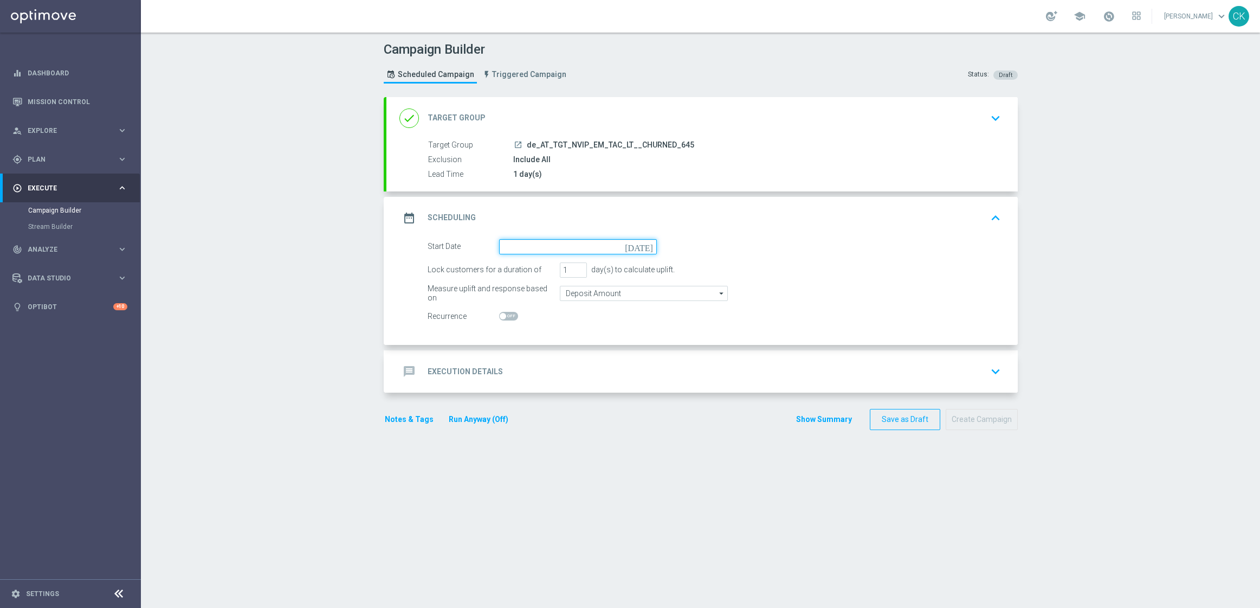
click at [561, 242] on input at bounding box center [578, 246] width 158 height 15
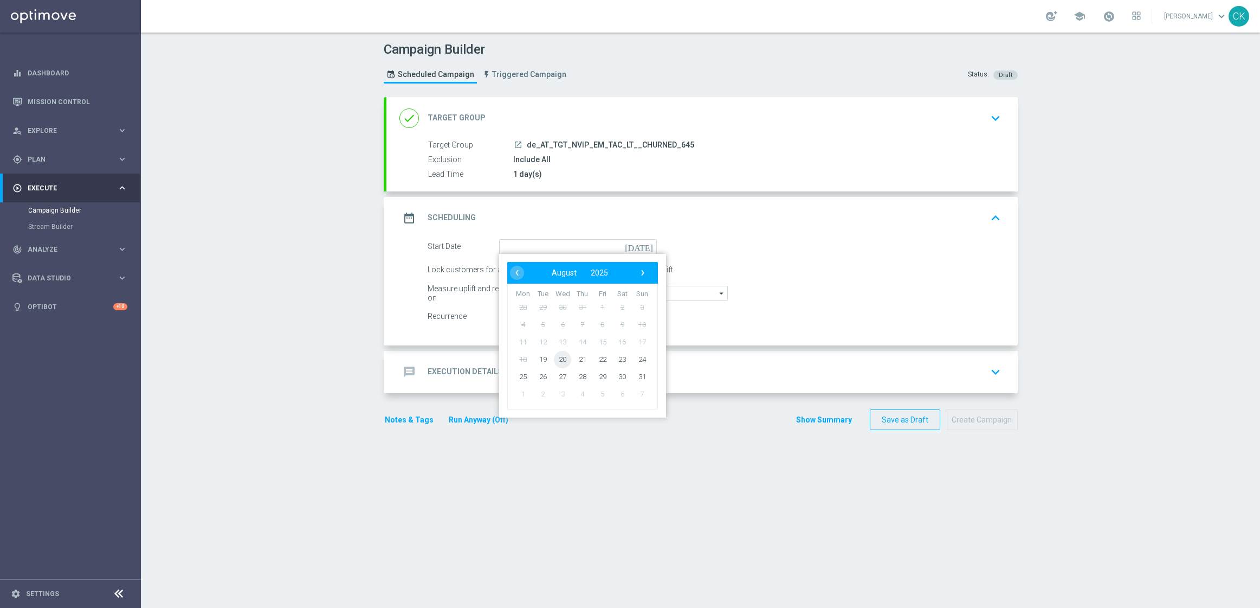
click at [556, 353] on span "20" at bounding box center [562, 358] width 17 height 17
type input "20 Aug 2025"
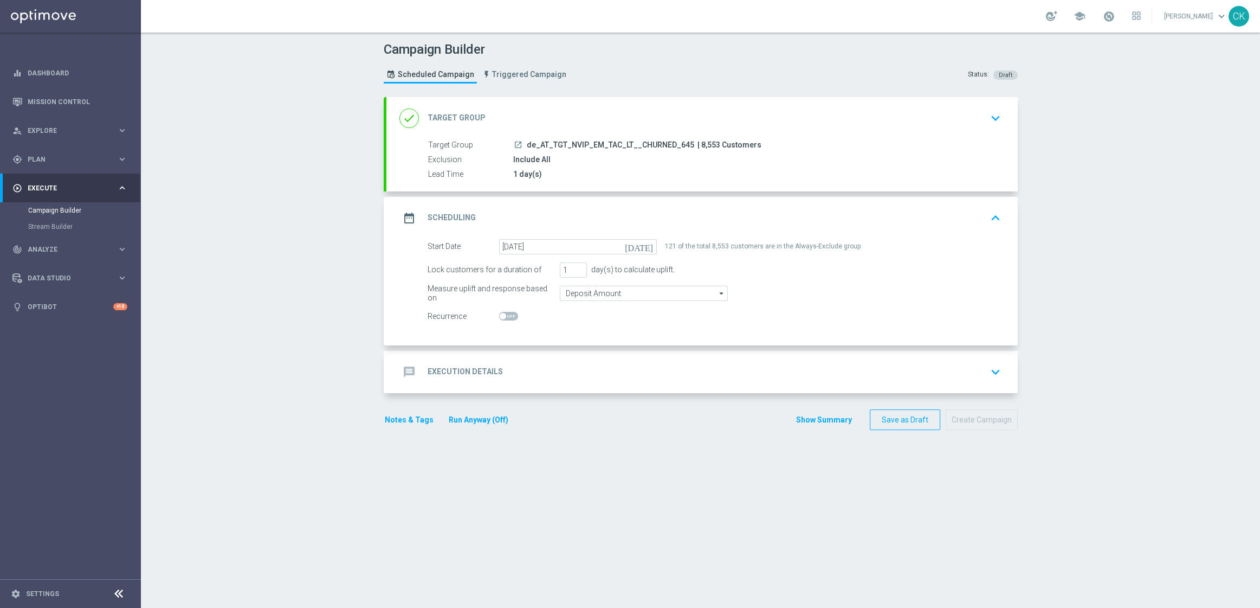
click at [449, 368] on h2 "Execution Details" at bounding box center [465, 371] width 75 height 10
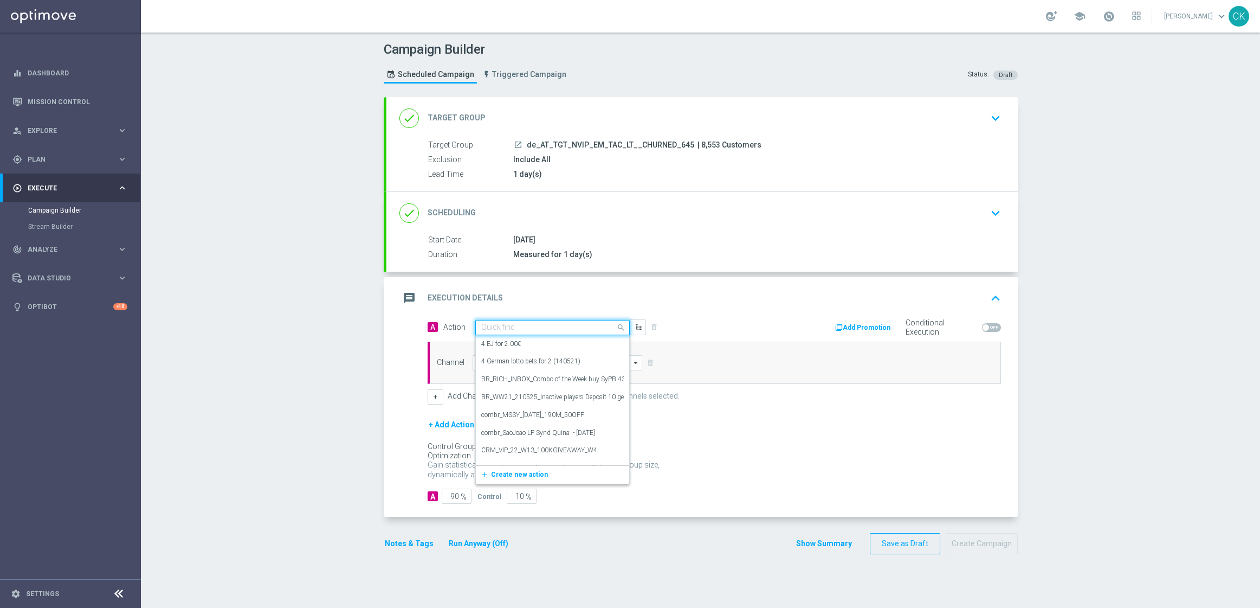
click at [519, 328] on input "text" at bounding box center [541, 327] width 121 height 9
paste input "6 lines AT Lotto & free extra Game"
type input "6 lines AT Lotto & free extra Game"
click at [482, 359] on icon "add_new" at bounding box center [486, 361] width 10 height 8
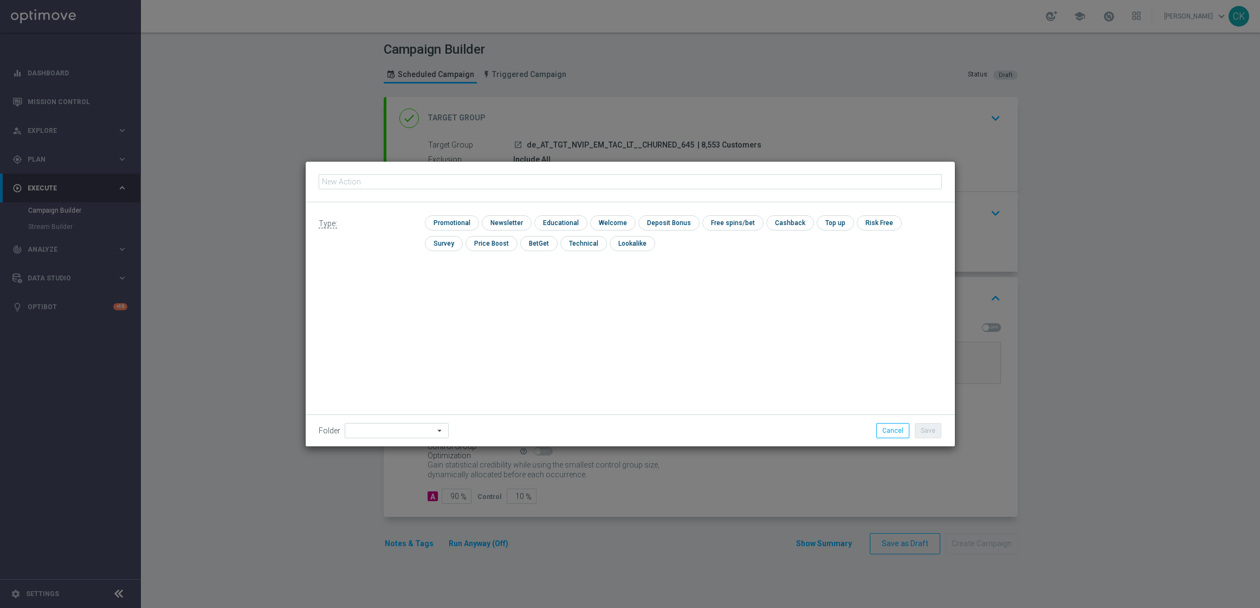
type input "6 lines AT Lotto & free extra Game"
click at [466, 221] on input "checkbox" at bounding box center [450, 222] width 51 height 15
checkbox input "true"
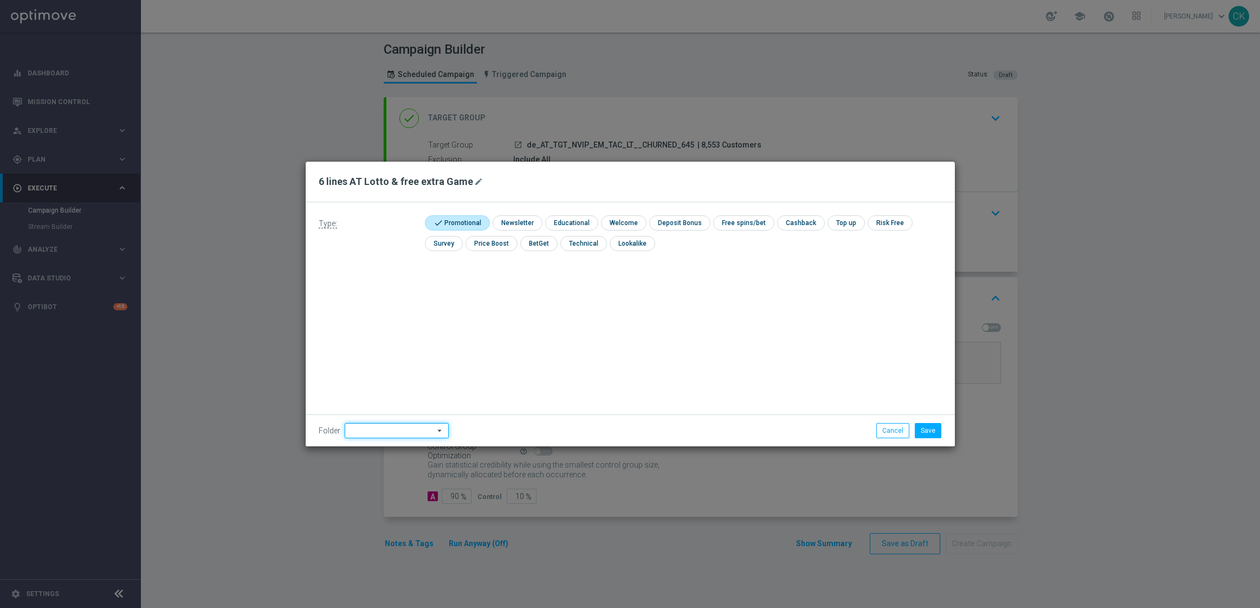
click at [403, 427] on input at bounding box center [397, 430] width 104 height 15
click at [386, 403] on div "DE" at bounding box center [396, 398] width 86 height 16
type input "DE"
click at [386, 403] on div "Type: check Promotional check Newsletter check Educational check Welcome check …" at bounding box center [630, 324] width 649 height 244
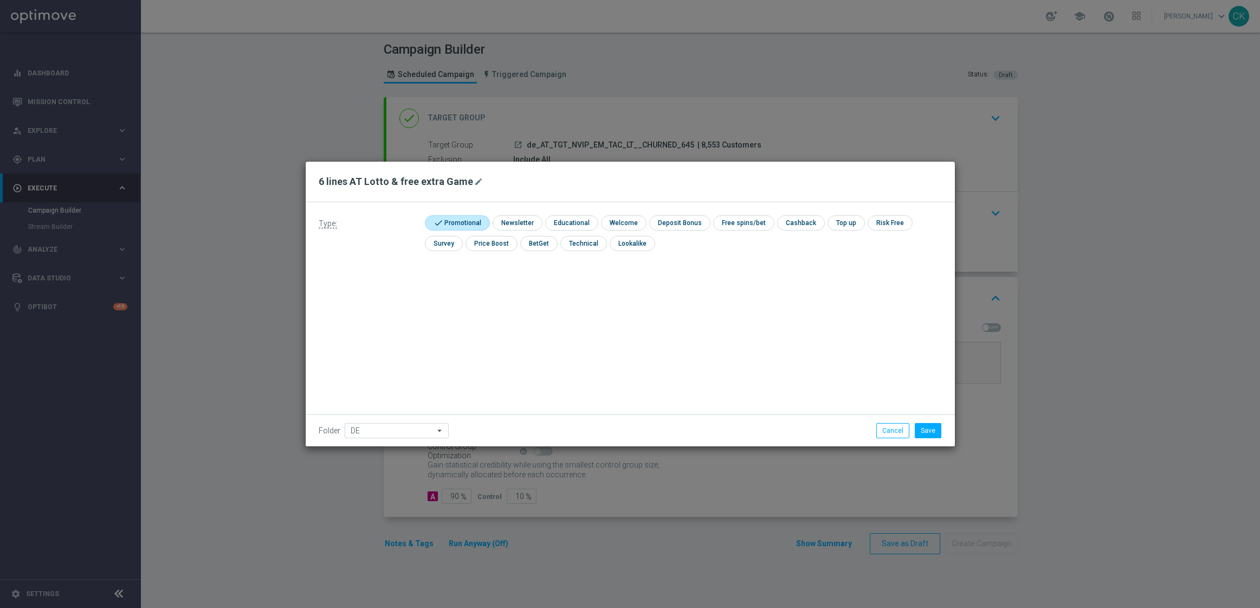
click at [386, 403] on div "Type: check Promotional check Newsletter check Educational check Welcome check …" at bounding box center [630, 324] width 649 height 244
click at [388, 403] on div "Type: check Promotional check Newsletter check Educational check Welcome check …" at bounding box center [630, 324] width 649 height 244
click at [931, 431] on button "Save" at bounding box center [928, 430] width 27 height 15
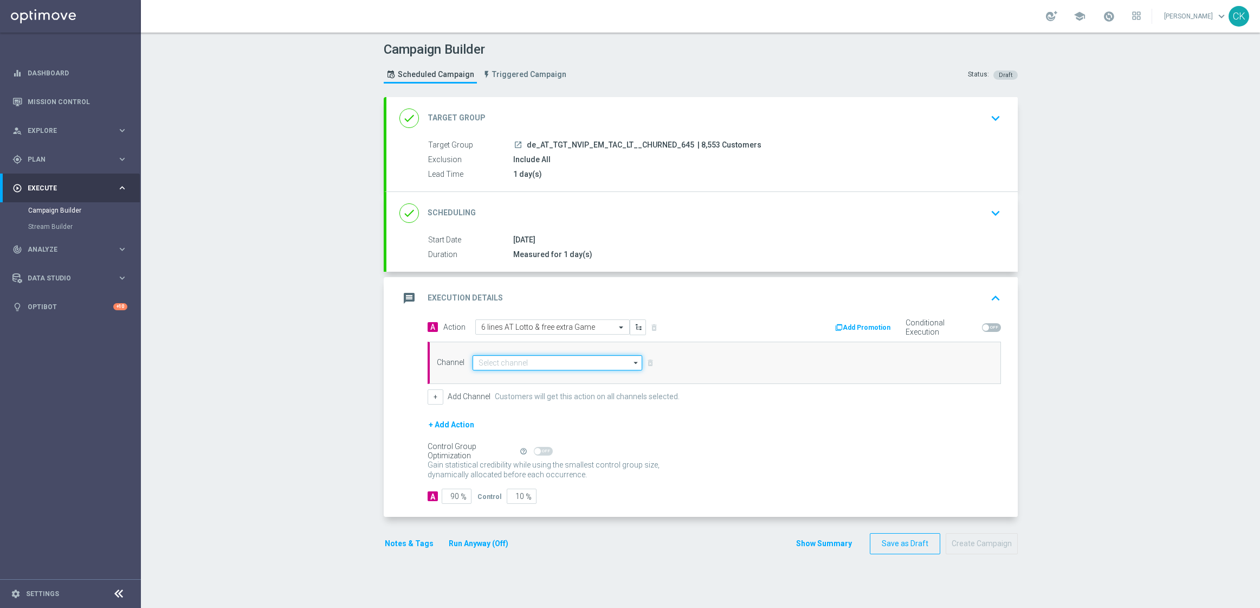
click at [541, 359] on input at bounding box center [558, 362] width 170 height 15
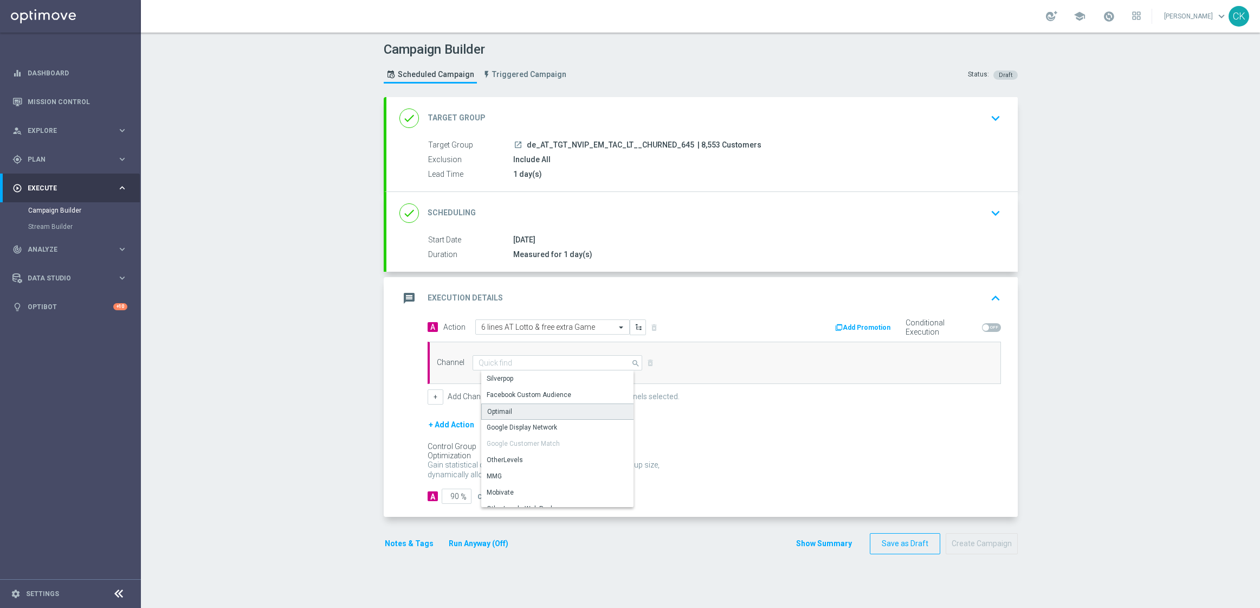
click at [514, 410] on div "Optimail" at bounding box center [561, 411] width 161 height 16
type input "Optimail"
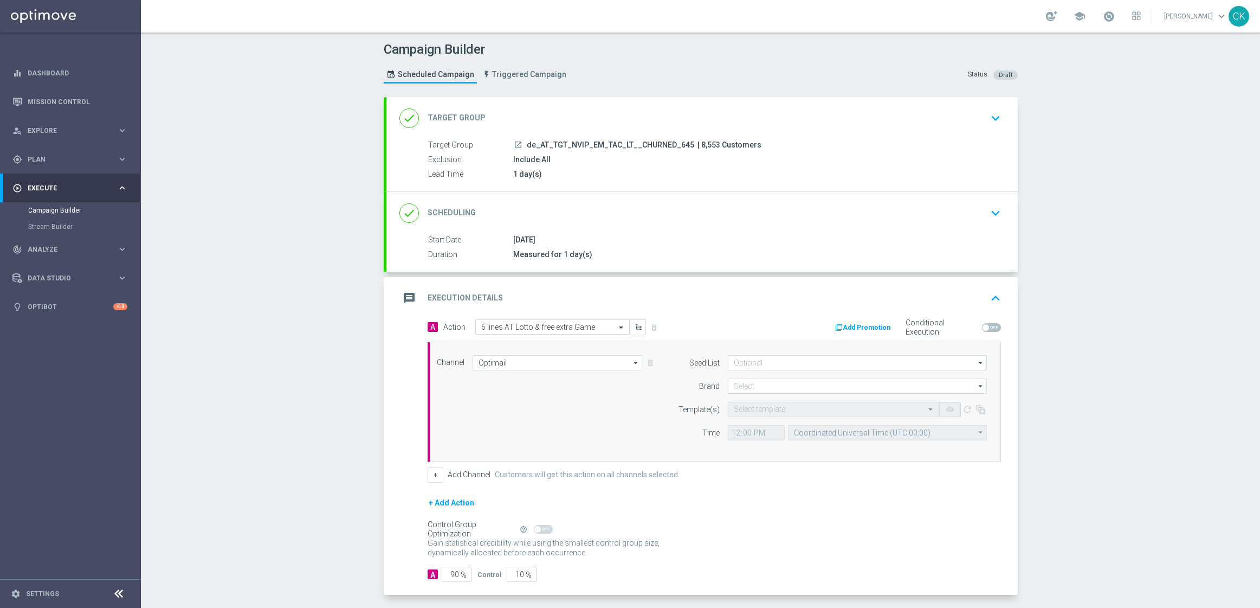
scroll to position [47, 0]
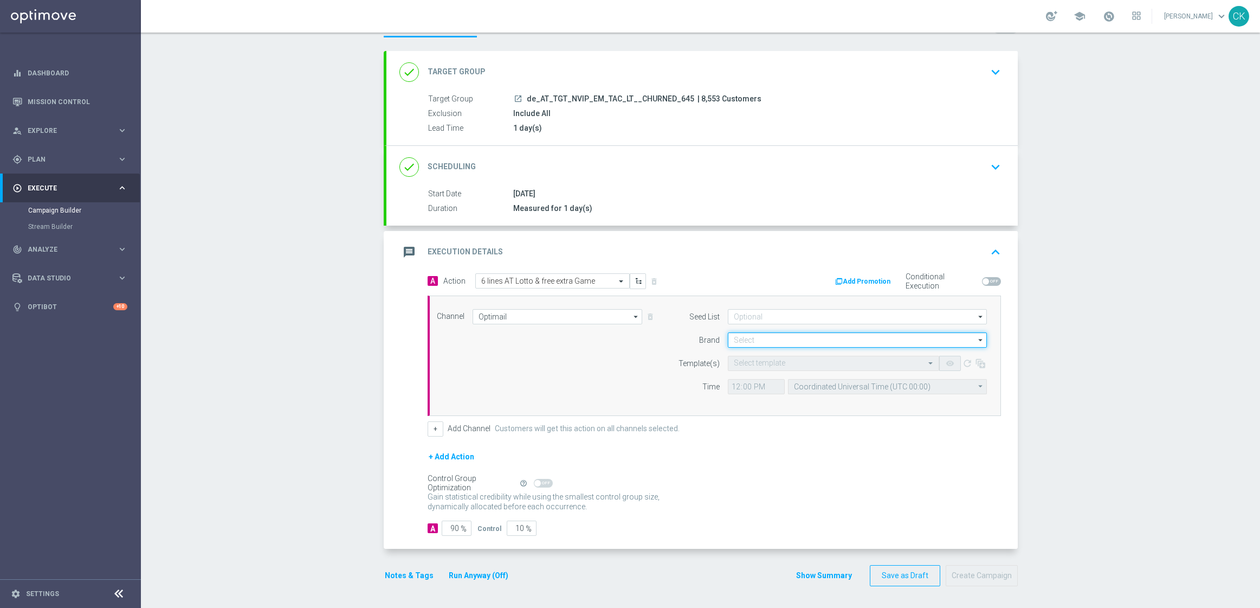
click at [778, 338] on input at bounding box center [857, 339] width 259 height 15
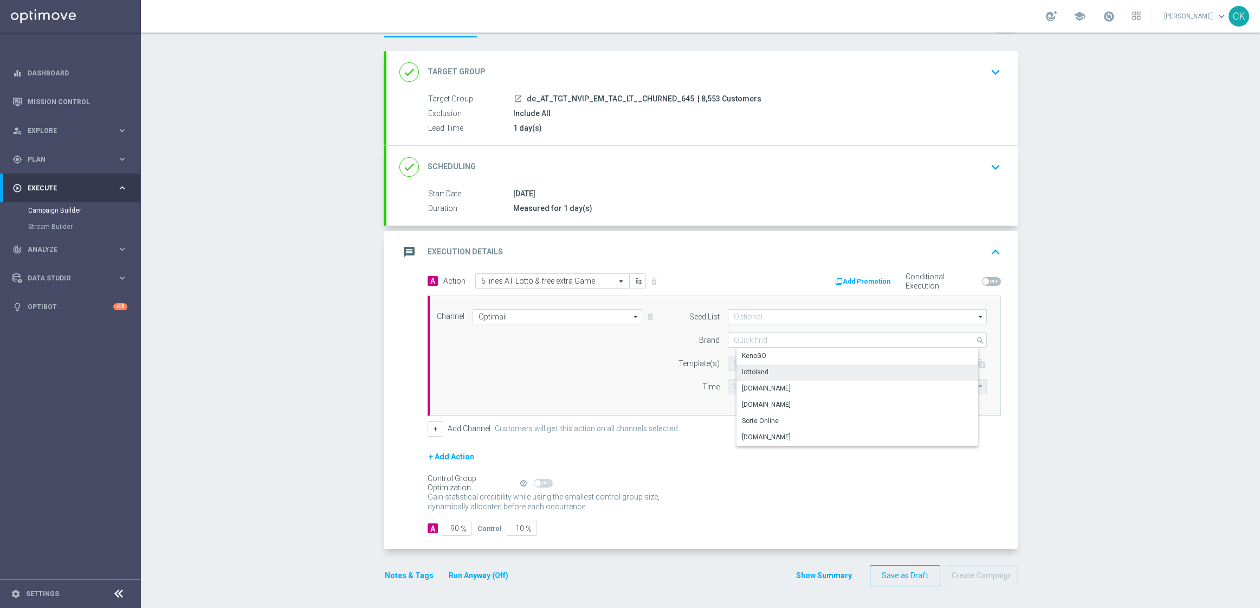
click at [763, 367] on div "lottoland" at bounding box center [866, 371] width 259 height 15
type input "lottoland"
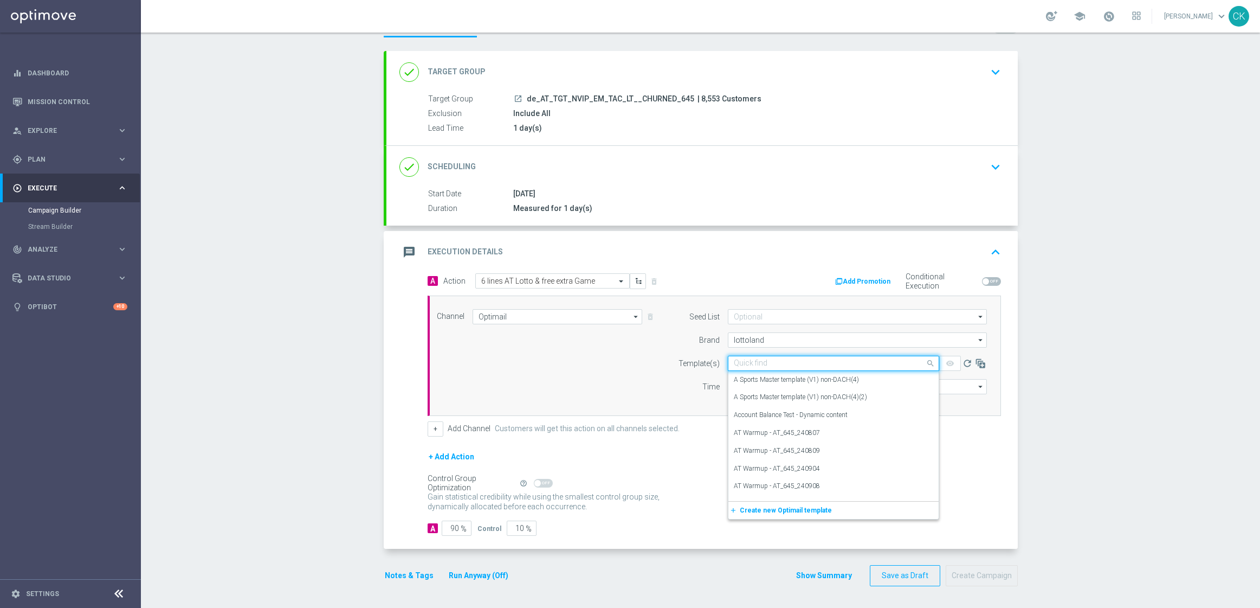
click at [741, 359] on input "text" at bounding box center [823, 363] width 178 height 9
paste input "AT__645_REACT_250820__NVIP_EMA_TAC_LT"
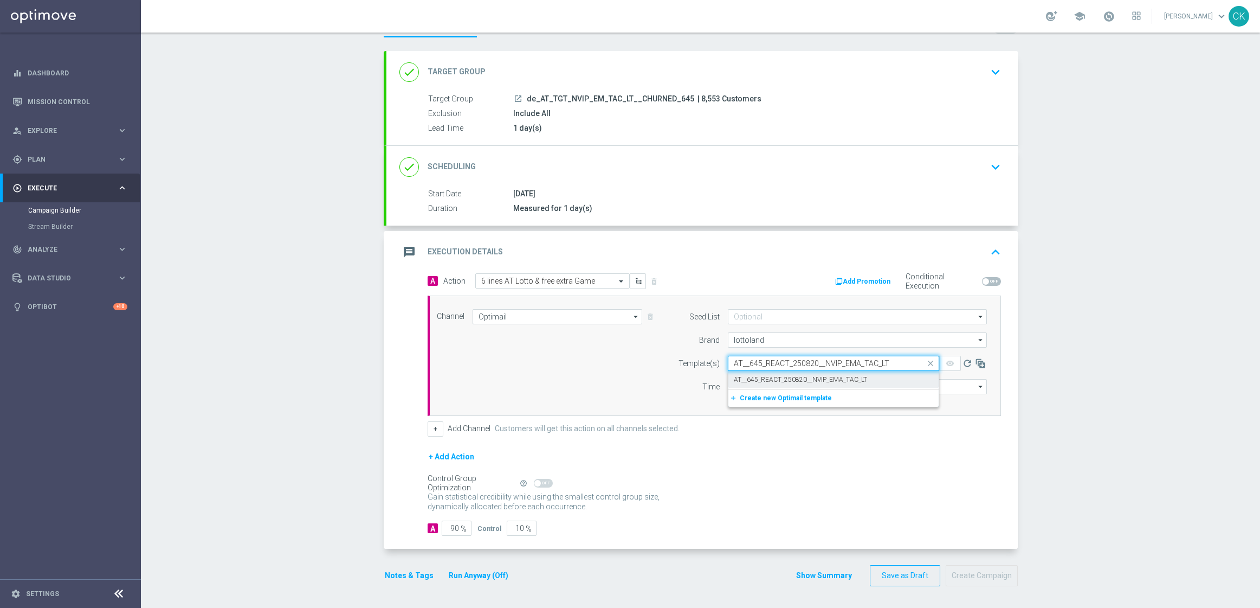
click at [757, 376] on label "AT__645_REACT_250820__NVIP_EMA_TAC_LT" at bounding box center [800, 379] width 133 height 9
type input "AT__645_REACT_250820__NVIP_EMA_TAC_LT"
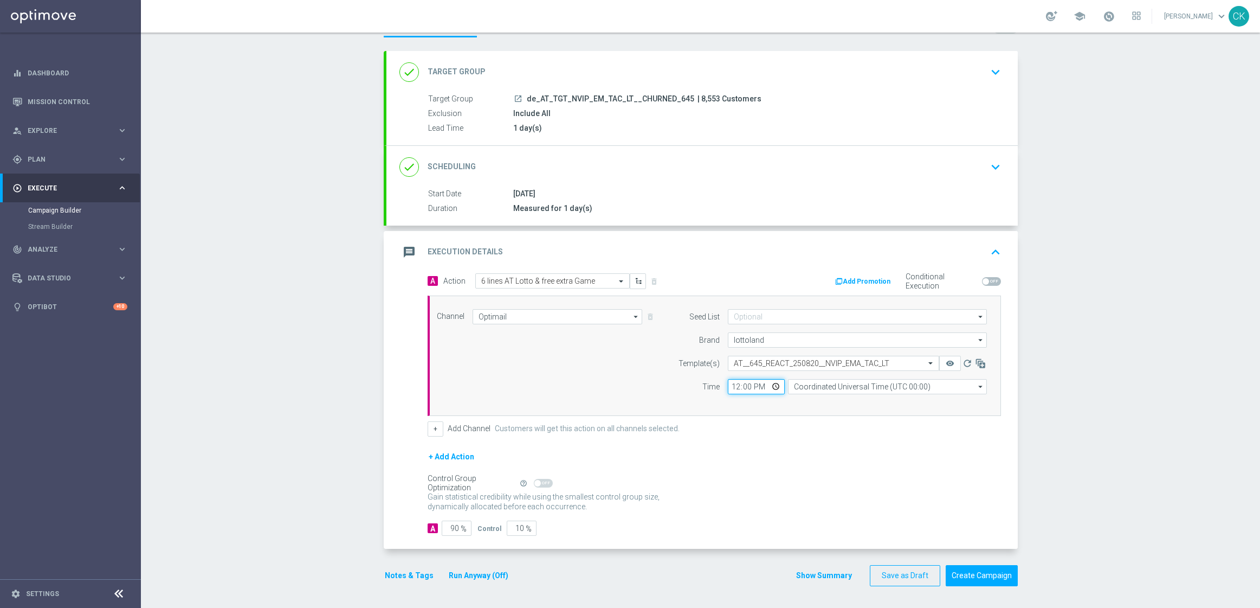
click at [729, 388] on input "12:00" at bounding box center [756, 386] width 57 height 15
type input "06:00"
click at [894, 385] on input "Coordinated Universal Time (UTC 00:00)" at bounding box center [887, 386] width 199 height 15
click at [913, 406] on div "Central European Time (Berlin) (UTC +02:00)" at bounding box center [896, 402] width 199 height 15
type input "Central European Time (Berlin) (UTC +02:00)"
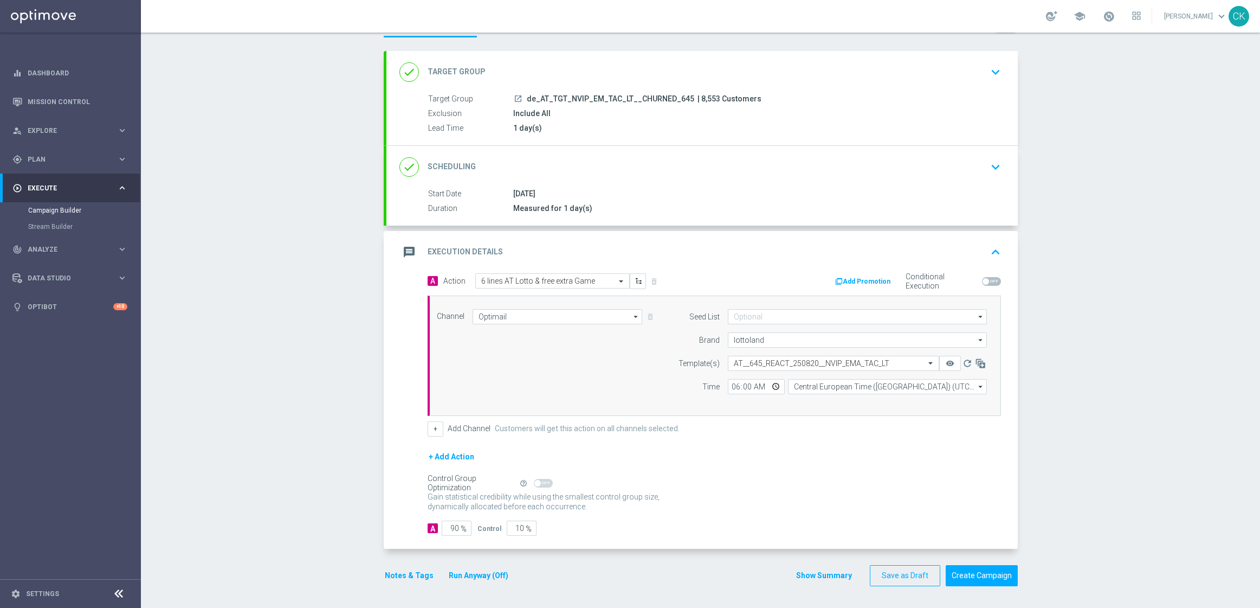
click at [461, 525] on span "%" at bounding box center [464, 528] width 6 height 9
click at [454, 526] on input "90" at bounding box center [457, 527] width 30 height 15
type input "9"
type input "91"
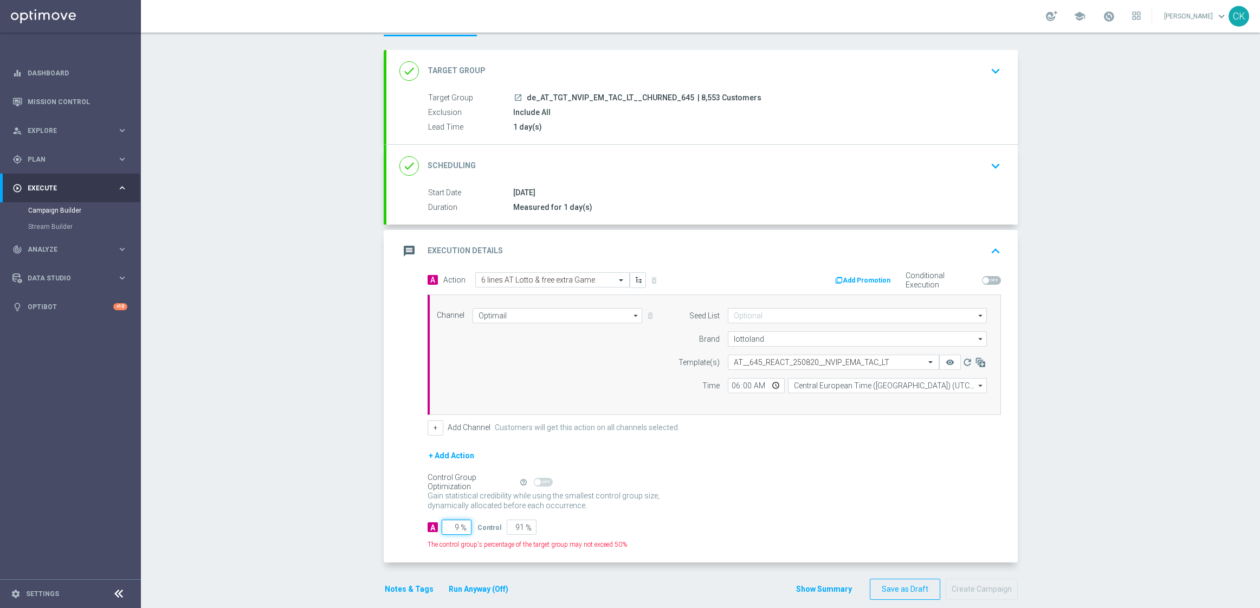
type input "98"
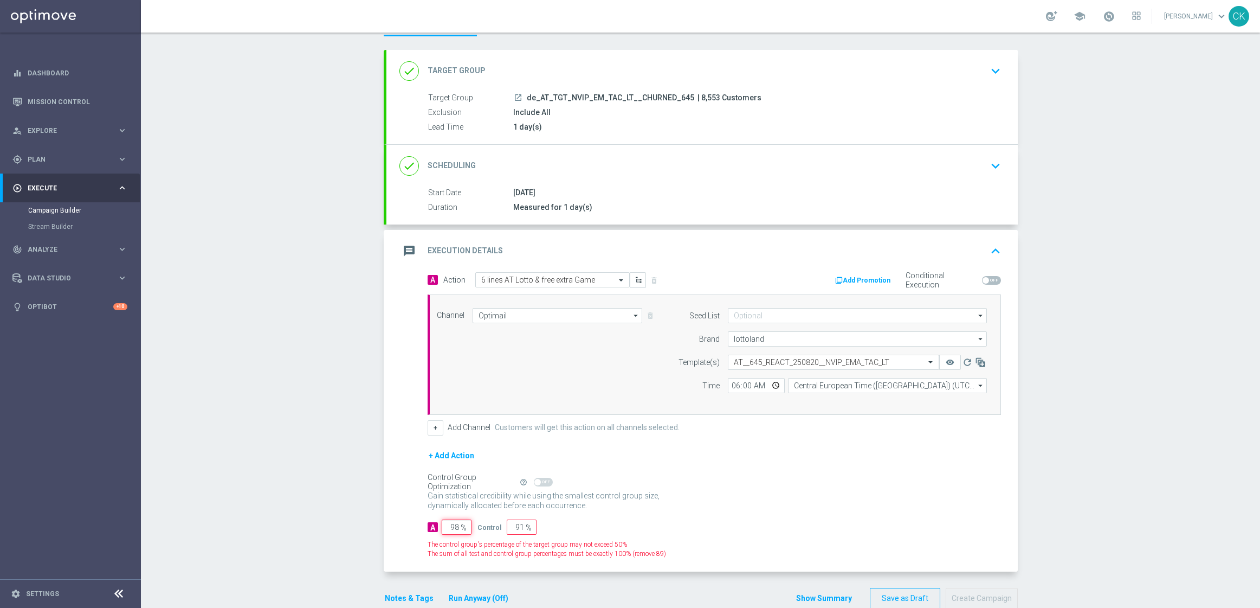
type input "2"
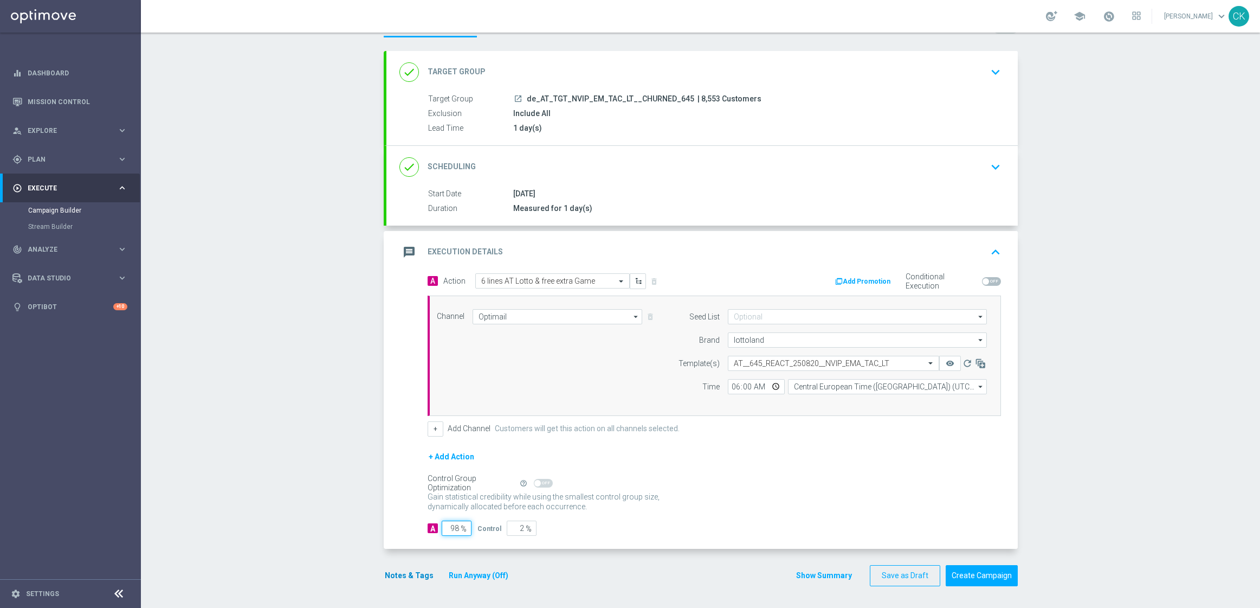
type input "98"
click at [398, 576] on button "Notes & Tags" at bounding box center [409, 576] width 51 height 14
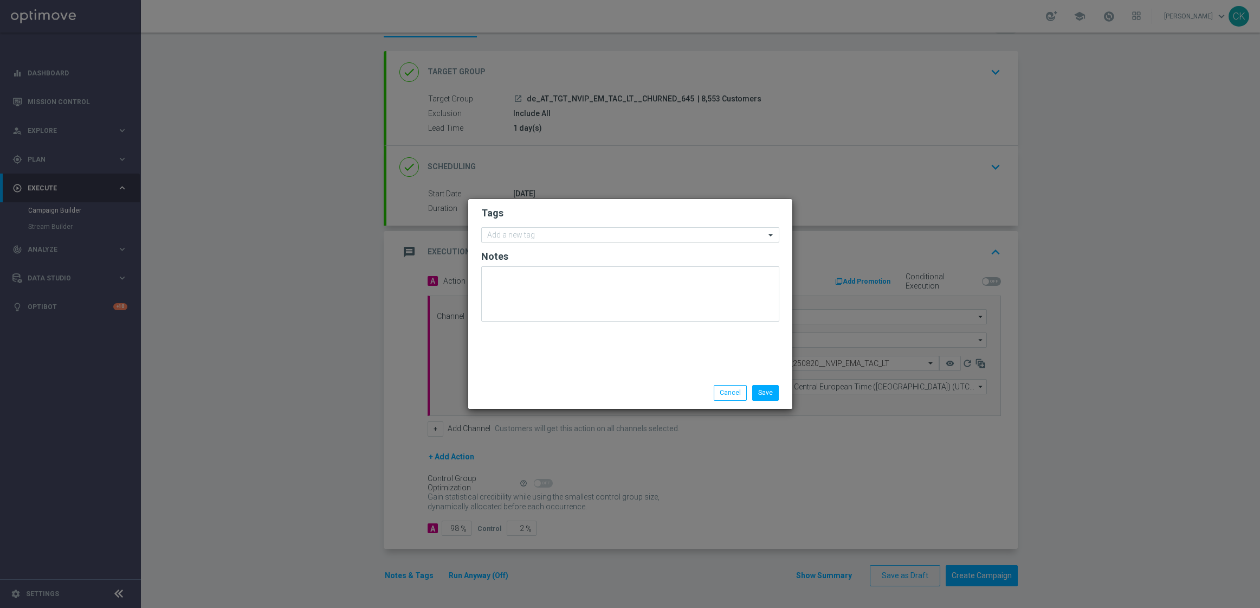
click at [538, 234] on input "text" at bounding box center [626, 235] width 278 height 9
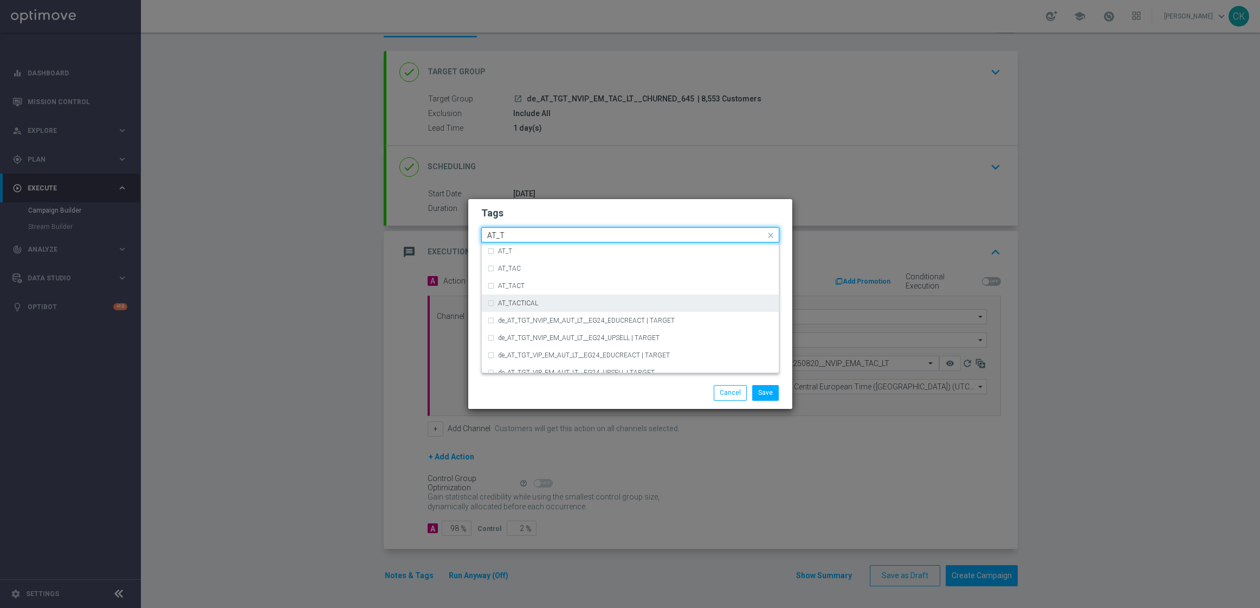
click at [535, 300] on label "AT_TACTICAL" at bounding box center [518, 303] width 40 height 7
type input "AT_T"
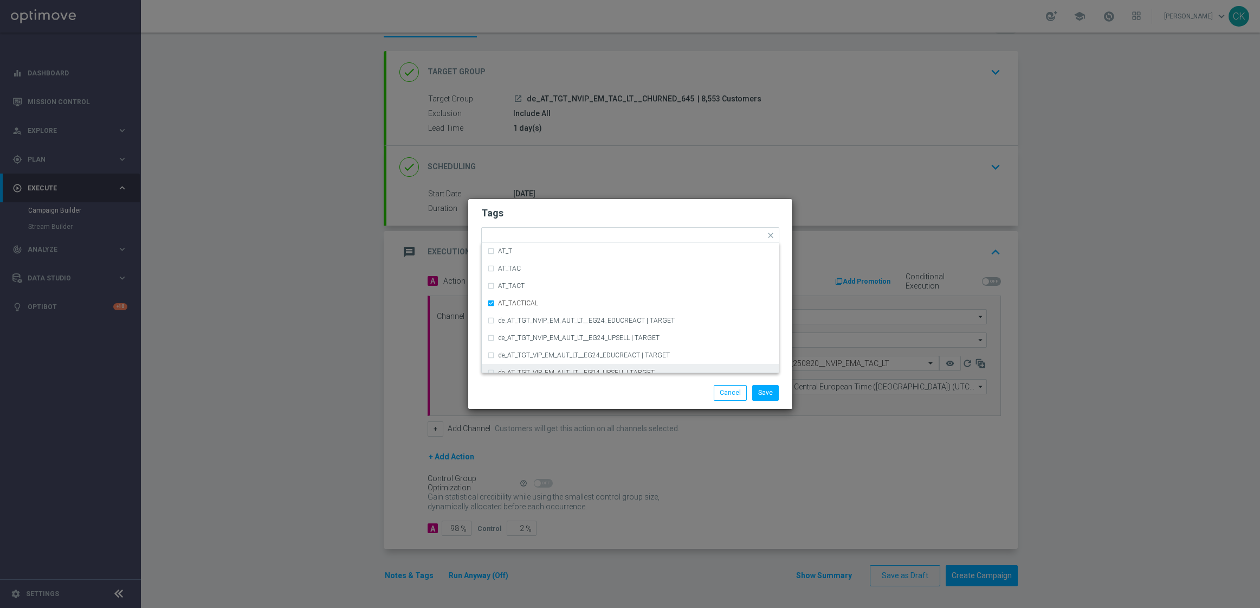
click at [543, 383] on div "Save Cancel" at bounding box center [630, 392] width 324 height 31
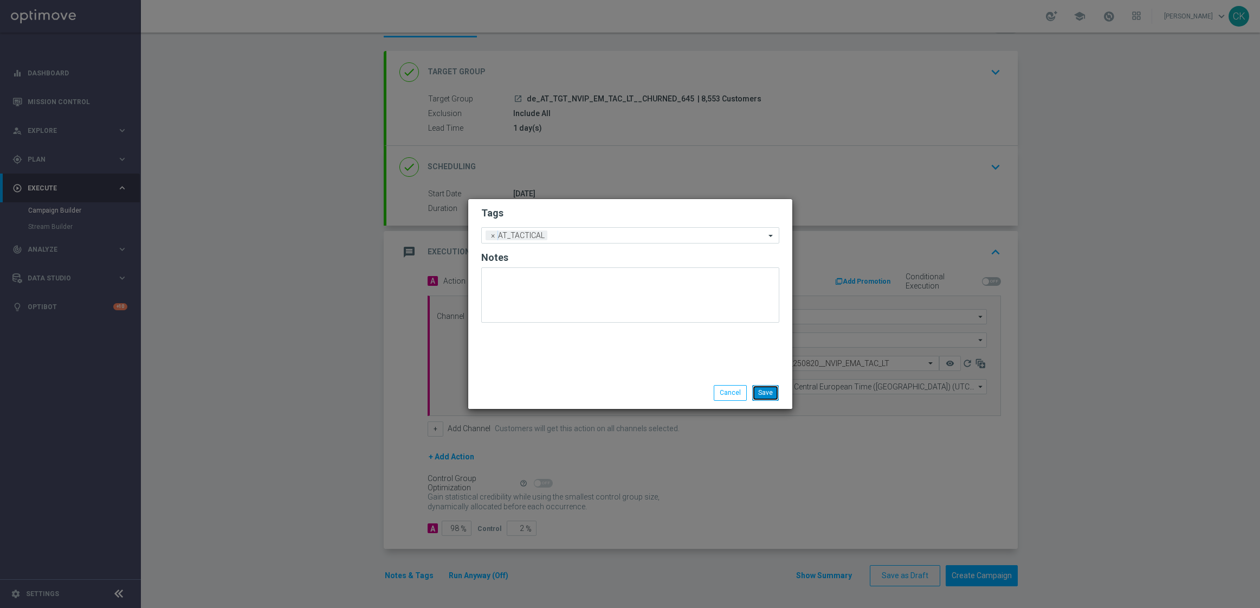
click at [772, 389] on button "Save" at bounding box center [765, 392] width 27 height 15
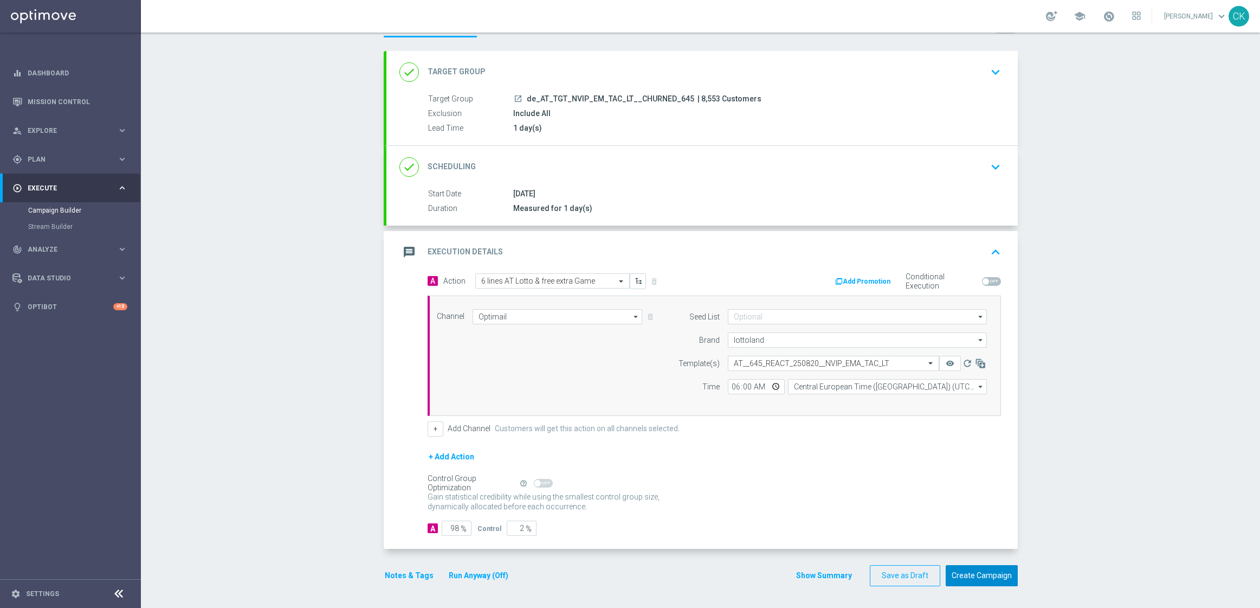
click at [982, 571] on button "Create Campaign" at bounding box center [982, 575] width 72 height 21
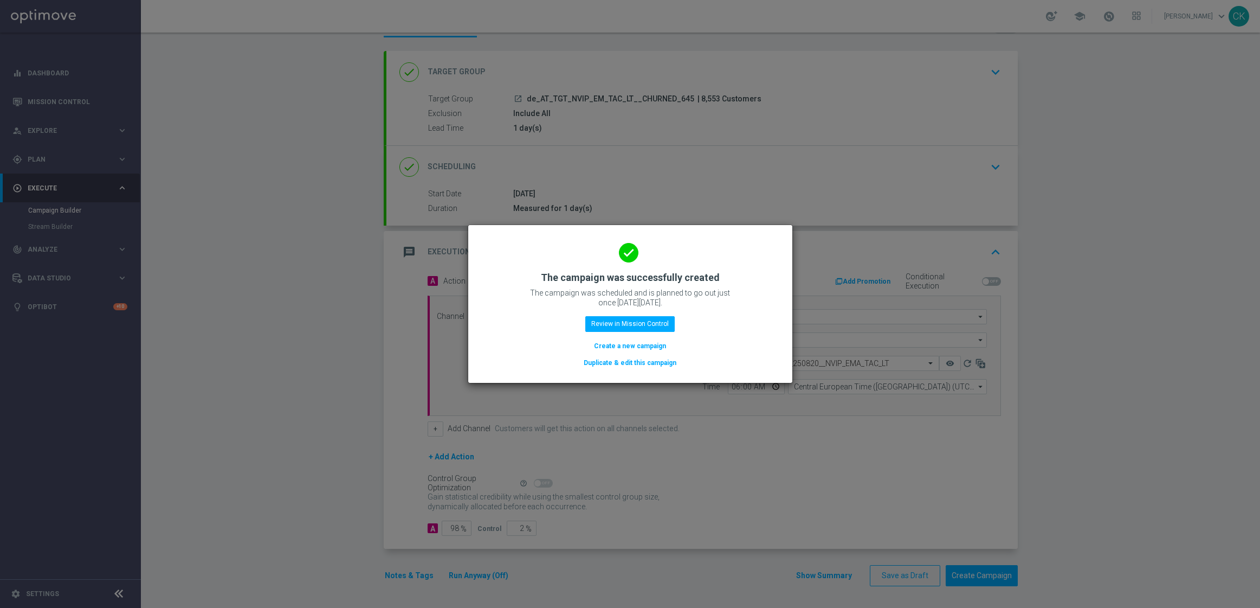
click at [626, 345] on button "Create a new campaign" at bounding box center [630, 346] width 74 height 12
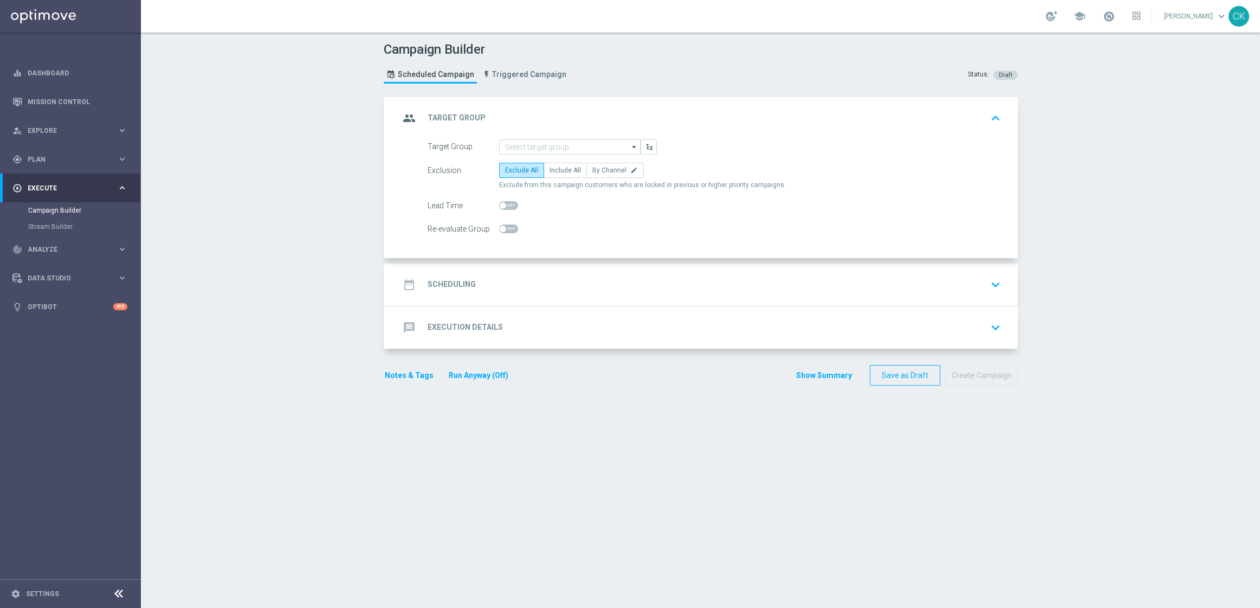
scroll to position [0, 0]
